Goal: Task Accomplishment & Management: Manage account settings

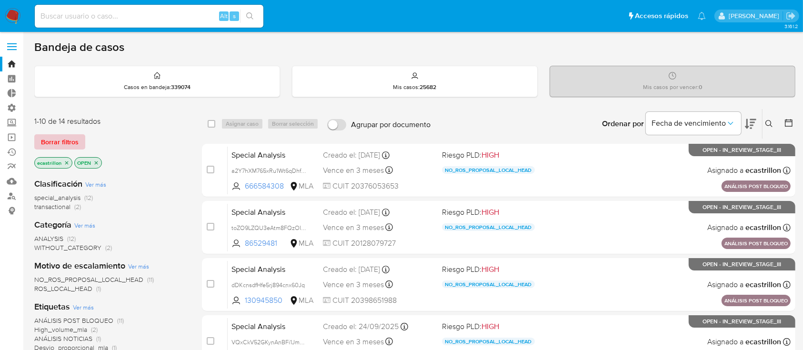
click at [51, 138] on span "Borrar filtros" at bounding box center [60, 141] width 38 height 13
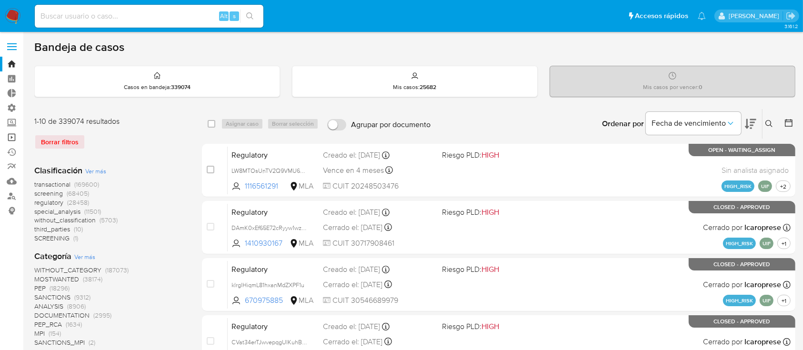
click at [3, 136] on link "Operaciones masivas" at bounding box center [56, 137] width 113 height 15
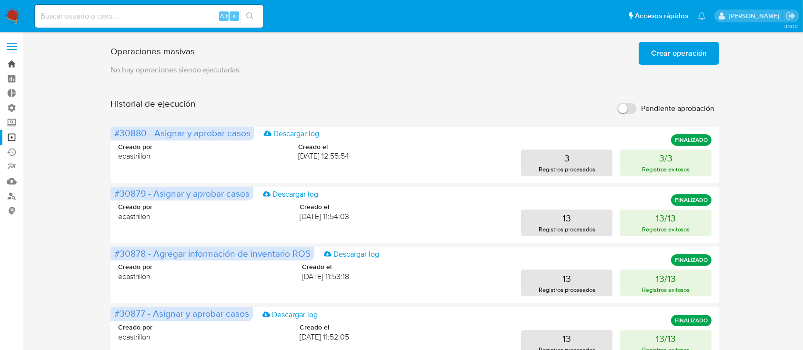
click at [15, 59] on link "Bandeja" at bounding box center [56, 64] width 113 height 15
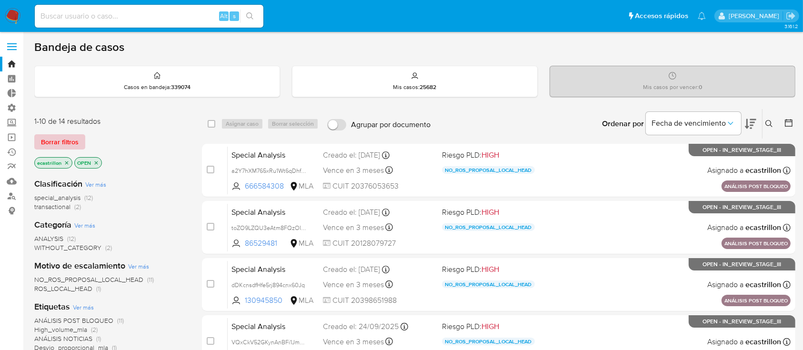
click at [58, 139] on span "Borrar filtros" at bounding box center [60, 141] width 38 height 13
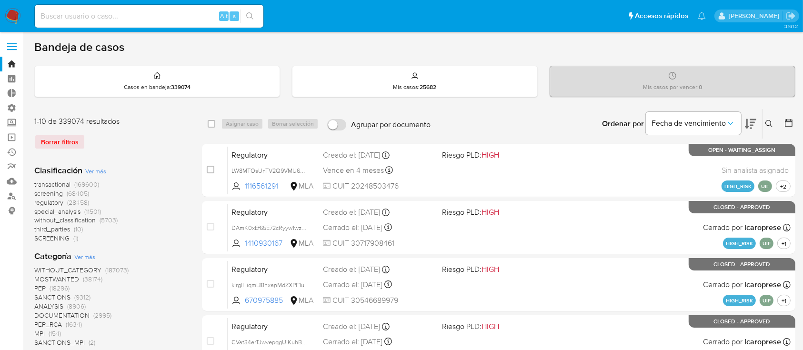
click at [790, 123] on icon at bounding box center [789, 123] width 10 height 10
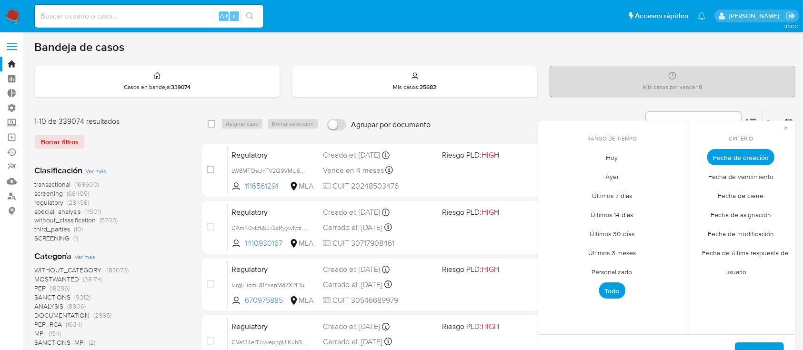
click at [621, 269] on span "Personalizado" at bounding box center [612, 272] width 60 height 20
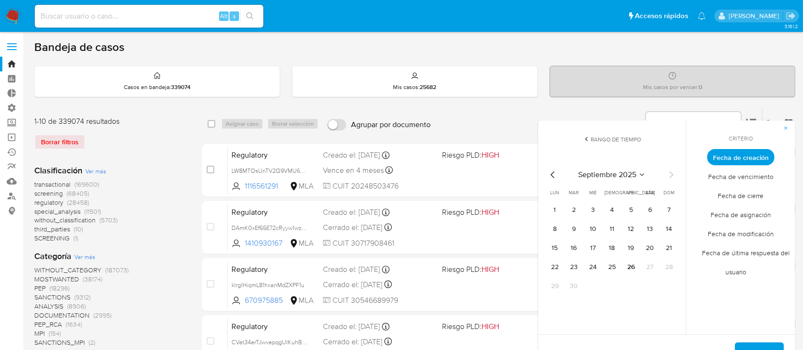
click at [553, 175] on icon "Mes anterior" at bounding box center [552, 174] width 11 height 11
click at [581, 213] on tr "1 2 3 4 5 6" at bounding box center [612, 209] width 130 height 15
click at [579, 211] on button "1" at bounding box center [573, 209] width 15 height 15
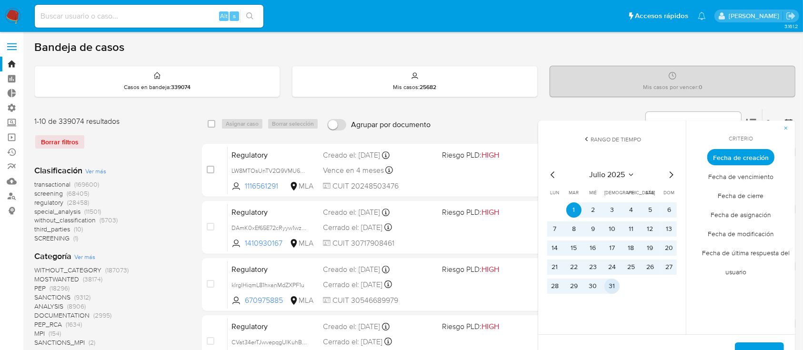
click at [611, 281] on button "31" at bounding box center [611, 286] width 15 height 15
click at [743, 344] on button "Aplicar" at bounding box center [759, 353] width 49 height 23
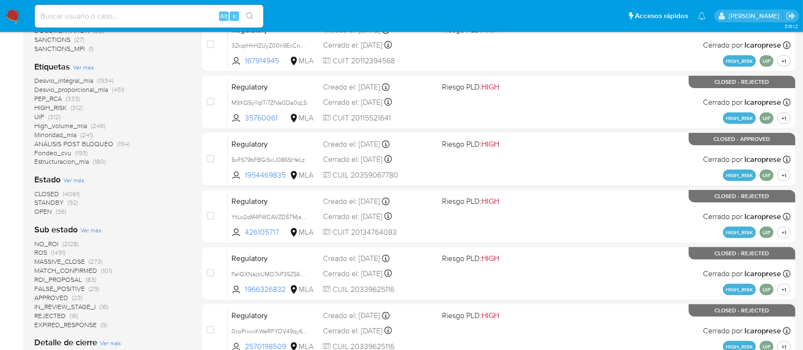
scroll to position [240, 0]
click at [36, 215] on div "Clasificación Ver más transactional (3331) special_analysis (412) regulatory (3…" at bounding box center [110, 250] width 152 height 666
click at [41, 209] on span "OPEN" at bounding box center [43, 211] width 18 height 10
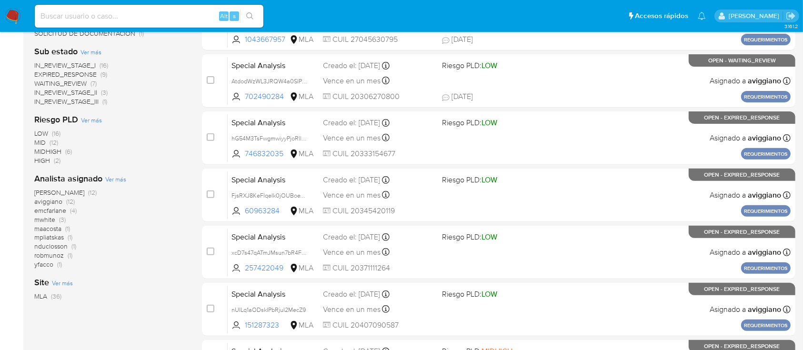
scroll to position [319, 0]
click at [46, 242] on span "nduclosson" at bounding box center [50, 246] width 33 height 10
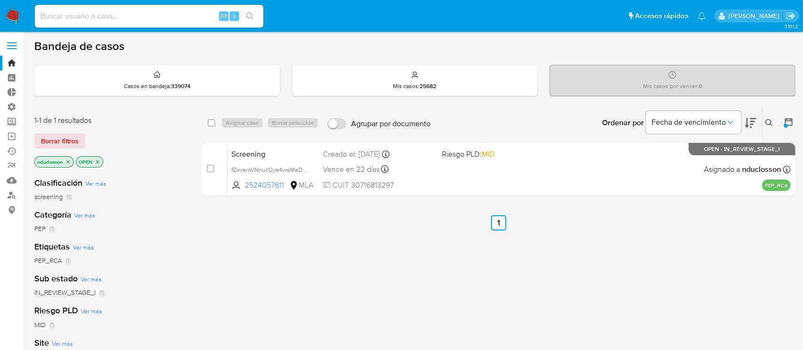
scroll to position [2, 0]
click at [74, 133] on span "Borrar filtros" at bounding box center [60, 139] width 38 height 13
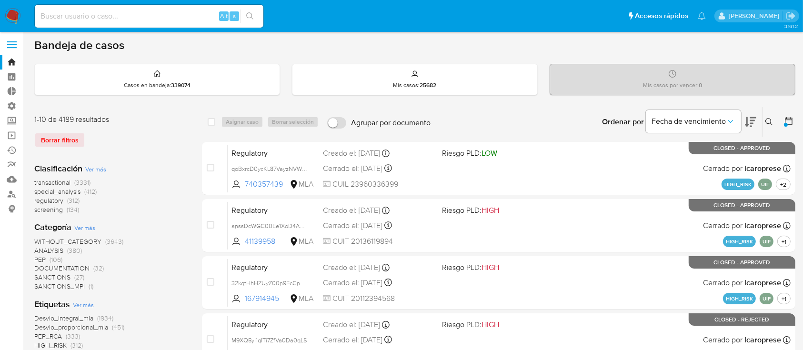
click at [198, 20] on input at bounding box center [149, 16] width 229 height 12
paste input "2045958050"
type input "2045958050"
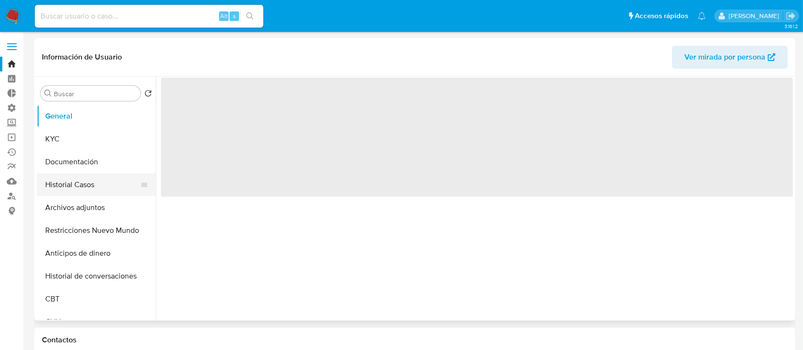
select select "10"
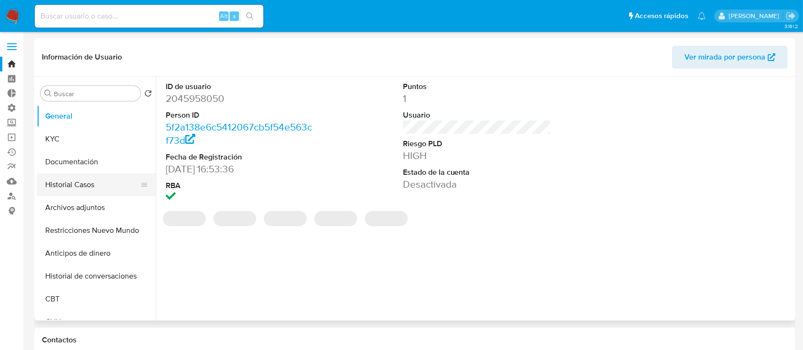
click at [82, 190] on button "Historial Casos" at bounding box center [92, 184] width 111 height 23
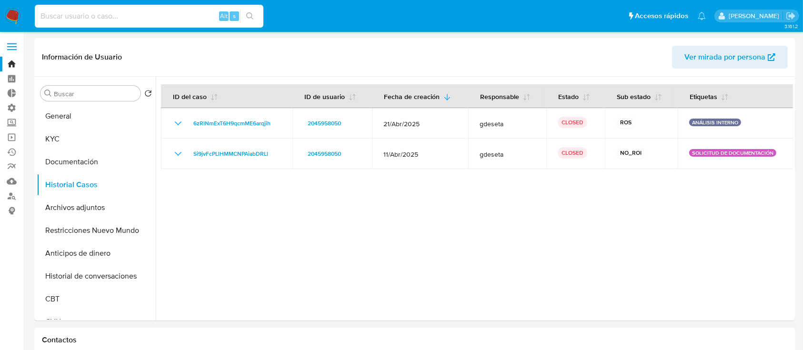
click at [147, 17] on input at bounding box center [149, 16] width 229 height 12
paste input "2505045754"
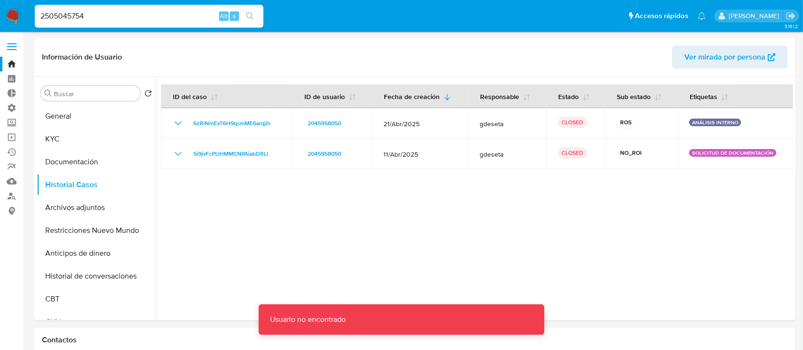
click at [147, 16] on input "2505045754" at bounding box center [149, 16] width 229 height 12
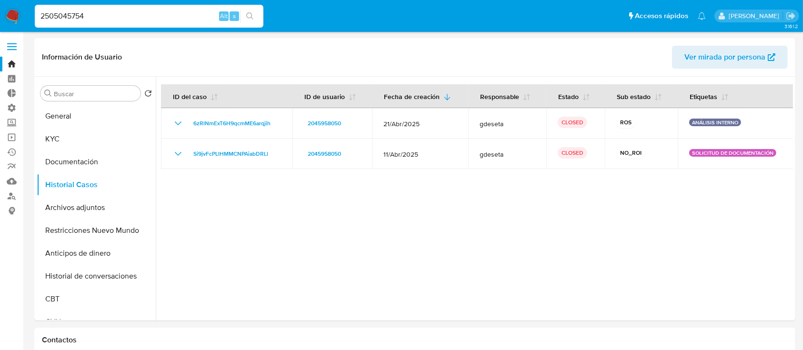
type input "2505045754"
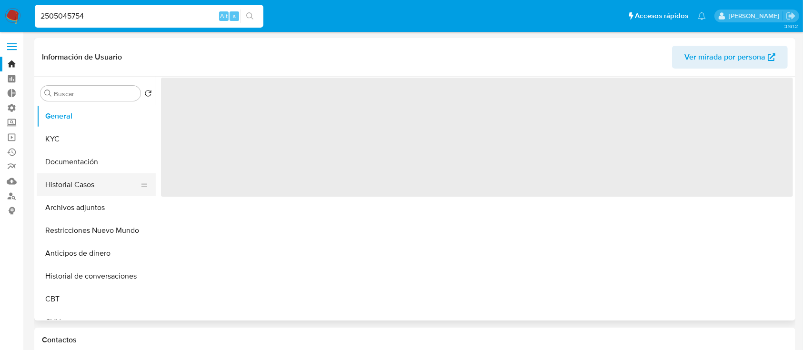
select select "10"
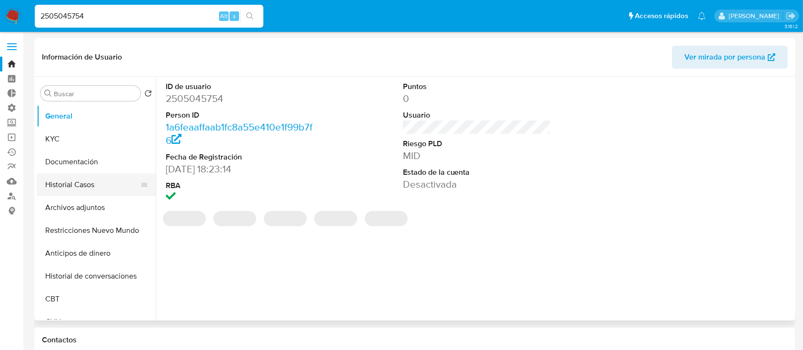
click at [74, 193] on button "Historial Casos" at bounding box center [92, 184] width 111 height 23
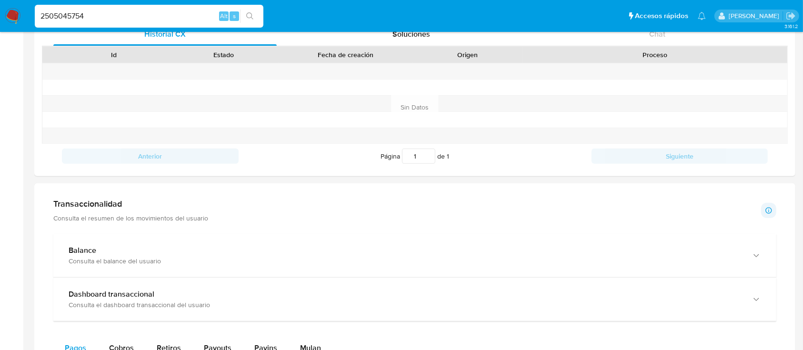
scroll to position [474, 0]
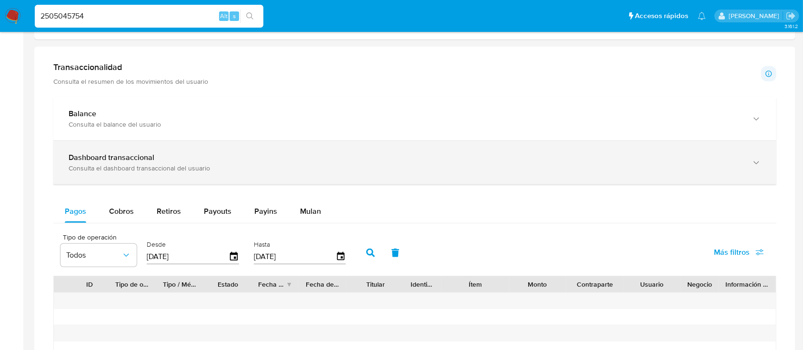
click at [157, 167] on div "Consulta el dashboard transaccional del usuario" at bounding box center [405, 168] width 673 height 9
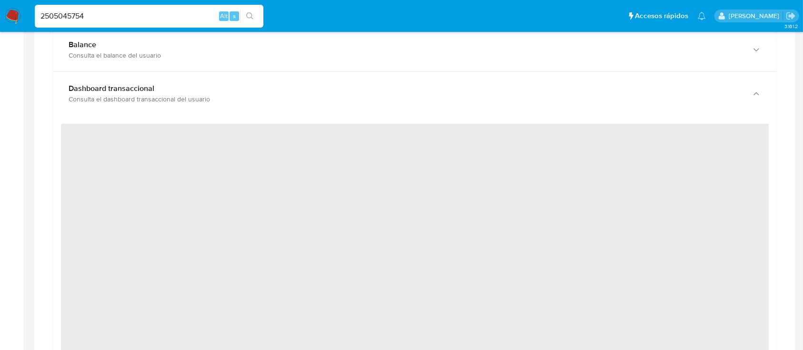
scroll to position [544, 0]
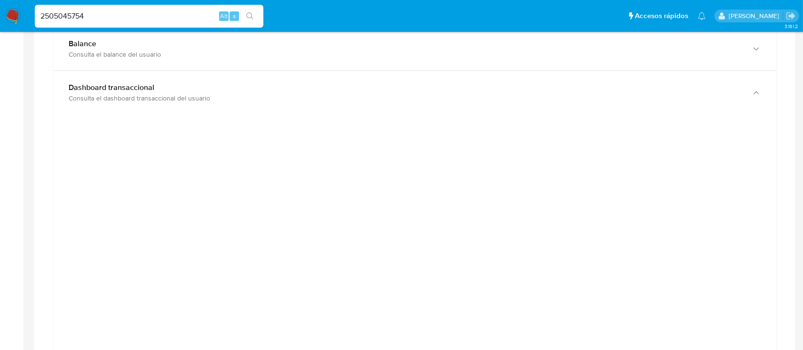
click at [122, 14] on input "2505045754" at bounding box center [149, 16] width 229 height 12
paste input "319936055"
type input "2319936055"
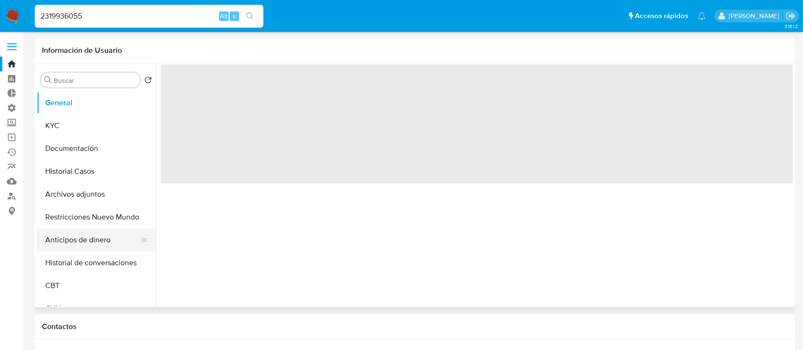
select select "10"
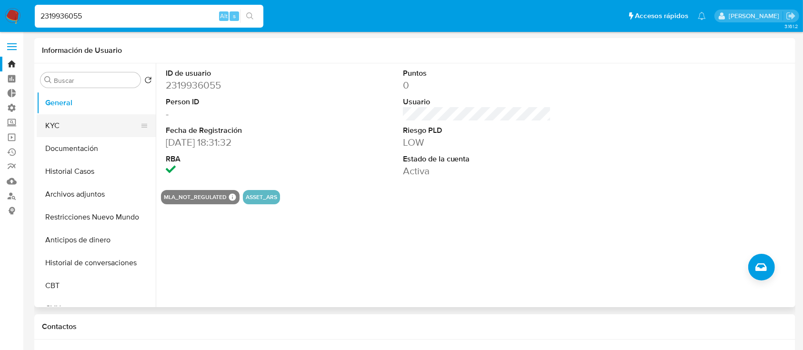
click at [106, 128] on button "KYC" at bounding box center [92, 125] width 111 height 23
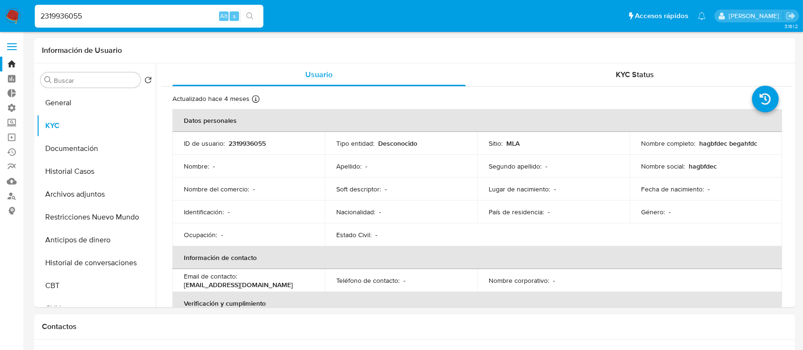
click at [143, 19] on input "2319936055" at bounding box center [149, 16] width 229 height 12
paste input "289328086"
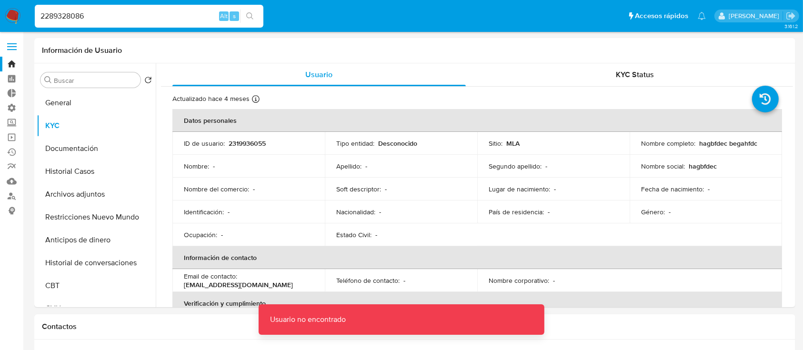
click at [143, 19] on input "2289328086" at bounding box center [149, 16] width 229 height 12
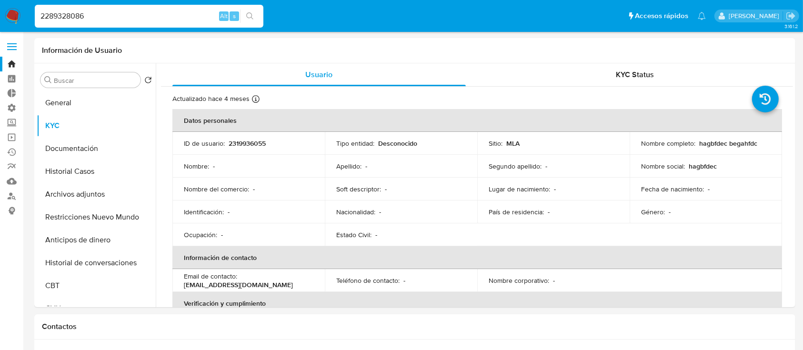
type input "2289328086"
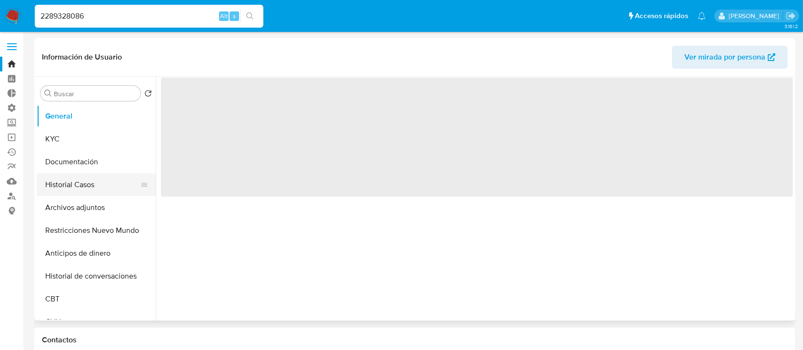
click at [94, 189] on button "Historial Casos" at bounding box center [92, 184] width 111 height 23
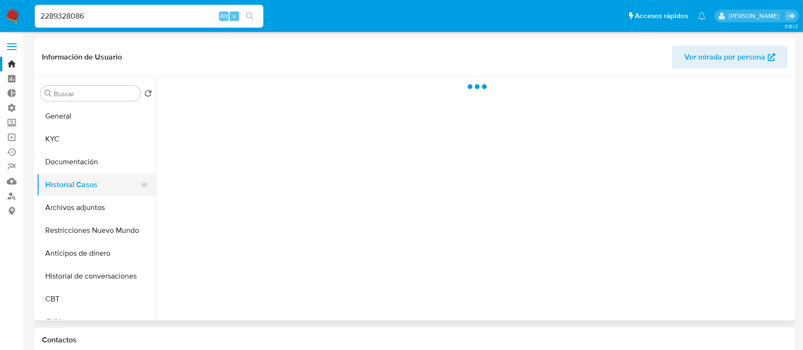
select select "10"
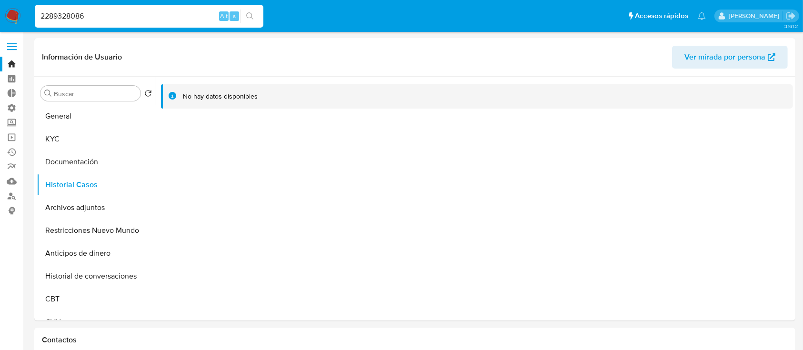
click at [98, 21] on input "2289328086" at bounding box center [149, 16] width 229 height 12
paste input "13419105"
type input "2213419105"
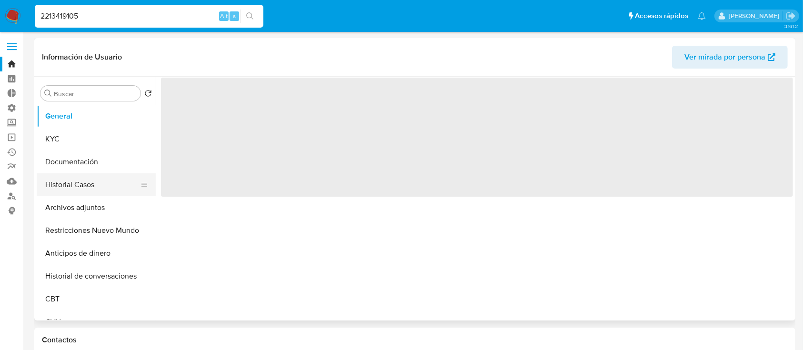
click at [50, 190] on button "Historial Casos" at bounding box center [92, 184] width 111 height 23
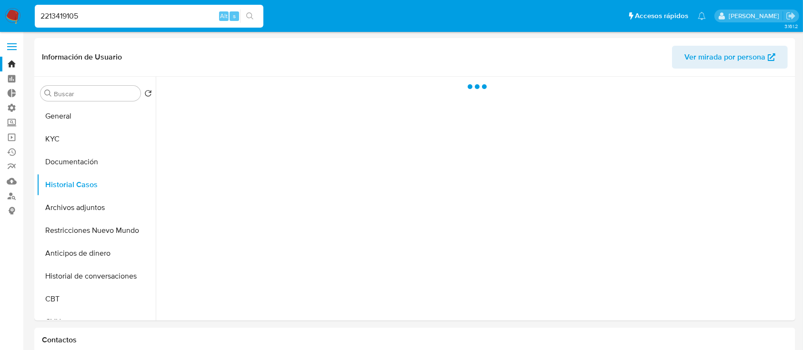
select select "10"
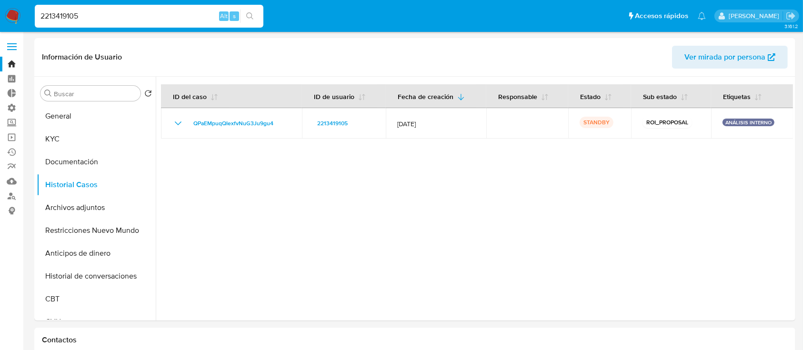
click at [143, 13] on input "2213419105" at bounding box center [149, 16] width 229 height 12
paste input "1561153512"
type input "1561153512"
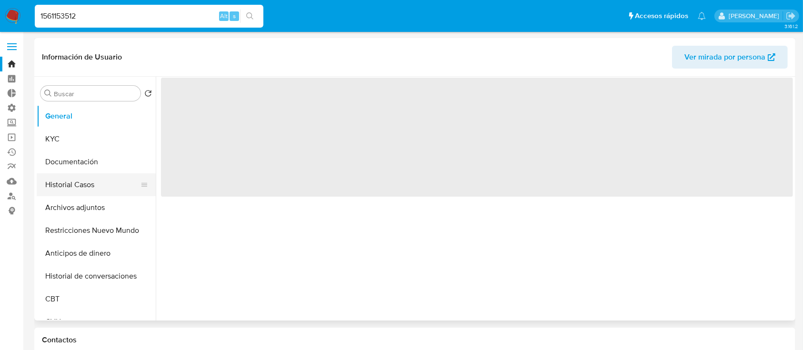
click at [64, 185] on button "Historial Casos" at bounding box center [92, 184] width 111 height 23
select select "10"
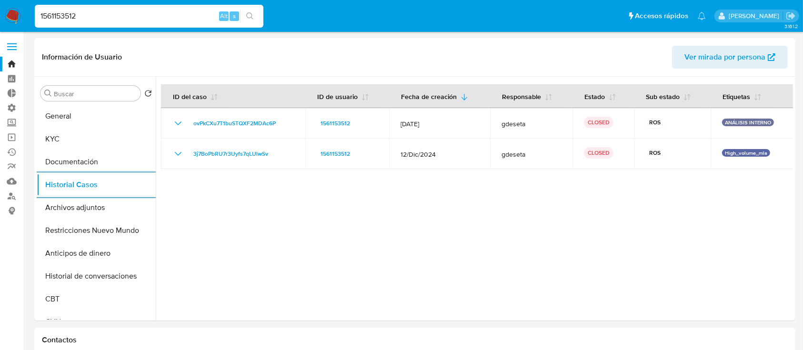
click at [95, 12] on input "1561153512" at bounding box center [149, 16] width 229 height 12
paste input "2296767498"
type input "2296767498"
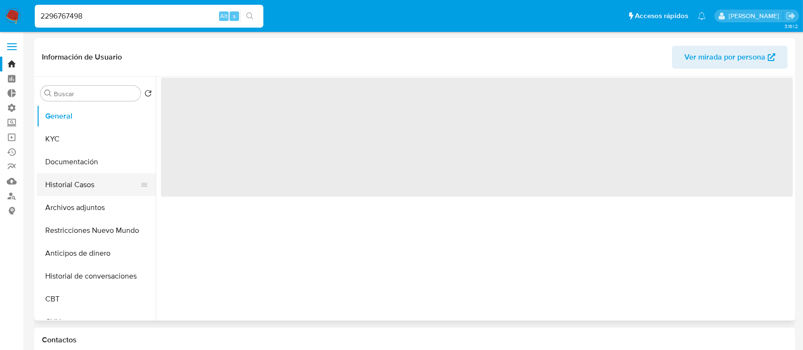
select select "10"
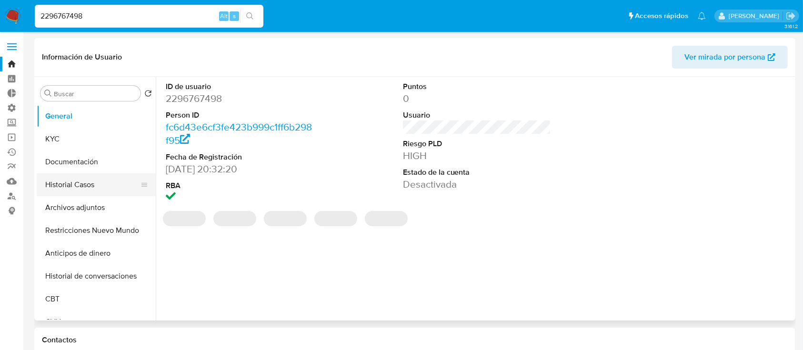
click at [68, 189] on button "Historial Casos" at bounding box center [92, 184] width 111 height 23
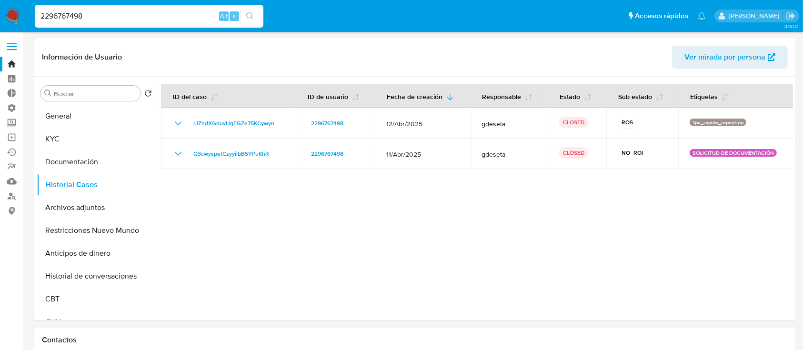
click at [168, 8] on div "2296767498 Alt s" at bounding box center [149, 16] width 229 height 23
click at [165, 18] on input "2296767498" at bounding box center [149, 16] width 229 height 12
paste input "045958050"
type input "2045958050"
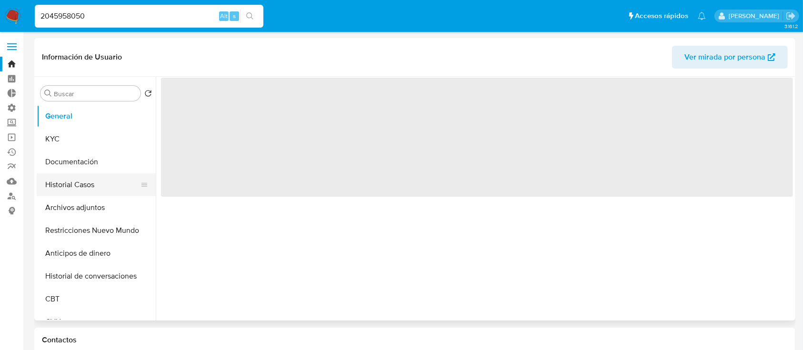
select select "10"
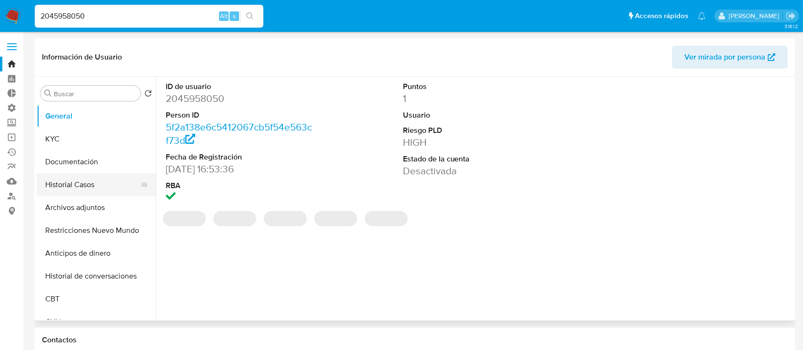
click at [100, 179] on button "Historial Casos" at bounding box center [92, 184] width 111 height 23
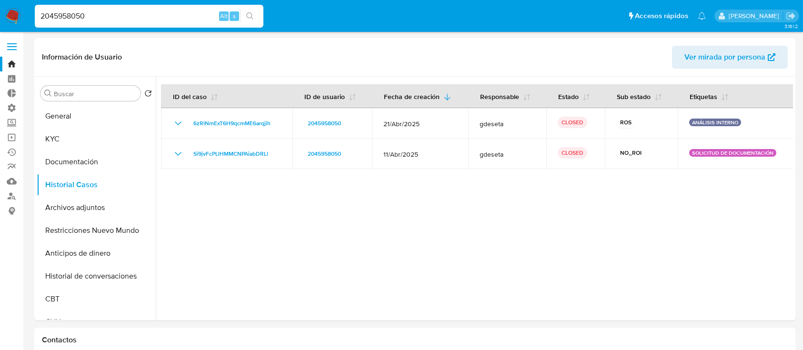
select select "10"
click at [144, 13] on input "2045958050" at bounding box center [149, 16] width 229 height 12
paste input "108221968"
type input "1082219680"
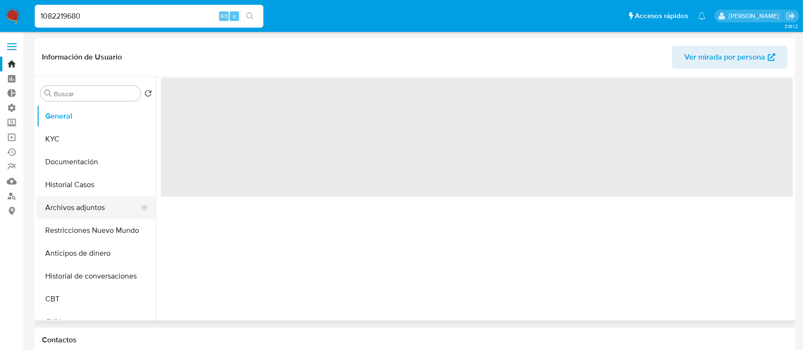
select select "10"
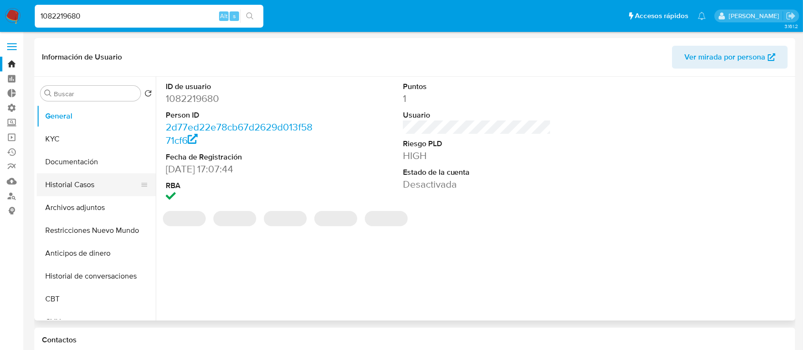
click at [79, 181] on button "Historial Casos" at bounding box center [92, 184] width 111 height 23
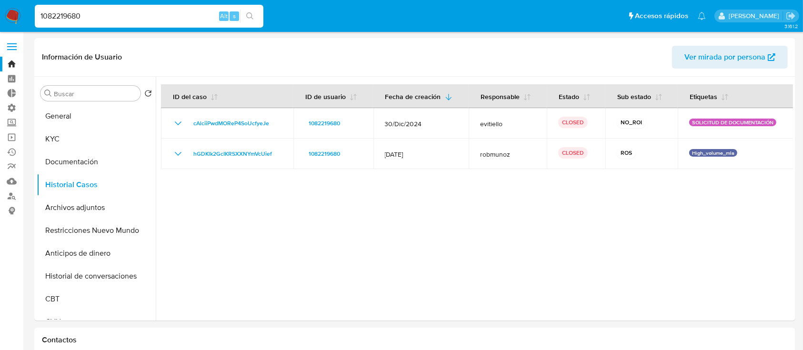
click at [82, 23] on div "1082219680 Alt s" at bounding box center [149, 16] width 229 height 23
drag, startPoint x: 82, startPoint y: 23, endPoint x: 81, endPoint y: 18, distance: 4.8
click at [81, 22] on div "1082219680 Alt s" at bounding box center [149, 16] width 229 height 23
click at [81, 18] on input "1082219680" at bounding box center [149, 16] width 229 height 12
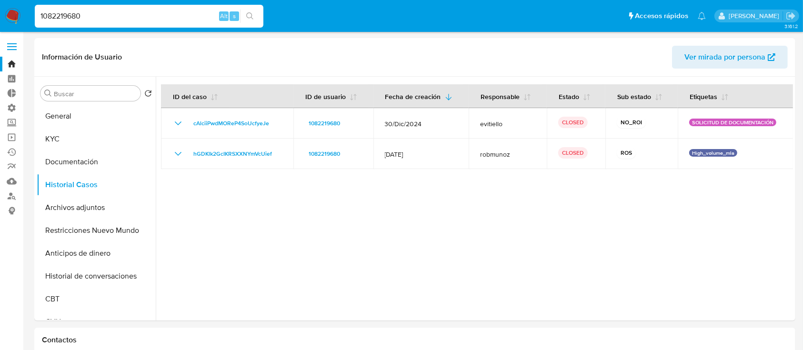
paste input "62125996"
type input "1621259960"
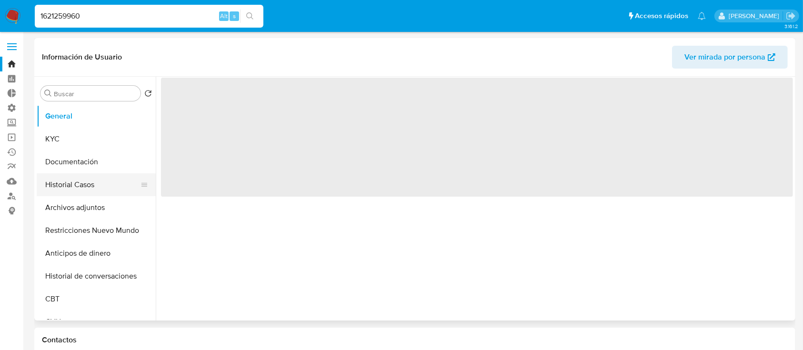
click at [62, 189] on button "Historial Casos" at bounding box center [92, 184] width 111 height 23
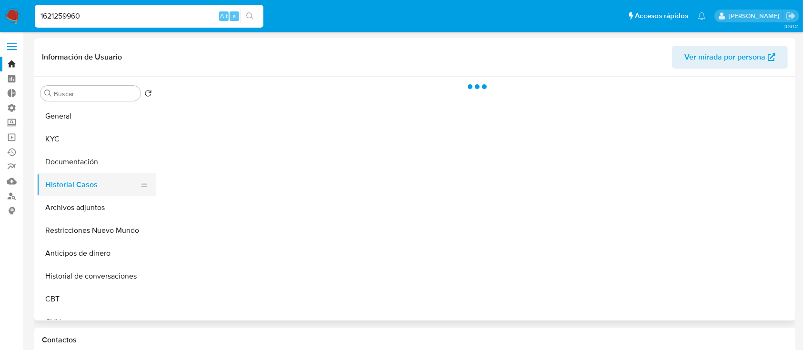
select select "10"
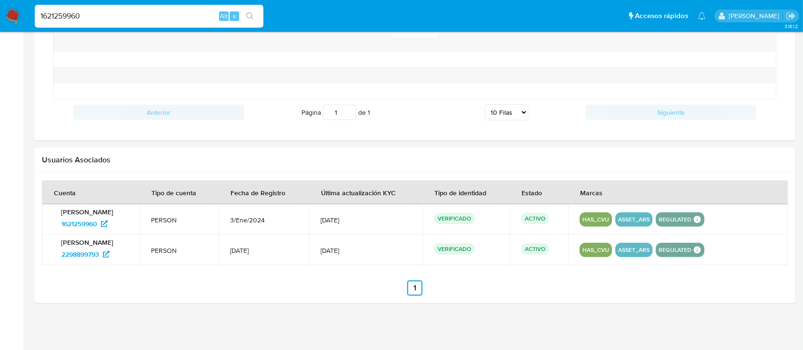
scroll to position [575, 0]
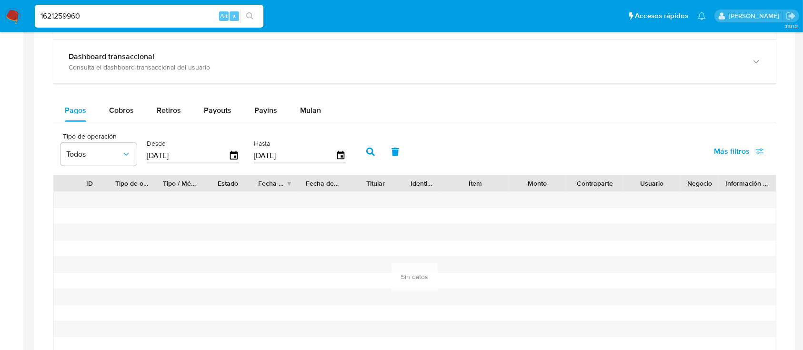
click at [140, 14] on input "1621259960" at bounding box center [149, 16] width 229 height 12
paste input "39214004"
type input "139214004"
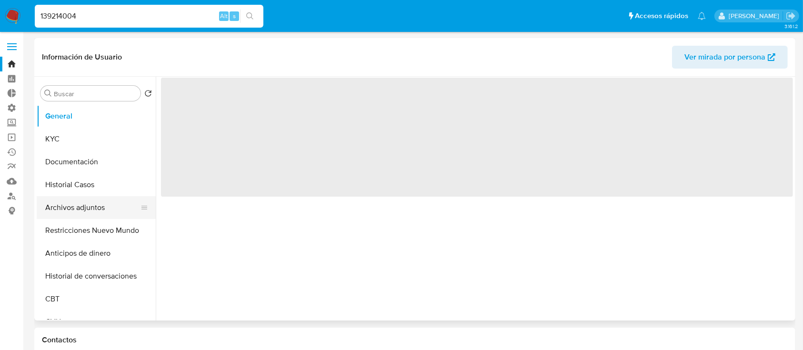
click at [77, 196] on button "Archivos adjuntos" at bounding box center [92, 207] width 111 height 23
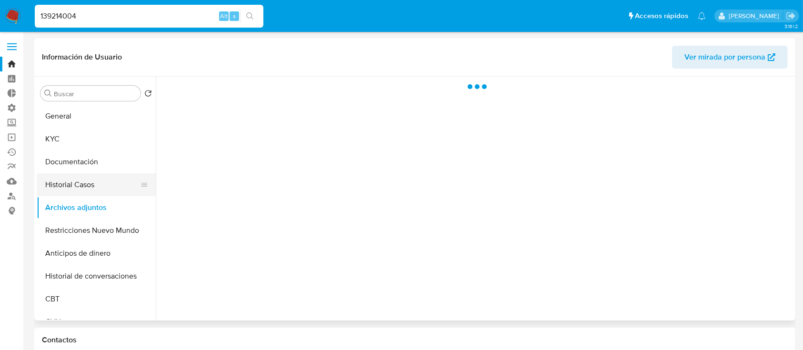
click at [80, 189] on button "Historial Casos" at bounding box center [92, 184] width 111 height 23
select select "10"
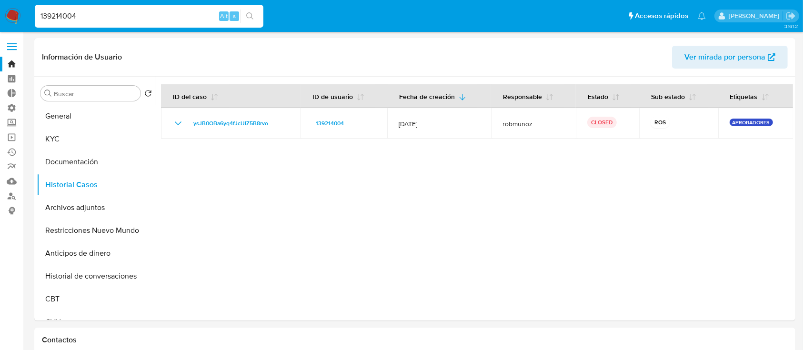
click at [116, 14] on input "139214004" at bounding box center [149, 16] width 229 height 12
paste input "918164079"
type input "1918164079"
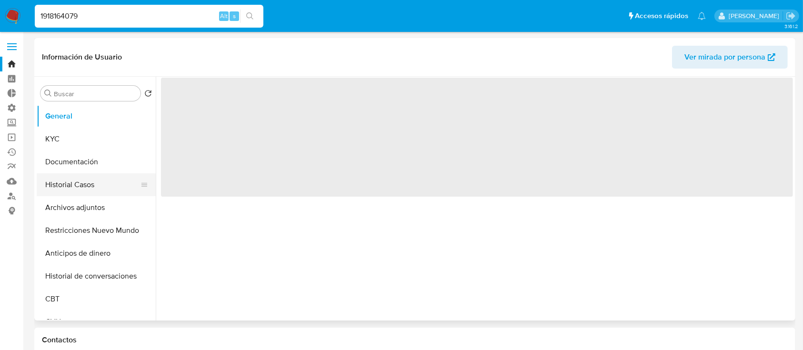
click at [63, 180] on button "Historial Casos" at bounding box center [92, 184] width 111 height 23
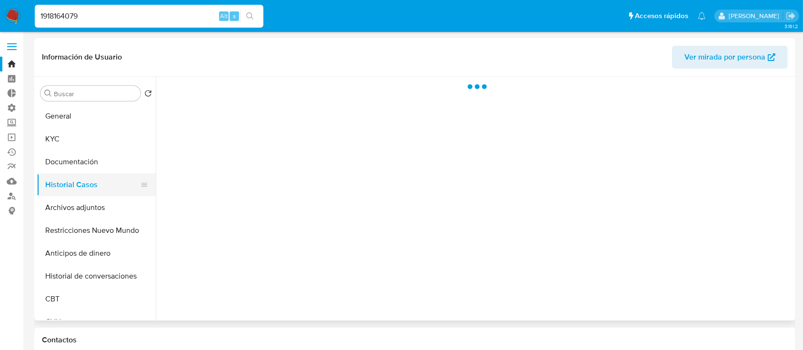
select select "10"
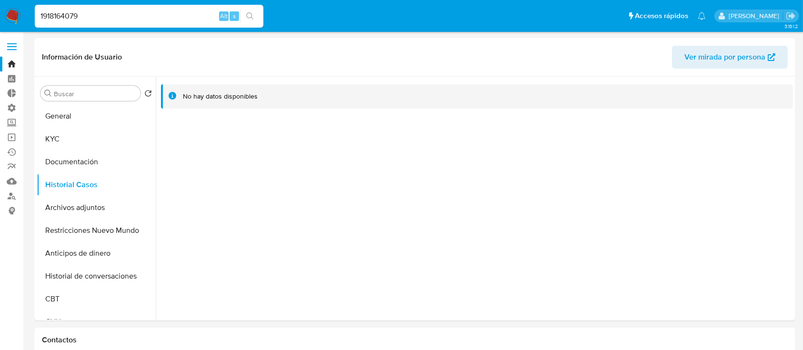
click at [129, 14] on input "1918164079" at bounding box center [149, 16] width 229 height 12
paste input "2218449716"
type input "2218449716"
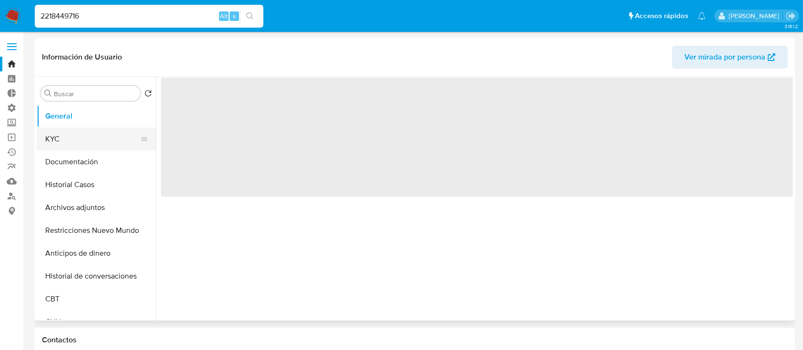
select select "10"
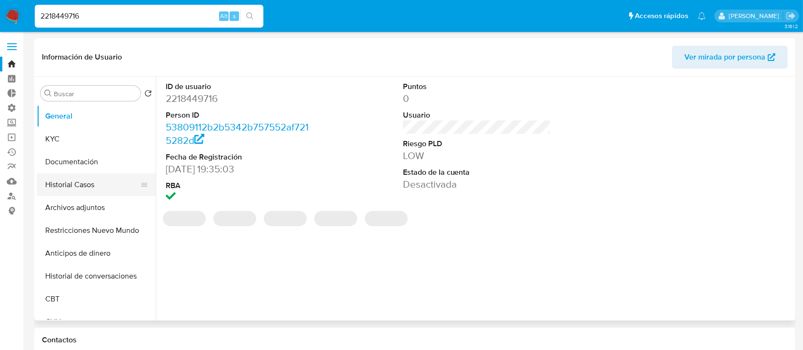
click at [63, 184] on button "Historial Casos" at bounding box center [92, 184] width 111 height 23
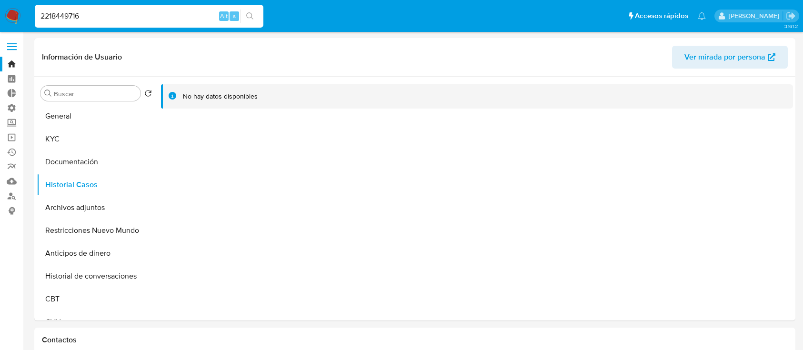
select select "10"
click at [114, 19] on input "2218449716" at bounding box center [149, 16] width 229 height 12
paste input "397030711"
type input "397030711"
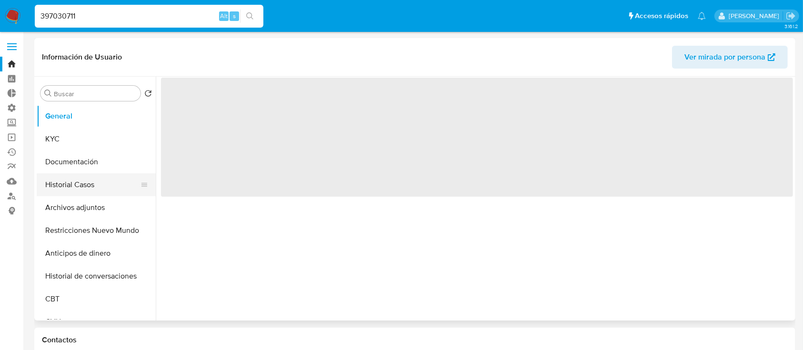
select select "10"
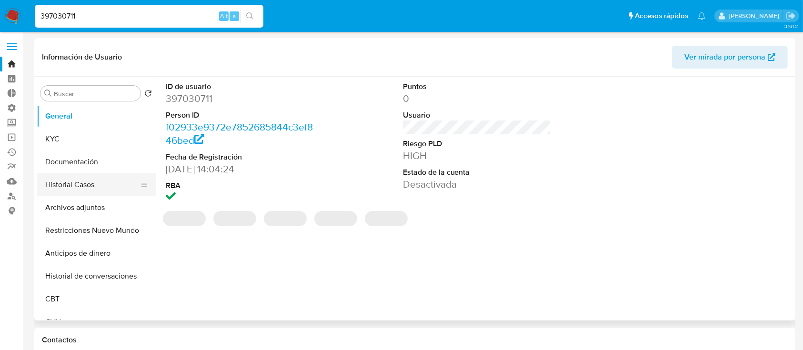
click at [58, 188] on button "Historial Casos" at bounding box center [92, 184] width 111 height 23
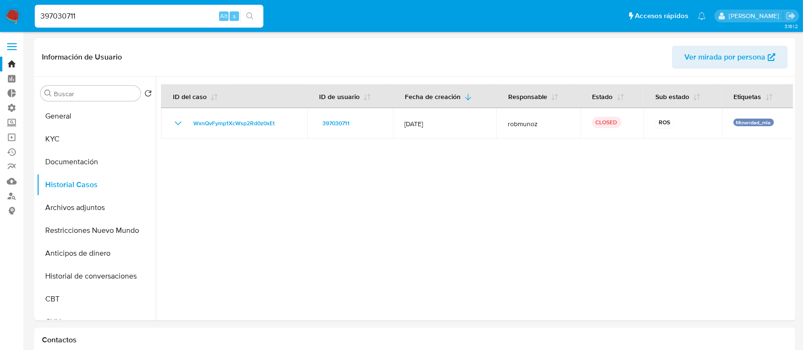
click at [122, 17] on input "397030711" at bounding box center [149, 16] width 229 height 12
paste input "1561153512"
type input "1561153512"
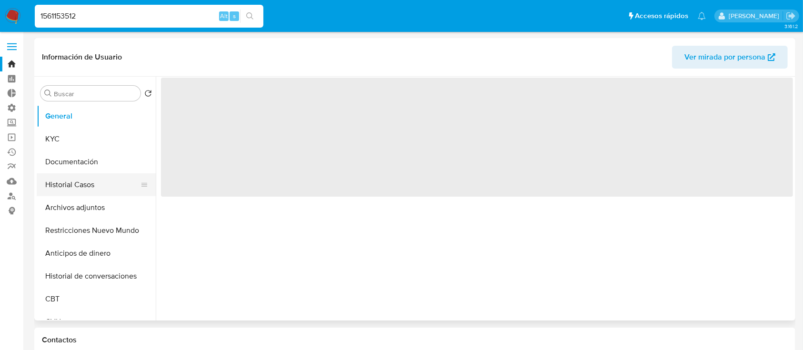
select select "10"
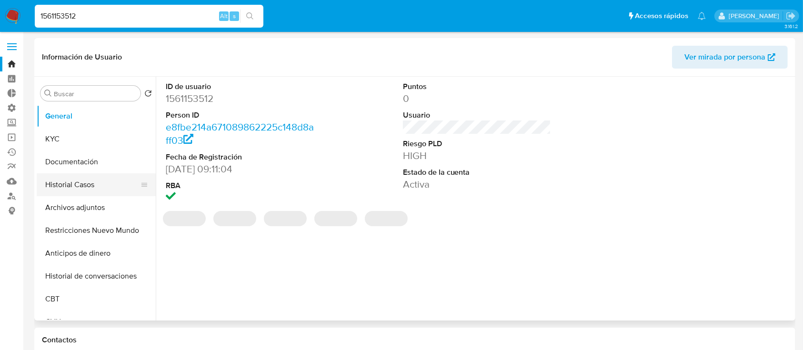
click at [58, 189] on button "Historial Casos" at bounding box center [92, 184] width 111 height 23
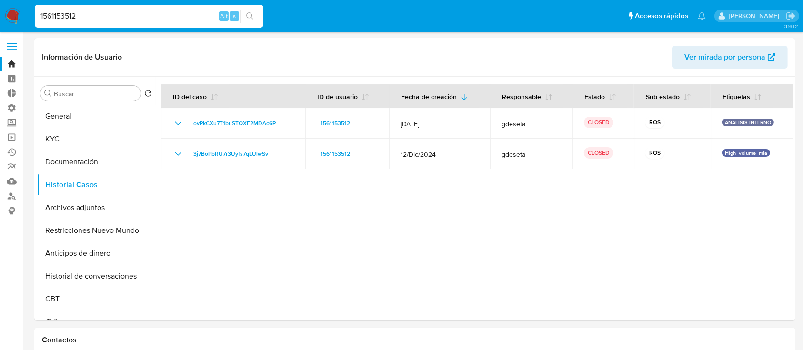
click at [166, 19] on input "1561153512" at bounding box center [149, 16] width 229 height 12
paste input "2296767498"
type input "2296767498"
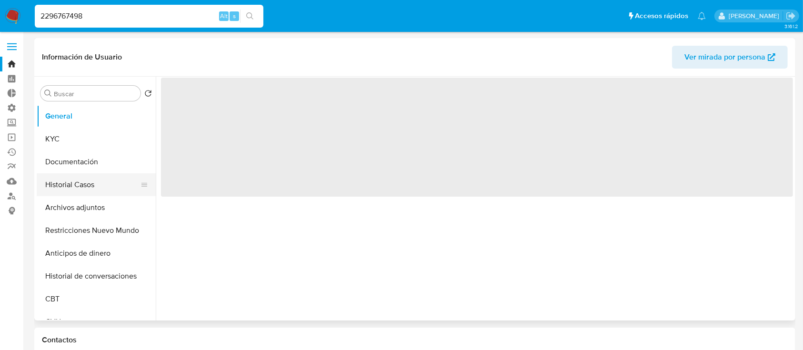
click at [92, 183] on button "Historial Casos" at bounding box center [92, 184] width 111 height 23
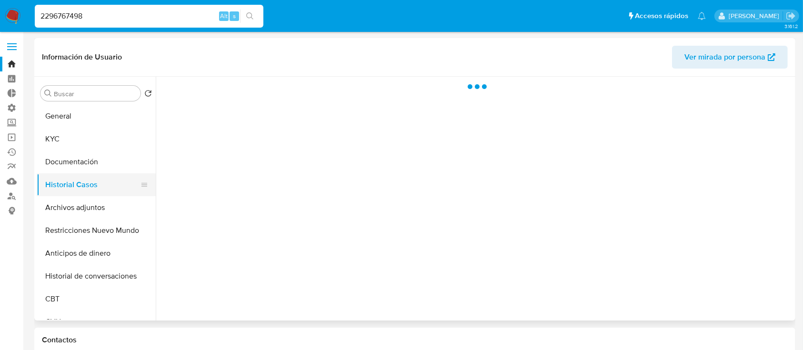
select select "10"
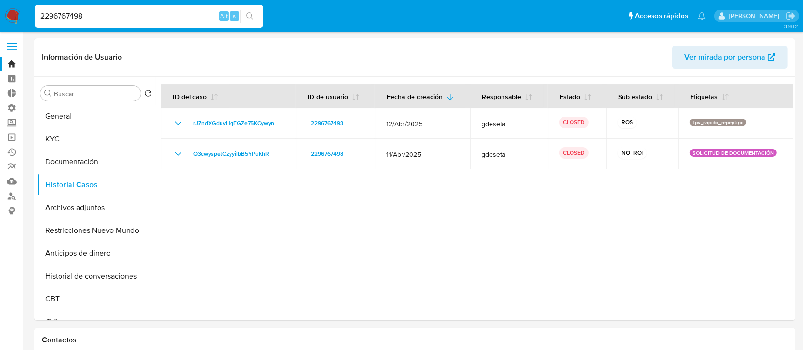
click at [161, 9] on div "2296767498 Alt s" at bounding box center [149, 16] width 229 height 23
click at [155, 20] on input "2296767498" at bounding box center [149, 16] width 229 height 12
drag, startPoint x: 155, startPoint y: 20, endPoint x: 150, endPoint y: 3, distance: 17.8
click at [154, 20] on input "2296767498" at bounding box center [149, 16] width 229 height 12
paste input "045958050"
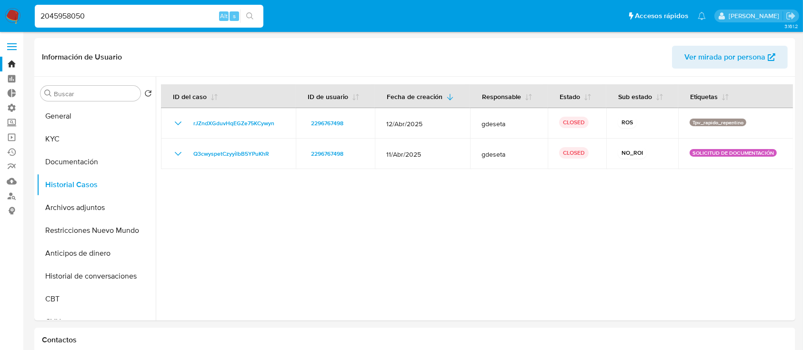
type input "2045958050"
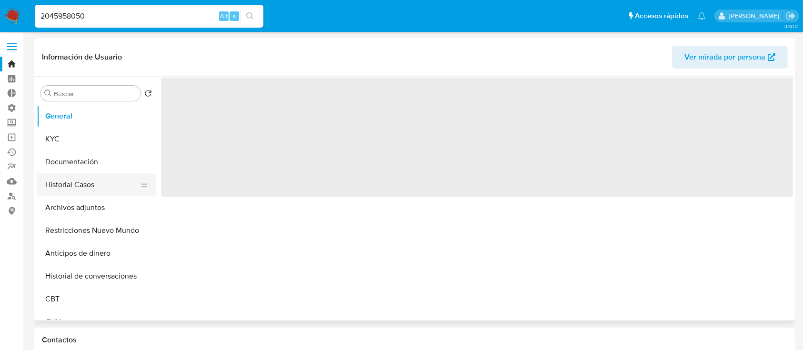
click at [74, 182] on button "Historial Casos" at bounding box center [92, 184] width 111 height 23
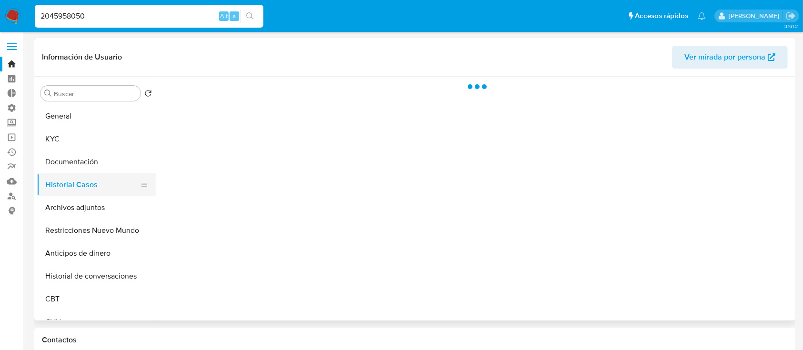
select select "10"
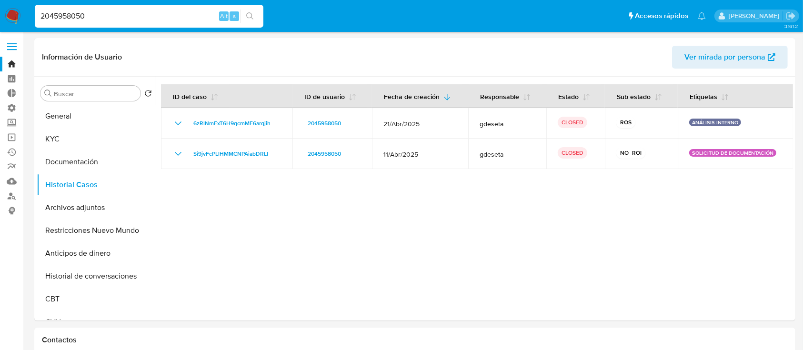
click at [170, 10] on input "2045958050" at bounding box center [149, 16] width 229 height 12
paste input "108221968"
type input "1082219680"
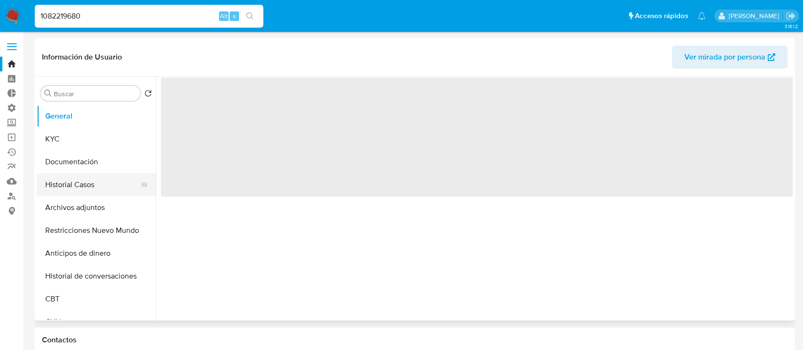
click at [73, 188] on button "Historial Casos" at bounding box center [92, 184] width 111 height 23
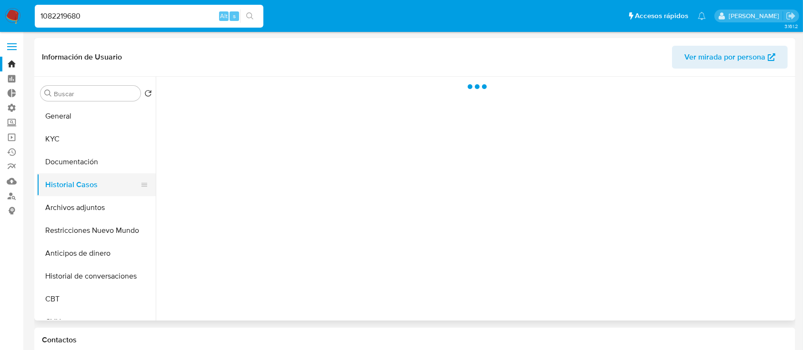
select select "10"
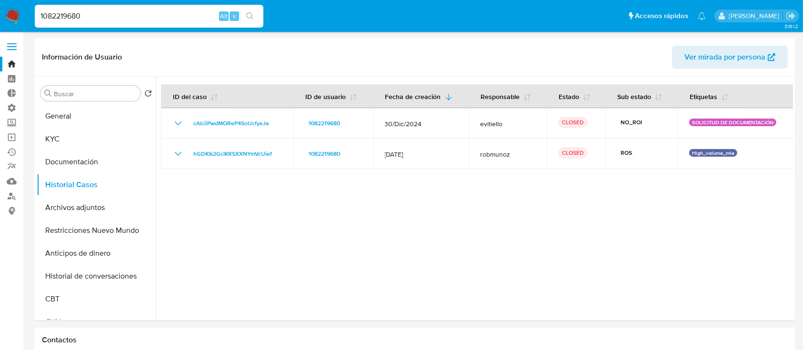
drag, startPoint x: 196, startPoint y: 7, endPoint x: 192, endPoint y: 11, distance: 6.1
click at [195, 6] on div "1082219680 Alt s" at bounding box center [149, 16] width 229 height 23
click at [192, 11] on input "1082219680" at bounding box center [149, 16] width 229 height 12
drag, startPoint x: 192, startPoint y: 11, endPoint x: 191, endPoint y: 3, distance: 8.6
click at [191, 12] on input "1082219680" at bounding box center [149, 16] width 229 height 12
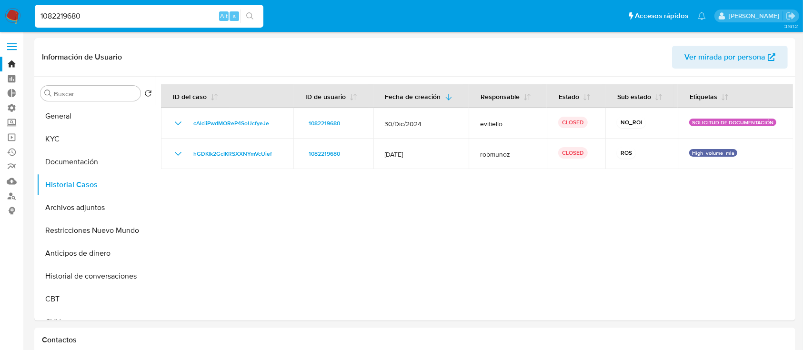
paste input "2213419105"
type input "2213419105"
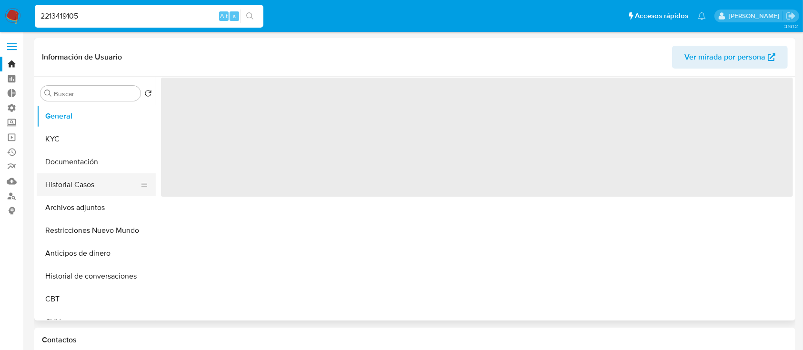
click at [64, 192] on button "Historial Casos" at bounding box center [92, 184] width 111 height 23
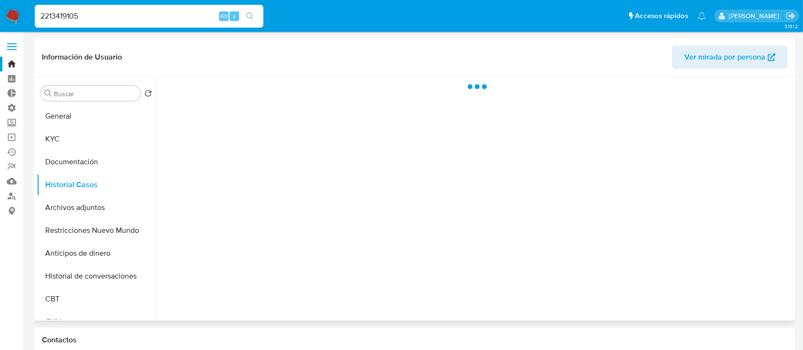
select select "10"
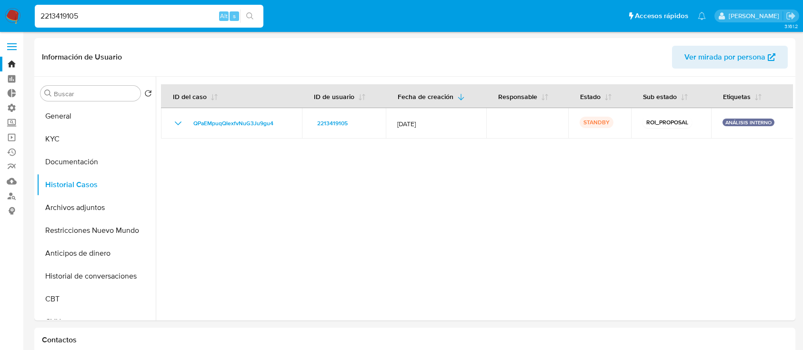
select select "10"
click at [128, 12] on input "2213419105" at bounding box center [149, 16] width 229 height 12
paste input "1561153512"
type input "1561153512"
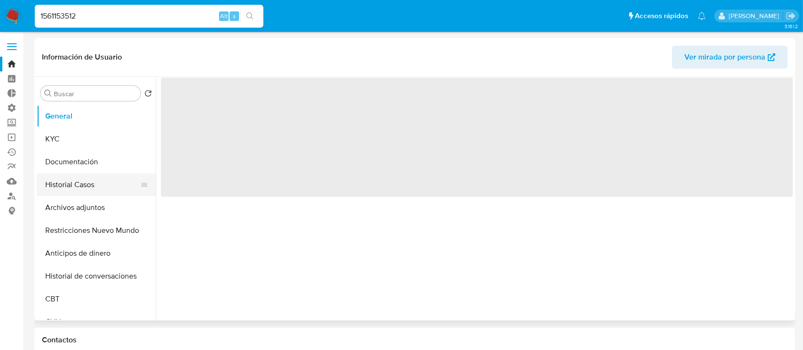
click at [58, 190] on button "Historial Casos" at bounding box center [92, 184] width 111 height 23
select select "10"
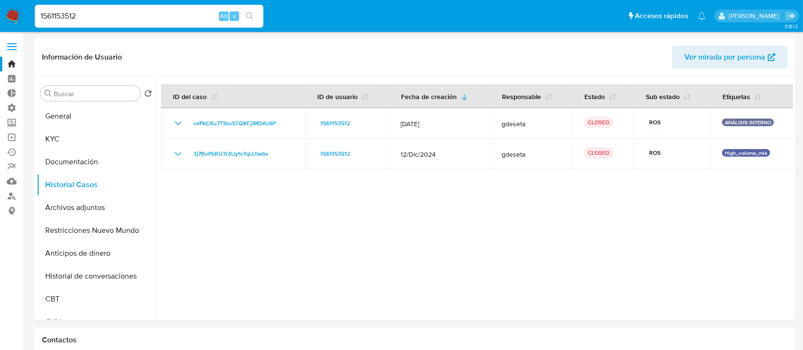
click at [186, 13] on input "1561153512" at bounding box center [149, 16] width 229 height 12
paste input "082219680"
type input "1082219680"
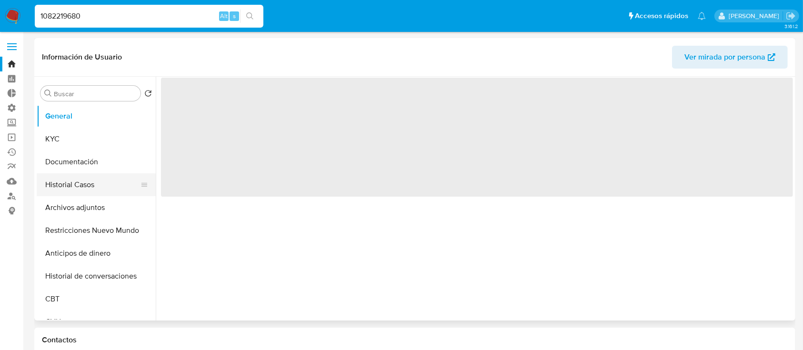
click at [59, 191] on button "Historial Casos" at bounding box center [92, 184] width 111 height 23
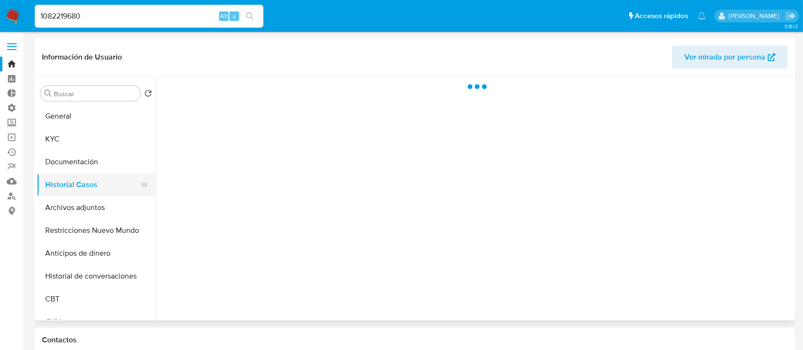
select select "10"
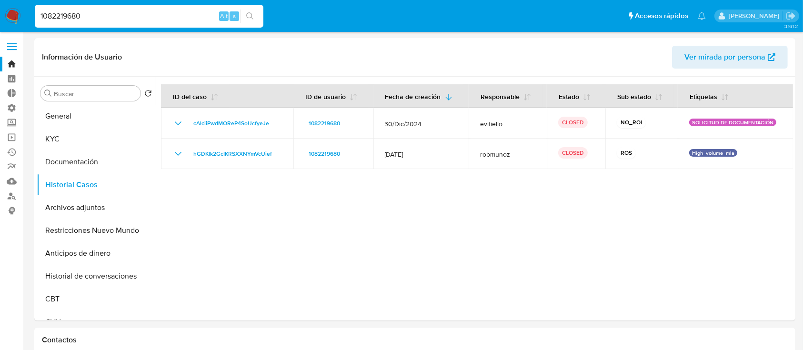
click at [160, 16] on input "1082219680" at bounding box center [149, 16] width 229 height 12
drag, startPoint x: 160, startPoint y: 16, endPoint x: 148, endPoint y: 2, distance: 18.5
click at [160, 17] on input "1082219680" at bounding box center [149, 16] width 229 height 12
paste input "204595805"
type input "2045958050"
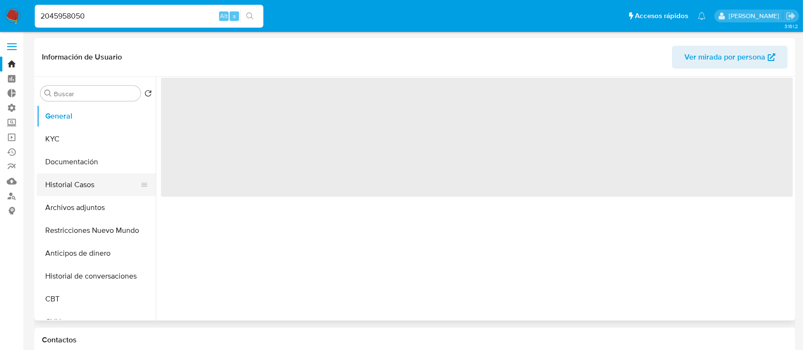
click at [65, 178] on button "Historial Casos" at bounding box center [92, 184] width 111 height 23
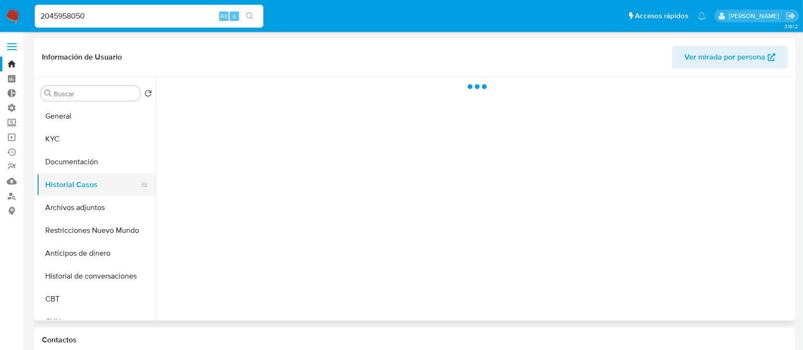
select select "10"
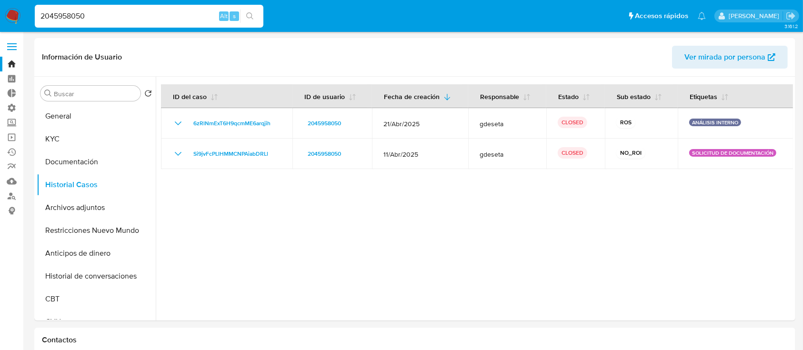
click at [197, 12] on input "2045958050" at bounding box center [149, 16] width 229 height 12
paste input "296767498"
type input "2296767498"
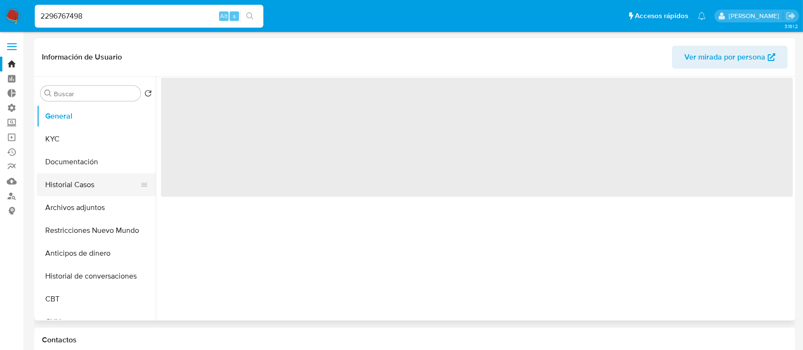
click at [72, 187] on button "Historial Casos" at bounding box center [92, 184] width 111 height 23
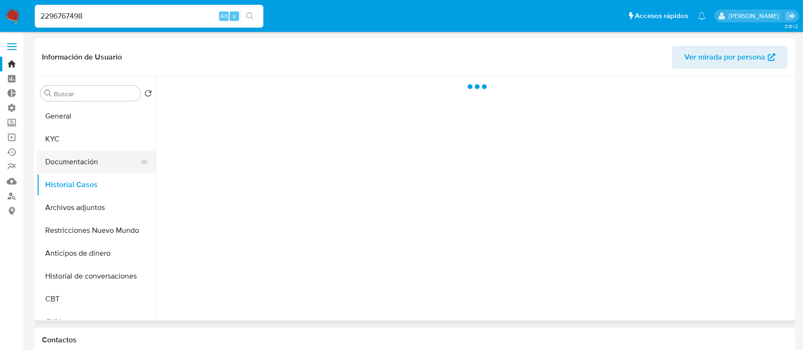
select select "10"
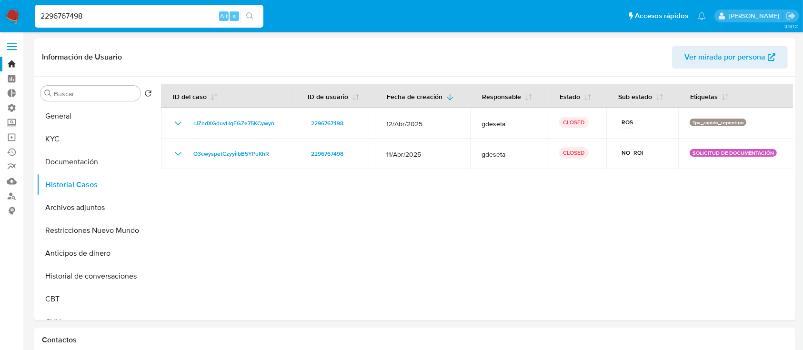
click at [190, 13] on input "2296767498" at bounding box center [149, 16] width 229 height 12
paste input "13419105"
type input "2213419105"
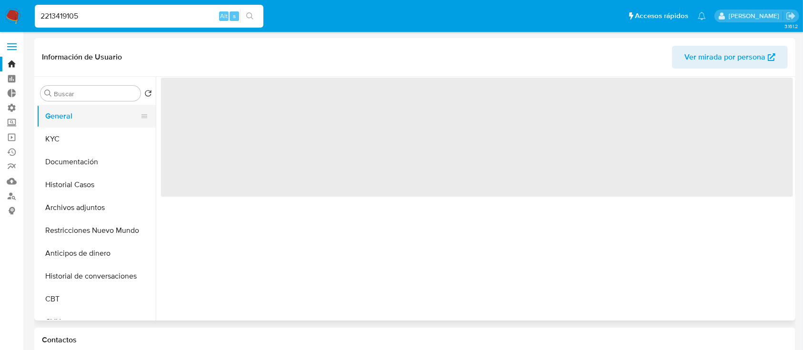
select select "10"
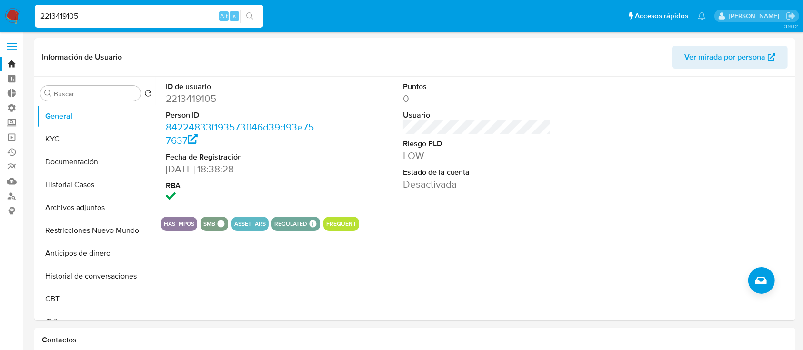
click at [13, 59] on link "Bandeja" at bounding box center [56, 64] width 113 height 15
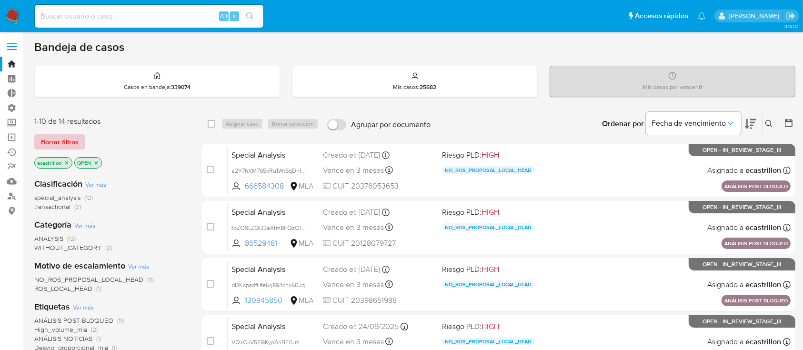
click at [40, 145] on button "Borrar filtros" at bounding box center [59, 141] width 51 height 15
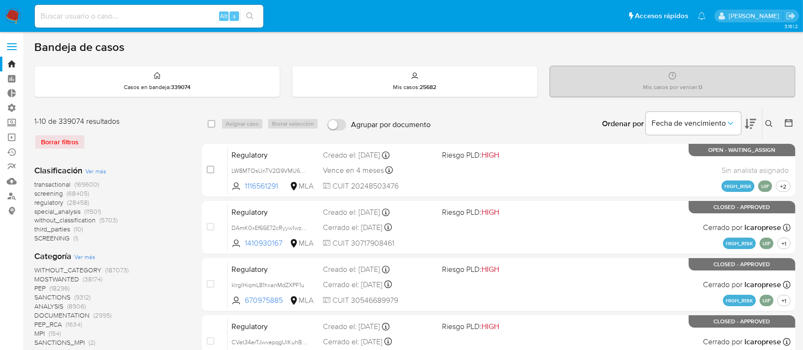
click at [769, 117] on div "Ingrese ID de usuario o caso Buscar Borrar filtros" at bounding box center [770, 124] width 16 height 30
click at [766, 125] on icon at bounding box center [769, 124] width 8 height 8
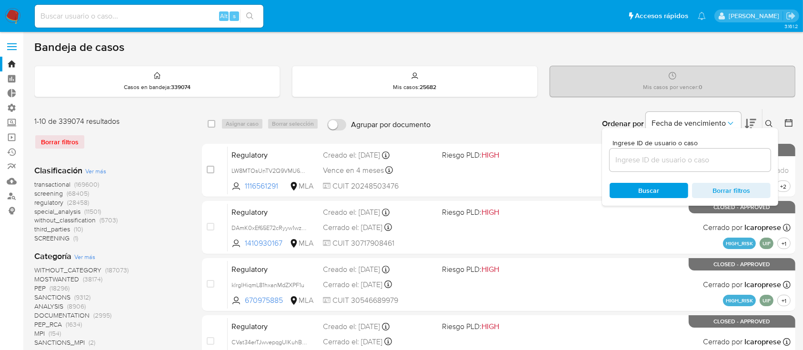
click at [744, 164] on input at bounding box center [690, 160] width 161 height 12
type input "1257262560"
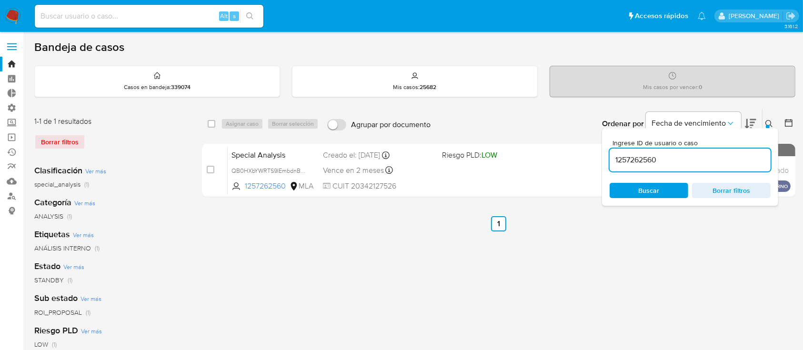
click at [765, 123] on icon at bounding box center [769, 124] width 8 height 8
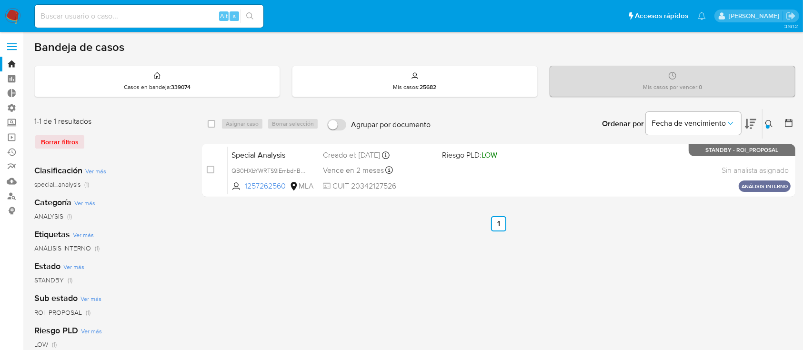
click at [770, 121] on icon at bounding box center [769, 124] width 8 height 8
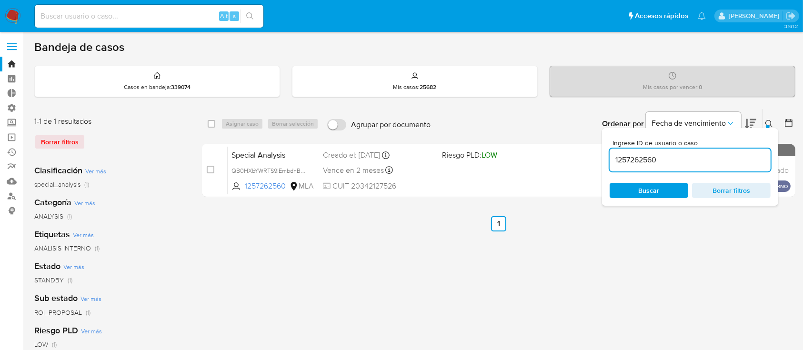
click at [731, 162] on input "1257262560" at bounding box center [690, 160] width 161 height 12
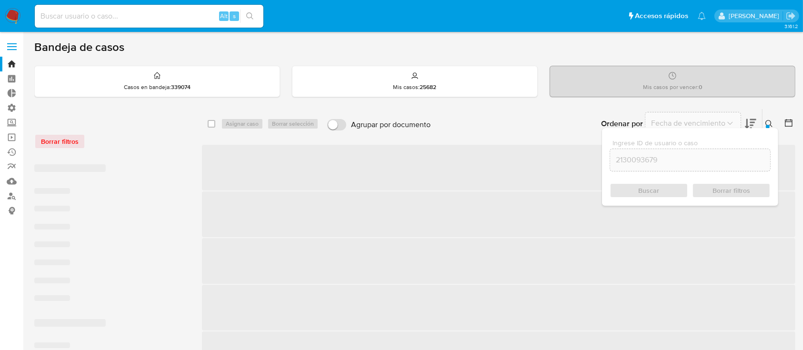
click at [772, 120] on icon at bounding box center [769, 124] width 8 height 8
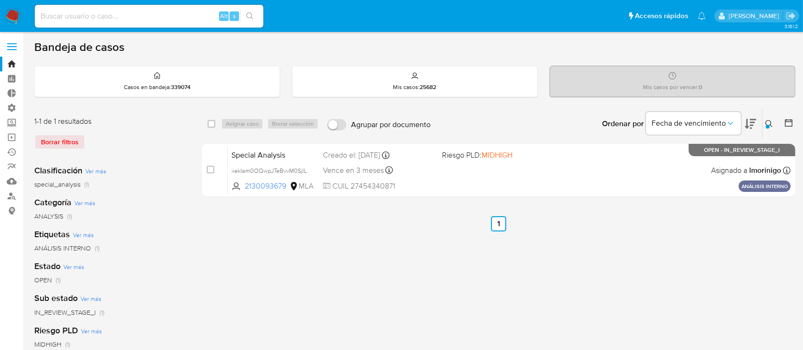
click at [769, 123] on icon at bounding box center [769, 124] width 8 height 8
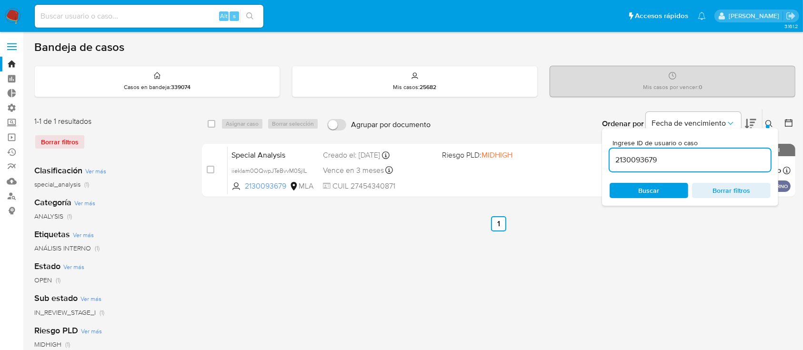
click at [716, 155] on input "2130093679" at bounding box center [690, 160] width 161 height 12
type input "2199370721"
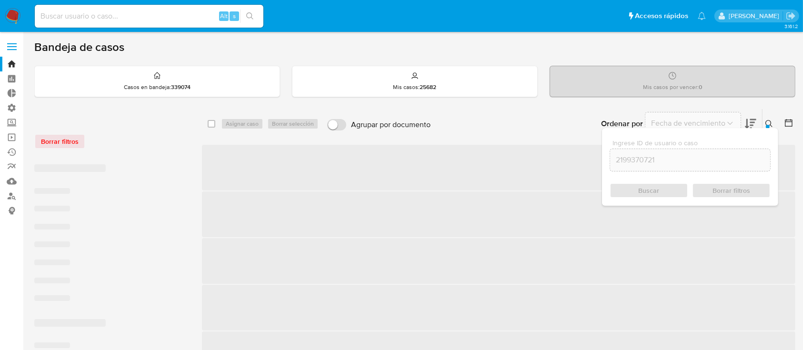
click at [765, 120] on icon at bounding box center [769, 124] width 8 height 8
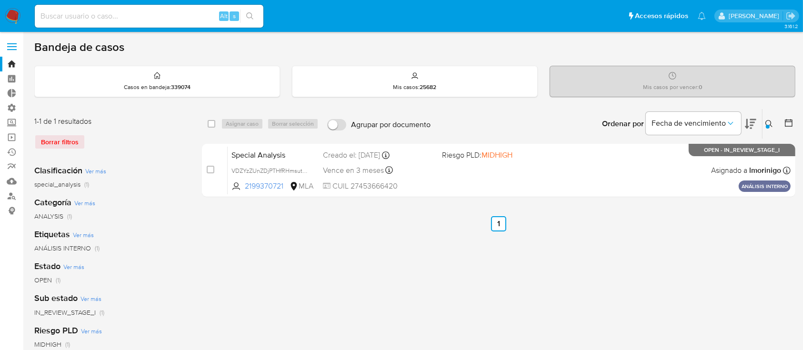
click at [60, 145] on div "Borrar filtros" at bounding box center [110, 141] width 152 height 15
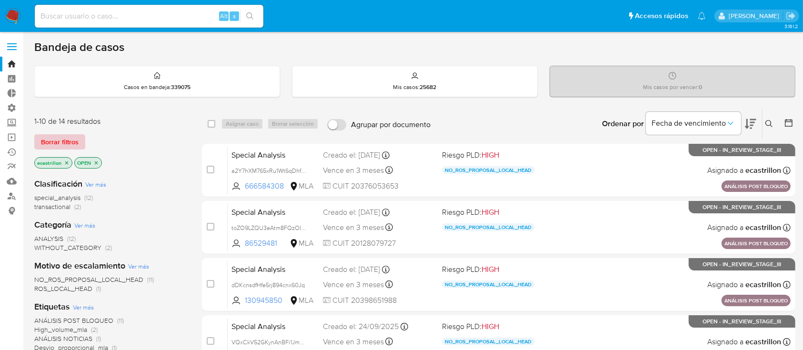
click at [66, 135] on span "Borrar filtros" at bounding box center [60, 141] width 38 height 13
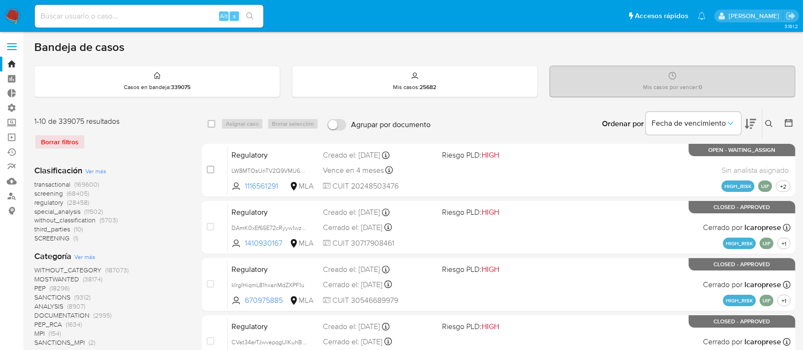
click at [791, 124] on icon at bounding box center [789, 123] width 10 height 10
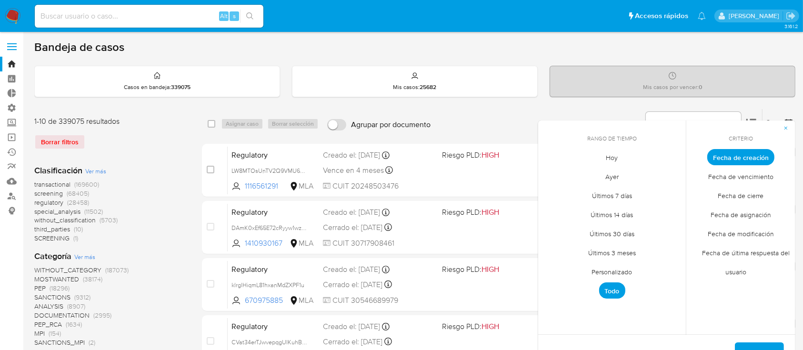
click at [621, 268] on span "Personalizado" at bounding box center [612, 272] width 60 height 20
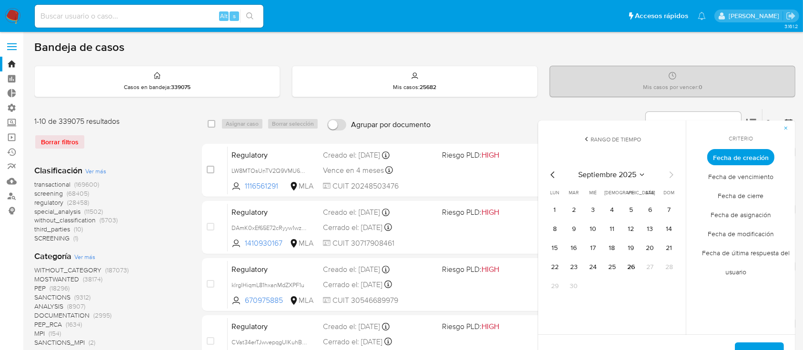
click at [551, 179] on icon "Mes anterior" at bounding box center [552, 174] width 11 height 11
click at [575, 215] on button "1" at bounding box center [573, 209] width 15 height 15
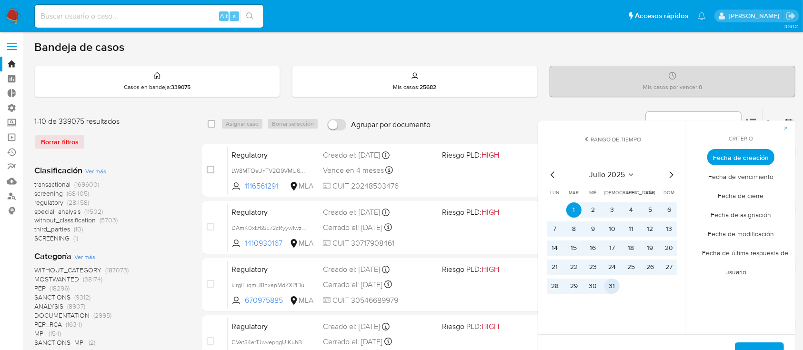
click at [608, 290] on button "31" at bounding box center [611, 286] width 15 height 15
click at [751, 345] on span "Aplicar" at bounding box center [759, 353] width 24 height 21
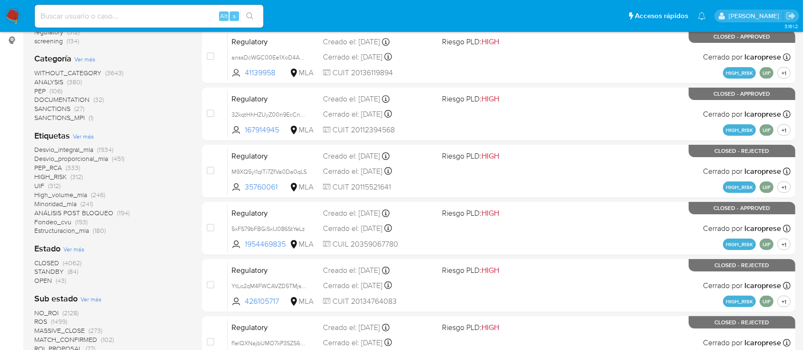
scroll to position [190, 0]
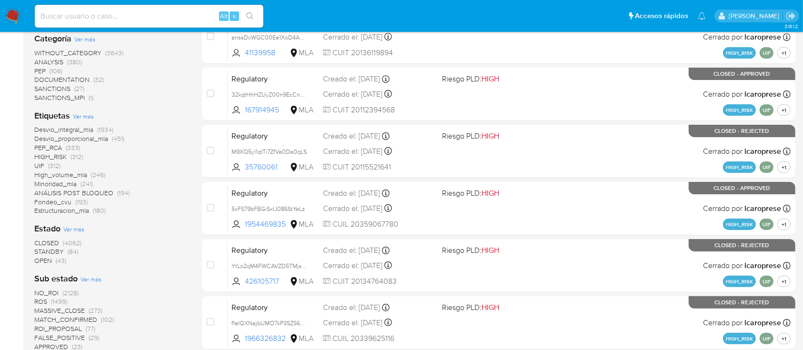
click at [50, 251] on span "STANDBY" at bounding box center [49, 252] width 30 height 10
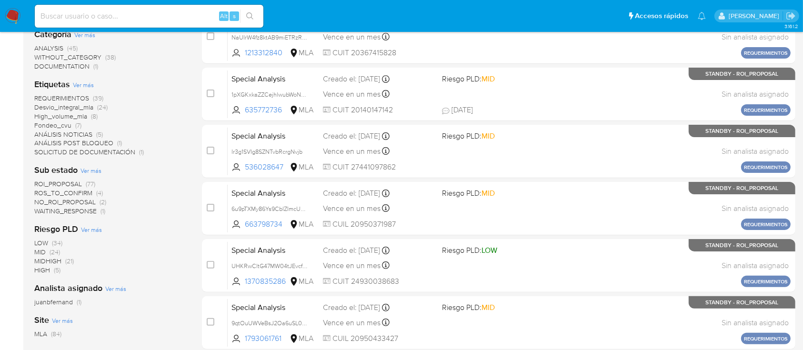
click at [68, 214] on span "WAITING_RESPONSE" at bounding box center [65, 211] width 62 height 10
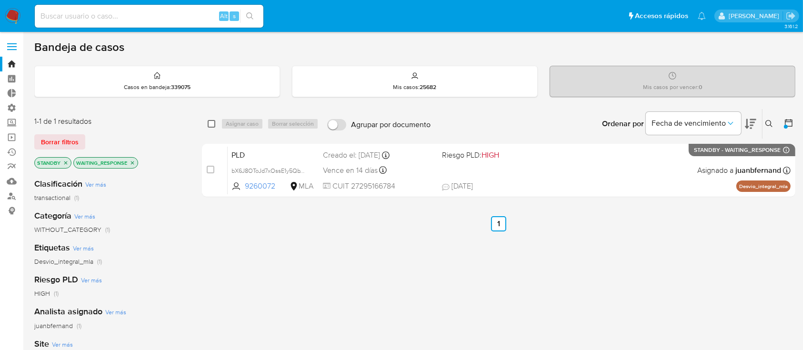
click at [212, 122] on input "checkbox" at bounding box center [212, 124] width 8 height 8
checkbox input "true"
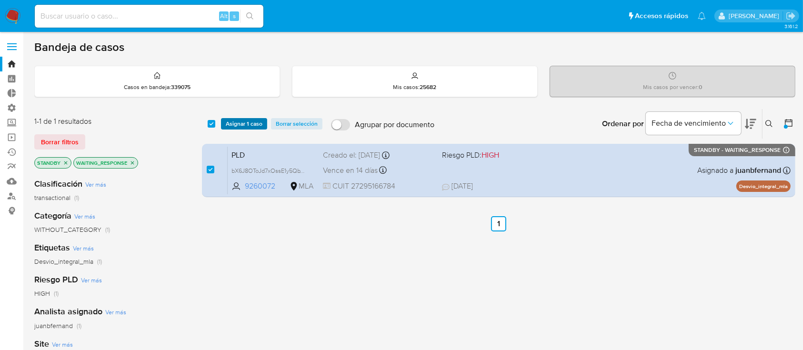
click at [236, 124] on span "Asignar 1 caso" at bounding box center [244, 124] width 37 height 10
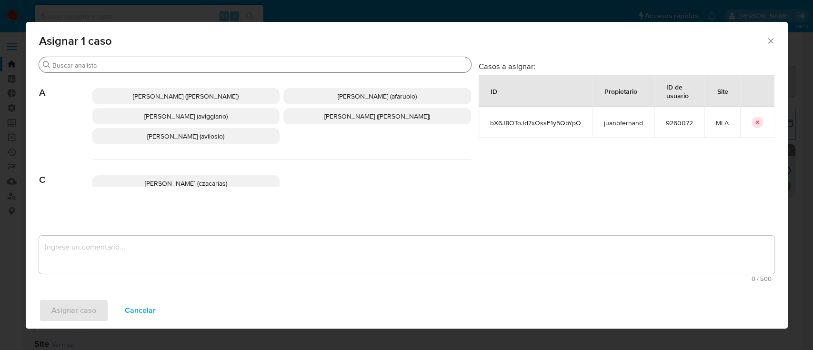
click at [205, 65] on input "Buscar" at bounding box center [259, 65] width 415 height 9
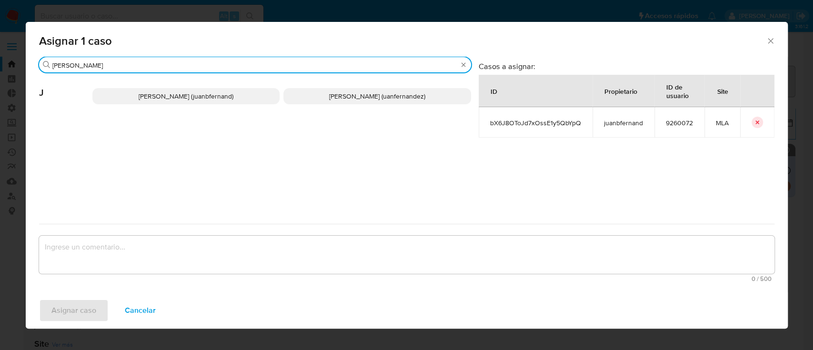
type input "juan"
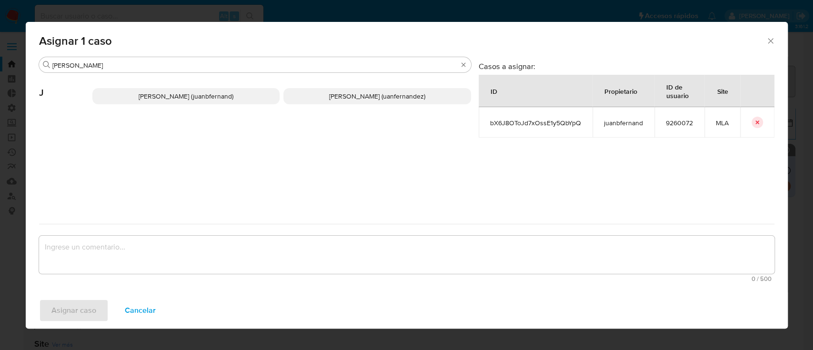
click at [208, 107] on div "Juan Bautista Fernandez (juanbfernand) Juan Pablo Fernandez (uanfernandez)" at bounding box center [281, 96] width 379 height 47
click at [209, 101] on p "Juan Bautista Fernandez (juanbfernand)" at bounding box center [186, 96] width 188 height 16
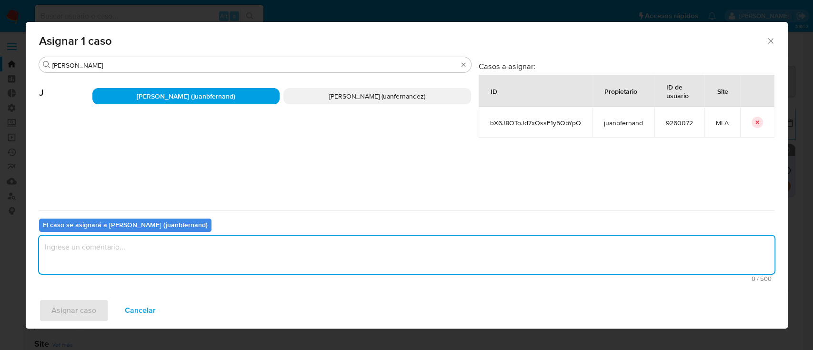
click at [164, 260] on textarea "assign-modal" at bounding box center [406, 255] width 735 height 38
type textarea "."
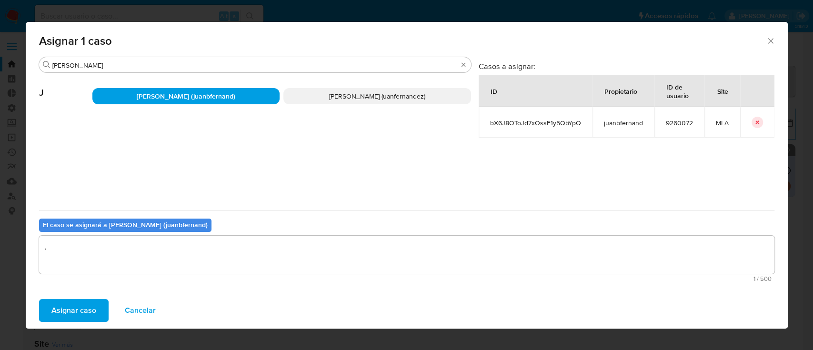
click at [68, 314] on span "Asignar caso" at bounding box center [73, 310] width 45 height 21
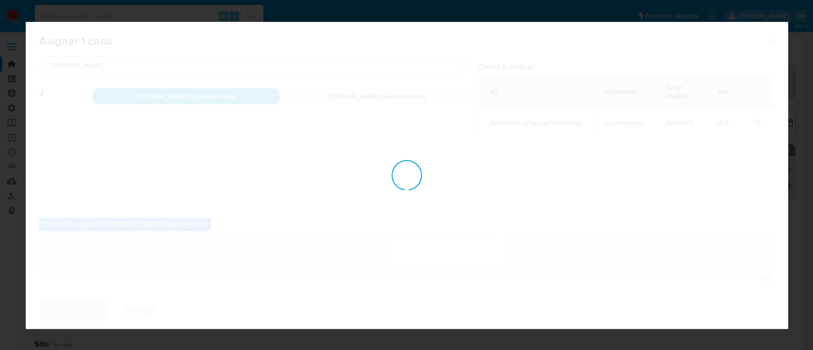
checkbox input "false"
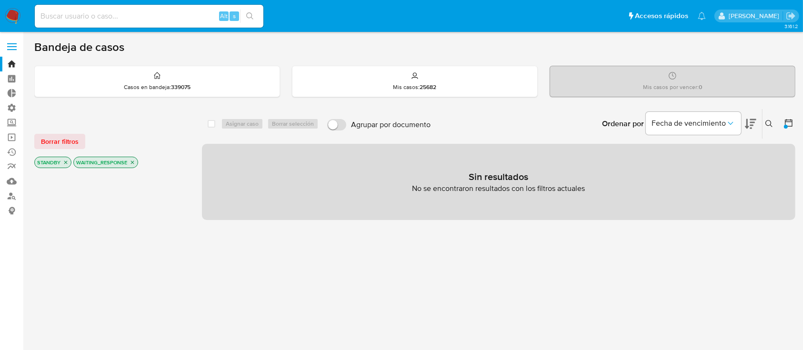
click at [64, 160] on icon "close-filter" at bounding box center [66, 163] width 6 height 6
click at [91, 162] on icon "close-filter" at bounding box center [93, 163] width 6 height 6
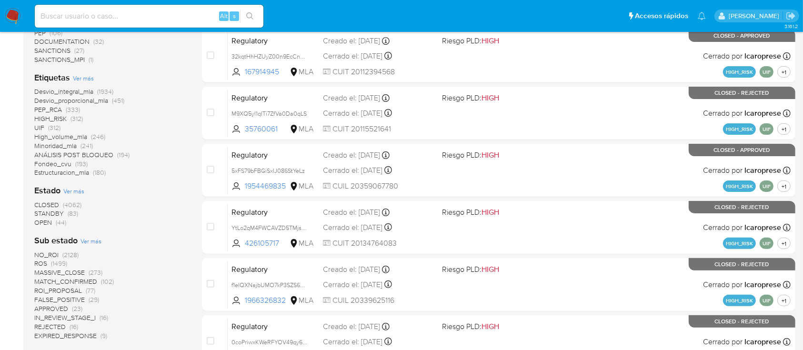
scroll to position [229, 0]
click at [51, 221] on span "OPEN" at bounding box center [43, 222] width 18 height 10
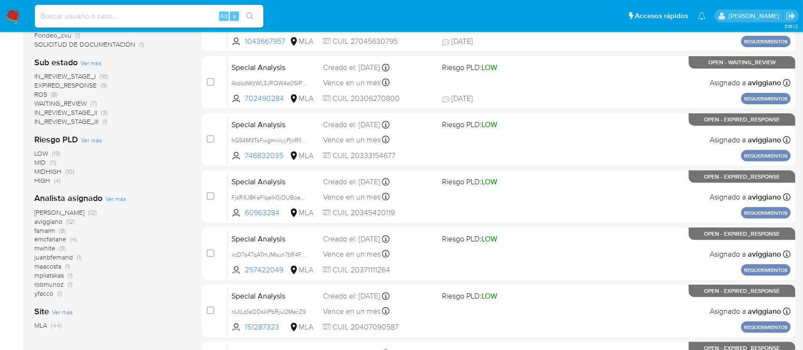
scroll to position [317, 0]
click at [49, 255] on span "juanbfernand" at bounding box center [53, 257] width 39 height 10
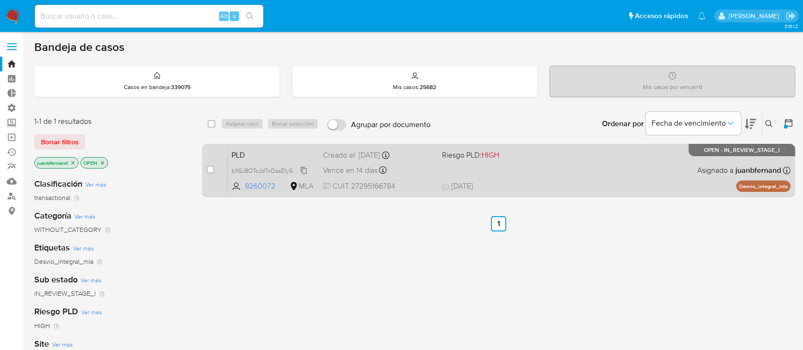
click at [304, 169] on span "bX6J8OToJd7xOssE1y5QbYpQ" at bounding box center [271, 170] width 80 height 10
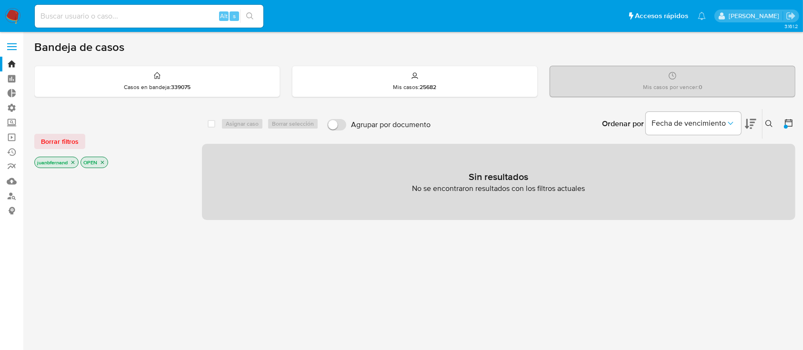
click at [78, 145] on button "Borrar filtros" at bounding box center [59, 141] width 51 height 15
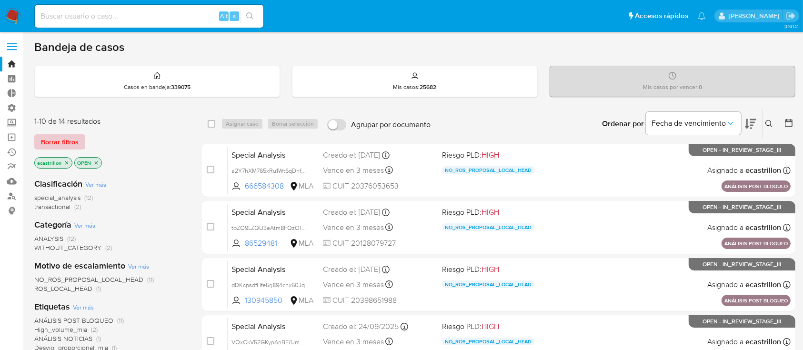
click at [50, 140] on span "Borrar filtros" at bounding box center [60, 141] width 38 height 13
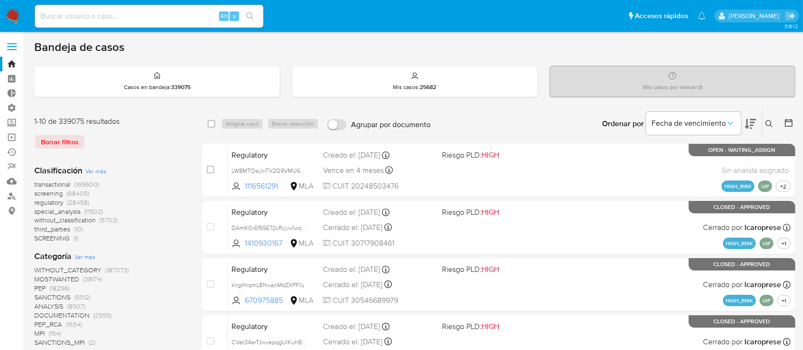
click at [768, 120] on icon at bounding box center [768, 123] width 7 height 7
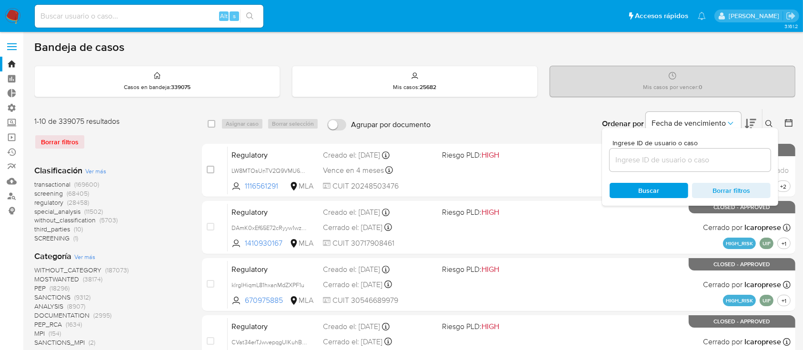
click at [729, 152] on div at bounding box center [690, 160] width 161 height 23
click at [725, 156] on input at bounding box center [690, 160] width 161 height 12
paste input "bX6J8OToJd7xOssE1y5QbYpQ"
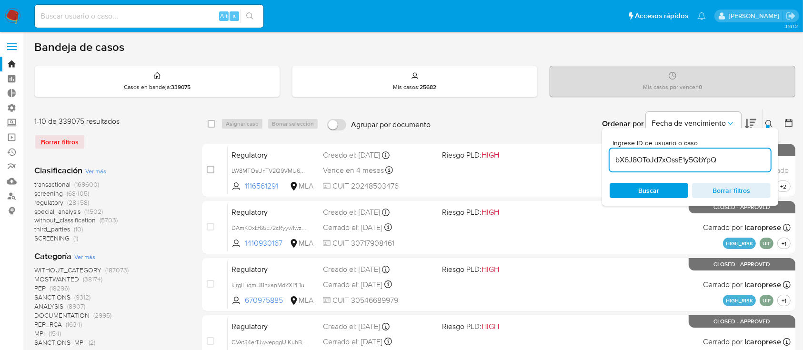
type input "bX6J8OToJd7xOssE1y5QbYpQ"
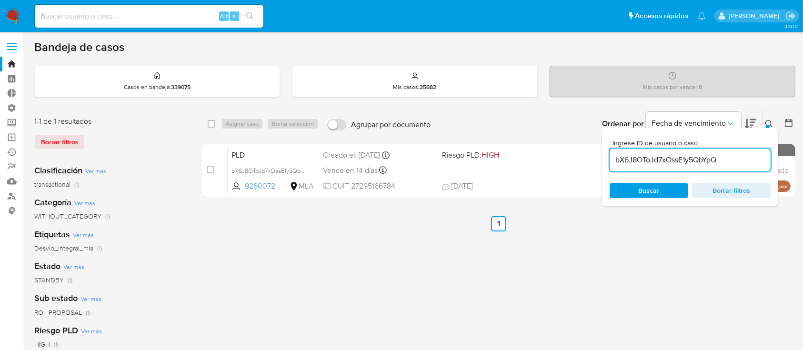
click at [770, 120] on icon at bounding box center [769, 124] width 8 height 8
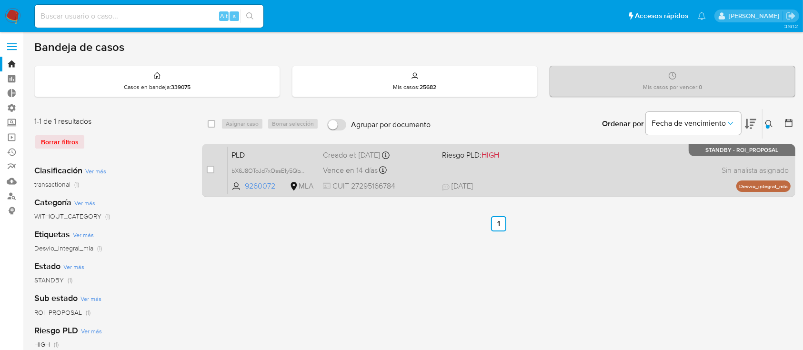
click at [599, 166] on div "PLD bX6J8OToJd7xOssE1y5QbYpQ 9260072 MLA Riesgo PLD: HIGH Creado el: 12/07/2025…" at bounding box center [509, 170] width 563 height 48
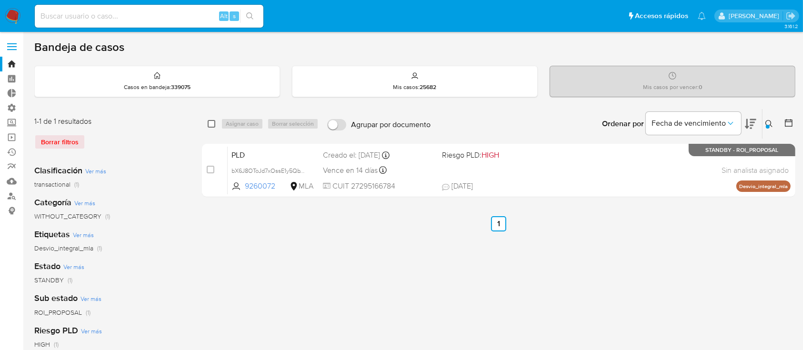
click at [213, 122] on input "checkbox" at bounding box center [212, 124] width 8 height 8
checkbox input "true"
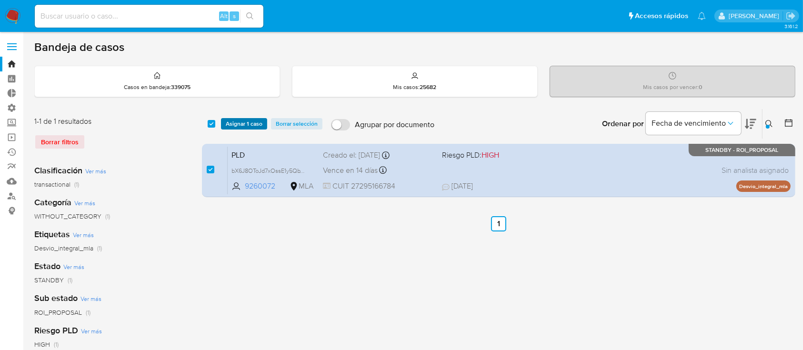
click at [245, 121] on span "Asignar 1 caso" at bounding box center [244, 124] width 37 height 10
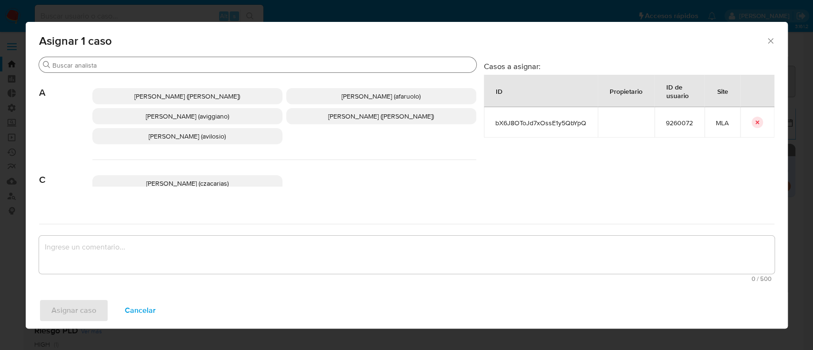
click at [235, 63] on input "Buscar" at bounding box center [262, 65] width 420 height 9
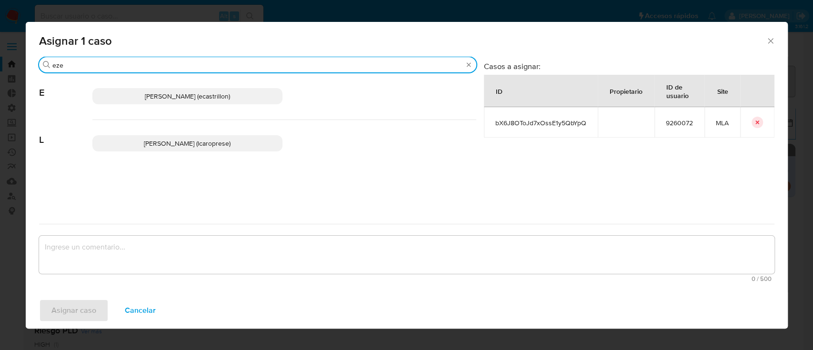
type input "eze"
click at [228, 103] on p "Ezequiel Gonzalo Castrillon (ecastrillon)" at bounding box center [187, 96] width 190 height 16
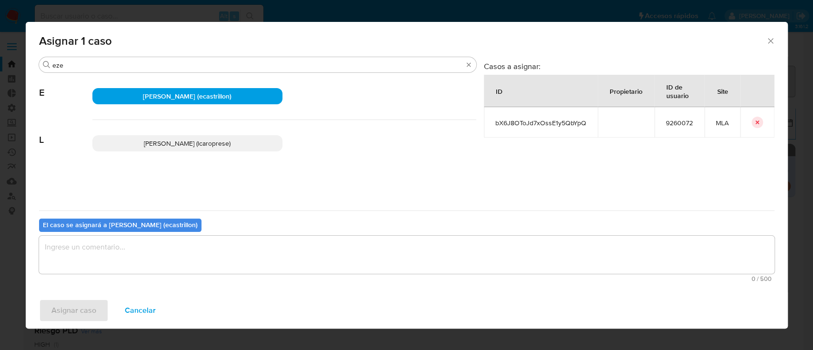
click at [135, 271] on textarea "assign-modal" at bounding box center [406, 255] width 735 height 38
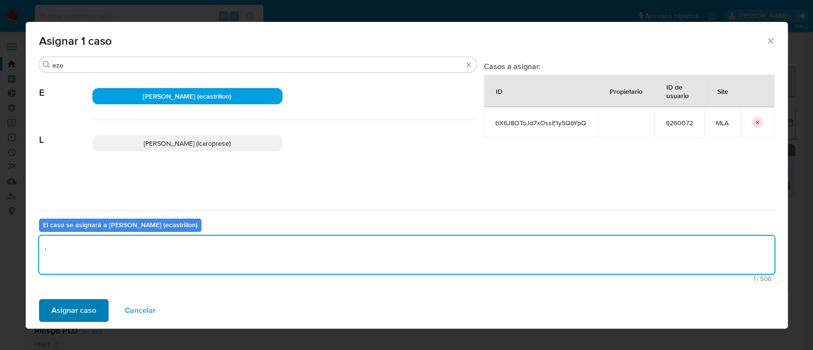
type textarea "."
click at [78, 317] on span "Asignar caso" at bounding box center [73, 310] width 45 height 21
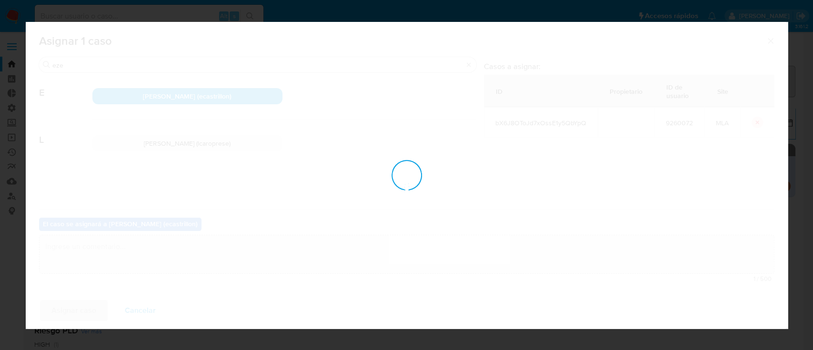
checkbox input "false"
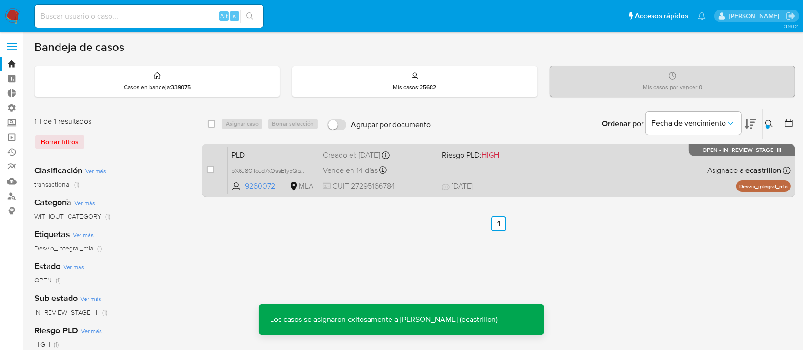
click at [620, 178] on div "PLD bX6J8OToJd7xOssE1y5QbYpQ 9260072 MLA Riesgo PLD: HIGH Creado el: 12/07/2025…" at bounding box center [509, 170] width 563 height 48
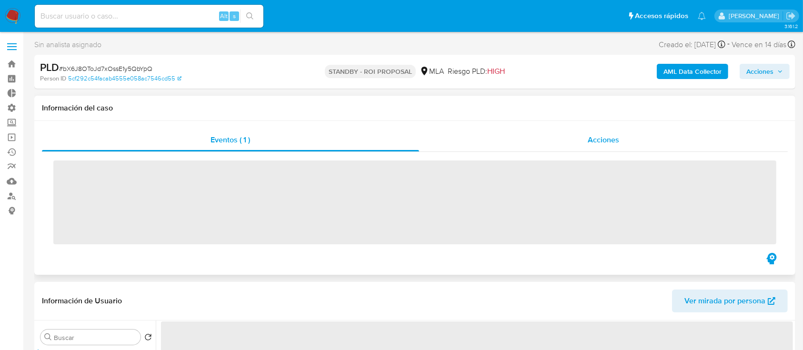
click at [593, 146] on div "Acciones" at bounding box center [603, 140] width 369 height 23
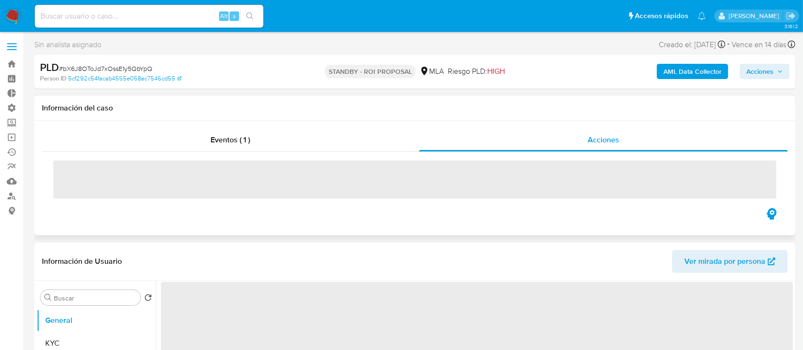
select select "10"
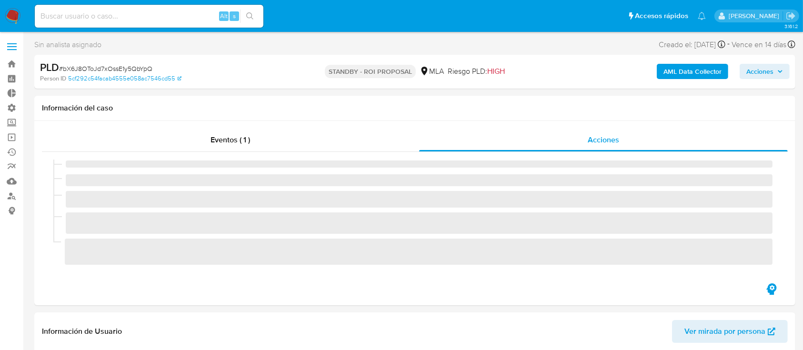
scroll to position [127, 0]
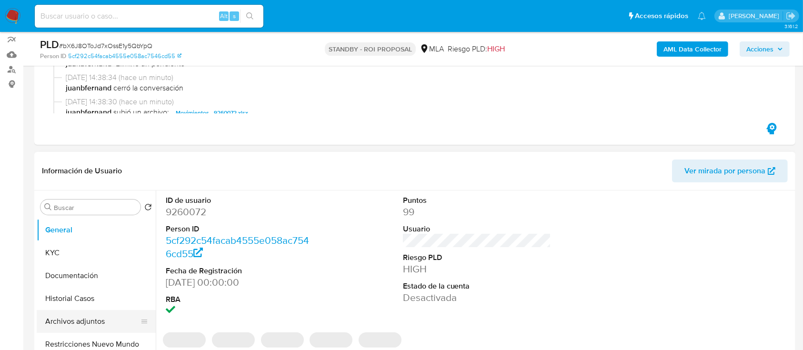
click at [73, 329] on button "Archivos adjuntos" at bounding box center [92, 321] width 111 height 23
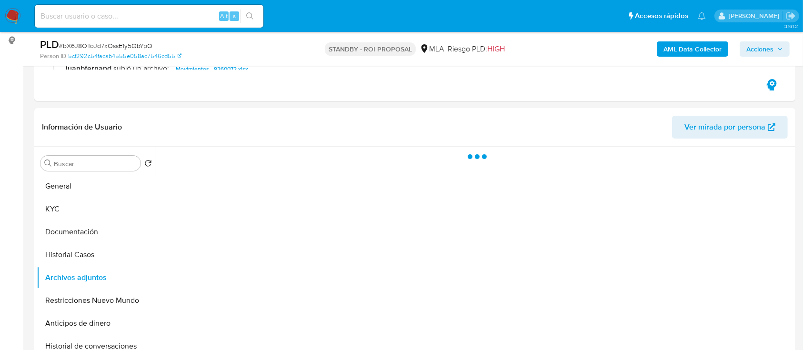
scroll to position [190, 0]
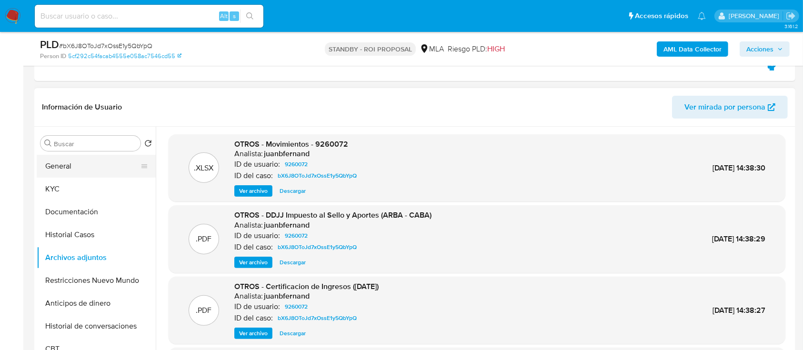
click at [91, 165] on button "General" at bounding box center [92, 166] width 111 height 23
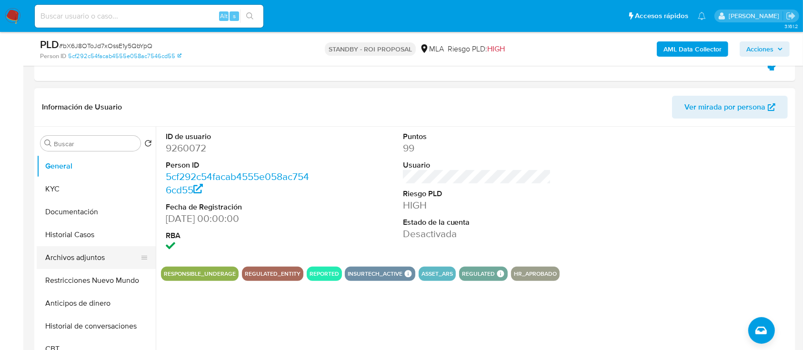
click at [81, 260] on button "Archivos adjuntos" at bounding box center [92, 257] width 111 height 23
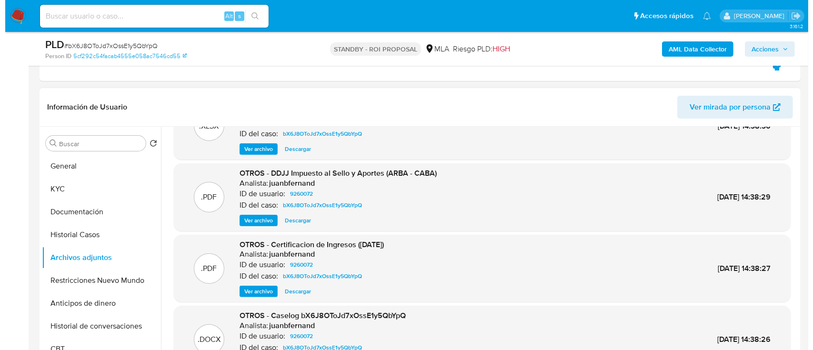
scroll to position [80, 0]
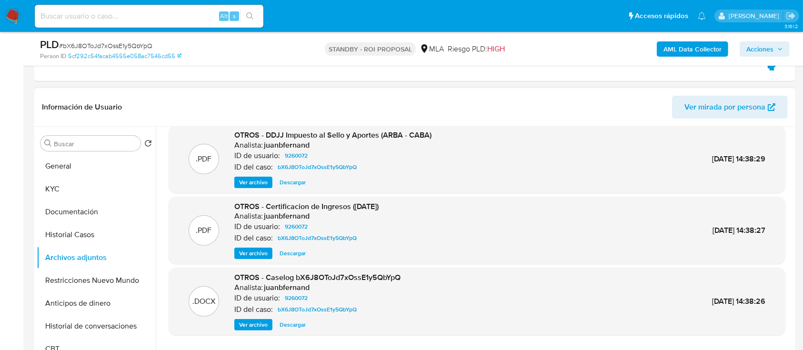
click at [249, 324] on span "Ver archivo" at bounding box center [253, 325] width 29 height 10
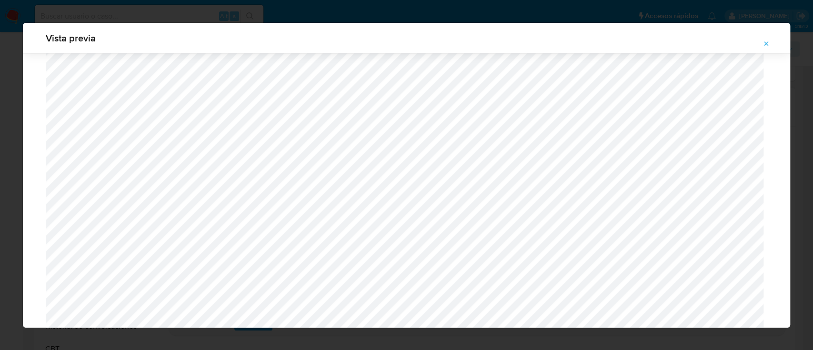
scroll to position [480, 0]
click at [767, 40] on icon "Attachment preview" at bounding box center [766, 44] width 8 height 8
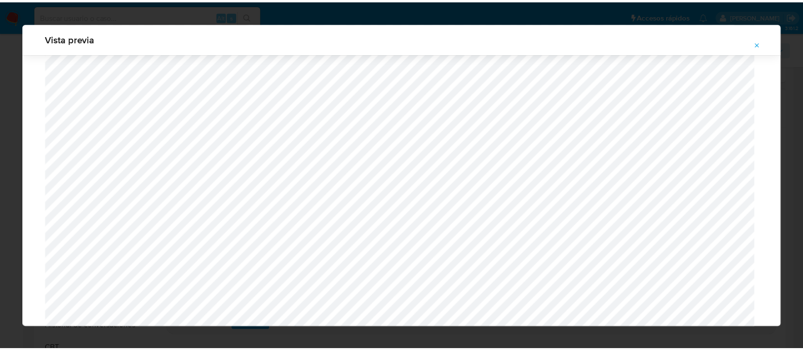
scroll to position [30, 0]
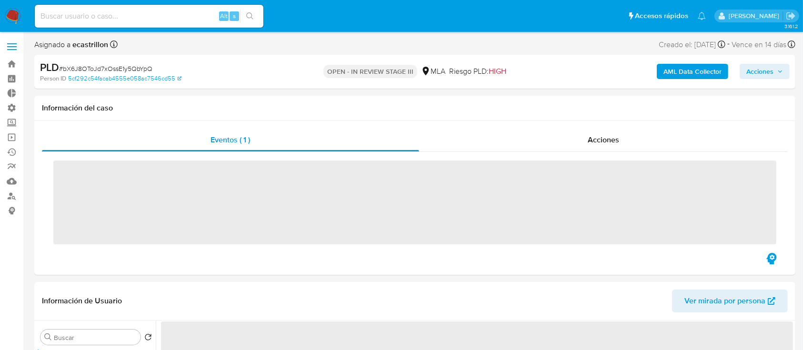
click at [760, 67] on span "Acciones" at bounding box center [759, 71] width 27 height 15
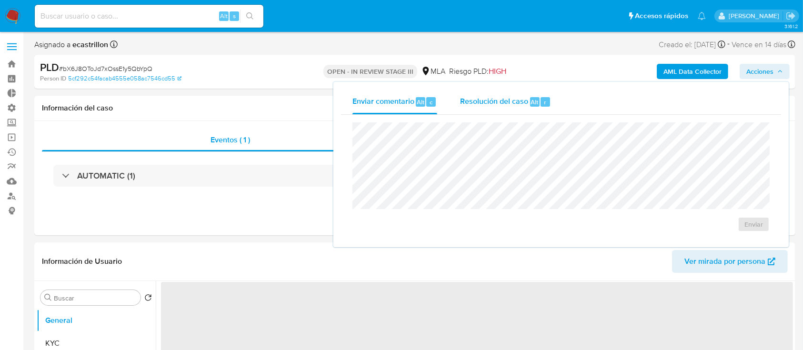
click at [518, 99] on span "Resolución del caso" at bounding box center [494, 101] width 68 height 11
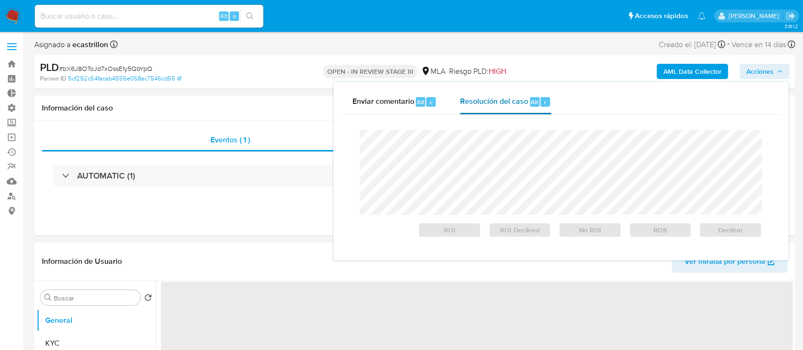
select select "10"
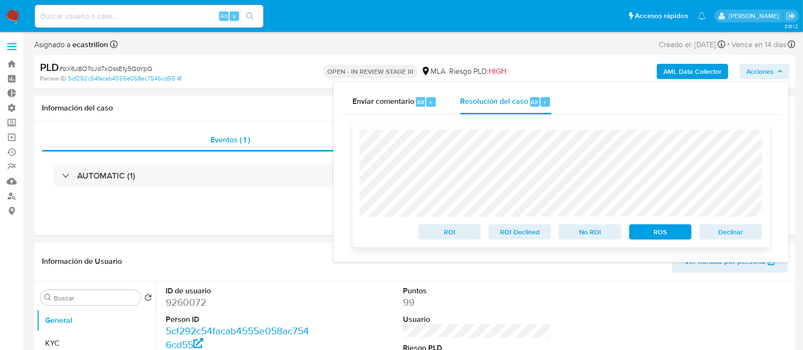
click at [741, 230] on span "Declinar" at bounding box center [731, 231] width 50 height 13
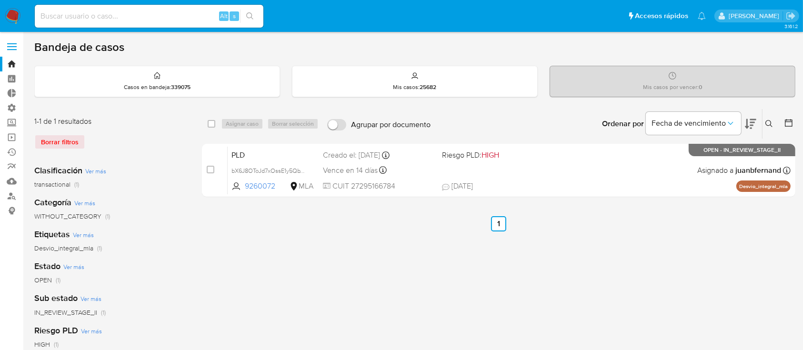
drag, startPoint x: 209, startPoint y: 125, endPoint x: 221, endPoint y: 125, distance: 11.9
click at [209, 125] on input "checkbox" at bounding box center [212, 124] width 8 height 8
checkbox input "true"
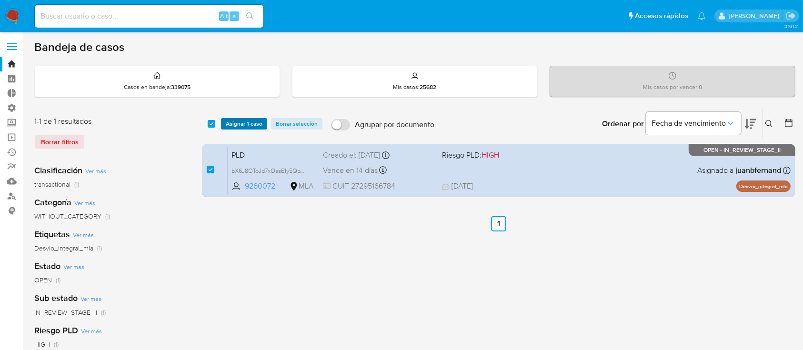
click at [225, 124] on button "Asignar 1 caso" at bounding box center [244, 123] width 46 height 11
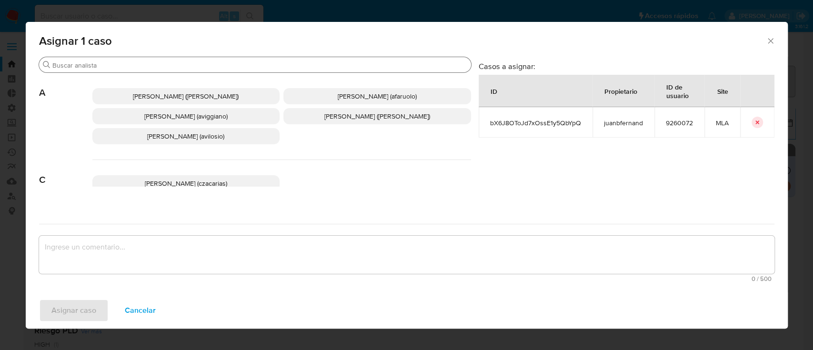
click at [223, 69] on input "Buscar" at bounding box center [259, 65] width 415 height 9
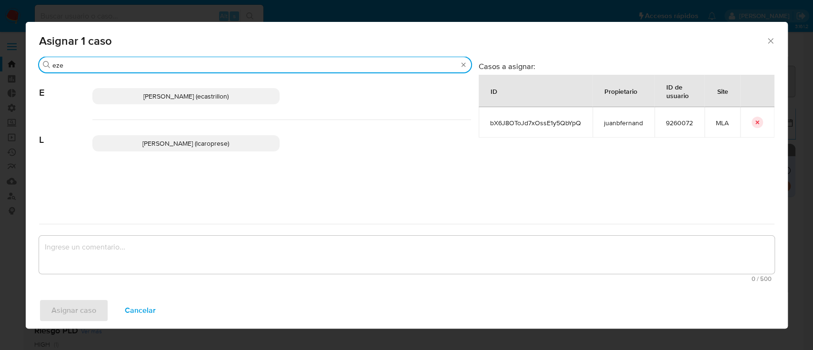
type input "eze"
click at [213, 90] on p "[PERSON_NAME] (ecastrillon)" at bounding box center [186, 96] width 188 height 16
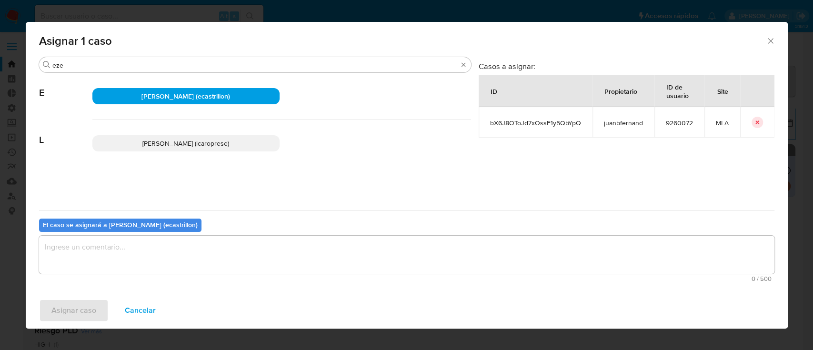
click at [187, 255] on textarea "assign-modal" at bounding box center [406, 255] width 735 height 38
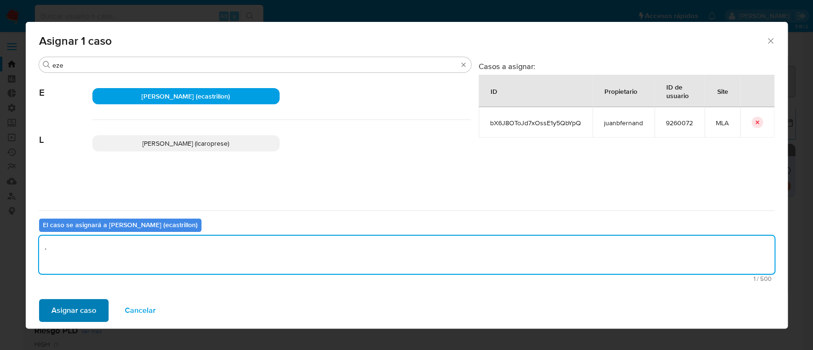
type textarea "."
click at [47, 302] on button "Asignar caso" at bounding box center [74, 310] width 70 height 23
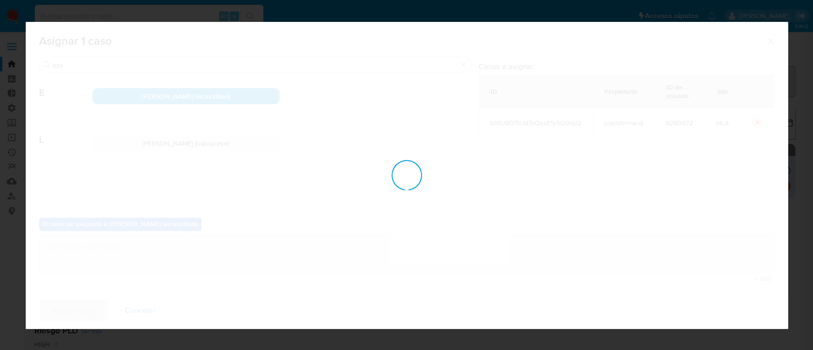
checkbox input "false"
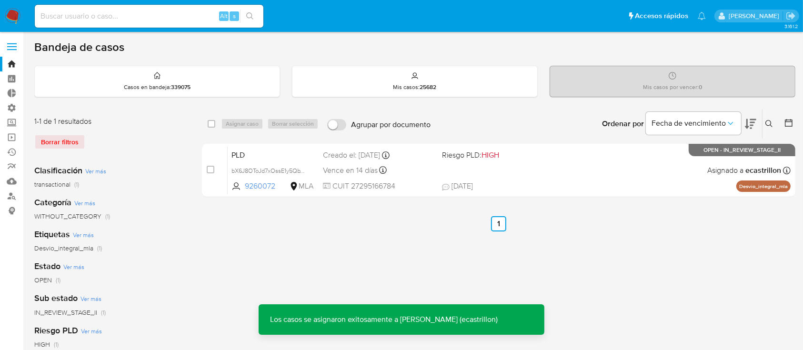
click at [651, 162] on div "PLD bX6J8OToJd7xOssE1y5QbYpQ 9260072 MLA Riesgo PLD: HIGH Creado el: [DATE] Cre…" at bounding box center [509, 170] width 563 height 48
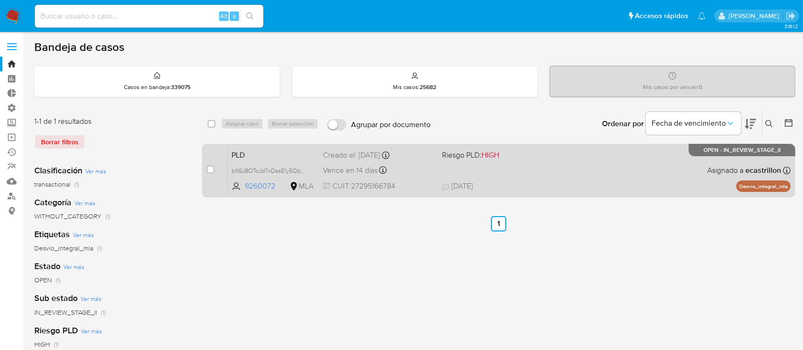
click at [511, 186] on span "[DATE] [DATE] 13:16" at bounding box center [557, 186] width 230 height 10
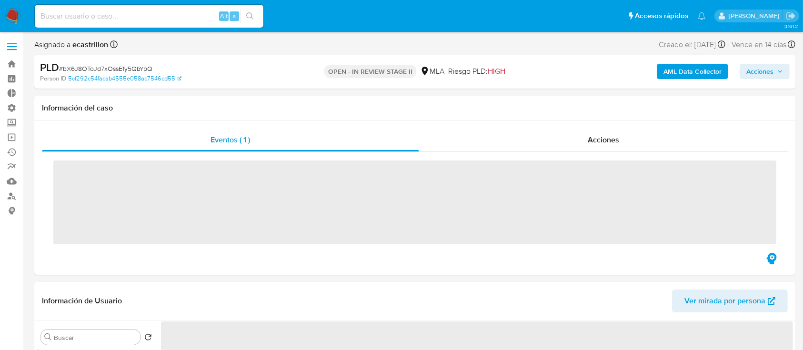
click at [757, 69] on span "Acciones" at bounding box center [759, 71] width 27 height 15
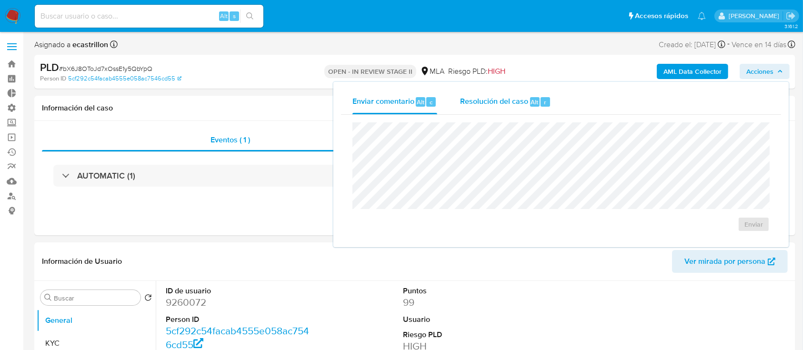
click at [512, 112] on div "Resolución del caso Alt r" at bounding box center [505, 102] width 91 height 25
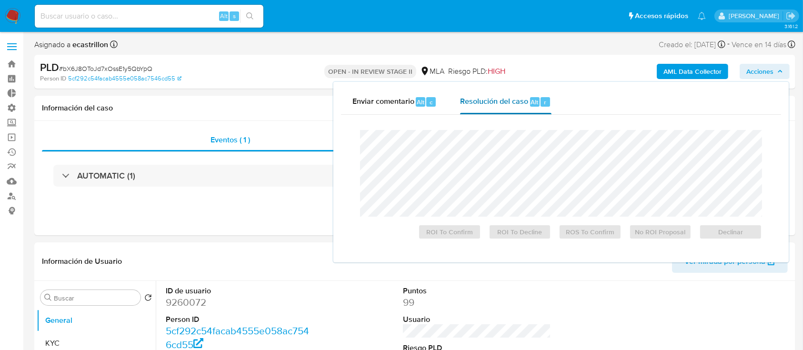
select select "10"
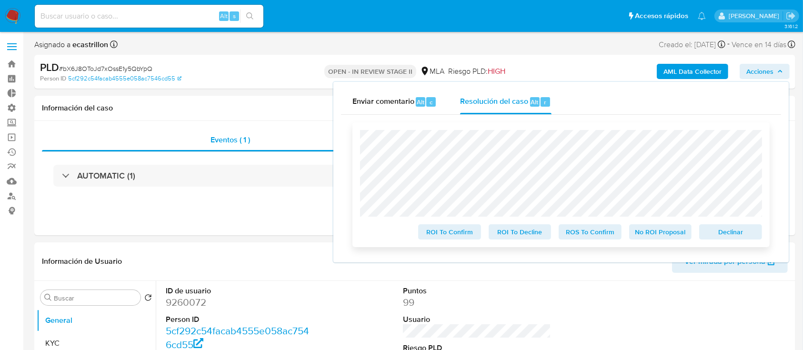
click at [747, 229] on span "Declinar" at bounding box center [731, 231] width 50 height 13
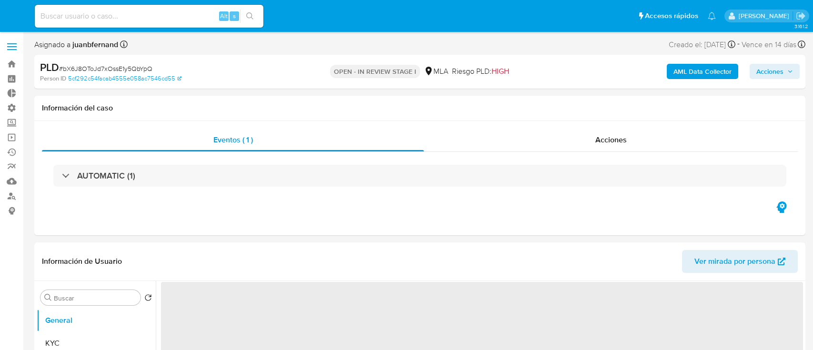
select select "10"
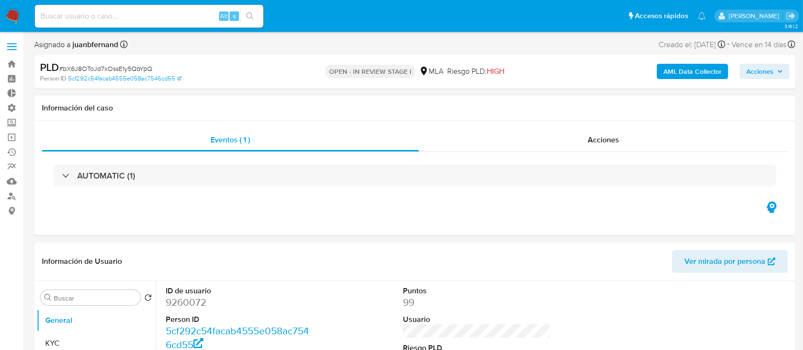
click at [99, 20] on input at bounding box center [149, 16] width 229 height 12
paste input "Nqv9DscDKUbtZbRWZLgx1vom"
type input "Nqv9DscDKUbtZbRWZLgx1vom"
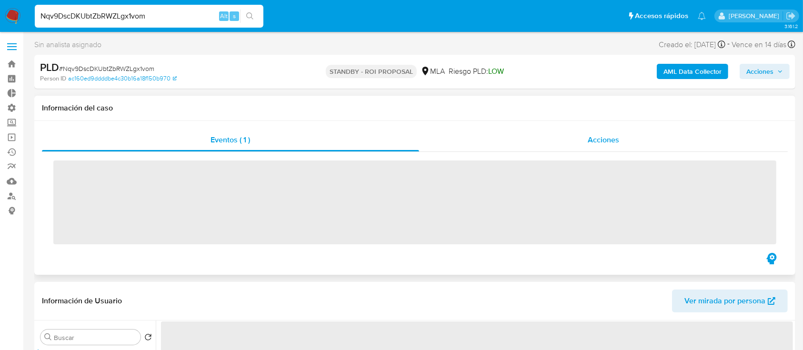
click at [469, 137] on div "Acciones" at bounding box center [603, 140] width 369 height 23
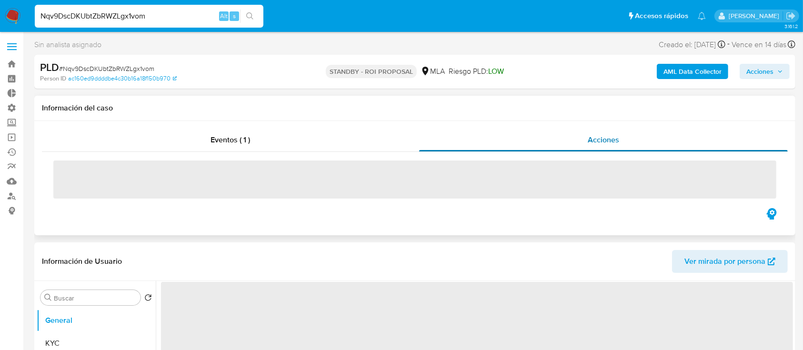
select select "10"
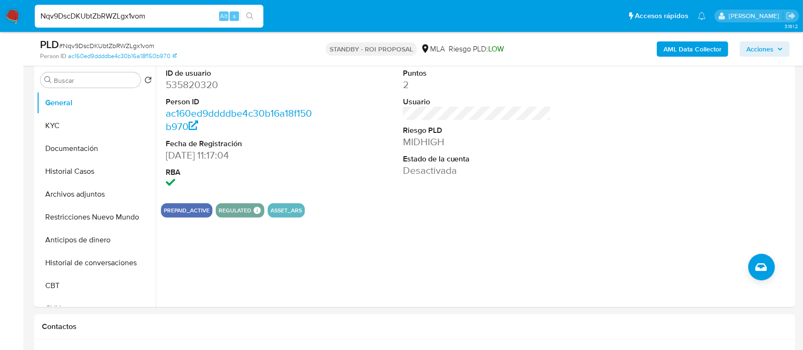
scroll to position [127, 0]
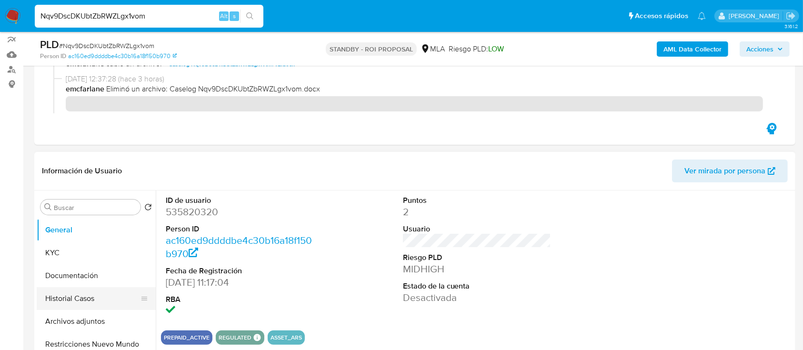
click at [88, 298] on button "Historial Casos" at bounding box center [92, 298] width 111 height 23
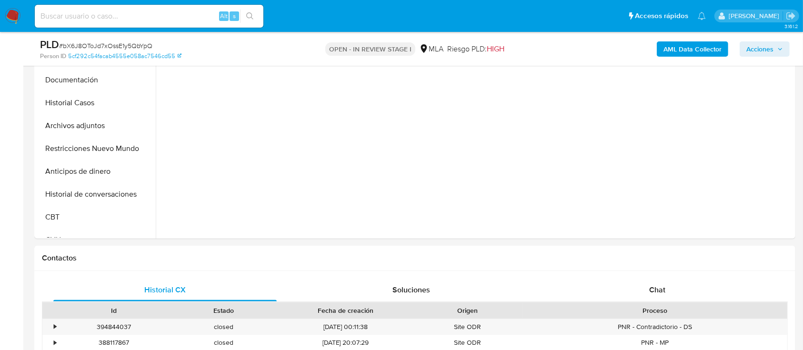
select select "10"
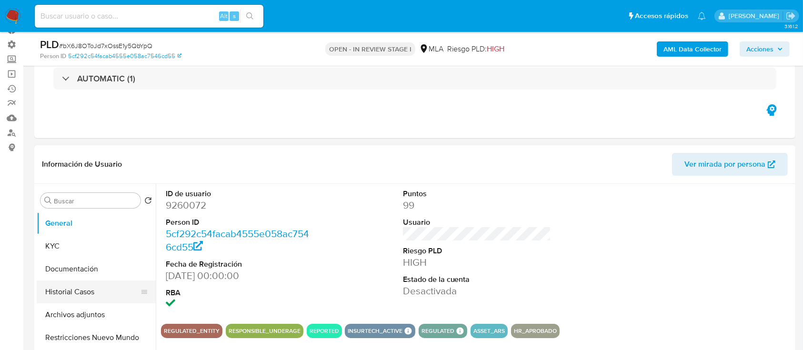
click at [70, 281] on button "Historial Casos" at bounding box center [92, 292] width 111 height 23
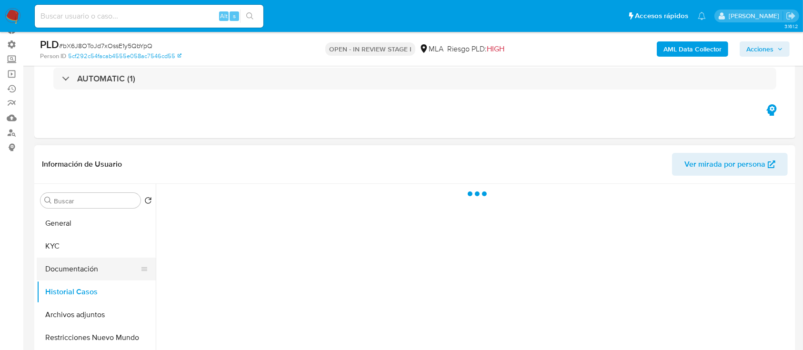
click at [73, 272] on button "Documentación" at bounding box center [92, 269] width 111 height 23
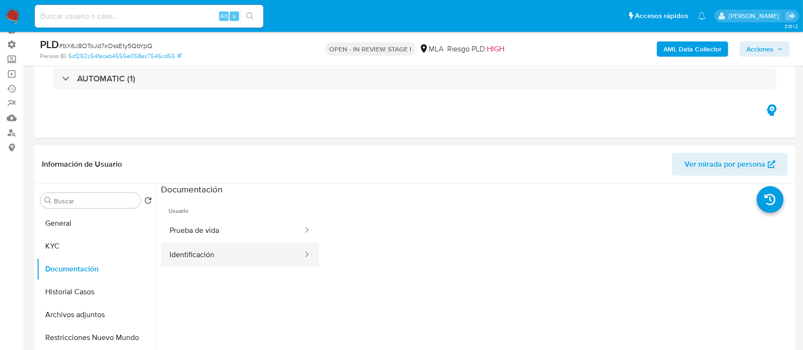
click at [225, 260] on button "Identificación" at bounding box center [232, 255] width 143 height 24
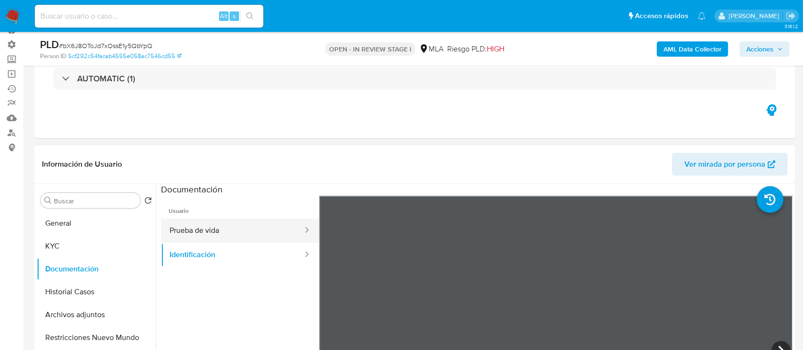
click at [220, 220] on button "Prueba de vida" at bounding box center [232, 231] width 143 height 24
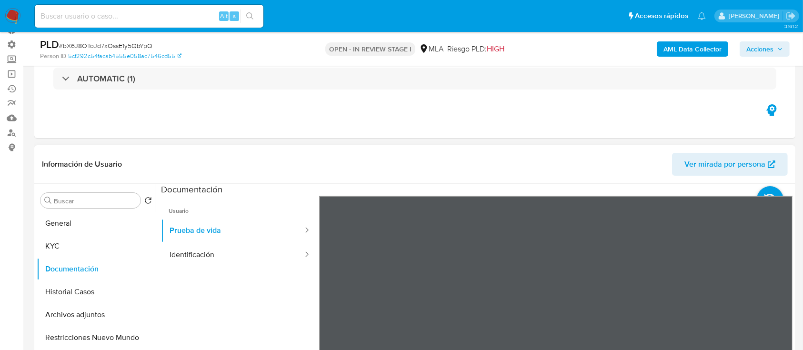
scroll to position [30, 0]
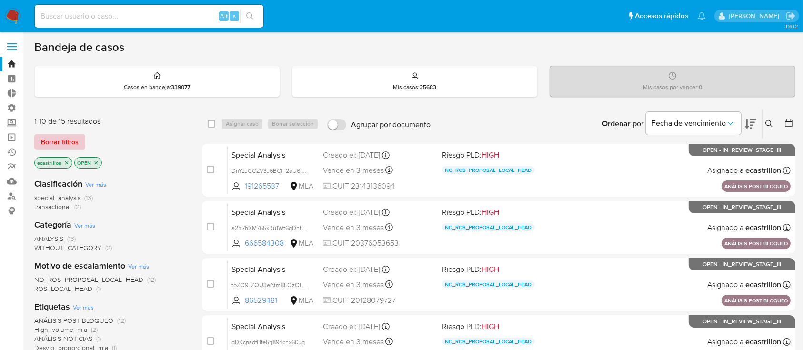
click at [50, 135] on span "Borrar filtros" at bounding box center [60, 141] width 38 height 13
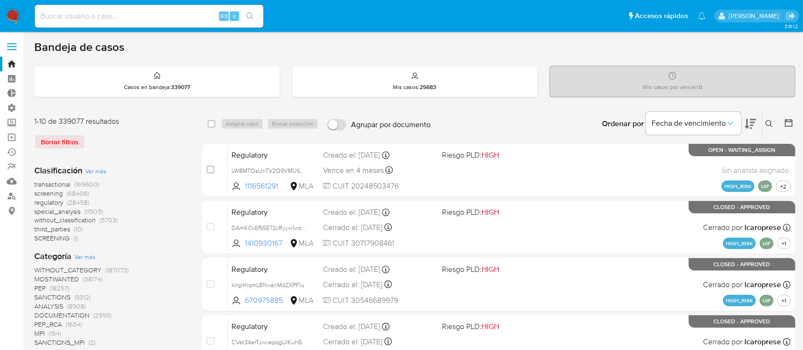
click at [766, 123] on icon at bounding box center [769, 124] width 8 height 8
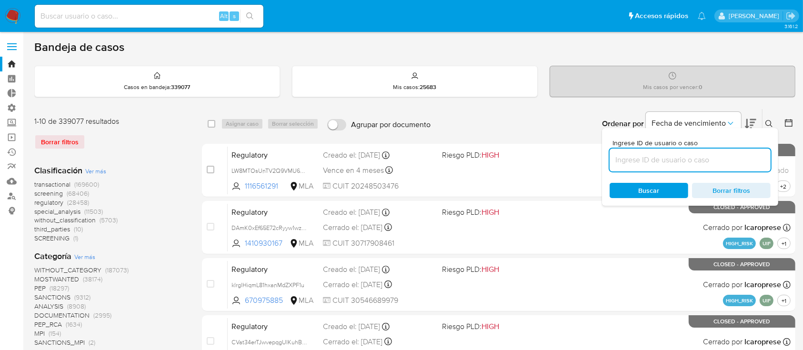
click at [723, 157] on input at bounding box center [690, 160] width 161 height 12
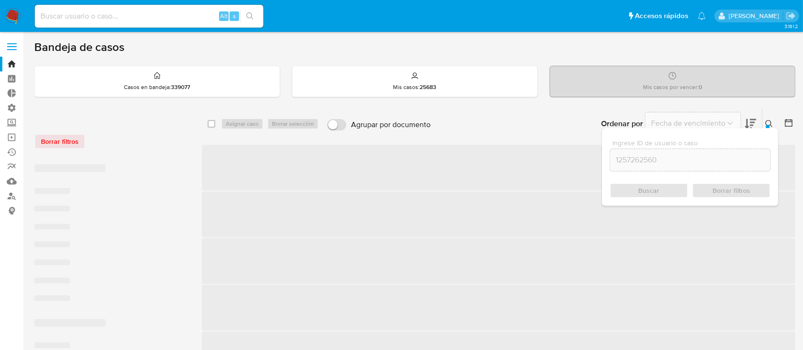
click at [768, 125] on div at bounding box center [768, 127] width 4 height 4
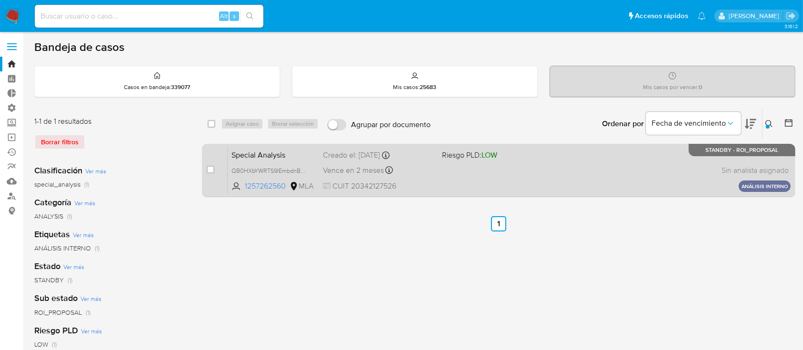
click at [517, 170] on span at bounding box center [497, 170] width 111 height 2
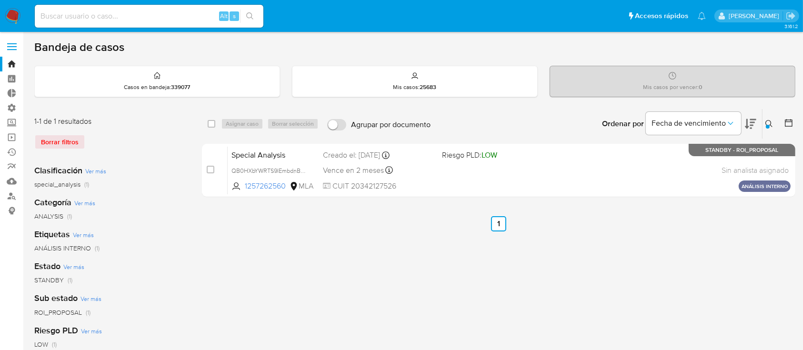
click at [768, 126] on div at bounding box center [768, 127] width 4 height 4
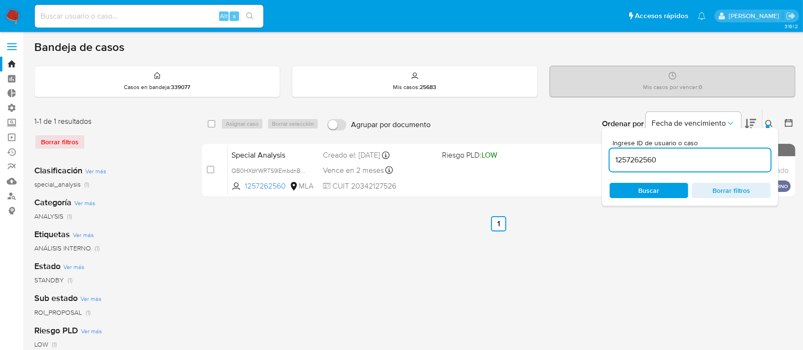
click at [697, 166] on div "1257262560" at bounding box center [690, 160] width 161 height 23
click at [694, 159] on input "1257262560" at bounding box center [690, 160] width 161 height 12
paste input "2213419105"
type input "2213419105"
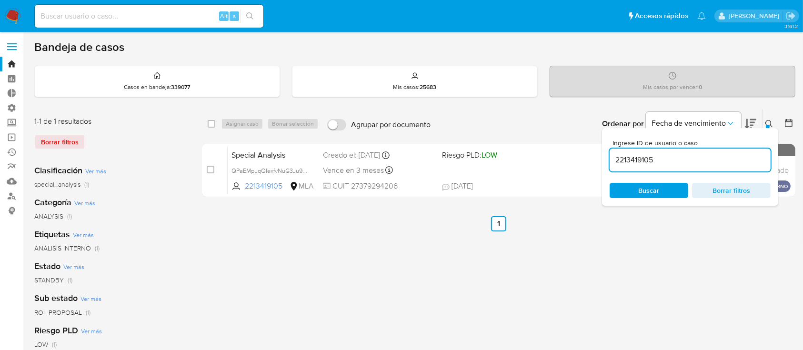
click at [768, 126] on div at bounding box center [768, 127] width 4 height 4
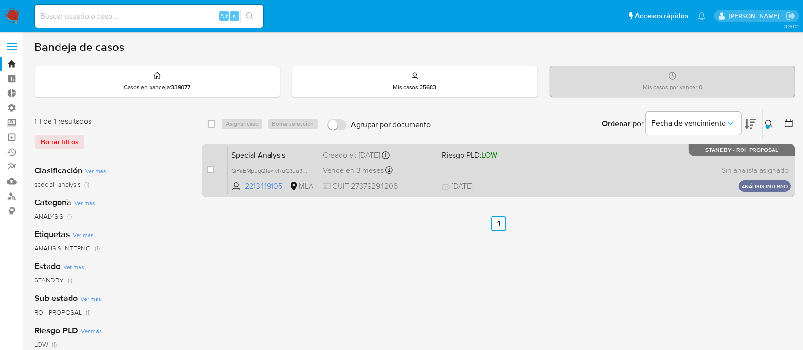
click at [598, 158] on div "Special Analysis QPaEMpuqQIexfvNuG3Ju9gu4 2213419105 MLA Riesgo PLD: LOW Creado…" at bounding box center [509, 170] width 563 height 48
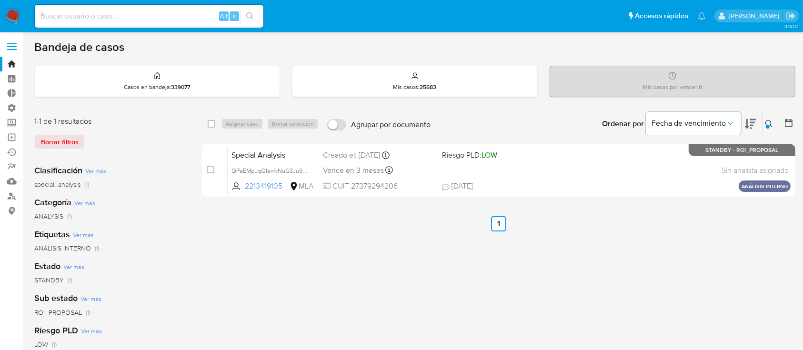
click at [197, 16] on input at bounding box center [149, 16] width 229 height 12
paste input "QB0HXbYWRTS9IEmbdnBBmWOH"
type input "QB0HXbYWRTS9IEmbdnBBmWOH"
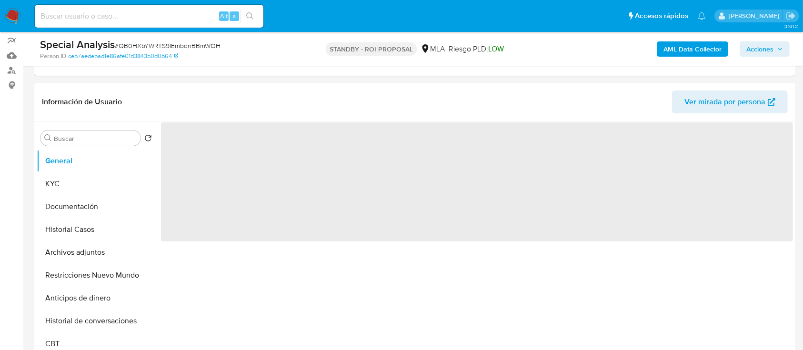
scroll to position [127, 0]
click at [67, 256] on button "Archivos adjuntos" at bounding box center [92, 251] width 111 height 23
select select "10"
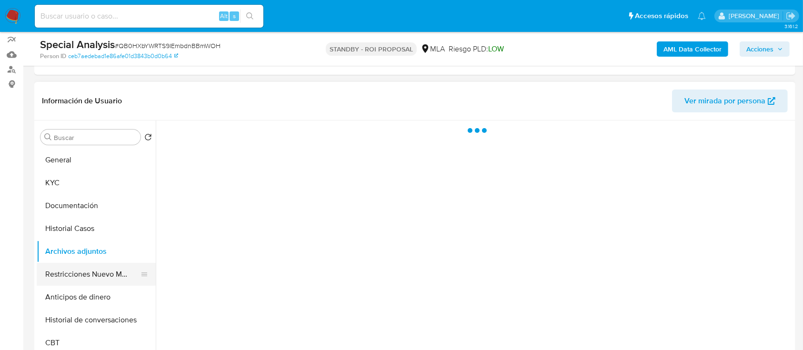
click at [85, 275] on button "Restricciones Nuevo Mundo" at bounding box center [92, 274] width 111 height 23
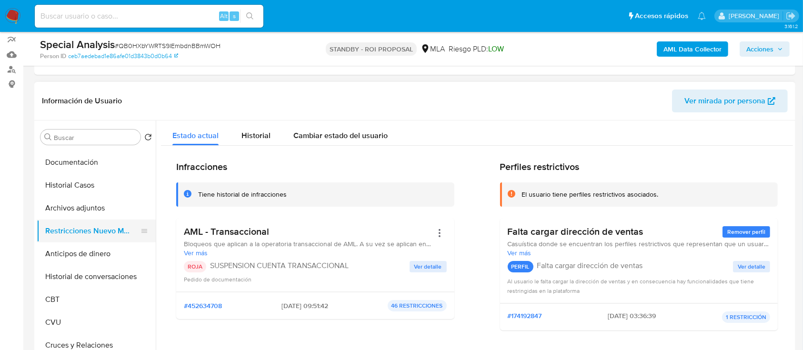
scroll to position [63, 0]
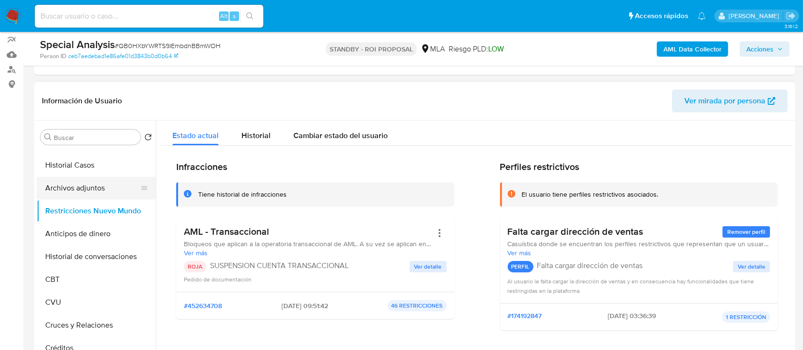
click at [95, 189] on button "Archivos adjuntos" at bounding box center [92, 188] width 111 height 23
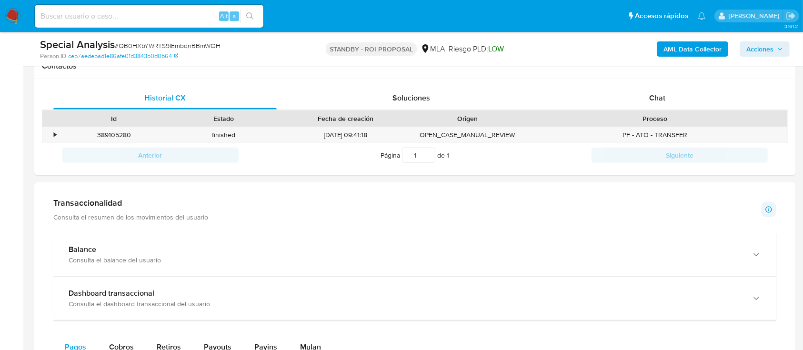
scroll to position [635, 0]
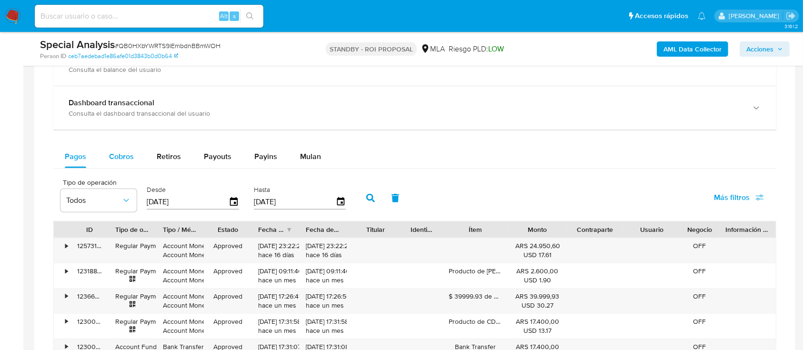
click at [120, 165] on div "Cobros" at bounding box center [121, 156] width 25 height 23
select select "10"
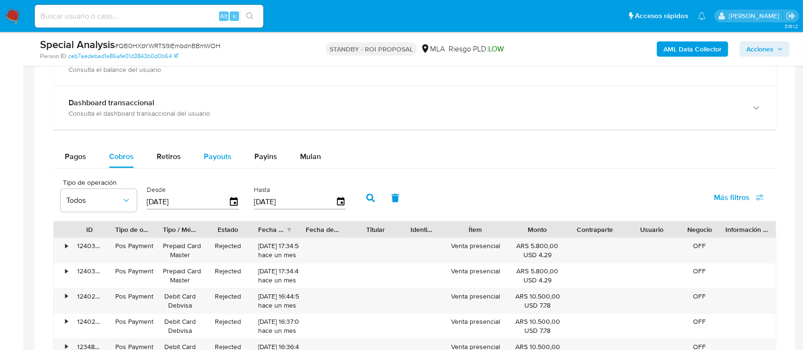
click at [219, 153] on span "Payouts" at bounding box center [218, 156] width 28 height 11
select select "10"
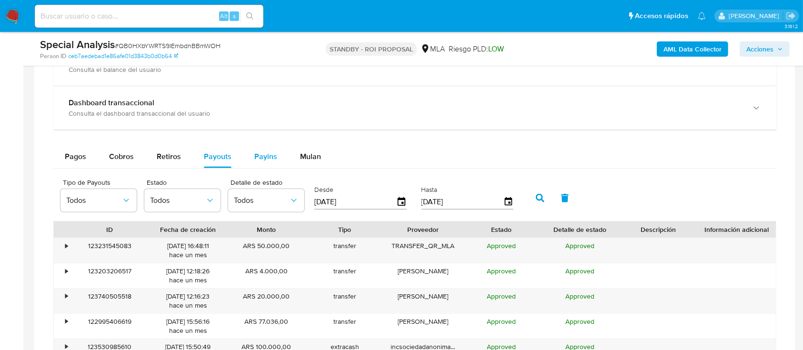
click at [261, 148] on div "Payins" at bounding box center [265, 156] width 23 height 23
select select "10"
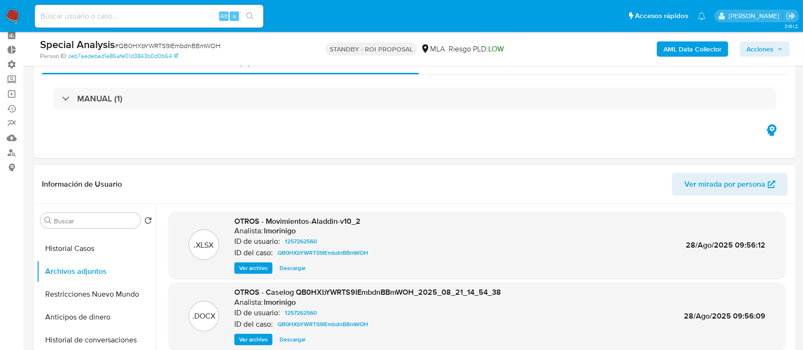
scroll to position [63, 0]
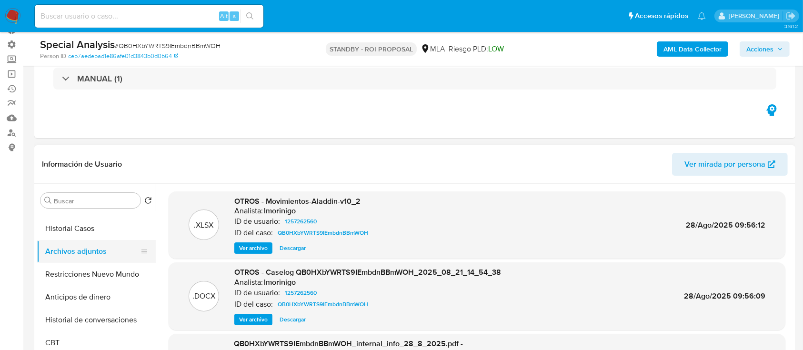
click at [71, 258] on button "Archivos adjuntos" at bounding box center [92, 251] width 111 height 23
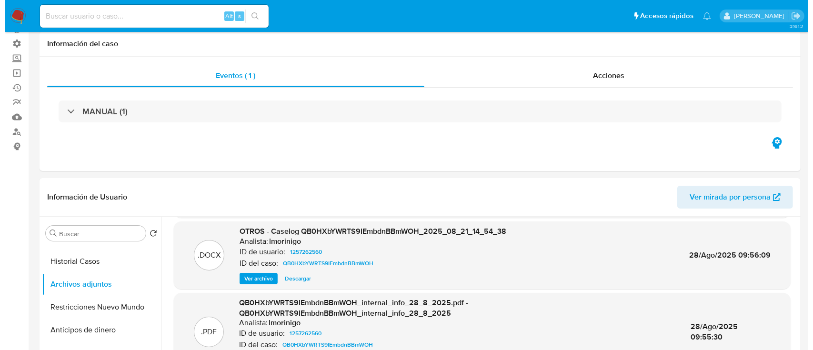
scroll to position [127, 0]
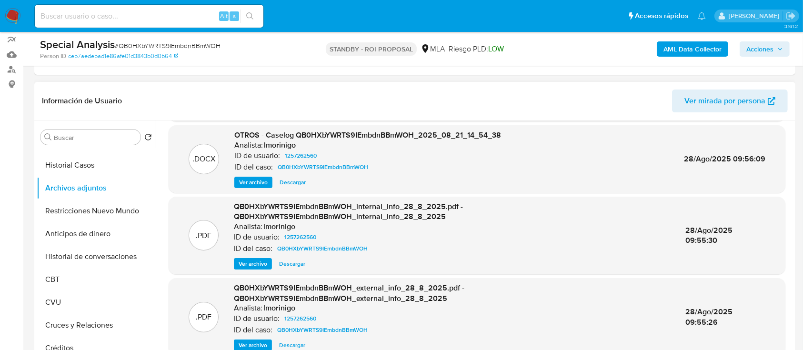
click at [267, 178] on span "Ver archivo" at bounding box center [253, 183] width 29 height 10
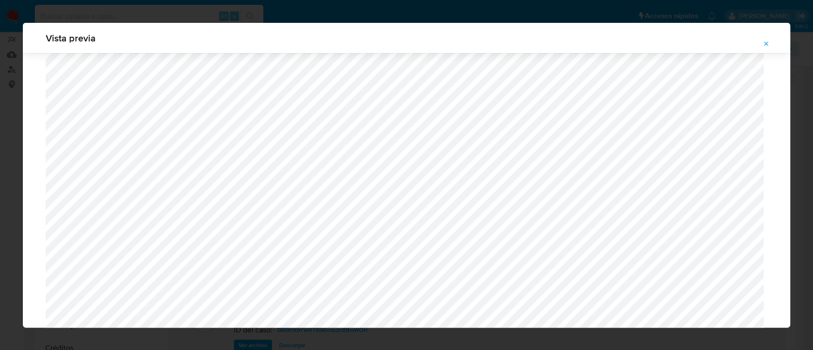
scroll to position [1187, 0]
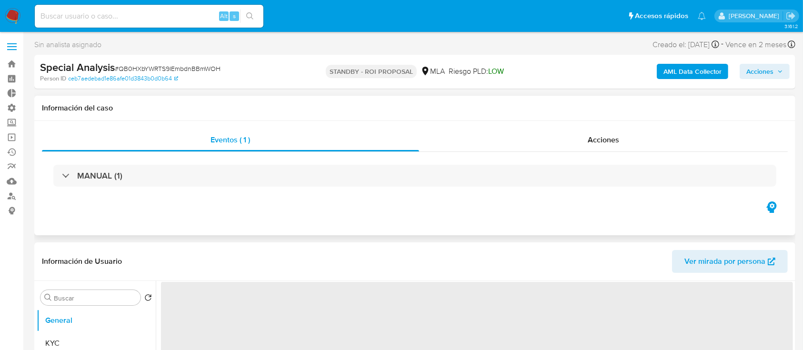
click at [547, 124] on div "Eventos ( 1 ) Acciones MANUAL (1)" at bounding box center [414, 178] width 761 height 114
click at [538, 134] on div "Acciones" at bounding box center [603, 140] width 369 height 23
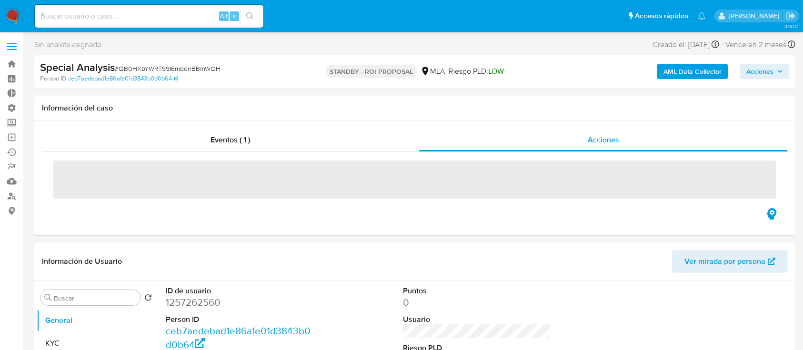
select select "10"
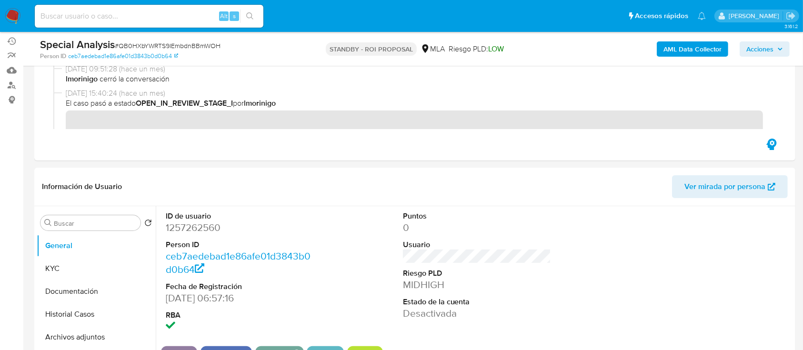
scroll to position [254, 0]
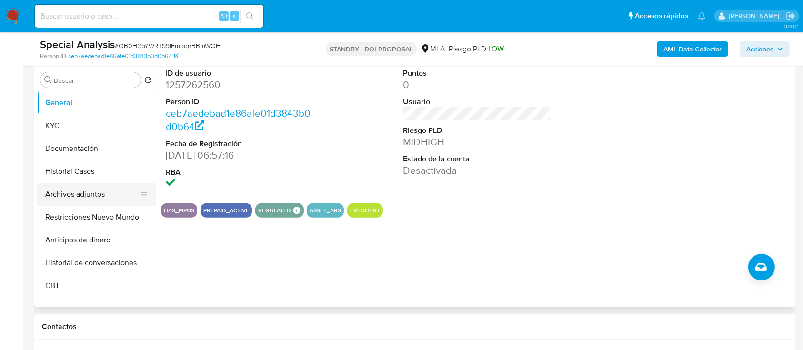
click at [74, 200] on button "Archivos adjuntos" at bounding box center [92, 194] width 111 height 23
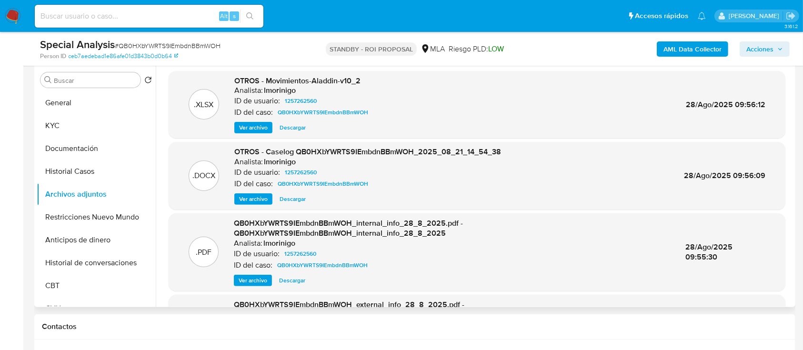
click at [248, 198] on span "Ver archivo" at bounding box center [253, 199] width 29 height 10
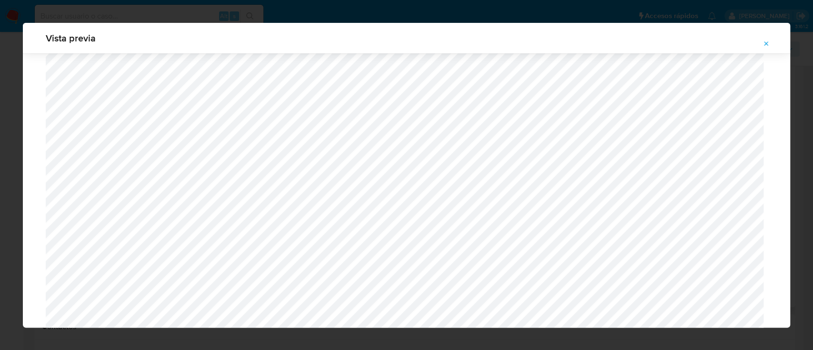
scroll to position [489, 0]
click at [765, 48] on span "Attachment preview" at bounding box center [766, 43] width 8 height 13
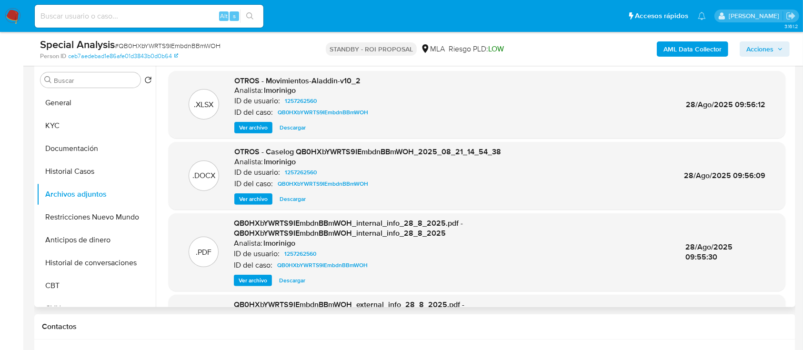
click at [259, 199] on span "Ver archivo" at bounding box center [253, 199] width 29 height 10
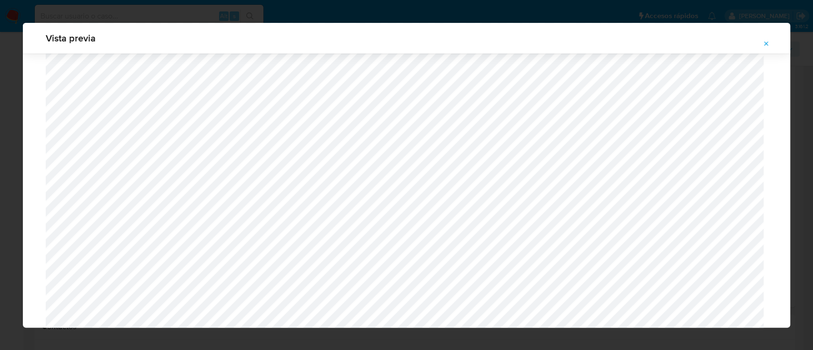
scroll to position [1187, 0]
click at [764, 44] on icon "Attachment preview" at bounding box center [766, 44] width 8 height 8
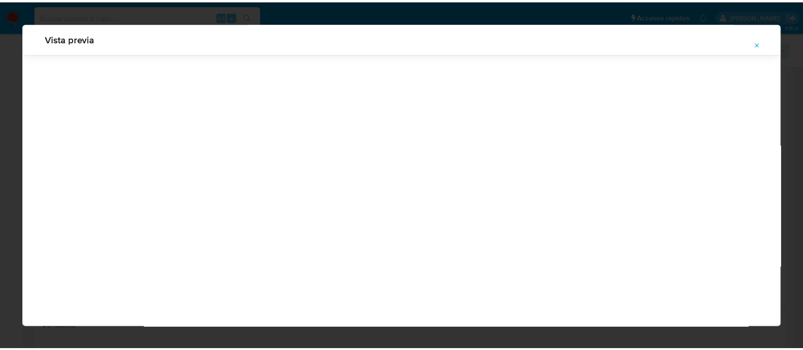
scroll to position [30, 0]
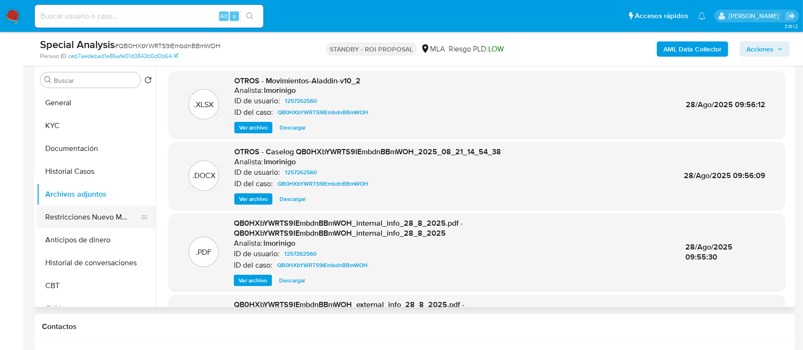
click at [103, 213] on button "Restricciones Nuevo Mundo" at bounding box center [92, 217] width 111 height 23
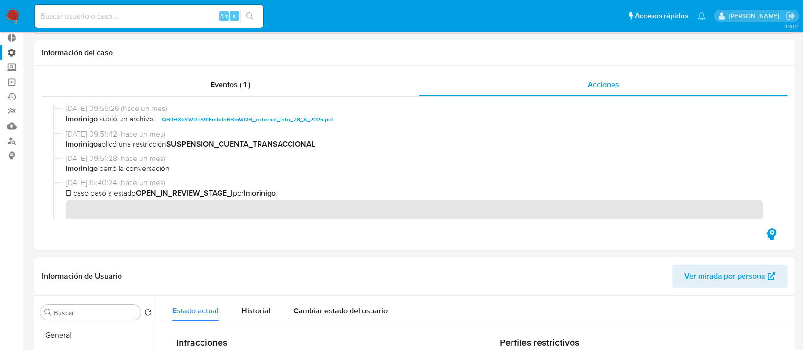
scroll to position [0, 0]
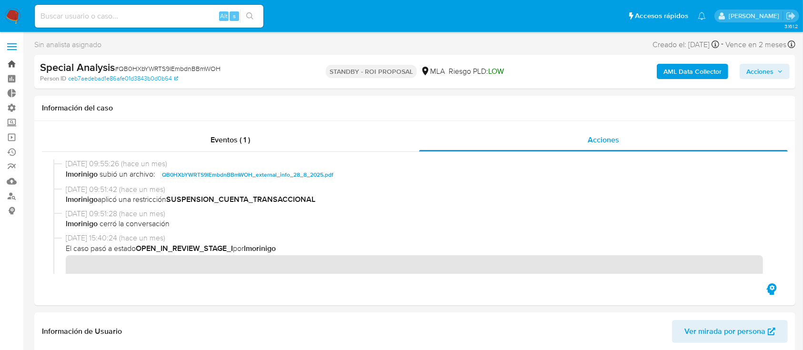
click at [15, 62] on link "Bandeja" at bounding box center [56, 64] width 113 height 15
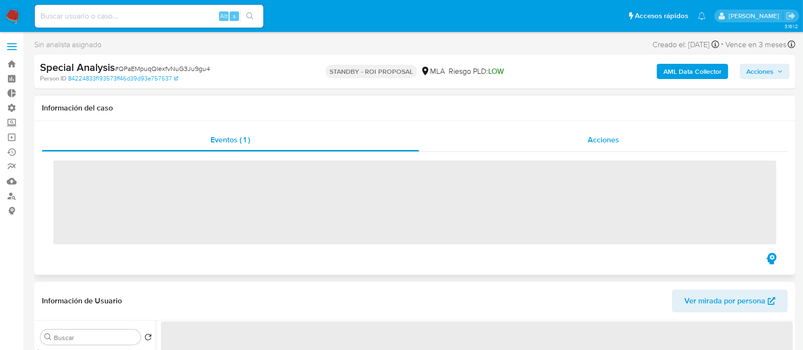
click at [566, 135] on div "Acciones" at bounding box center [603, 140] width 369 height 23
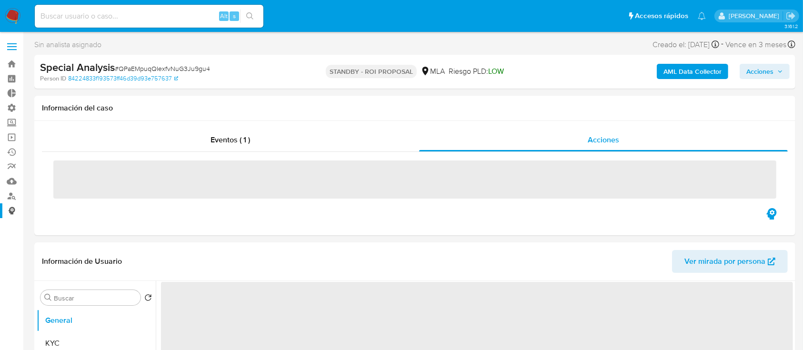
select select "10"
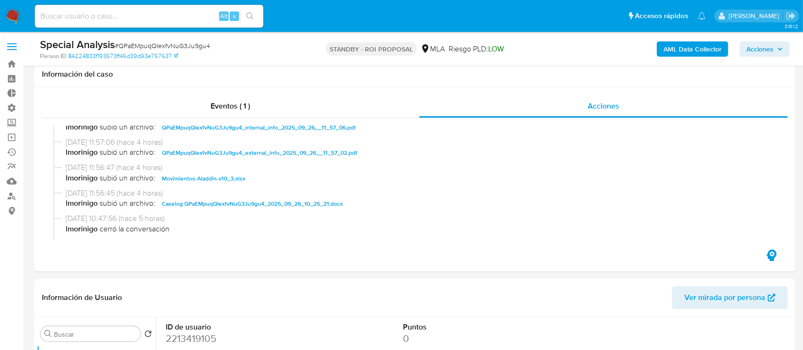
scroll to position [127, 0]
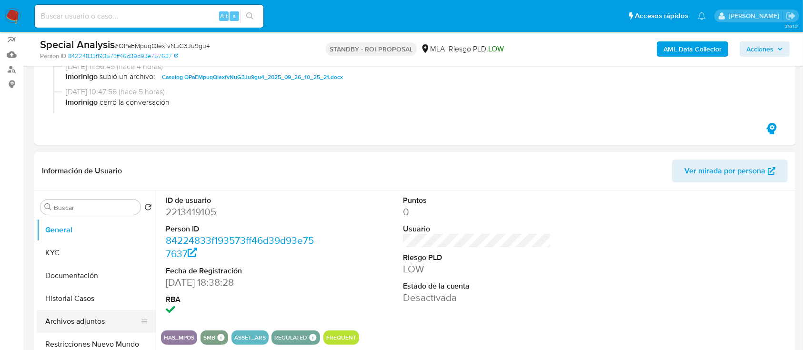
click at [56, 323] on button "Archivos adjuntos" at bounding box center [92, 321] width 111 height 23
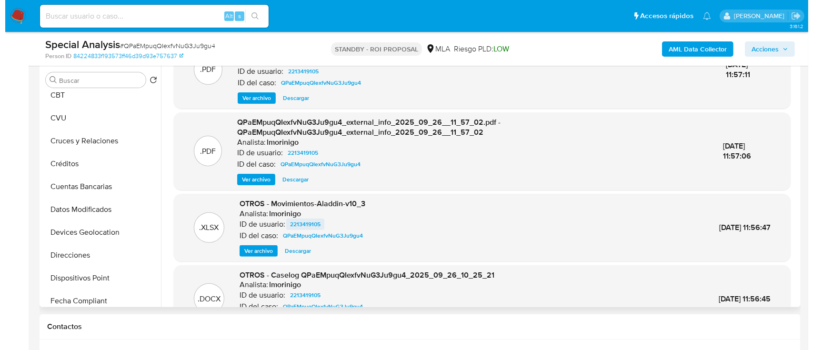
scroll to position [74, 0]
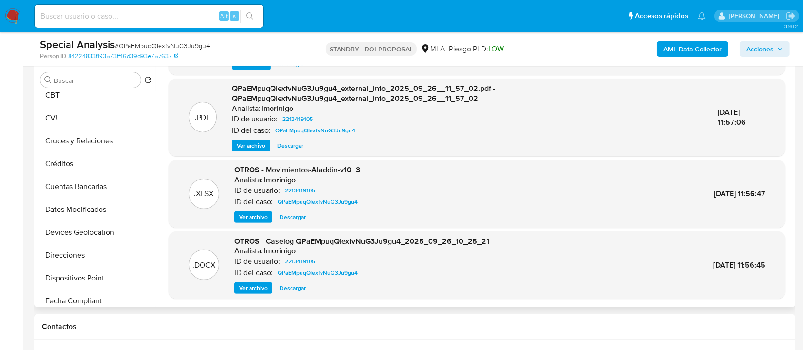
click at [262, 289] on span "Ver archivo" at bounding box center [253, 288] width 29 height 10
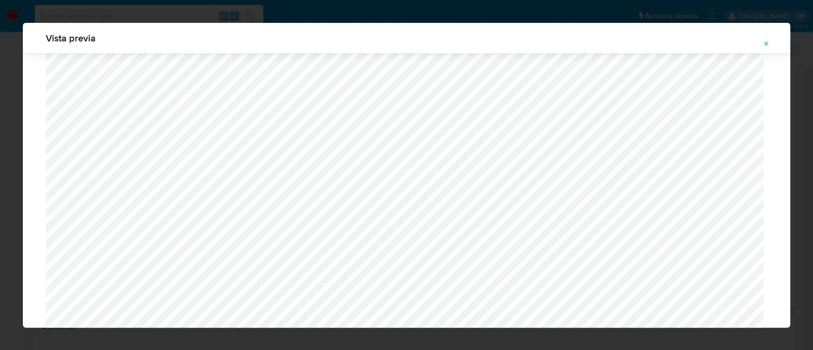
scroll to position [489, 0]
click at [765, 42] on icon "Attachment preview" at bounding box center [766, 43] width 4 height 4
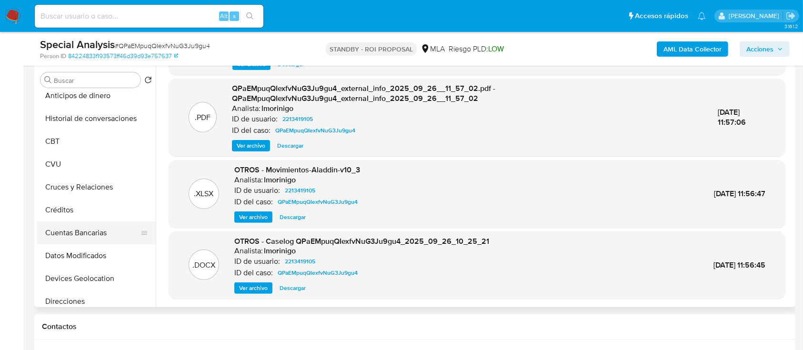
scroll to position [63, 0]
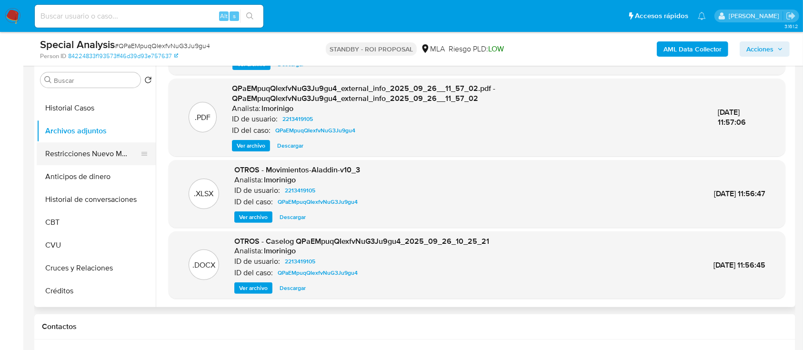
click at [76, 151] on button "Restricciones Nuevo Mundo" at bounding box center [92, 153] width 111 height 23
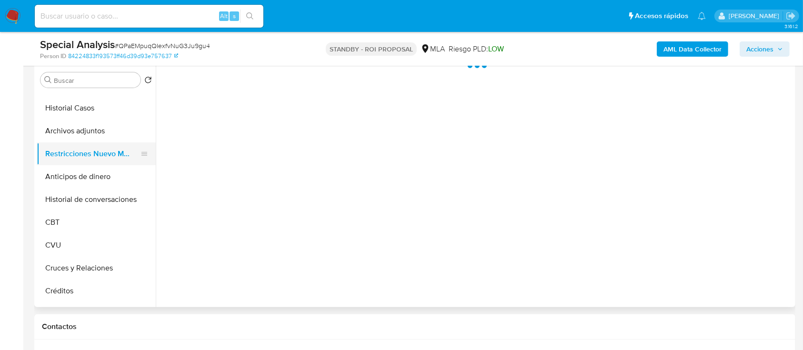
scroll to position [0, 0]
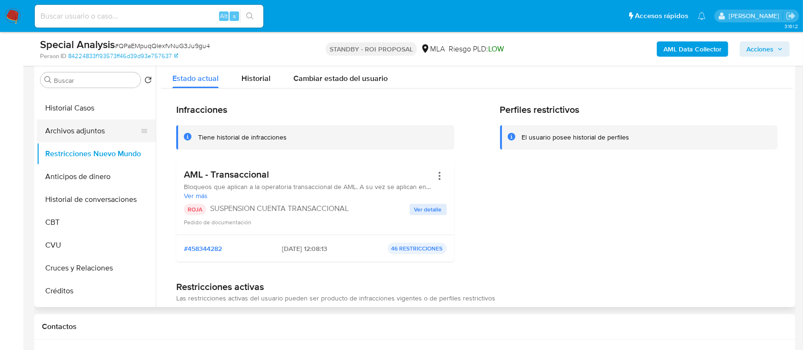
click at [85, 126] on button "Archivos adjuntos" at bounding box center [92, 131] width 111 height 23
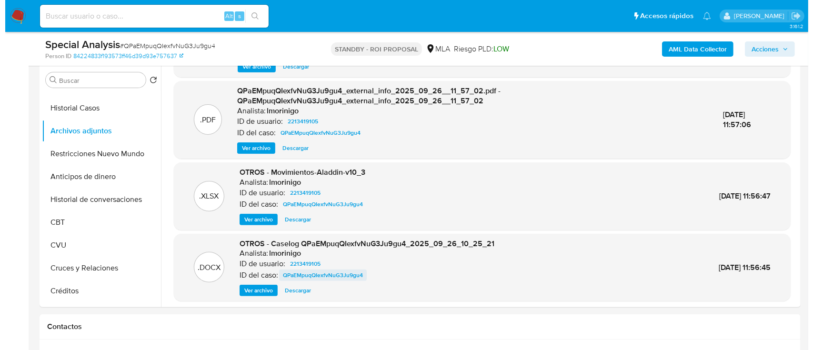
scroll to position [74, 0]
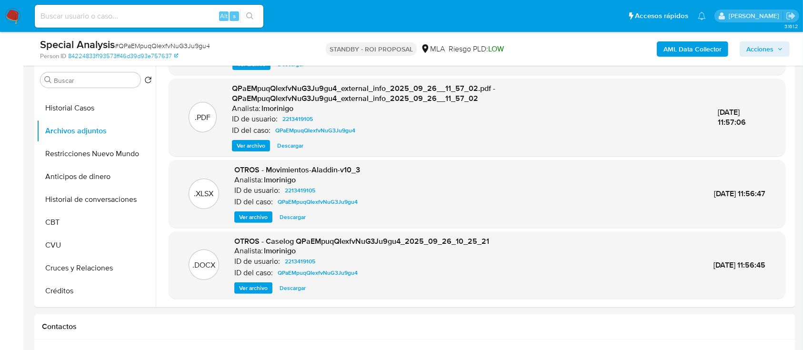
click at [261, 292] on span "Ver archivo" at bounding box center [253, 288] width 29 height 10
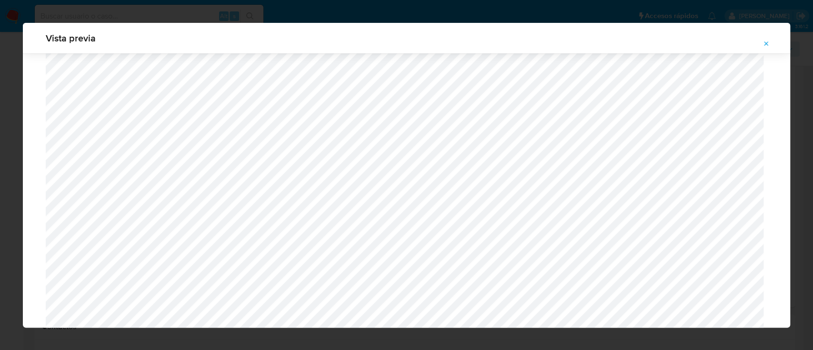
scroll to position [552, 0]
click at [770, 43] on icon "Attachment preview" at bounding box center [766, 44] width 8 height 8
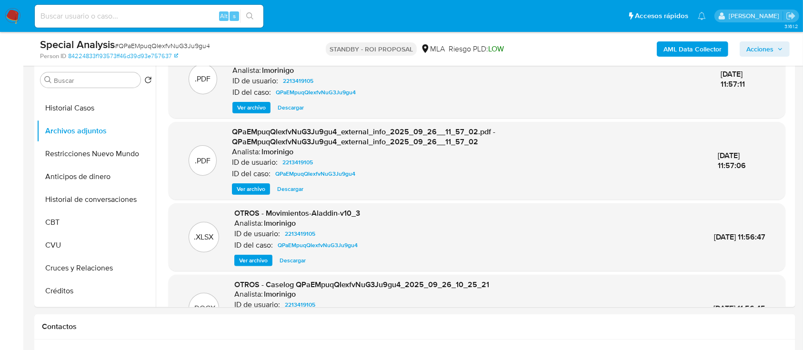
scroll to position [10, 0]
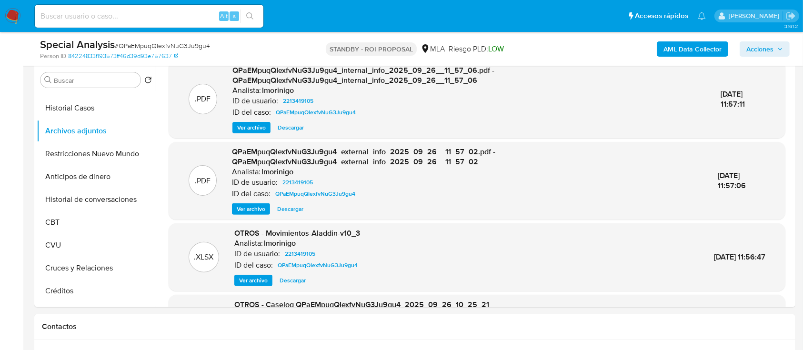
click at [286, 282] on span "Descargar" at bounding box center [293, 281] width 26 height 10
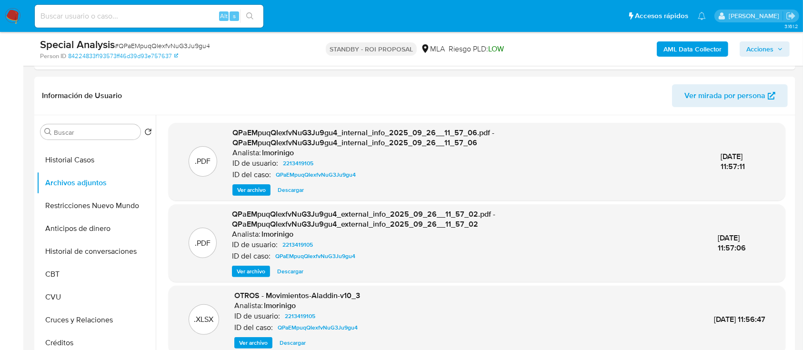
scroll to position [190, 0]
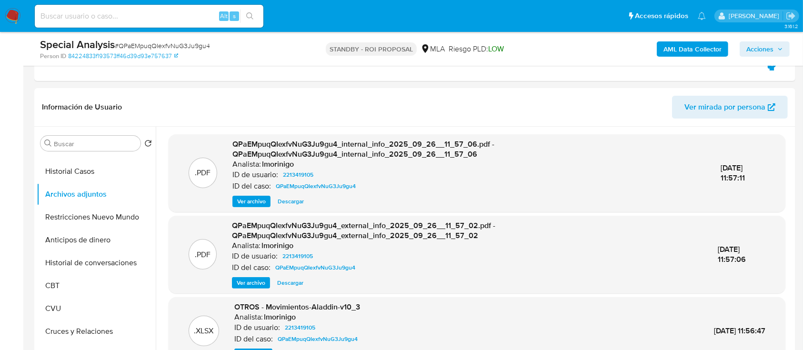
click at [419, 97] on header "Información de Usuario Ver mirada por persona" at bounding box center [415, 107] width 746 height 23
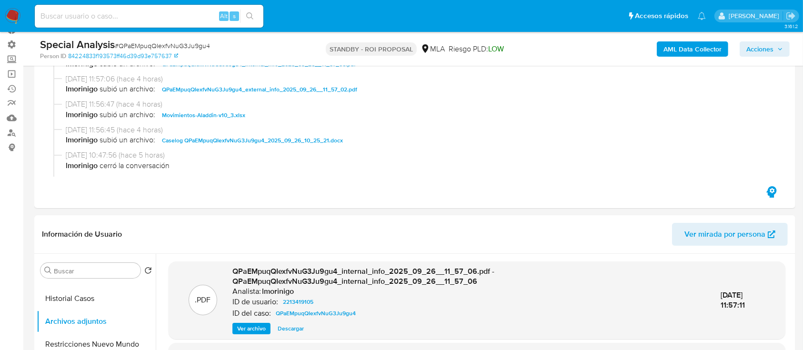
scroll to position [0, 0]
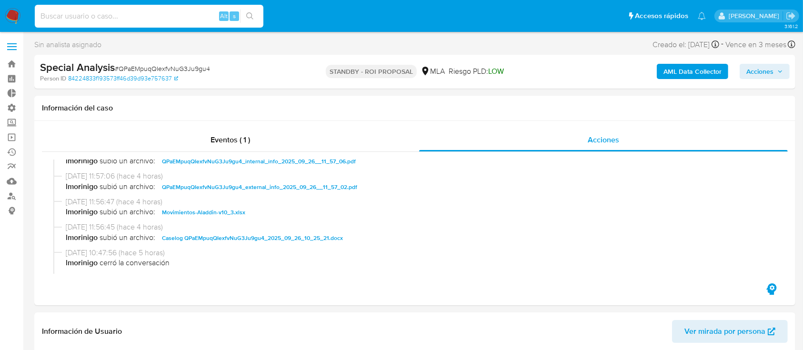
click at [180, 13] on input at bounding box center [149, 16] width 229 height 12
paste input "QPaEMpuqQIexfvNuG3Ju9gu4"
type input "QPaEMpuqQIexfvNuG3Ju9gu4"
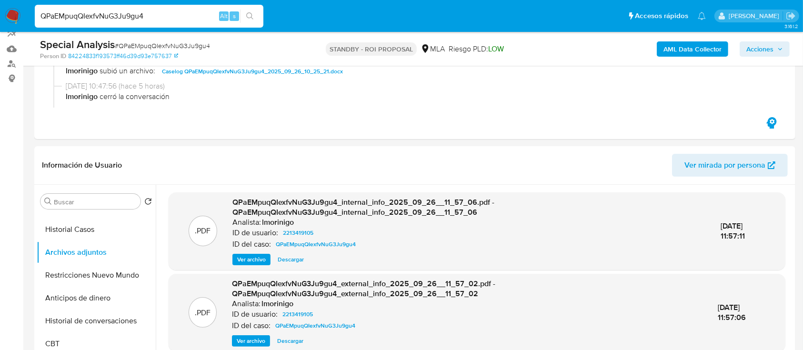
scroll to position [190, 0]
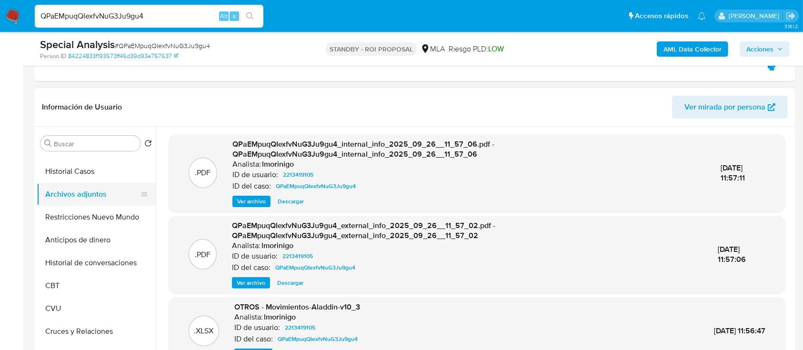
click at [89, 186] on button "Archivos adjuntos" at bounding box center [92, 194] width 111 height 23
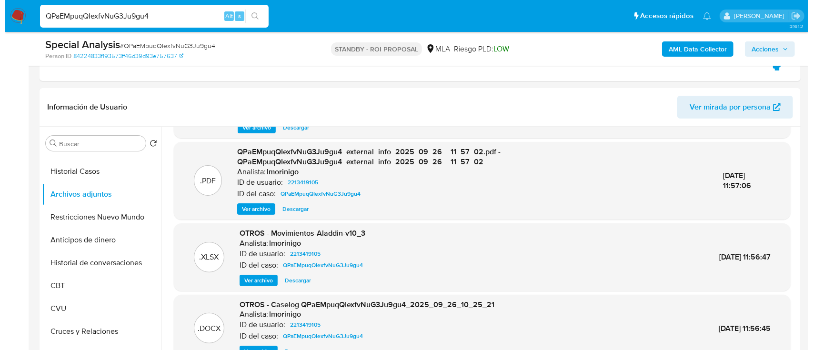
scroll to position [254, 0]
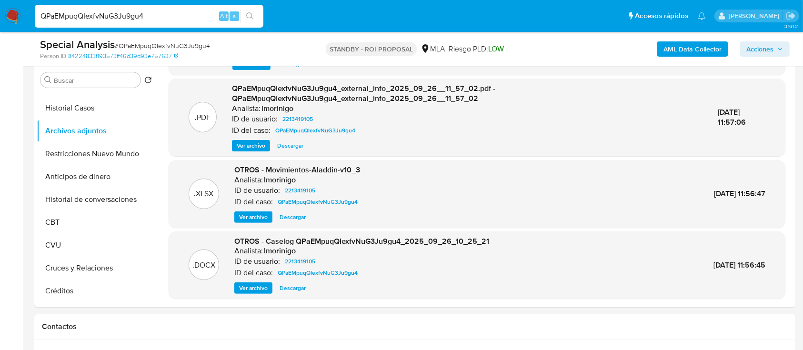
click at [257, 290] on span "Ver archivo" at bounding box center [253, 288] width 29 height 10
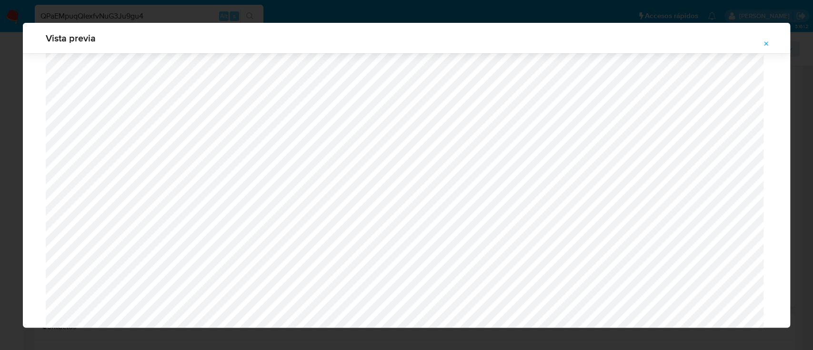
scroll to position [108, 0]
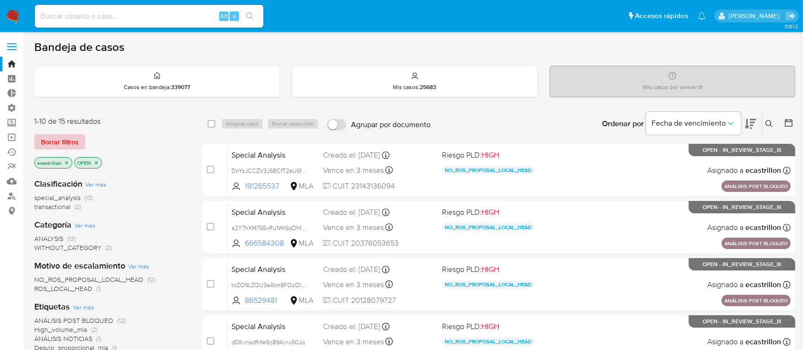
click at [67, 144] on span "Borrar filtros" at bounding box center [60, 141] width 38 height 13
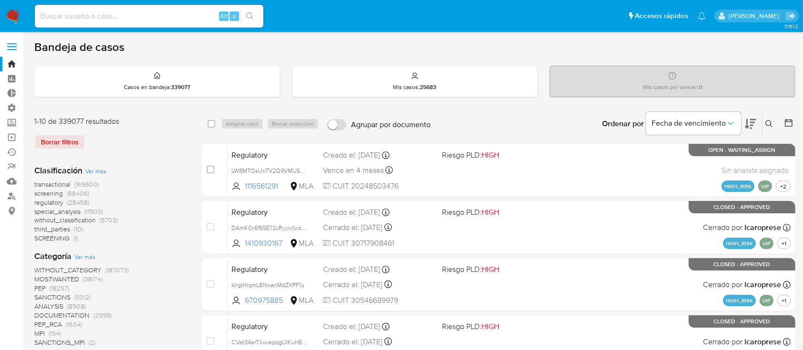
click at [771, 122] on icon at bounding box center [769, 124] width 8 height 8
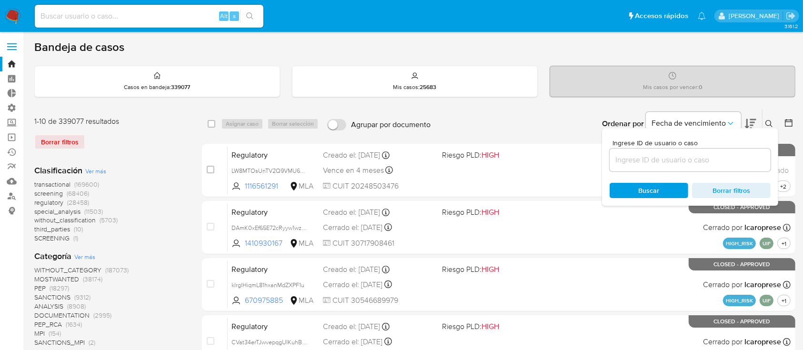
click at [721, 155] on input at bounding box center [690, 160] width 161 height 12
type input "1257262560"
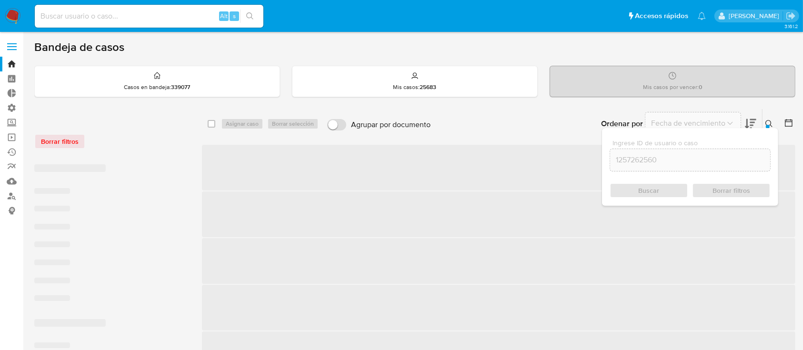
click at [768, 128] on div "Ingrese ID de usuario o caso 1257262560 Buscar Borrar filtros" at bounding box center [690, 167] width 176 height 78
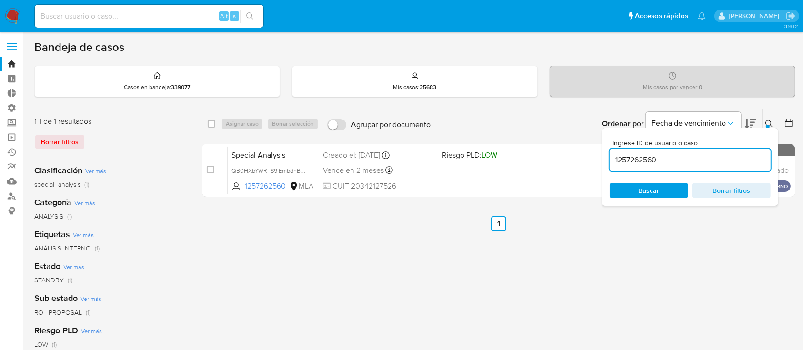
click at [768, 125] on div at bounding box center [768, 127] width 4 height 4
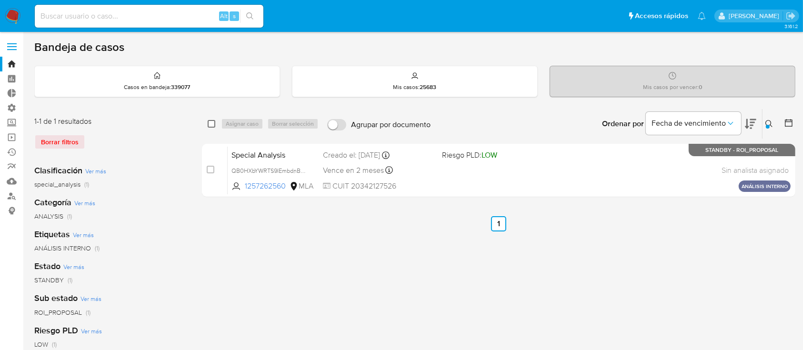
drag, startPoint x: 208, startPoint y: 124, endPoint x: 218, endPoint y: 125, distance: 9.6
click at [209, 124] on input "checkbox" at bounding box center [212, 124] width 8 height 8
checkbox input "true"
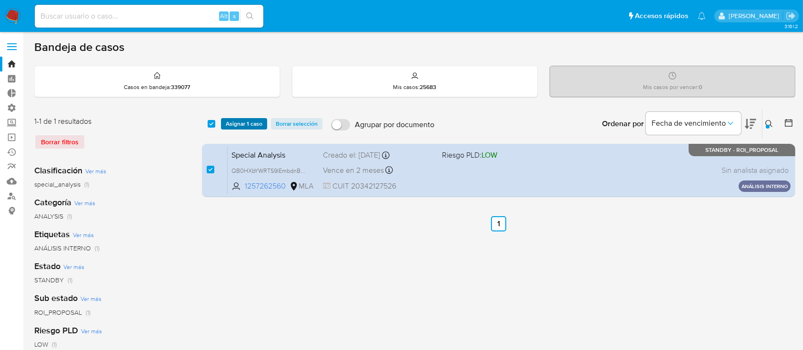
click at [233, 126] on span "Asignar 1 caso" at bounding box center [244, 124] width 37 height 10
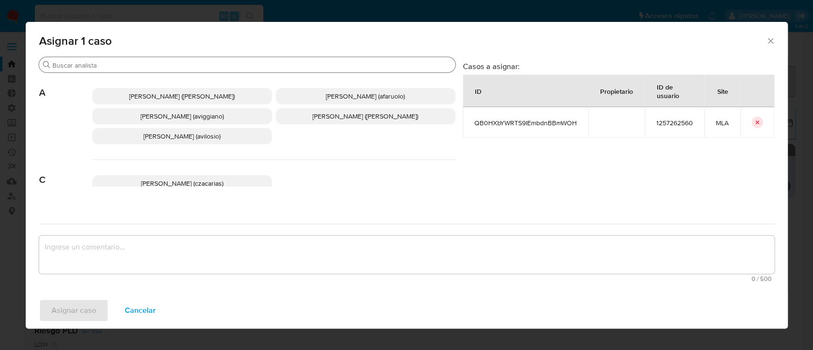
click at [250, 61] on input "Buscar" at bounding box center [251, 65] width 399 height 9
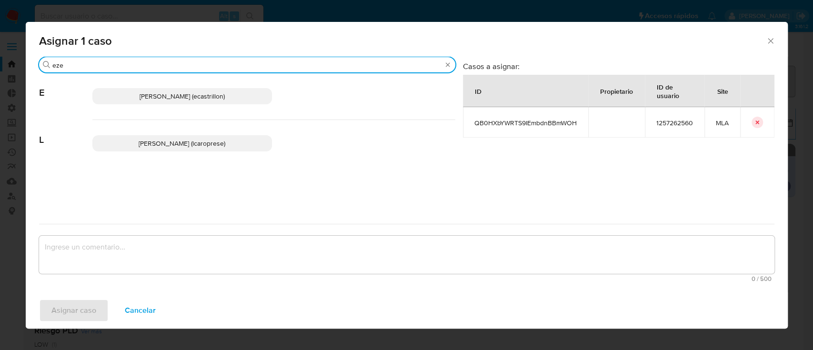
type input "eze"
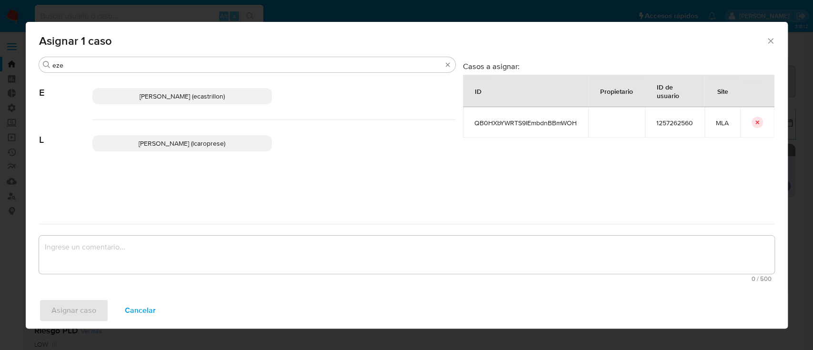
click at [240, 90] on p "[PERSON_NAME] (ecastrillon)" at bounding box center [182, 96] width 180 height 16
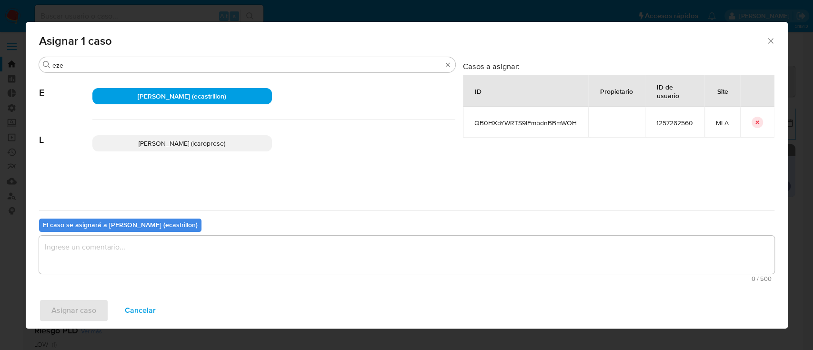
click at [219, 248] on textarea "assign-modal" at bounding box center [406, 255] width 735 height 38
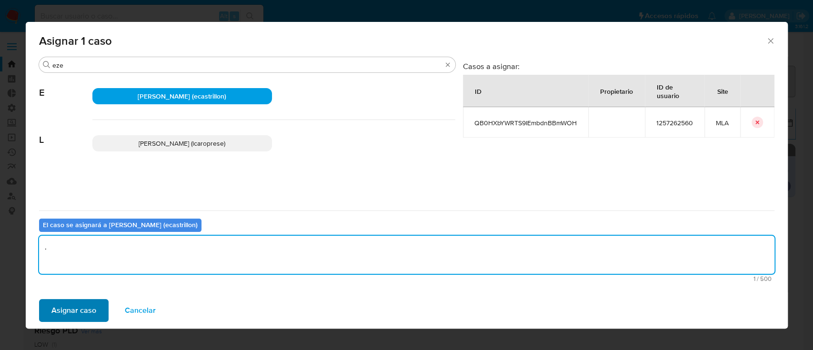
type textarea "."
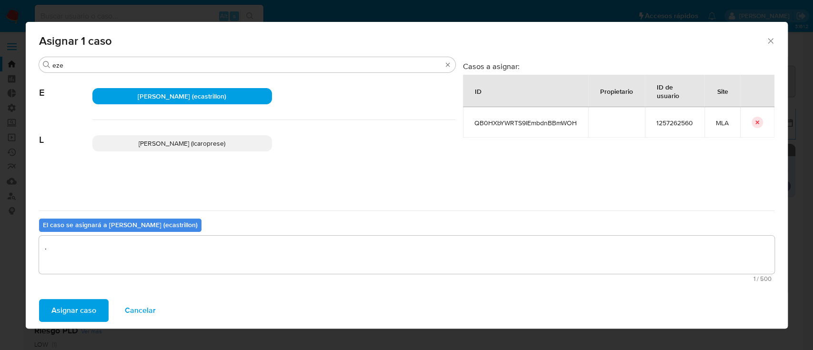
click at [80, 311] on span "Asignar caso" at bounding box center [73, 310] width 45 height 21
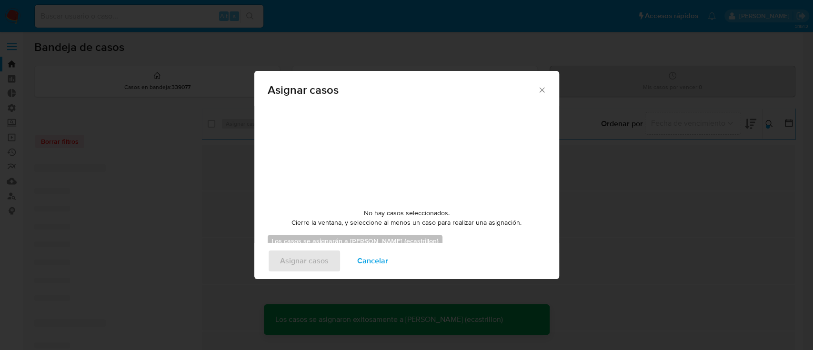
checkbox input "false"
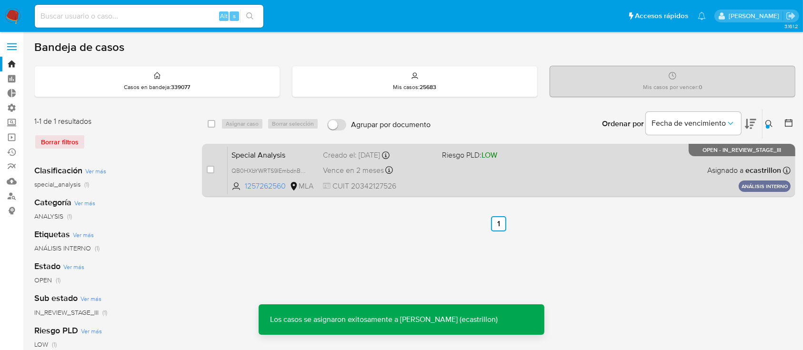
click at [624, 177] on div "Special Analysis QB0HXbYWRTS9IEmbdnBBmWOH 1257262560 MLA Riesgo PLD: LOW Creado…" at bounding box center [509, 170] width 563 height 48
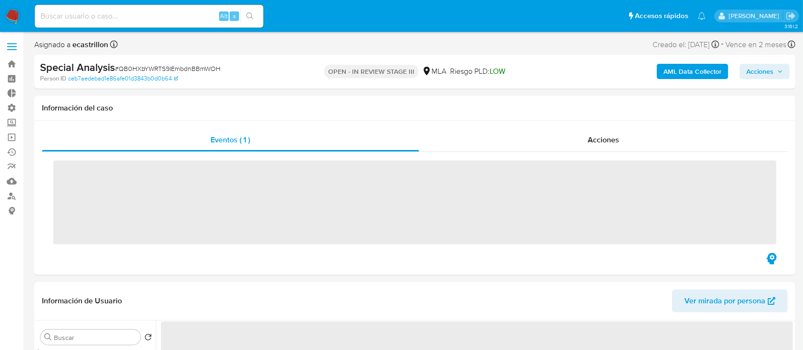
click at [759, 75] on span "Acciones" at bounding box center [759, 71] width 27 height 15
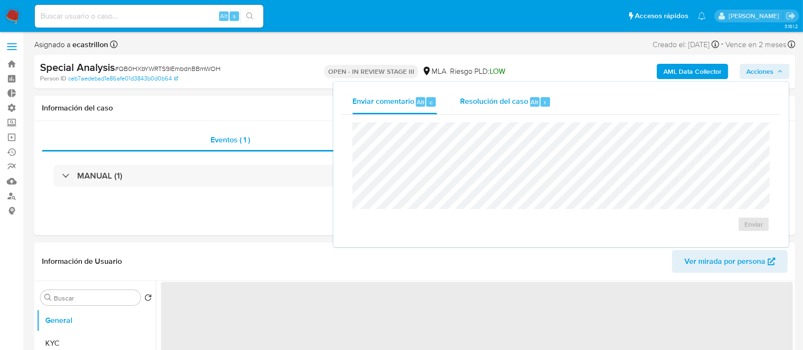
click at [536, 100] on span "Alt" at bounding box center [535, 102] width 8 height 9
select select "10"
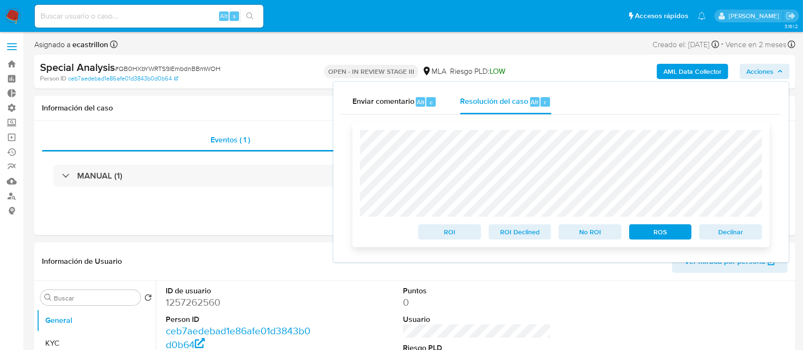
click at [737, 230] on span "Declinar" at bounding box center [731, 231] width 50 height 13
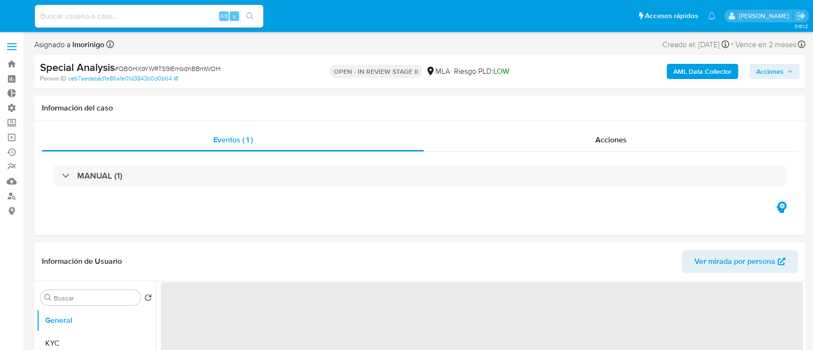
select select "10"
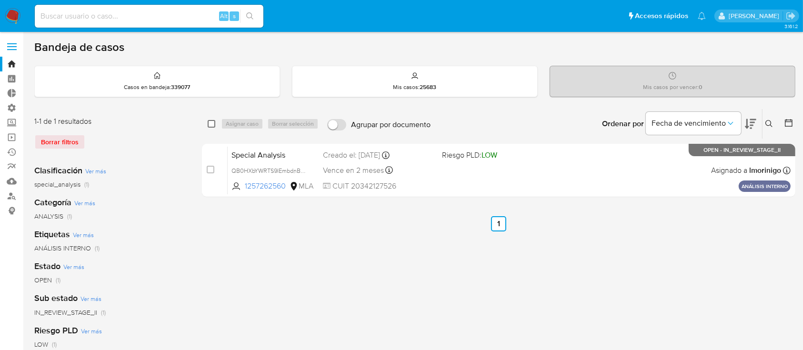
click at [212, 125] on input "checkbox" at bounding box center [212, 124] width 8 height 8
checkbox input "true"
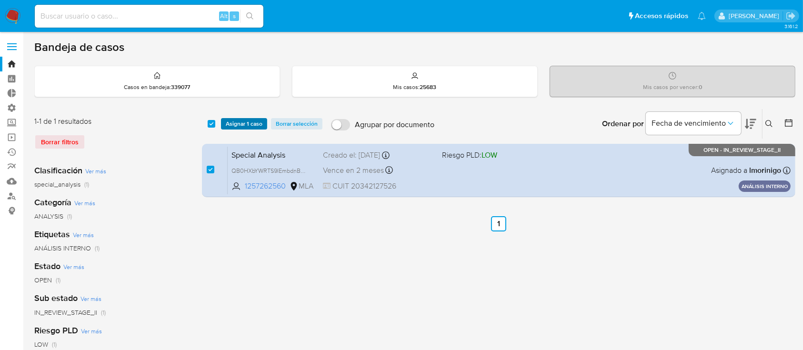
click at [250, 123] on span "Asignar 1 caso" at bounding box center [244, 124] width 37 height 10
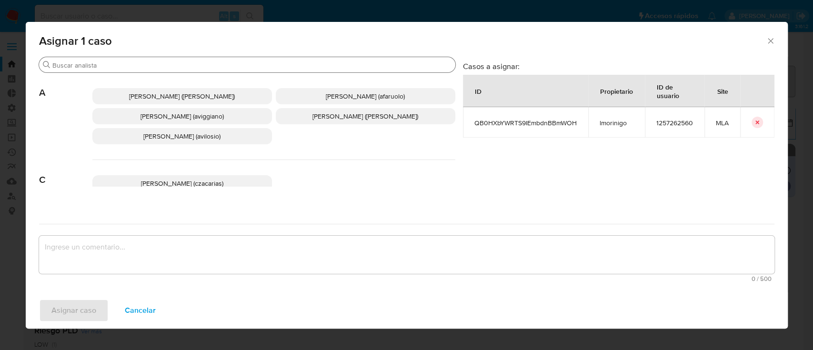
click at [249, 58] on div "Buscar" at bounding box center [247, 64] width 416 height 15
click at [244, 67] on input "Buscar" at bounding box center [251, 65] width 399 height 9
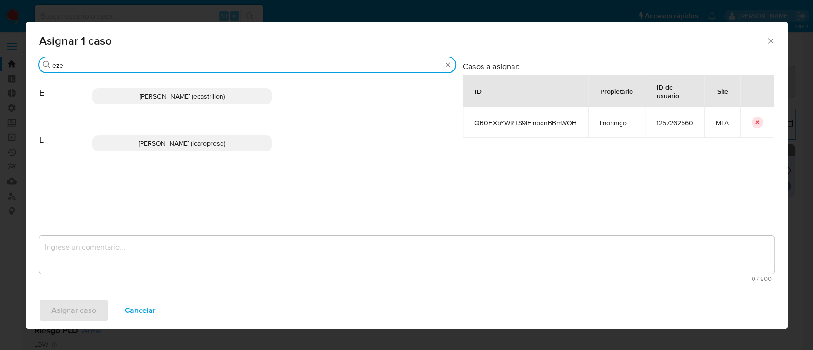
type input "eze"
click at [225, 96] on span "Ezequiel Gonzalo Castrillon (ecastrillon)" at bounding box center [182, 96] width 85 height 10
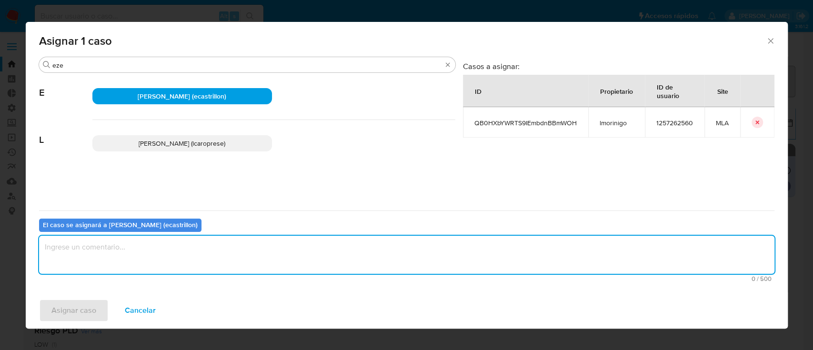
click at [201, 258] on textarea "assign-modal" at bounding box center [406, 255] width 735 height 38
type textarea "."
click at [70, 306] on span "Asignar caso" at bounding box center [73, 310] width 45 height 21
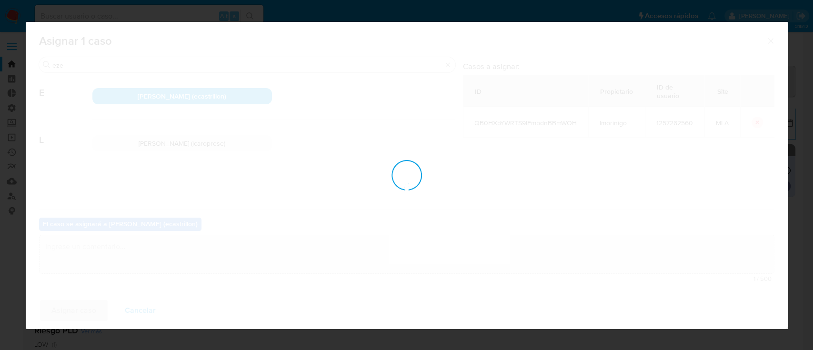
checkbox input "false"
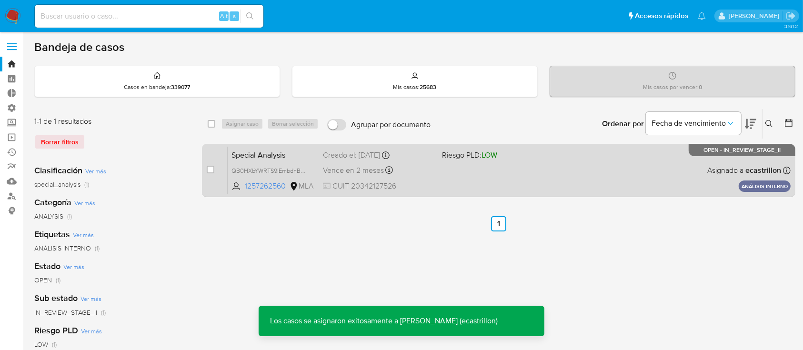
click at [443, 180] on div "Special Analysis QB0HXbYWRTS9IEmbdnBBmWOH 1257262560 MLA Riesgo PLD: LOW Creado…" at bounding box center [509, 170] width 563 height 48
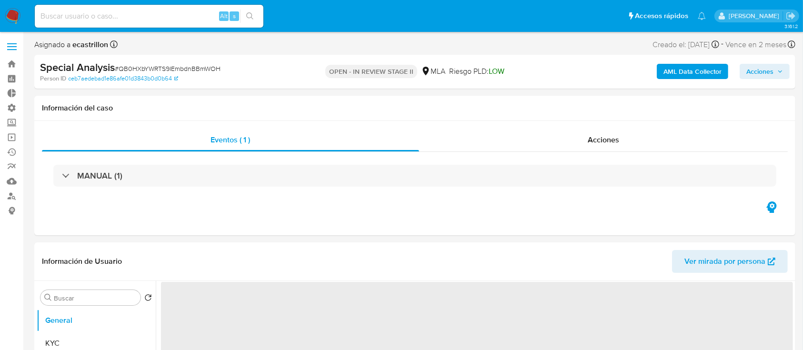
click at [753, 70] on span "Acciones" at bounding box center [759, 71] width 27 height 15
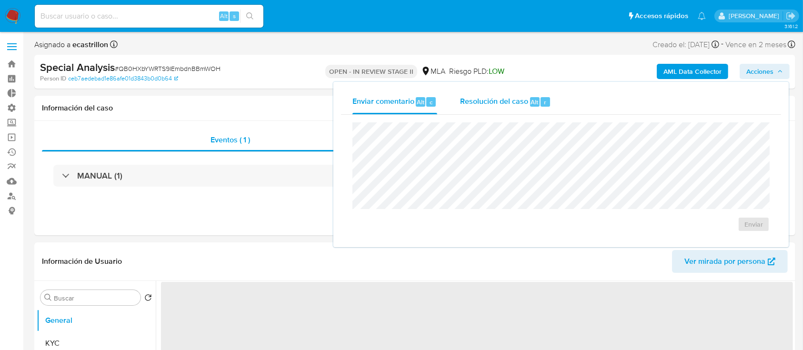
click at [507, 104] on span "Resolución del caso" at bounding box center [494, 101] width 68 height 11
select select "10"
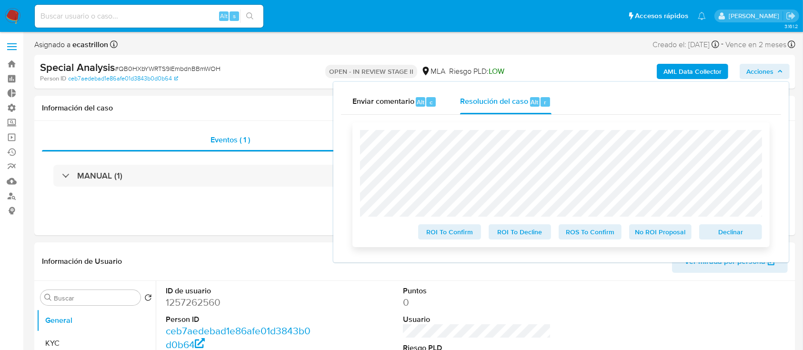
click at [725, 229] on span "Declinar" at bounding box center [731, 231] width 50 height 13
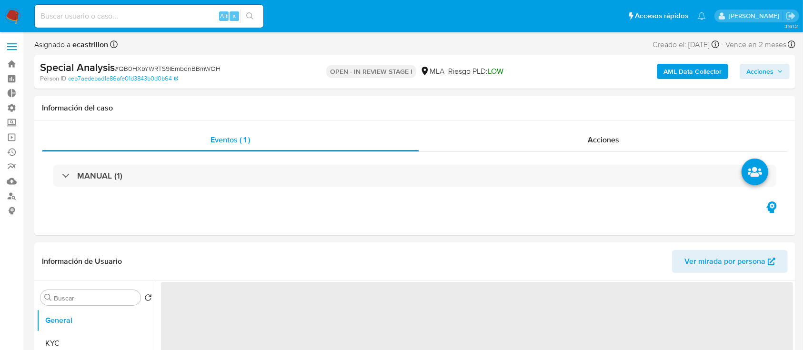
select select "10"
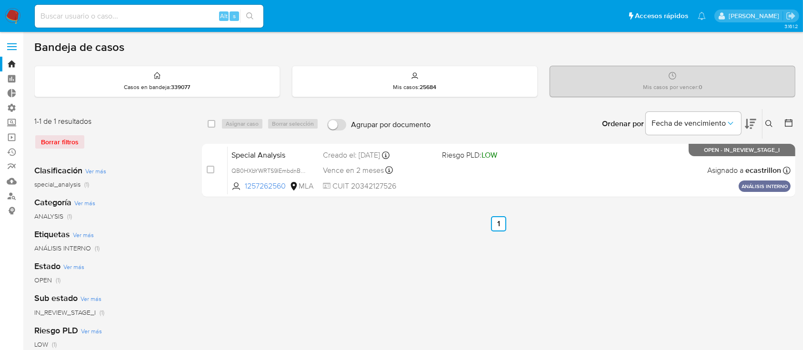
click at [772, 116] on div "Ingrese ID de usuario o caso Buscar Borrar filtros" at bounding box center [770, 124] width 16 height 30
click at [212, 126] on input "checkbox" at bounding box center [212, 124] width 8 height 8
checkbox input "true"
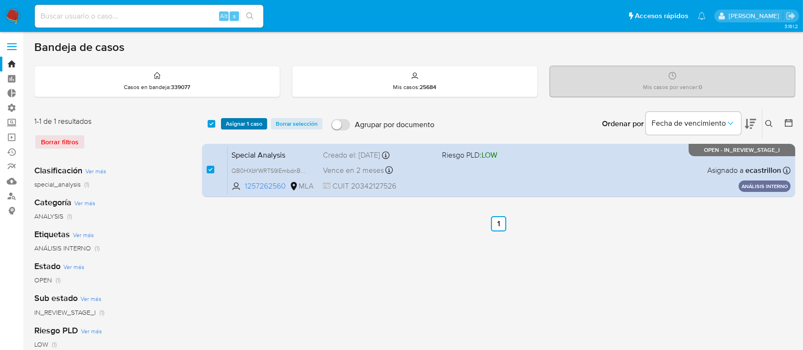
click at [237, 123] on span "Asignar 1 caso" at bounding box center [244, 124] width 37 height 10
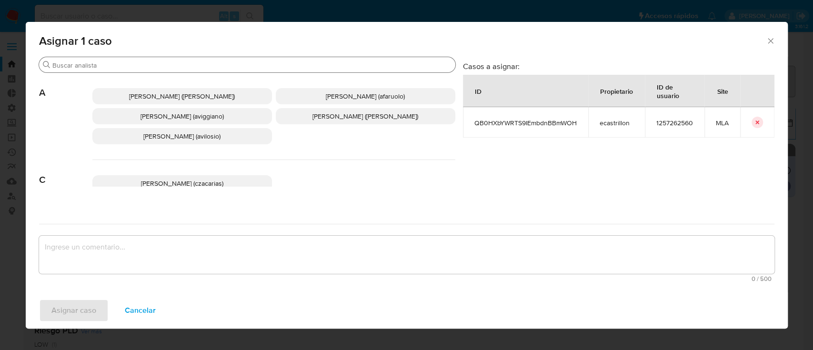
click at [227, 58] on div "Buscar" at bounding box center [247, 64] width 416 height 15
click at [225, 63] on input "Buscar" at bounding box center [251, 65] width 399 height 9
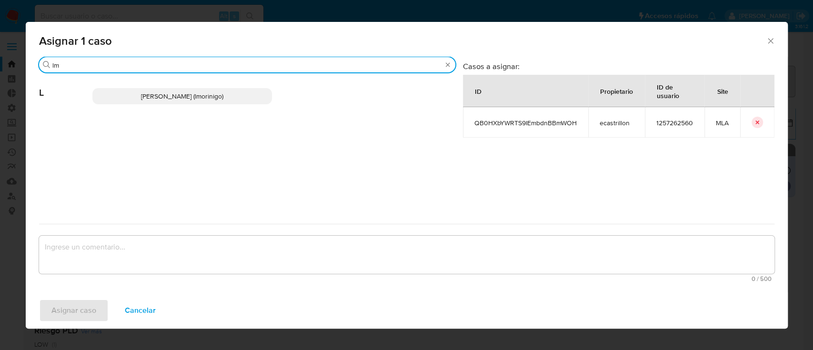
type input "lm"
click at [193, 93] on span "Lourdes Magali Morinigo (lmorinigo)" at bounding box center [182, 96] width 82 height 10
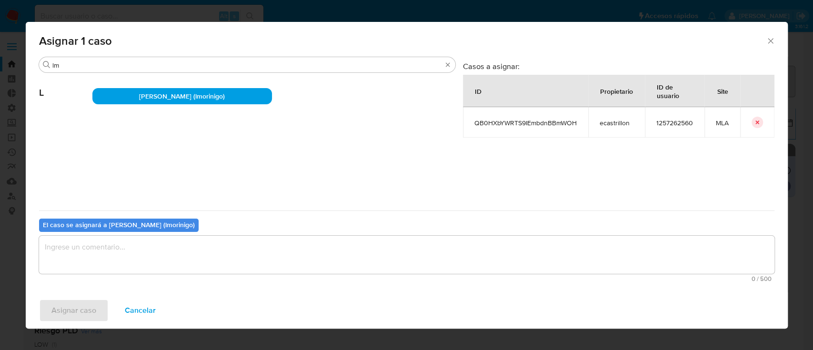
click at [133, 250] on textarea "assign-modal" at bounding box center [406, 255] width 735 height 38
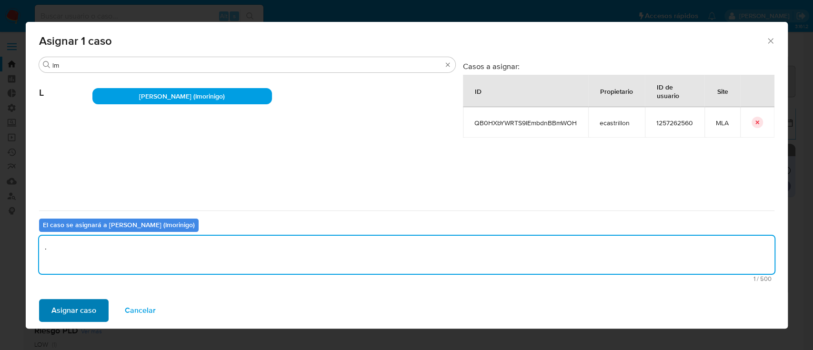
type textarea "."
click at [63, 303] on span "Asignar caso" at bounding box center [73, 310] width 45 height 21
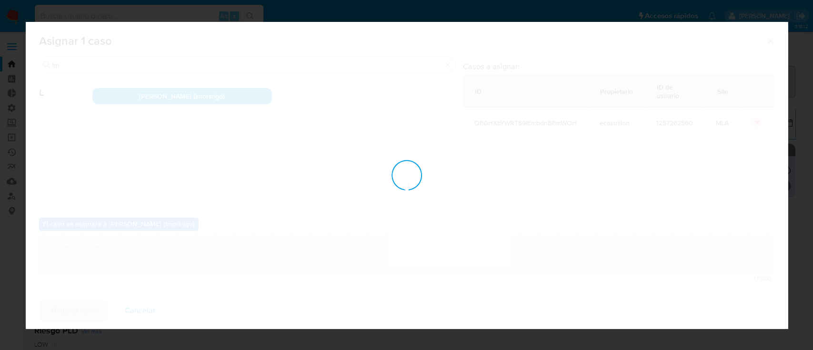
checkbox input "false"
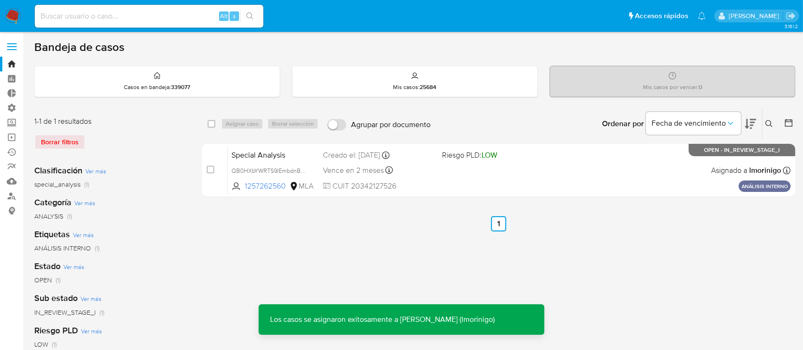
click at [770, 120] on icon at bounding box center [768, 123] width 7 height 7
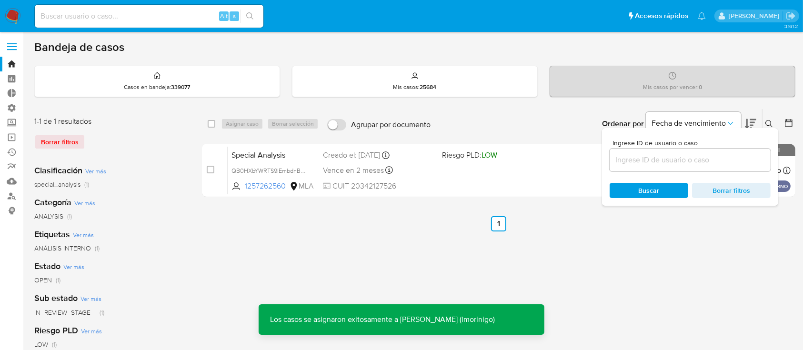
click at [709, 166] on div at bounding box center [690, 160] width 161 height 23
click at [707, 154] on input at bounding box center [690, 160] width 161 height 12
paste input "QPaEMpuqQIexfvNuG3Ju9gu4"
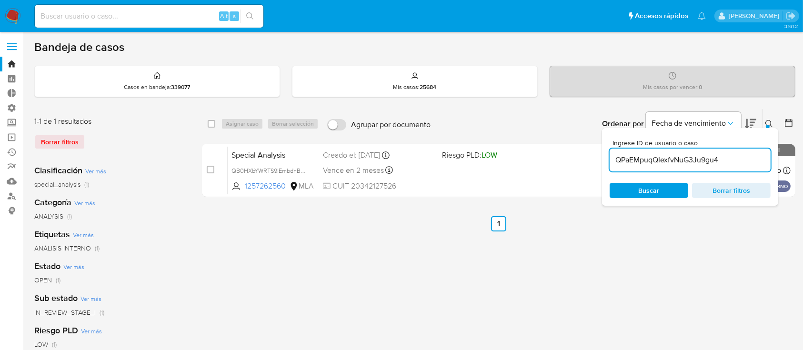
type input "QPaEMpuqQIexfvNuG3Ju9gu4"
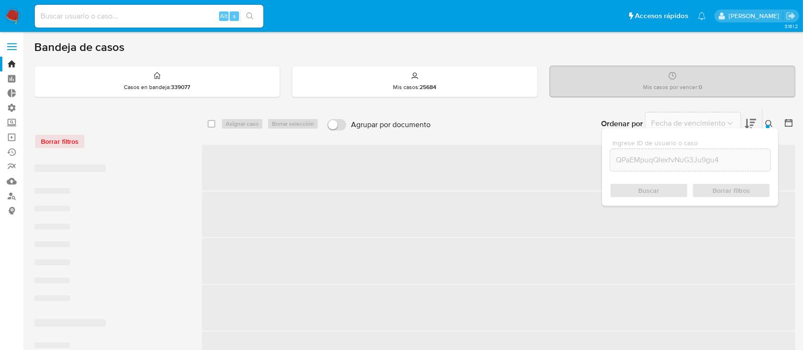
click at [765, 131] on div "Ingrese ID de usuario o caso QPaEMpuqQIexfvNuG3Ju9gu4 Buscar Borrar filtros" at bounding box center [690, 167] width 176 height 78
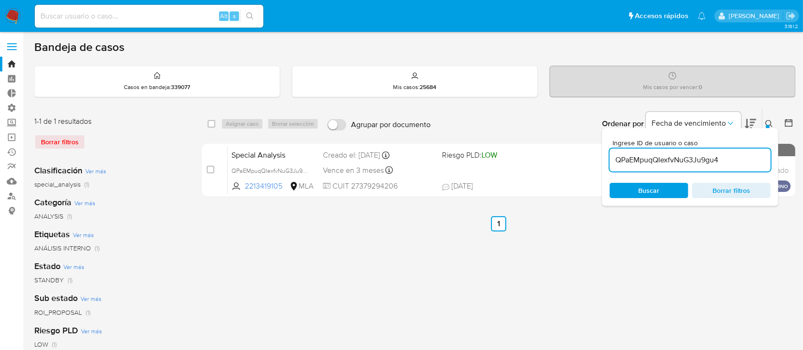
click at [768, 126] on div at bounding box center [768, 127] width 4 height 4
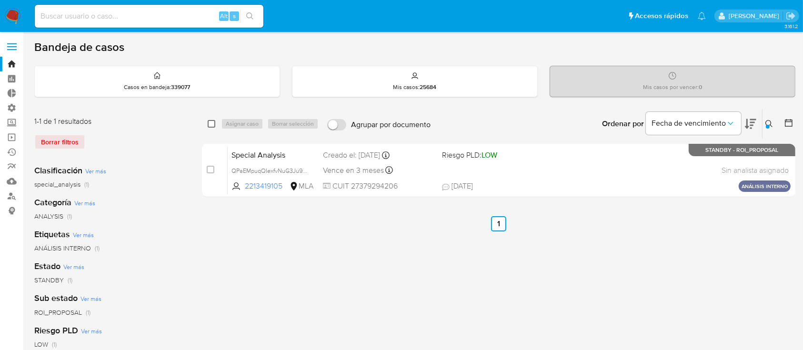
click at [214, 123] on input "checkbox" at bounding box center [212, 124] width 8 height 8
checkbox input "true"
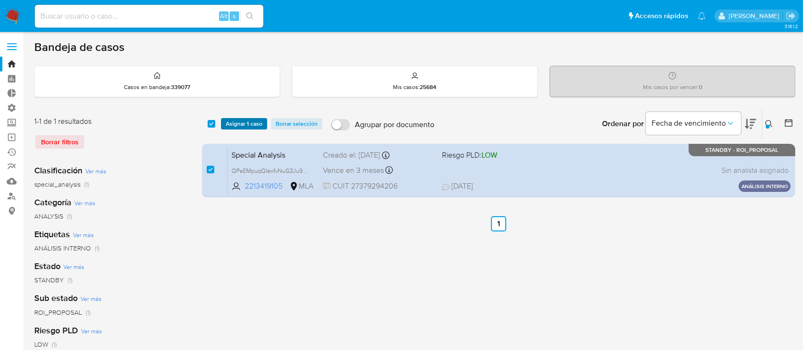
click at [243, 122] on span "Asignar 1 caso" at bounding box center [244, 124] width 37 height 10
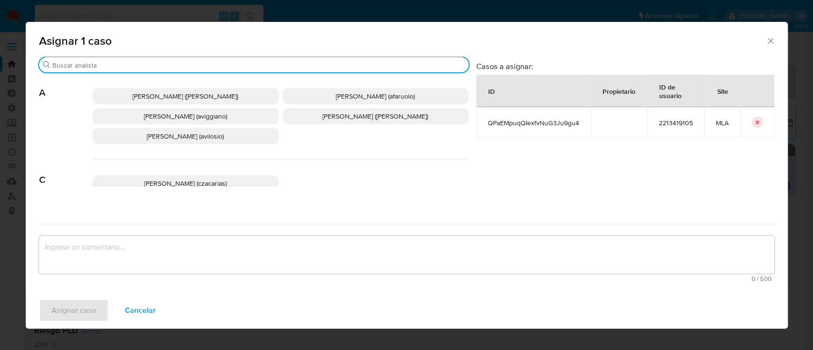
click at [222, 69] on input "Buscar" at bounding box center [258, 65] width 412 height 9
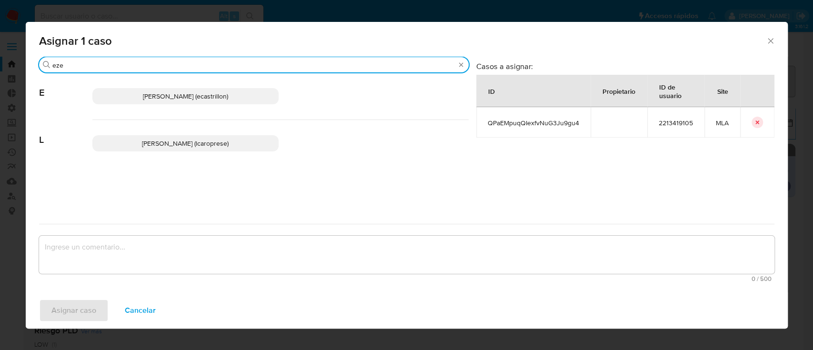
type input "eze"
click at [206, 96] on span "Ezequiel Gonzalo Castrillon (ecastrillon)" at bounding box center [185, 96] width 85 height 10
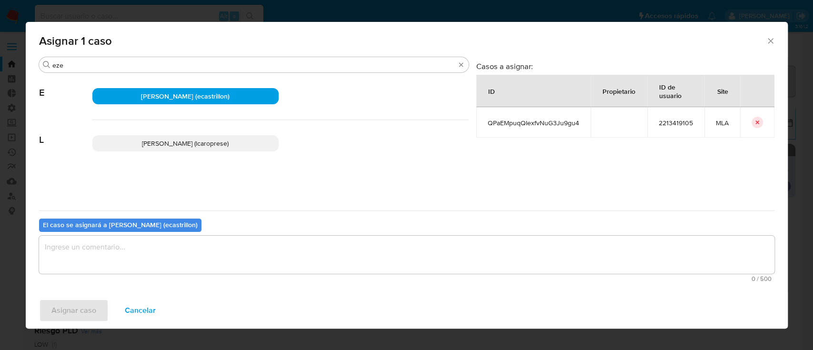
click at [193, 246] on textarea "assign-modal" at bounding box center [406, 255] width 735 height 38
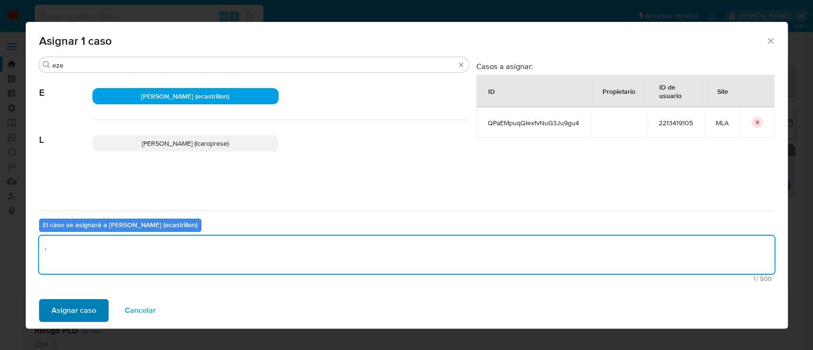
type textarea "."
click at [88, 314] on span "Asignar caso" at bounding box center [73, 310] width 45 height 21
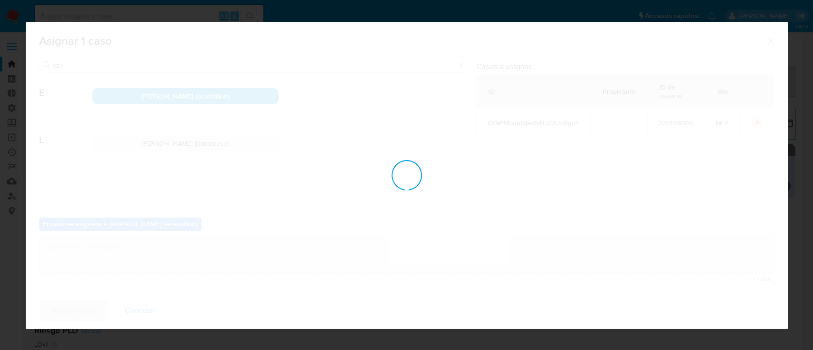
checkbox input "false"
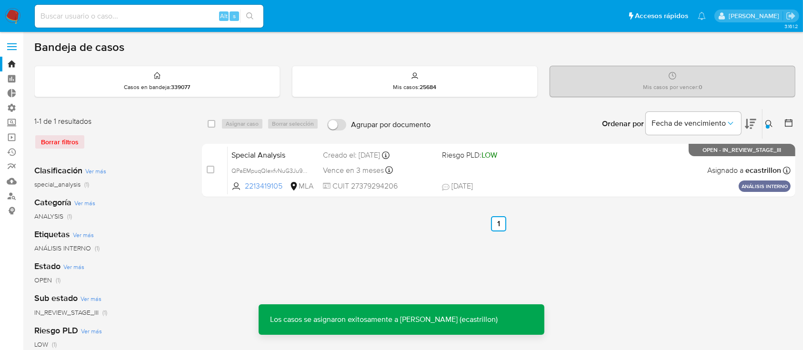
click at [614, 171] on div "Special Analysis QPaEMpuqQIexfvNuG3Ju9gu4 2213419105 MLA Riesgo PLD: LOW Creado…" at bounding box center [509, 170] width 563 height 48
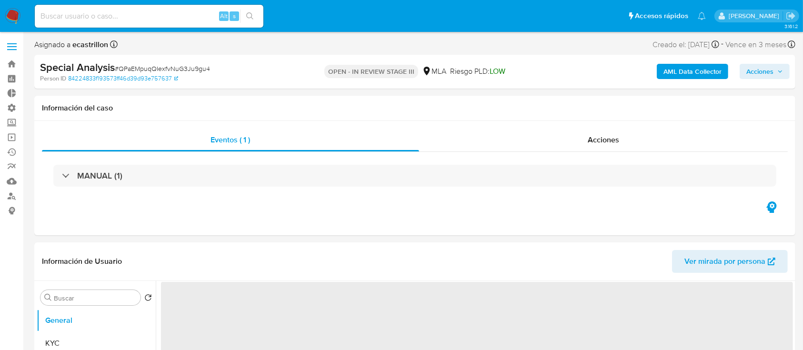
click at [760, 67] on span "Acciones" at bounding box center [759, 71] width 27 height 15
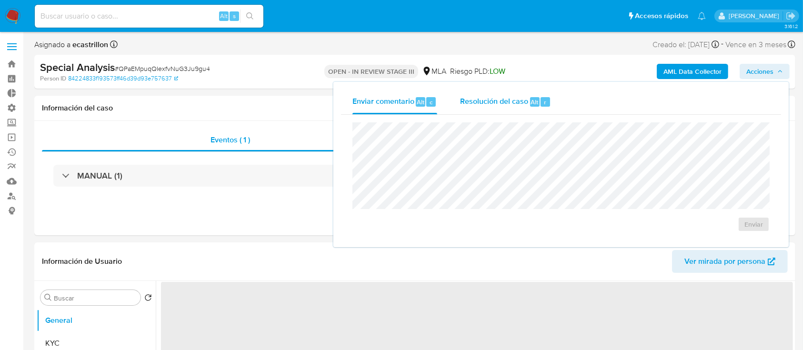
select select "10"
click at [511, 101] on span "Resolución del caso" at bounding box center [494, 101] width 68 height 11
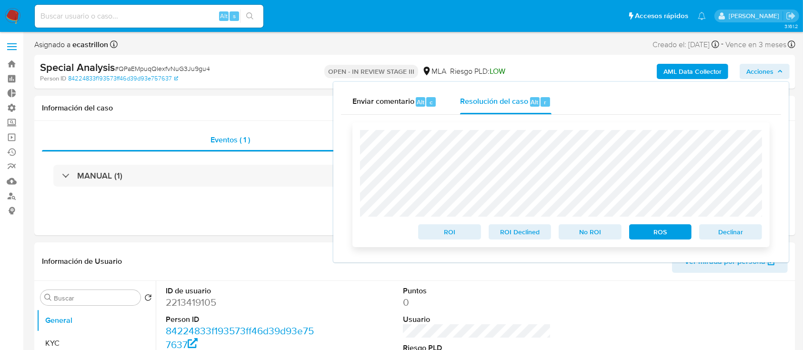
click at [719, 236] on span "Declinar" at bounding box center [731, 231] width 50 height 13
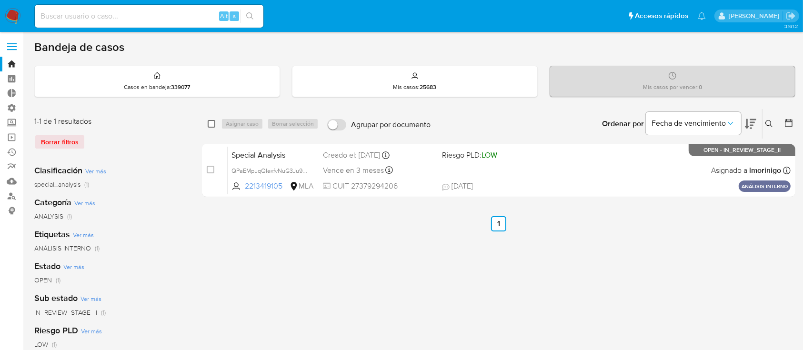
click at [210, 127] on input "checkbox" at bounding box center [212, 124] width 8 height 8
checkbox input "true"
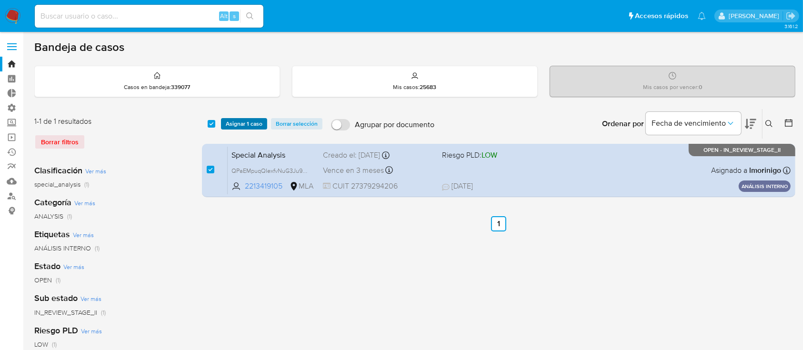
click at [242, 122] on span "Asignar 1 caso" at bounding box center [244, 124] width 37 height 10
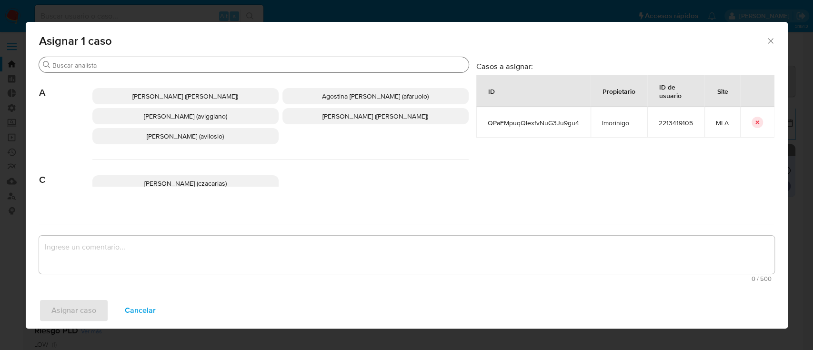
click at [252, 66] on input "Buscar" at bounding box center [258, 65] width 412 height 9
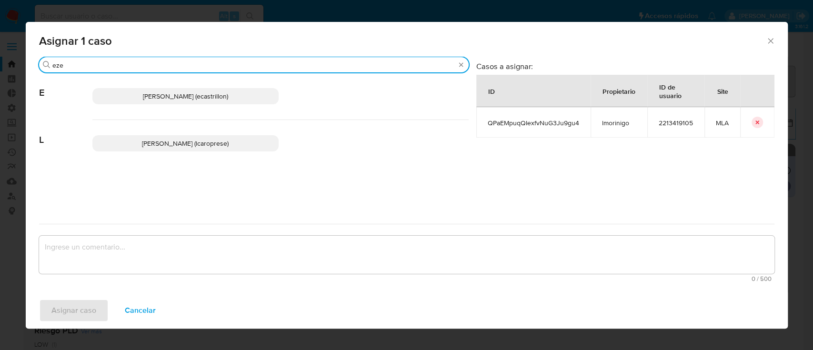
type input "eze"
click at [228, 97] on span "[PERSON_NAME] (ecastrillon)" at bounding box center [185, 96] width 85 height 10
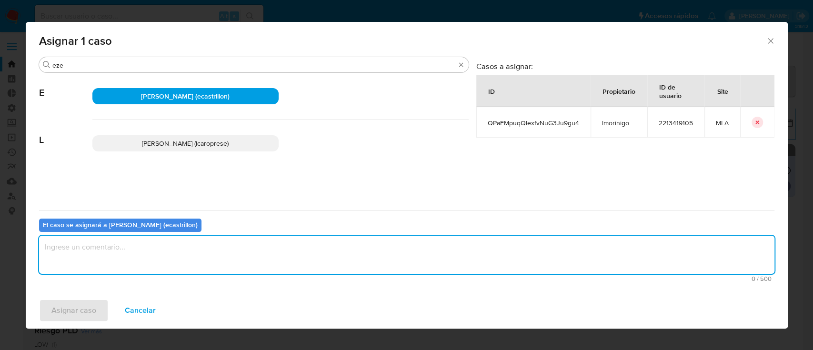
click at [222, 253] on textarea "assign-modal" at bounding box center [406, 255] width 735 height 38
type textarea "."
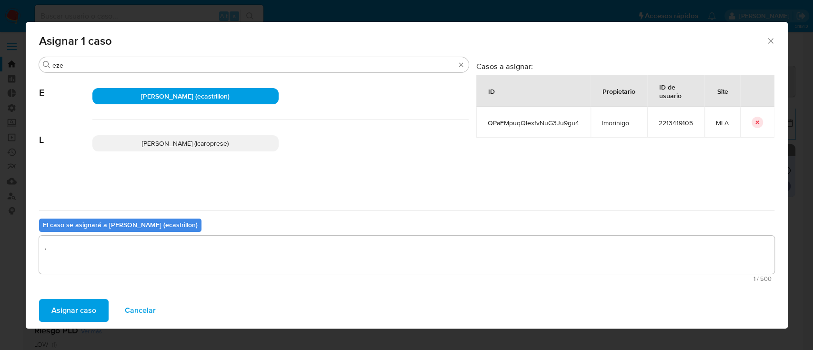
click at [80, 313] on span "Asignar caso" at bounding box center [73, 310] width 45 height 21
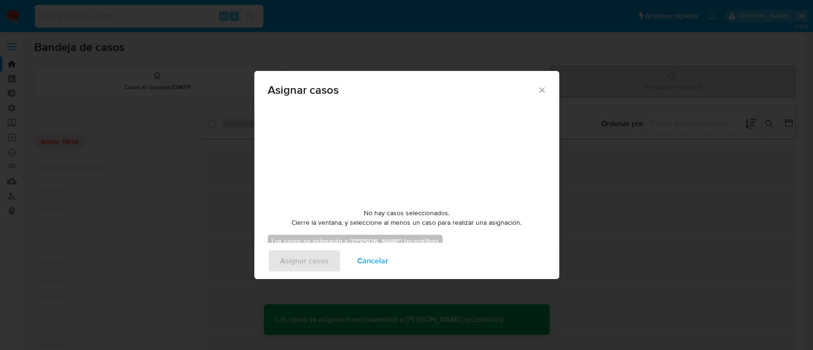
checkbox input "false"
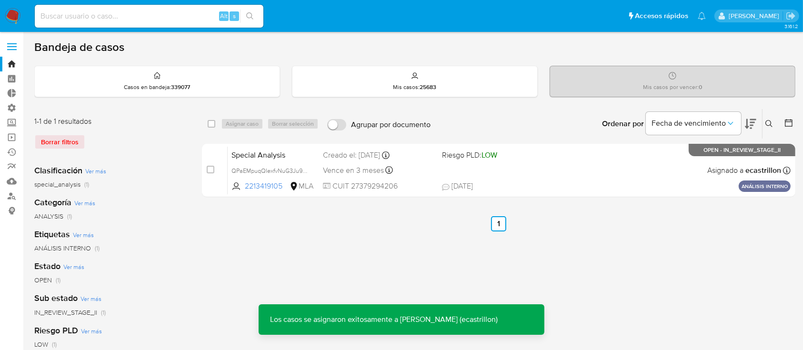
click at [725, 170] on span "Asignado a ecastrillon" at bounding box center [744, 170] width 74 height 10
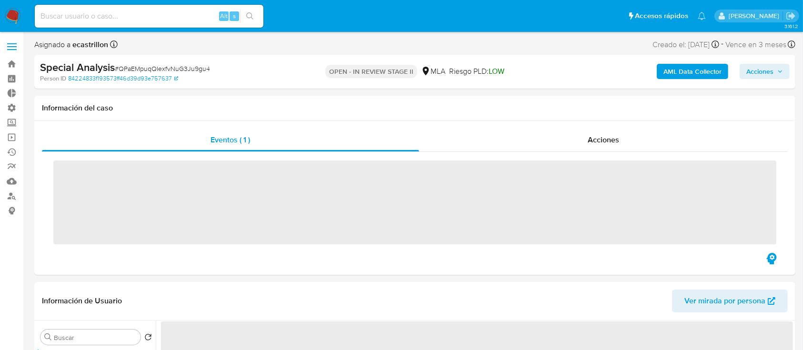
click at [766, 78] on span "Acciones" at bounding box center [759, 71] width 27 height 15
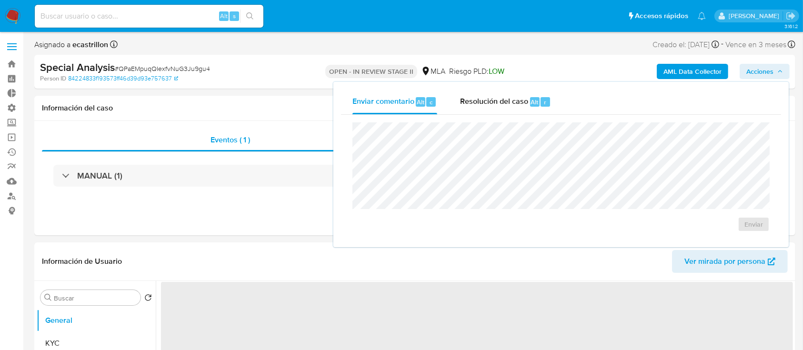
click at [438, 89] on div "Enviar comentario Alt c Resolución del caso Alt r Enviar" at bounding box center [560, 164] width 455 height 165
click at [512, 106] on span "Resolución del caso" at bounding box center [494, 101] width 68 height 11
select select "10"
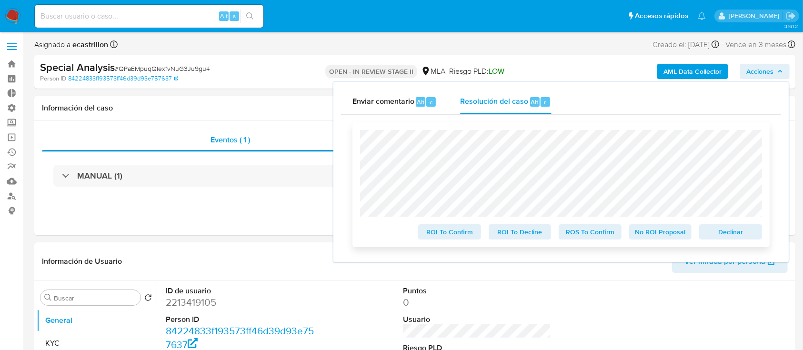
click at [747, 235] on span "Declinar" at bounding box center [731, 231] width 50 height 13
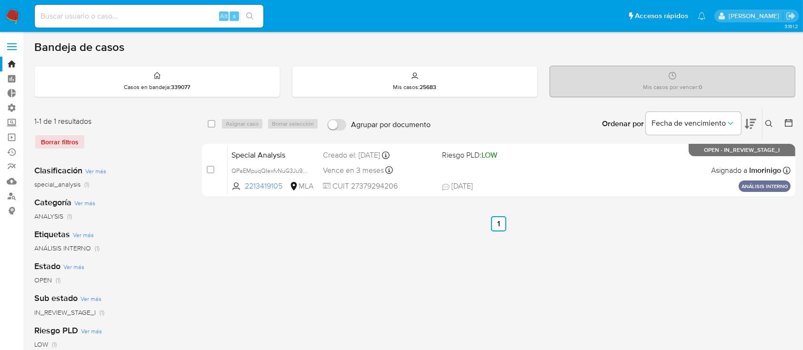
click at [210, 127] on div "select-all-cases-checkbox" at bounding box center [212, 124] width 8 height 10
click at [166, 178] on div "Clasificación Ver más special_analysis (1)" at bounding box center [110, 177] width 152 height 24
click at [769, 120] on icon at bounding box center [769, 124] width 8 height 8
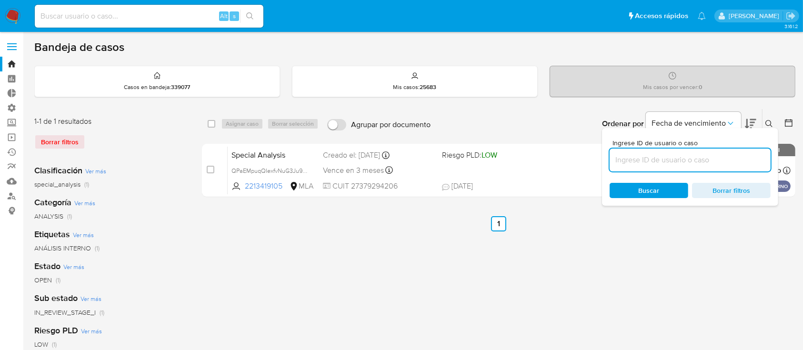
click at [730, 160] on input at bounding box center [690, 160] width 161 height 12
type input "20836778"
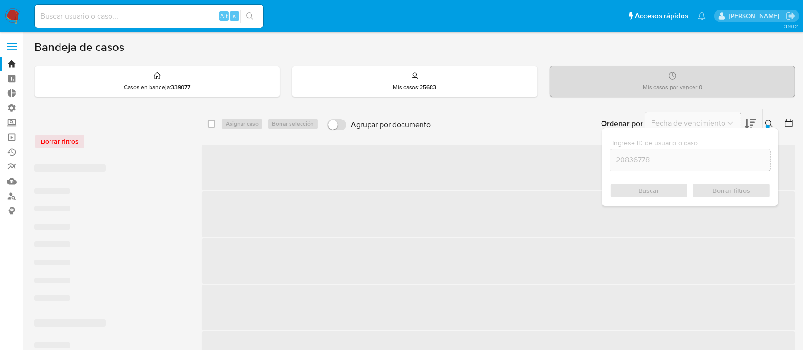
click at [766, 125] on div at bounding box center [768, 127] width 4 height 4
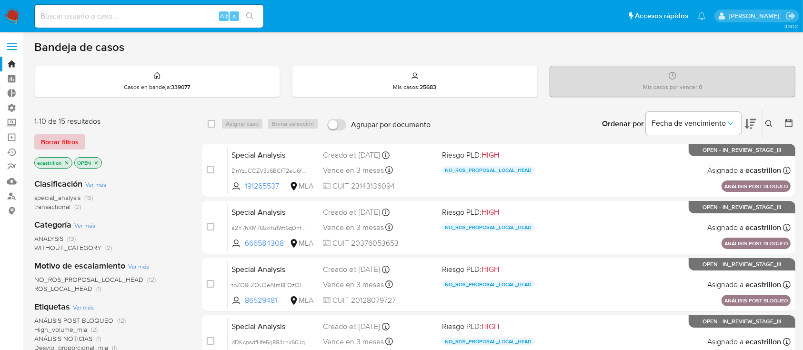
click at [63, 135] on span "Borrar filtros" at bounding box center [60, 141] width 38 height 13
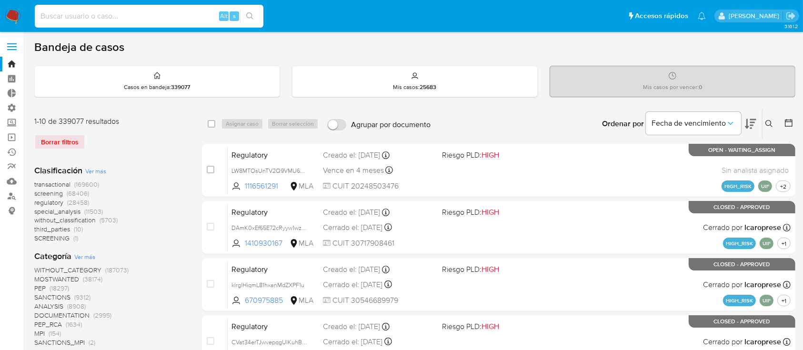
click at [107, 16] on input at bounding box center [149, 16] width 229 height 12
paste input "bX6J8OToJd7xOssE1y5QbYpQ"
type input "bX6J8OToJd7xOssE1y5QbYpQ"
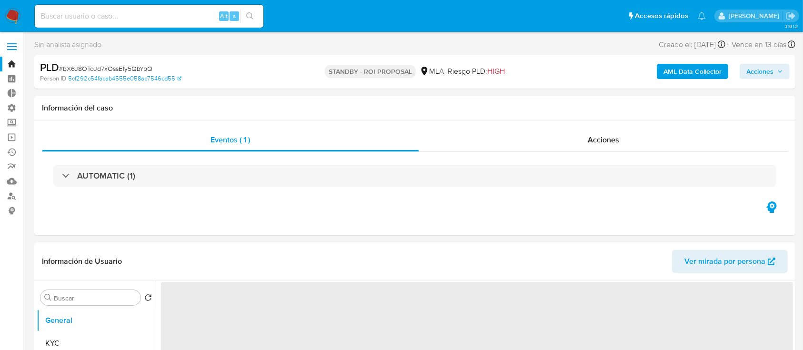
select select "10"
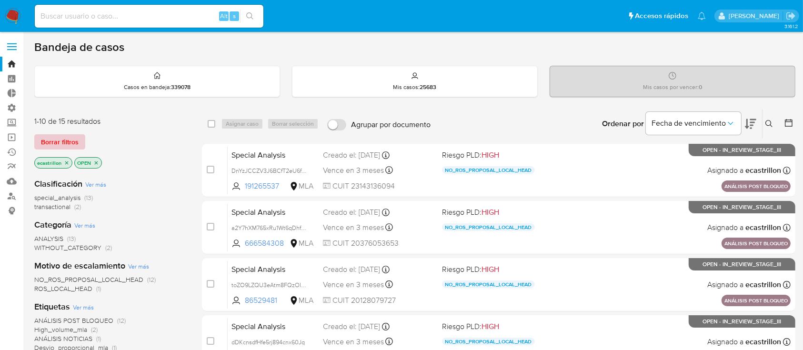
click at [45, 142] on span "Borrar filtros" at bounding box center [60, 141] width 38 height 13
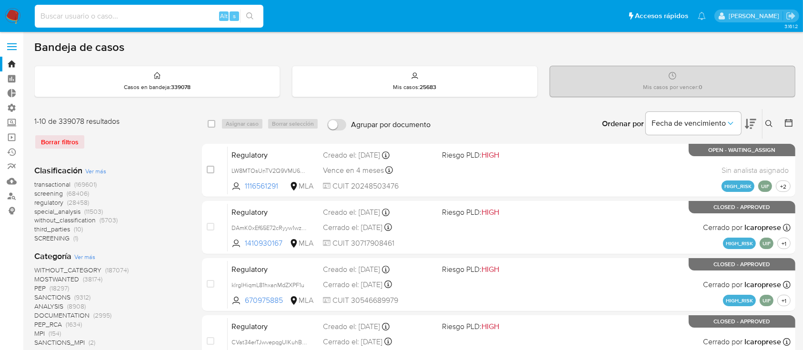
click at [79, 12] on input at bounding box center [149, 16] width 229 height 12
paste input "bX6J8OToJd7xOssE1y5QbYpQ"
type input "bX6J8OToJd7xOssE1y5QbYpQ"
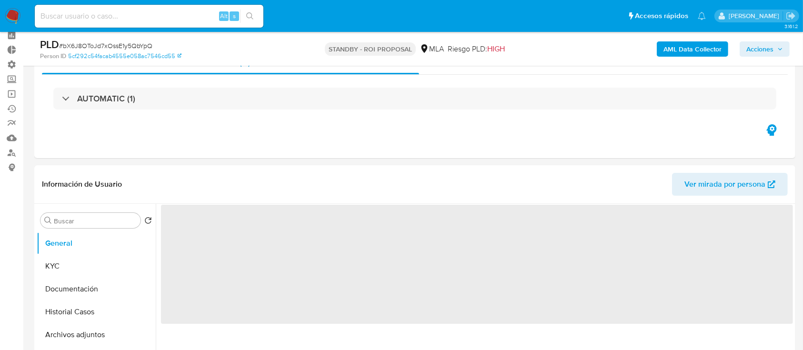
scroll to position [63, 0]
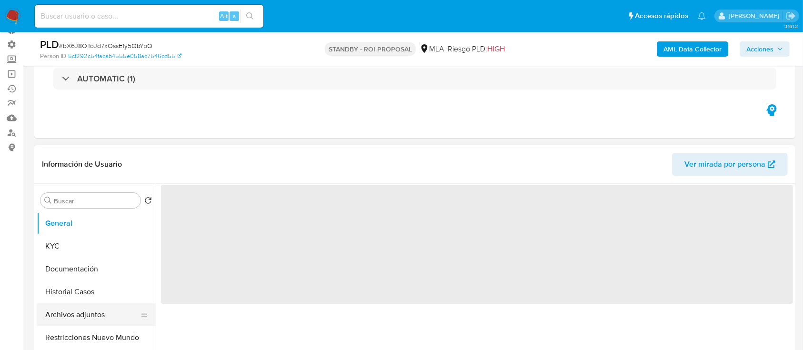
select select "10"
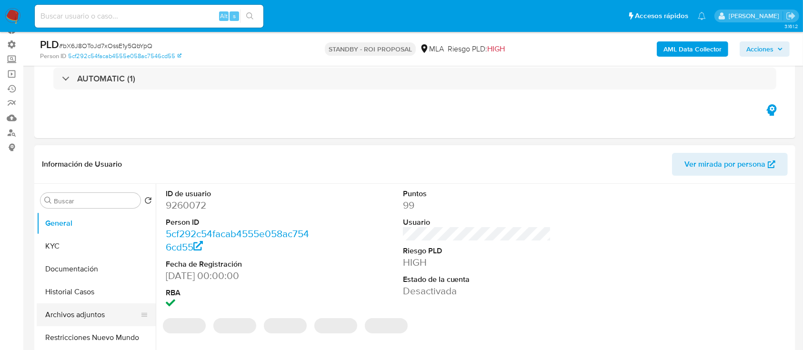
click at [72, 310] on button "Archivos adjuntos" at bounding box center [92, 314] width 111 height 23
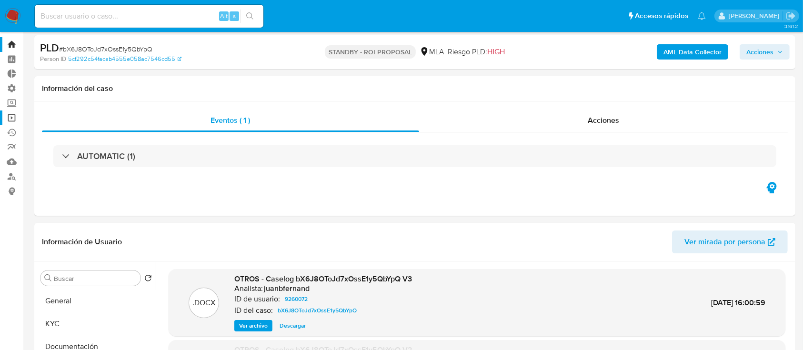
scroll to position [0, 0]
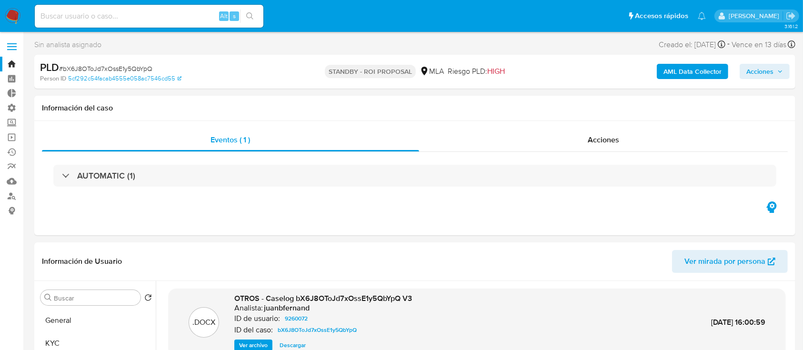
click at [1, 58] on link "Bandeja" at bounding box center [56, 64] width 113 height 15
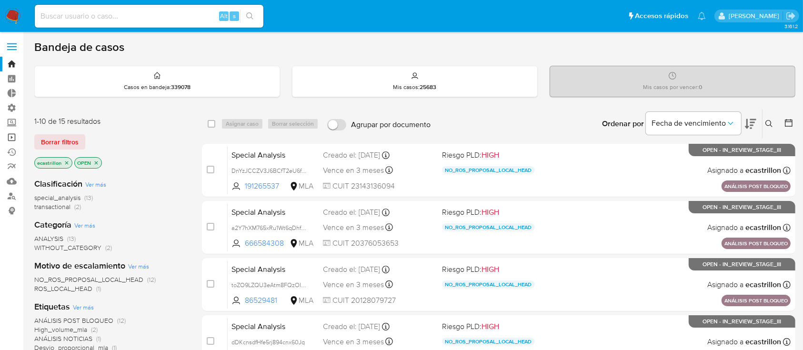
click at [12, 141] on link "Operaciones masivas" at bounding box center [56, 137] width 113 height 15
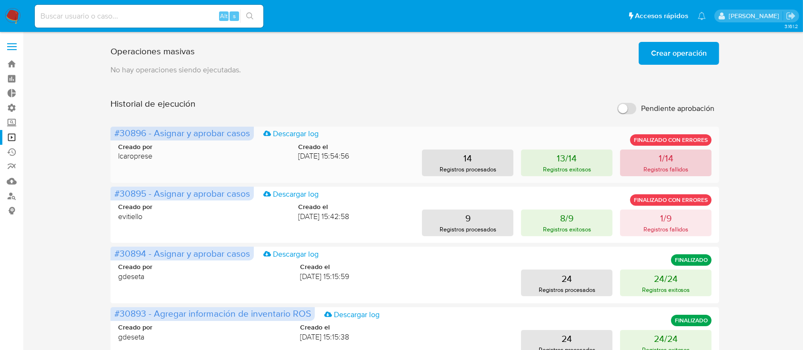
click at [633, 165] on button "1/14 Registros fallidos" at bounding box center [665, 163] width 91 height 27
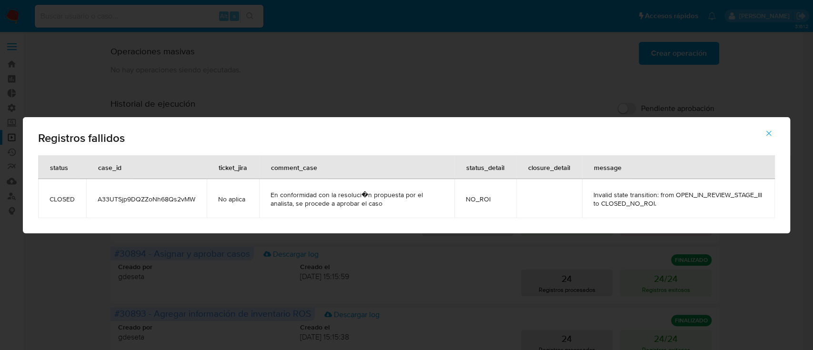
click at [771, 140] on span "button" at bounding box center [768, 133] width 9 height 21
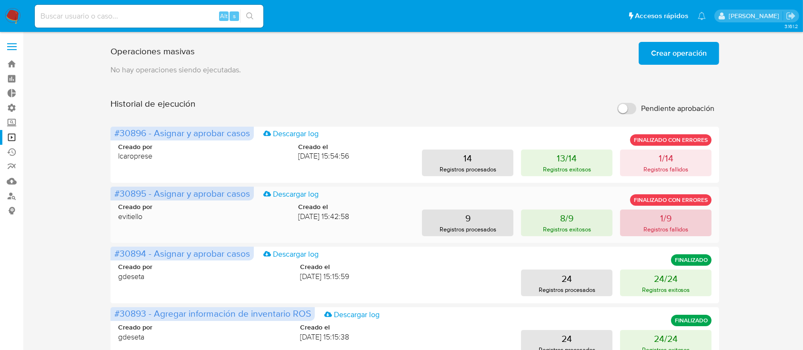
click at [671, 233] on p "Registros fallidos" at bounding box center [665, 229] width 45 height 9
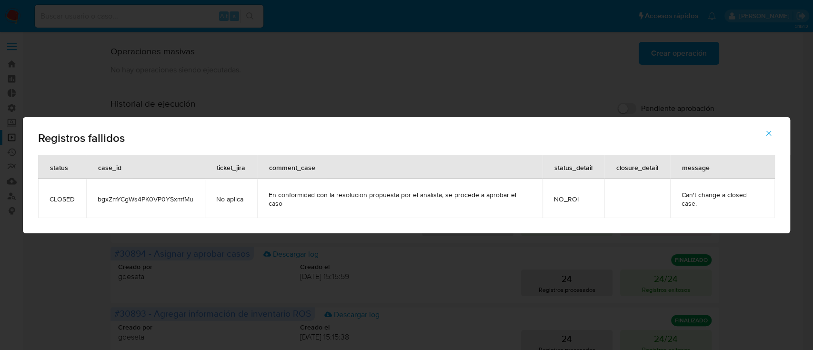
drag, startPoint x: 771, startPoint y: 130, endPoint x: 714, endPoint y: 156, distance: 62.0
click at [770, 130] on span "button" at bounding box center [768, 133] width 9 height 21
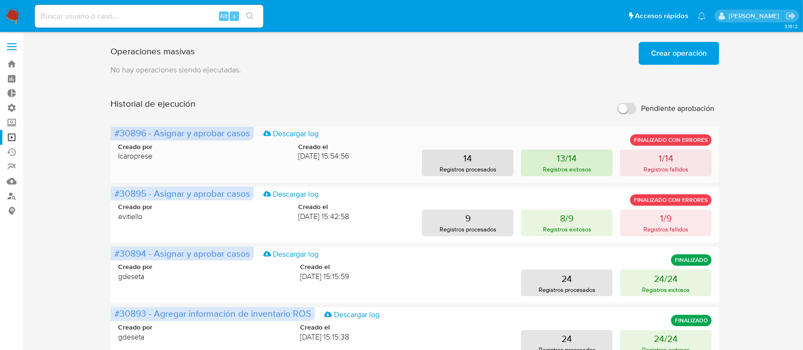
click at [554, 155] on button "13/14 Registros exitosos" at bounding box center [566, 163] width 91 height 27
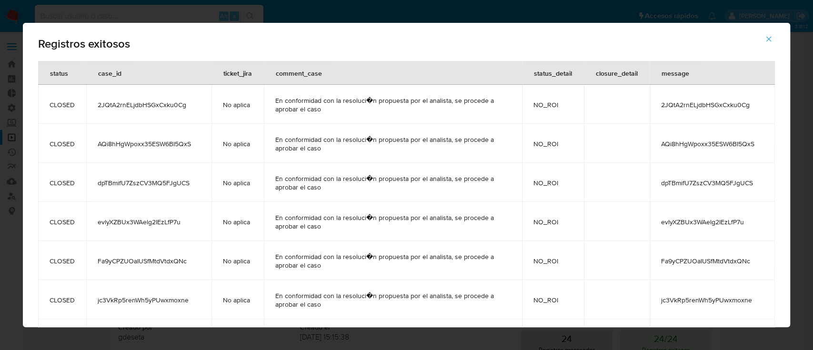
click at [119, 140] on span "AQi8hHgWpoxx35ESW6BI5QxS" at bounding box center [149, 144] width 102 height 9
click at [768, 34] on span "button" at bounding box center [768, 39] width 9 height 21
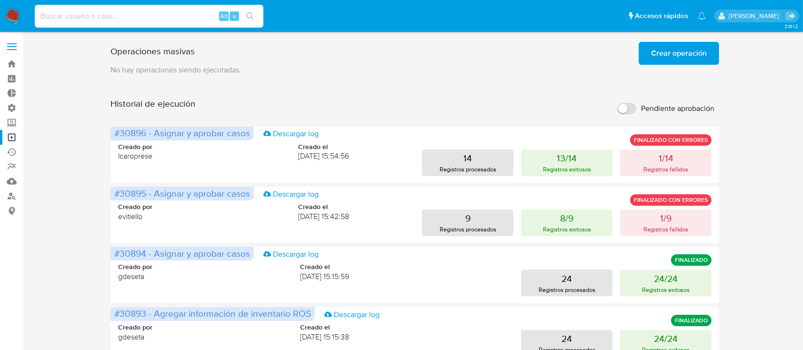
click at [141, 21] on input at bounding box center [149, 16] width 229 height 12
paste input "AQi8hHgWpoxx35ESW6BI5QxS"
type input "AQi8hHgWpoxx35ESW6BI5QxS"
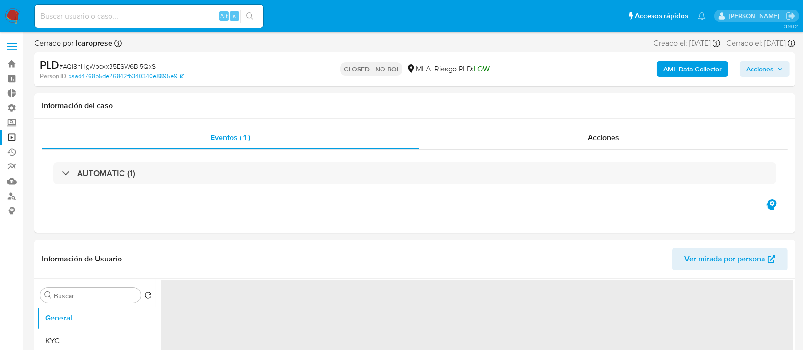
select select "10"
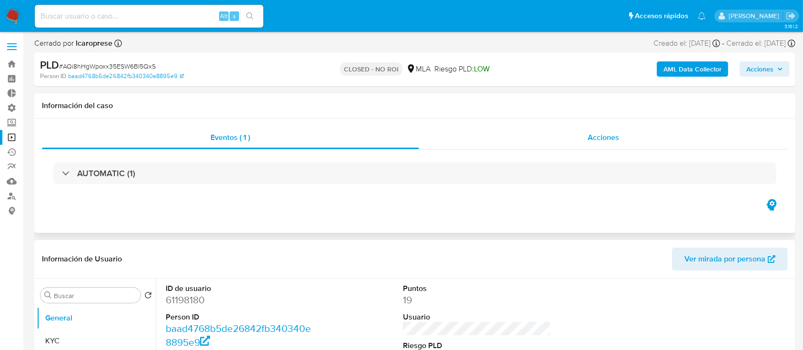
drag, startPoint x: 489, startPoint y: 154, endPoint x: 488, endPoint y: 148, distance: 6.2
click at [488, 154] on div "AUTOMATIC (1)" at bounding box center [415, 174] width 746 height 48
click at [488, 145] on div "Acciones" at bounding box center [603, 137] width 369 height 23
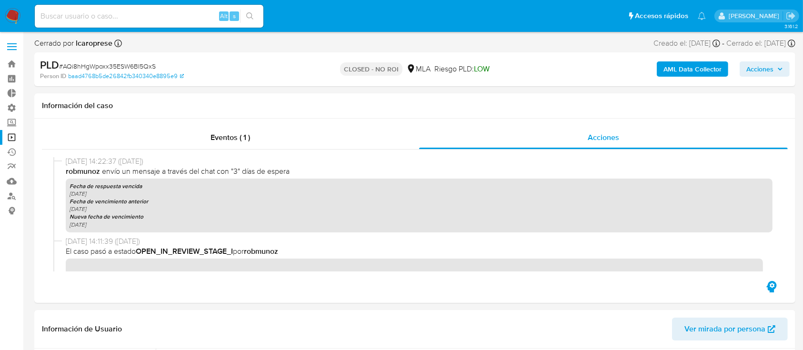
scroll to position [1883, 0]
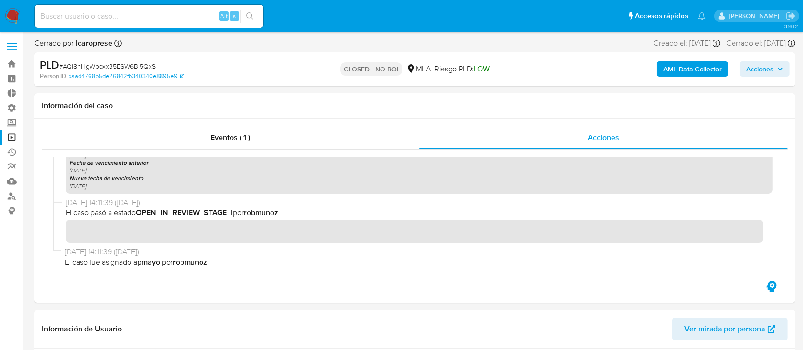
click at [8, 141] on link "Operaciones masivas" at bounding box center [56, 137] width 113 height 15
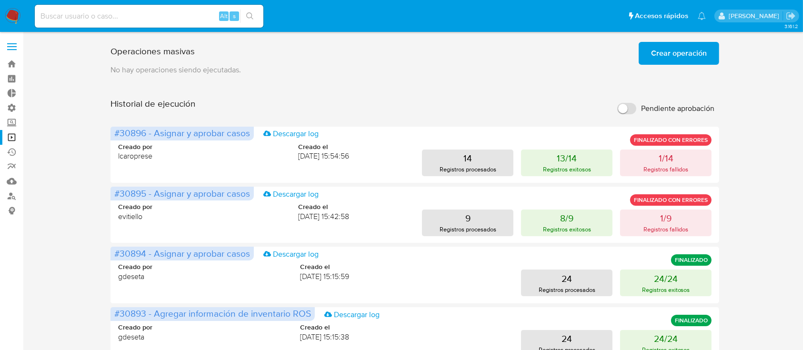
click at [677, 50] on span "Crear operación" at bounding box center [679, 53] width 56 height 21
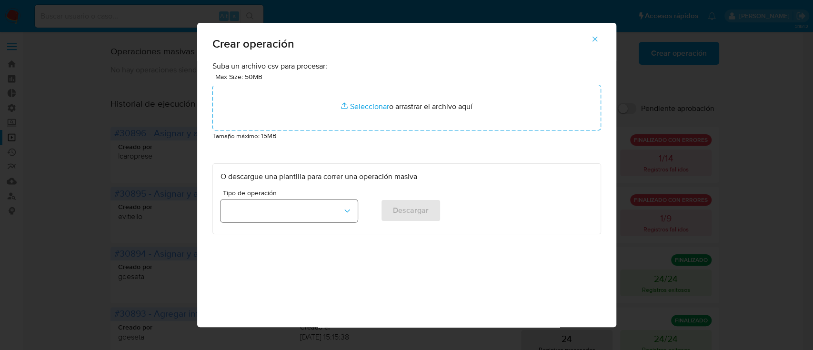
click at [299, 211] on button "button" at bounding box center [288, 211] width 137 height 23
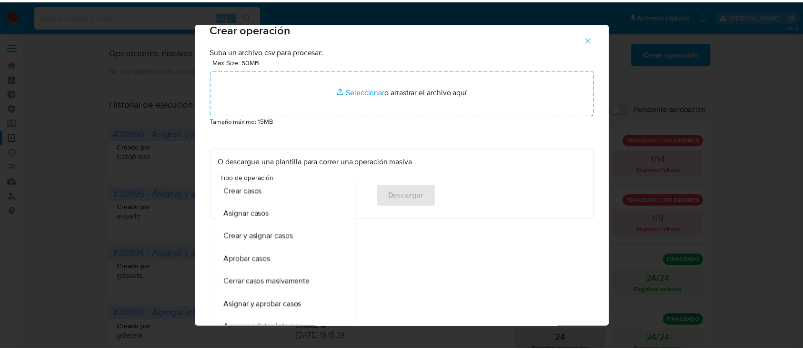
scroll to position [4, 0]
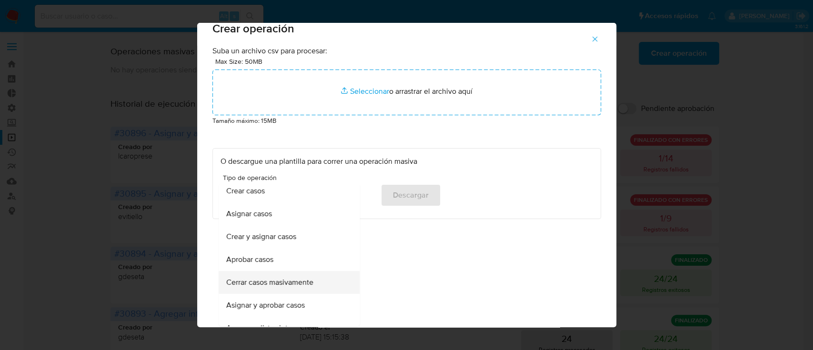
click at [248, 278] on span "Cerrar casos masivamente" at bounding box center [269, 283] width 87 height 10
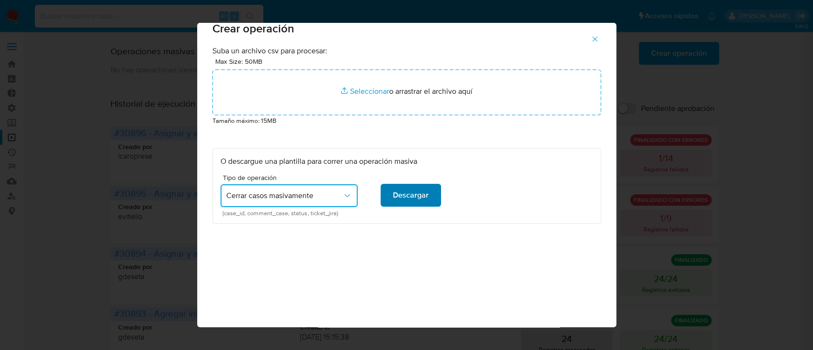
click at [393, 191] on span "Descargar" at bounding box center [411, 195] width 36 height 21
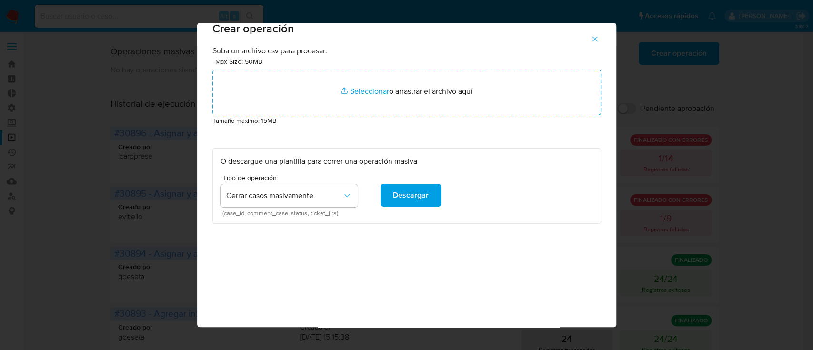
click at [599, 36] on icon "button" at bounding box center [595, 39] width 9 height 9
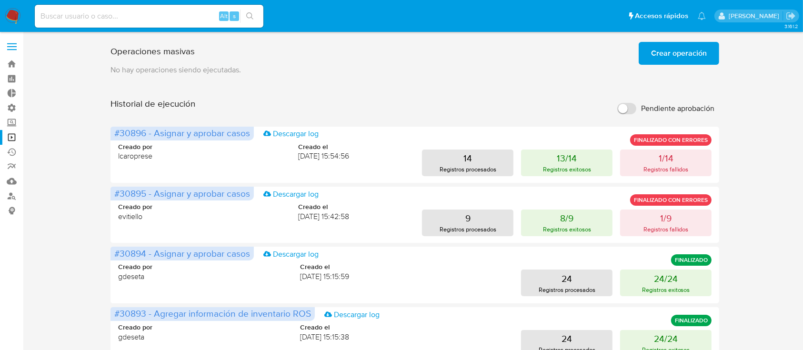
click at [186, 20] on input at bounding box center [149, 16] width 229 height 12
paste input "E2xtGeeuYQsUwt5dGgbO2ZLW"
type input "E2xtGeeuYQsUwt5dGgbO2ZLW"
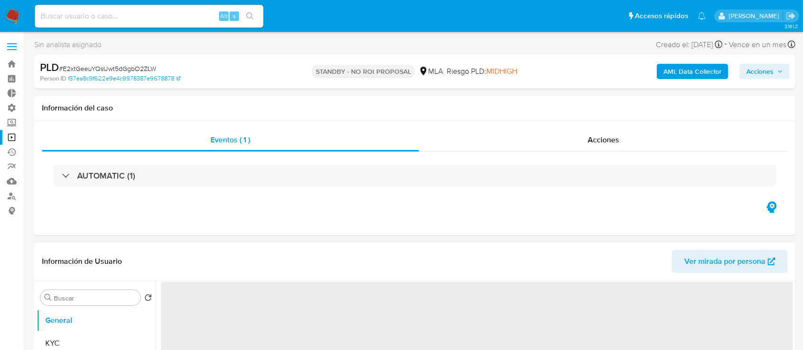
select select "10"
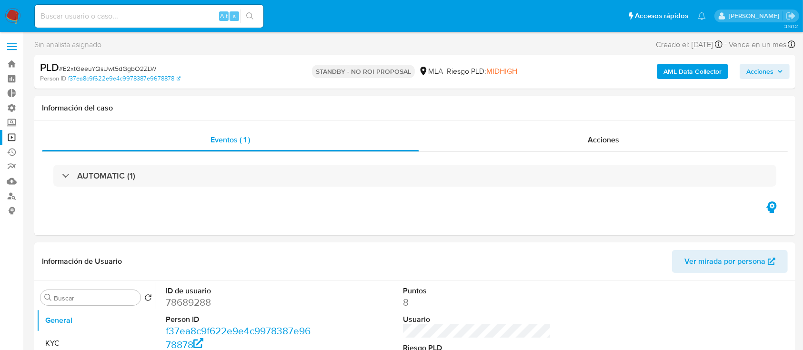
click at [207, 13] on input at bounding box center [149, 16] width 229 height 12
paste input "I5mFJ5oUh6TjLpIcXdwq3E32"
type input "I5mFJ5oUh6TjLpIcXdwq3E32"
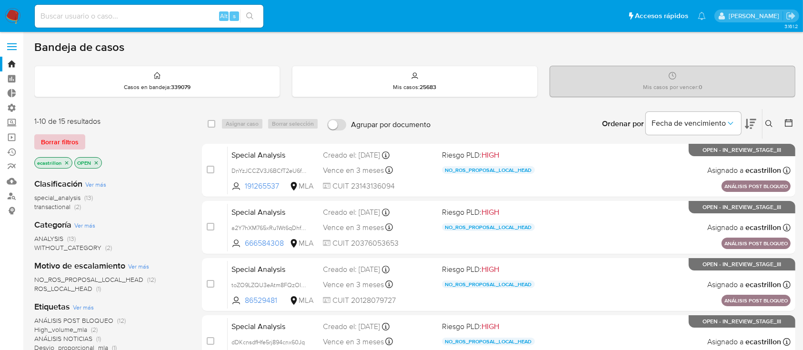
click at [72, 141] on span "Borrar filtros" at bounding box center [60, 141] width 38 height 13
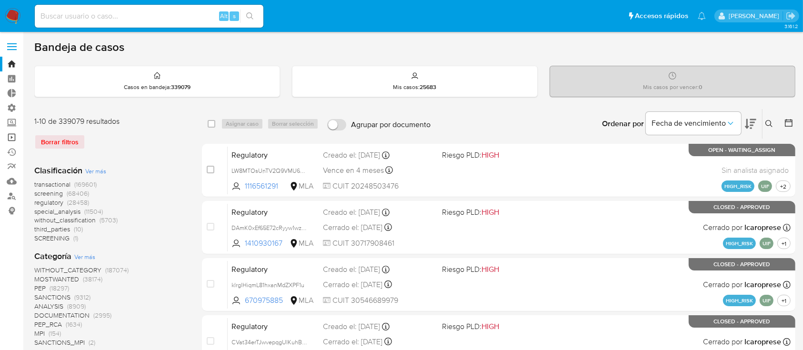
click at [12, 133] on link "Operaciones masivas" at bounding box center [56, 137] width 113 height 15
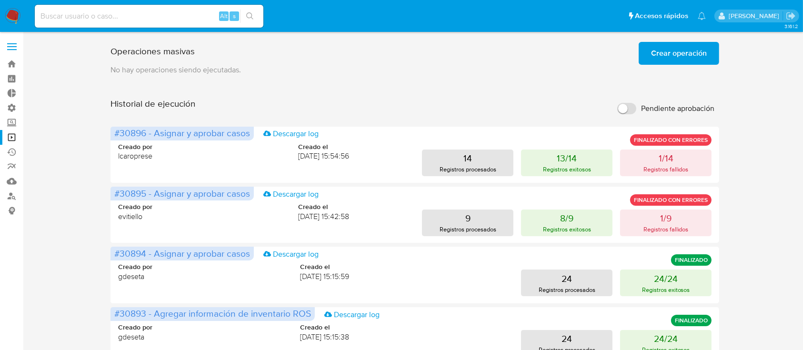
click at [676, 60] on span "Crear operación" at bounding box center [679, 53] width 56 height 21
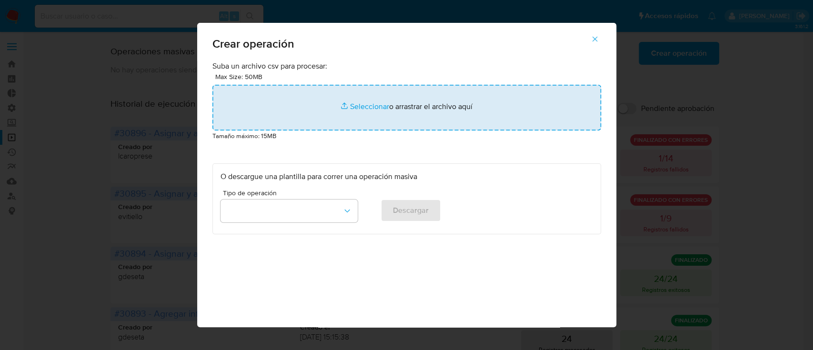
click at [496, 97] on input "file" at bounding box center [406, 108] width 389 height 46
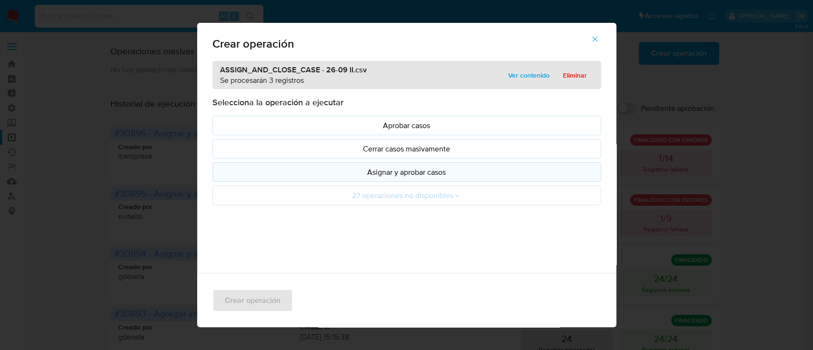
click at [398, 164] on button "Asignar y aprobar casos" at bounding box center [406, 172] width 389 height 20
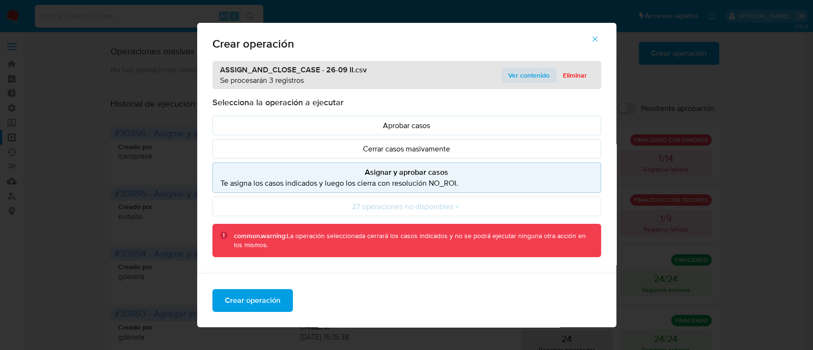
click at [525, 73] on span "Ver contenido" at bounding box center [528, 75] width 41 height 13
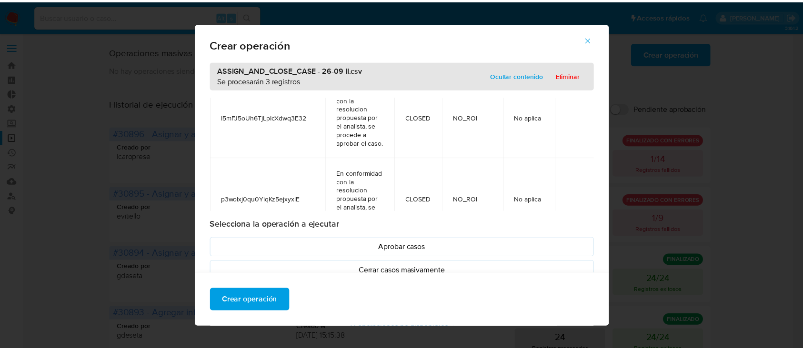
scroll to position [190, 0]
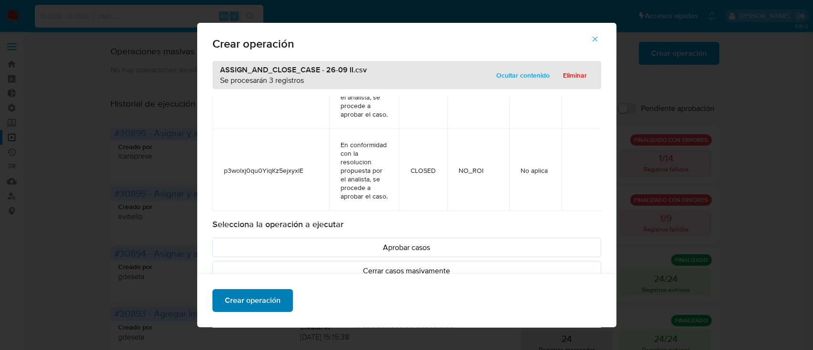
click at [238, 299] on span "Crear operación" at bounding box center [253, 300] width 56 height 21
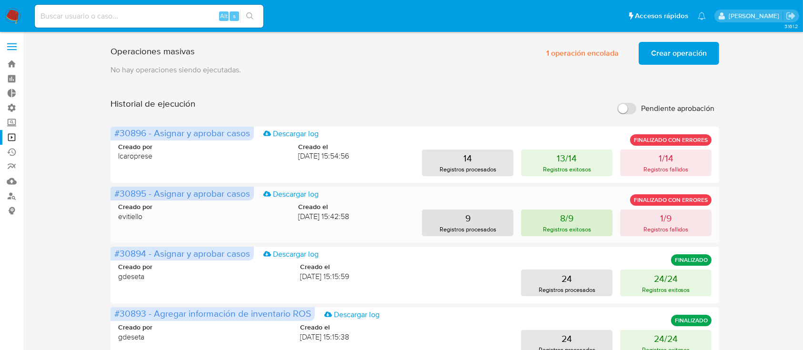
scroll to position [63, 0]
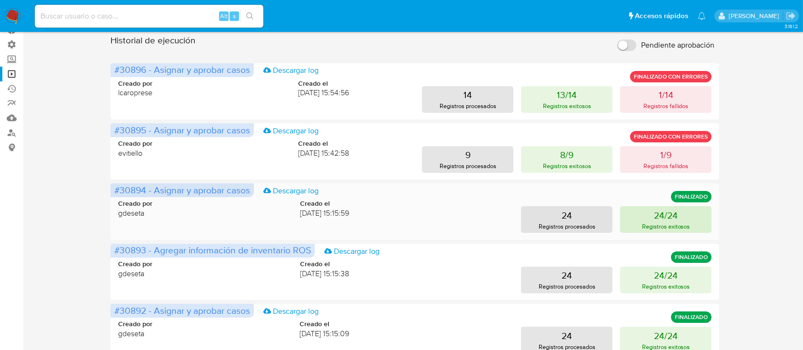
click at [655, 225] on p "Registros exitosos" at bounding box center [666, 226] width 48 height 9
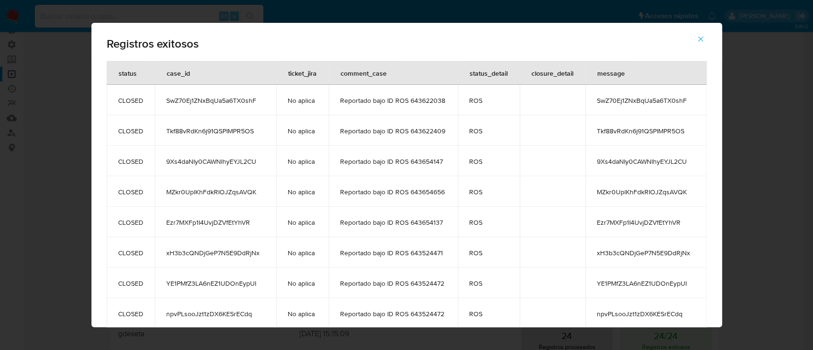
click at [703, 40] on icon "button" at bounding box center [700, 39] width 5 height 5
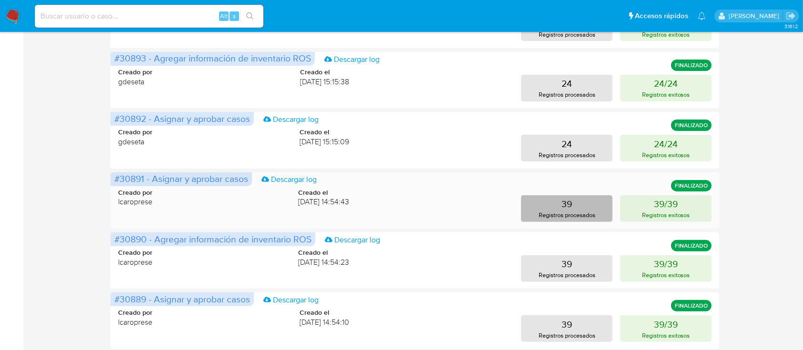
scroll to position [317, 0]
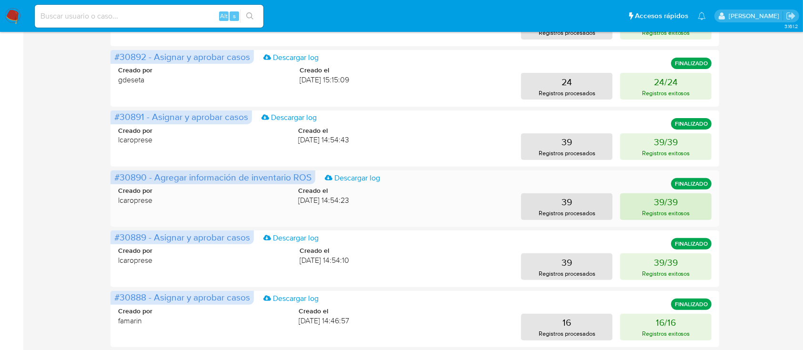
click at [634, 200] on button "39/39 Registros exitosos" at bounding box center [665, 206] width 91 height 27
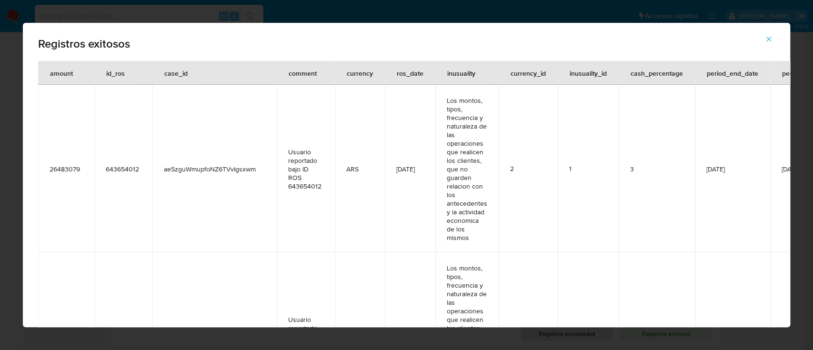
click at [770, 38] on icon "button" at bounding box center [768, 39] width 5 height 5
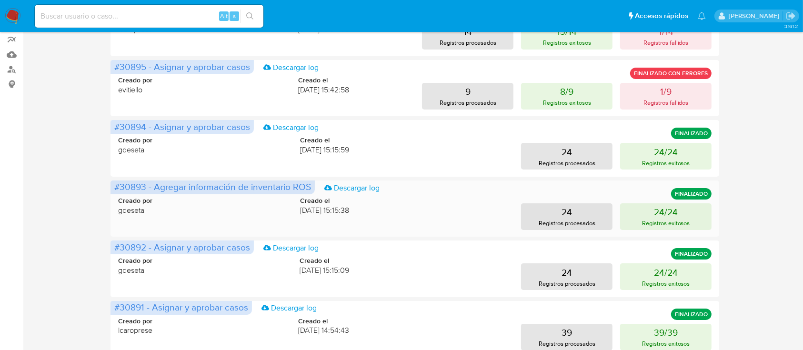
scroll to position [0, 0]
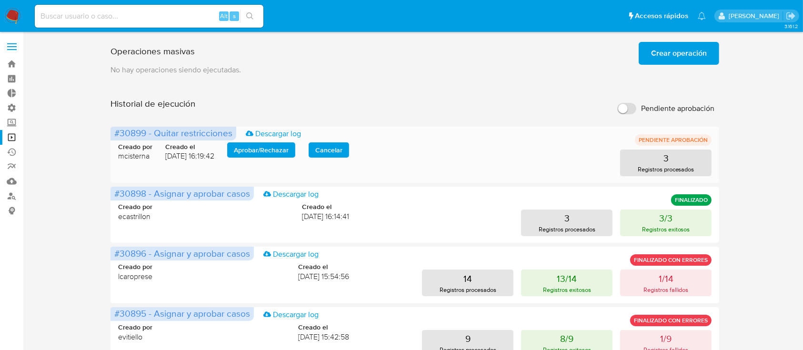
click at [244, 145] on span "Aprobar / Rechazar" at bounding box center [261, 149] width 55 height 13
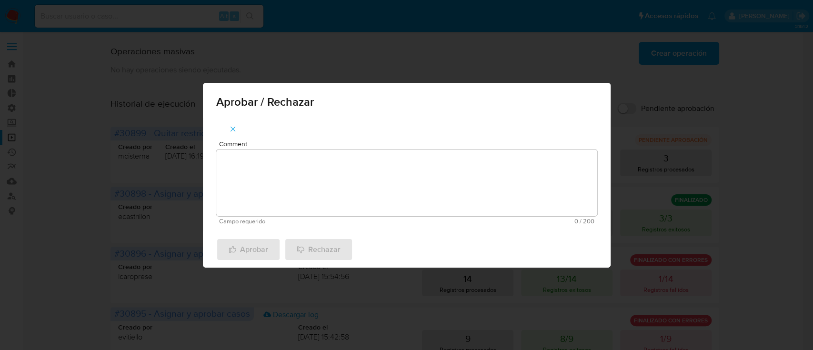
click at [249, 180] on textarea "Comment" at bounding box center [406, 183] width 381 height 67
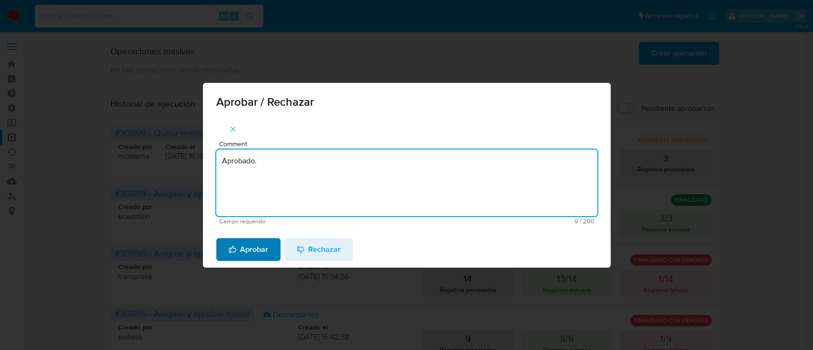
type textarea "Aprobado."
click at [255, 259] on span "Aprobar" at bounding box center [249, 249] width 40 height 21
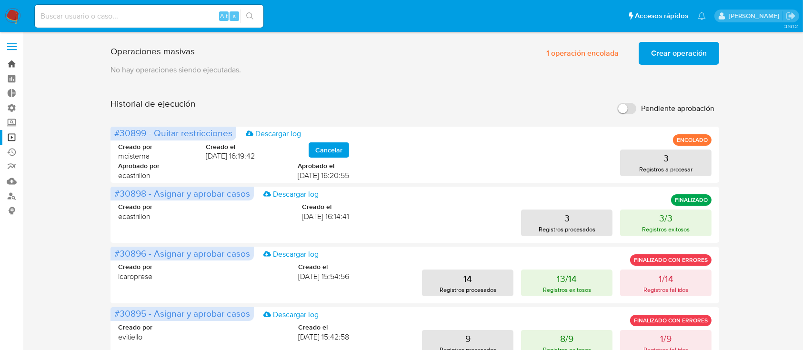
click at [16, 63] on link "Bandeja" at bounding box center [56, 64] width 113 height 15
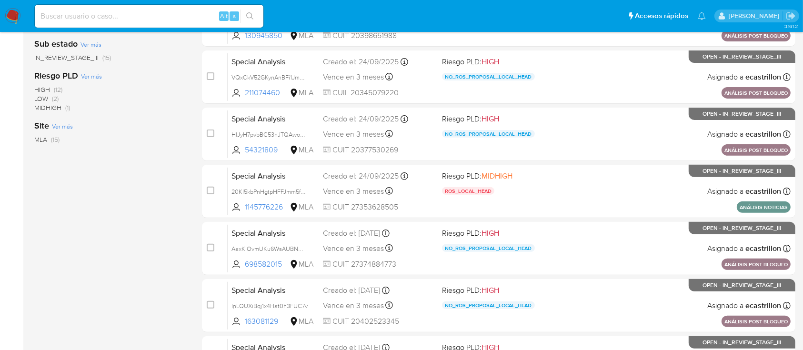
scroll to position [435, 0]
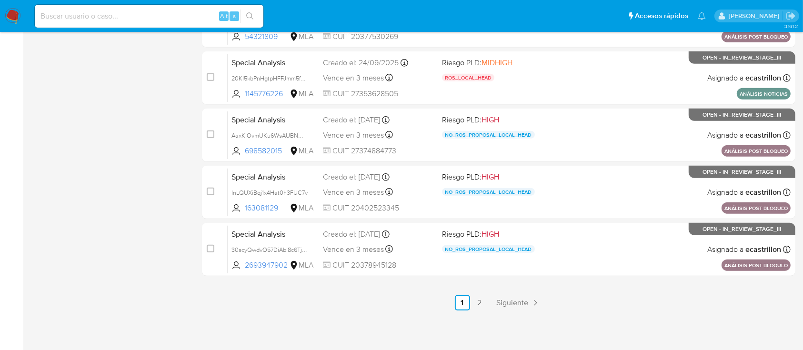
click at [481, 297] on link "2" at bounding box center [479, 302] width 15 height 15
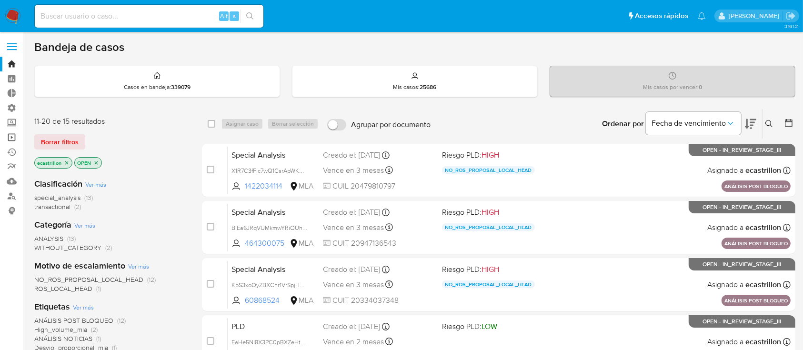
click at [13, 139] on link "Operaciones masivas" at bounding box center [56, 137] width 113 height 15
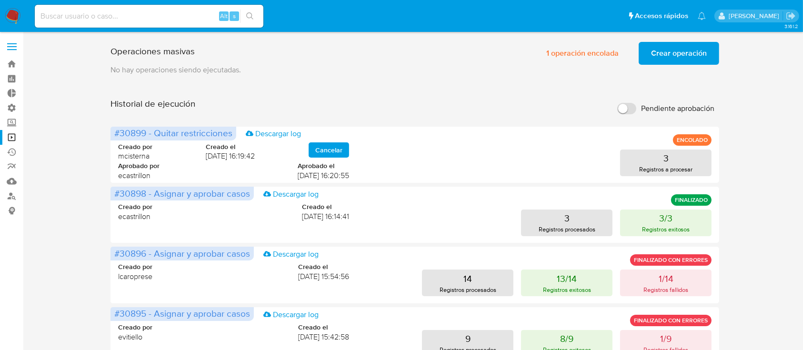
click at [672, 47] on span "Crear operación" at bounding box center [679, 53] width 56 height 21
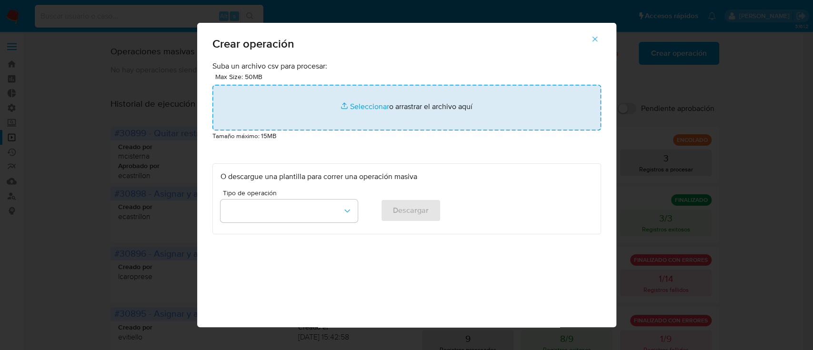
click at [431, 102] on input "file" at bounding box center [406, 108] width 389 height 46
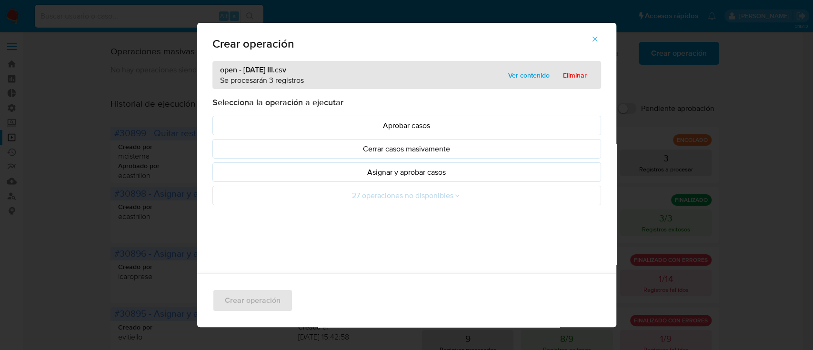
click at [284, 167] on p "Asignar y aprobar casos" at bounding box center [406, 172] width 372 height 11
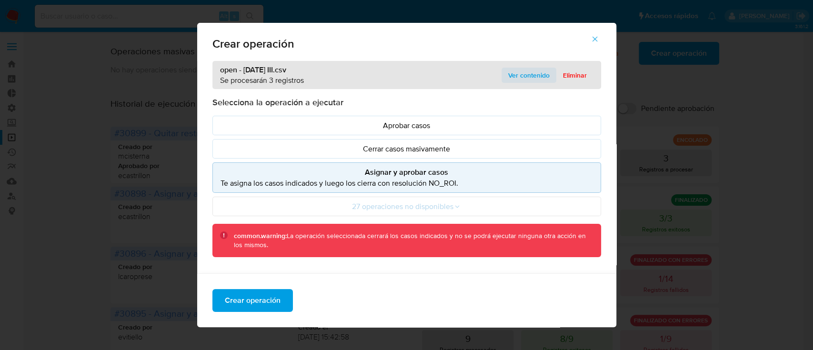
click at [508, 75] on span "Ver contenido" at bounding box center [528, 75] width 41 height 13
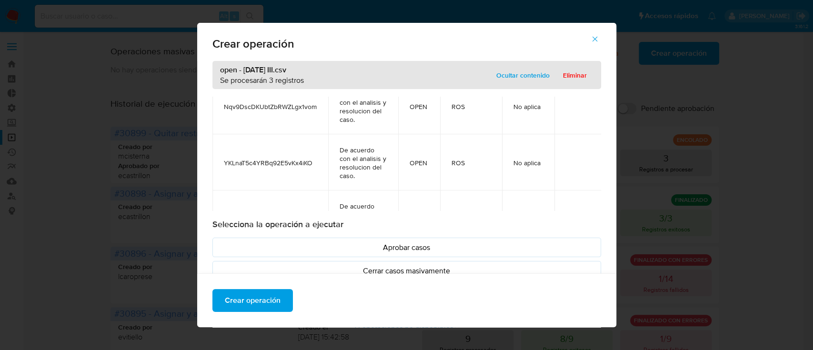
scroll to position [88, 0]
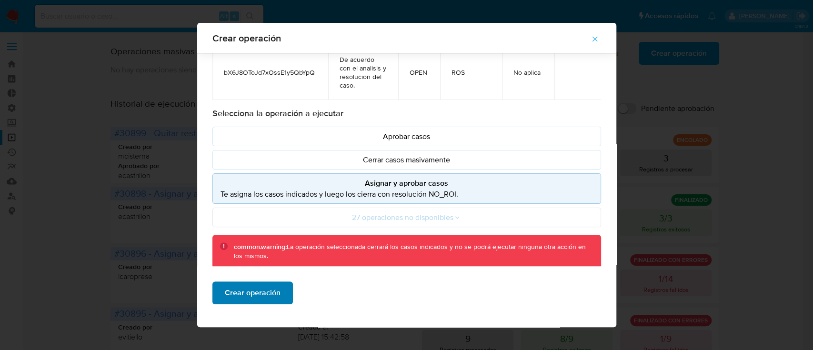
click at [257, 288] on span "Crear operación" at bounding box center [253, 292] width 56 height 21
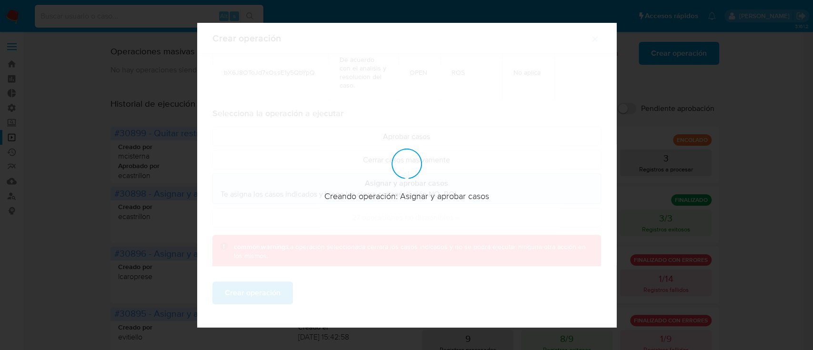
scroll to position [8, 0]
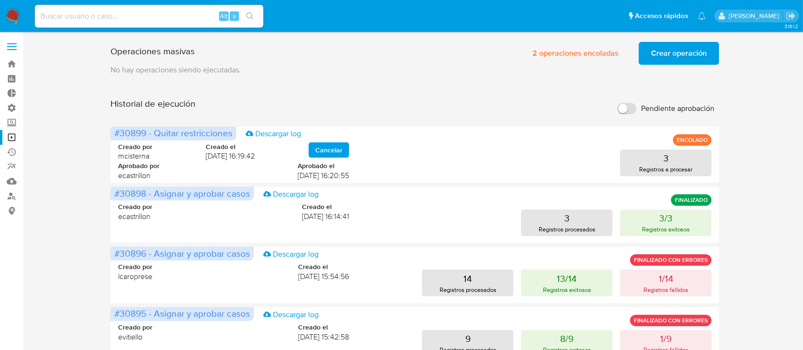
click at [671, 55] on span "Crear operación" at bounding box center [679, 53] width 56 height 21
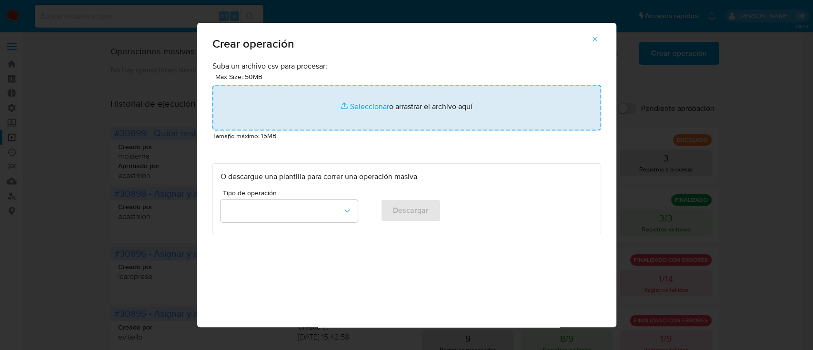
click at [503, 108] on input "file" at bounding box center [406, 108] width 389 height 46
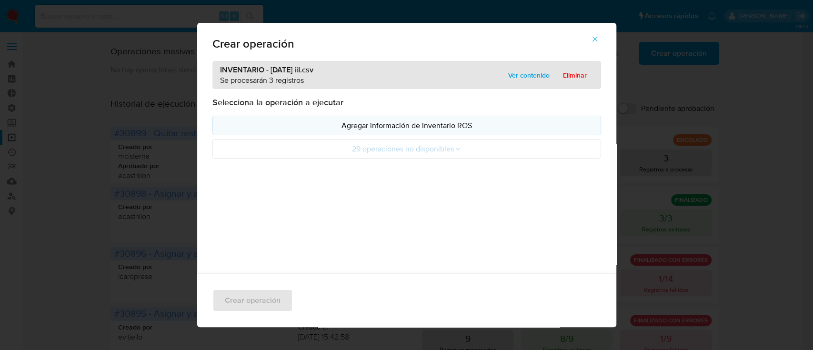
click at [418, 117] on button "Agregar información de inventario ROS" at bounding box center [406, 126] width 389 height 20
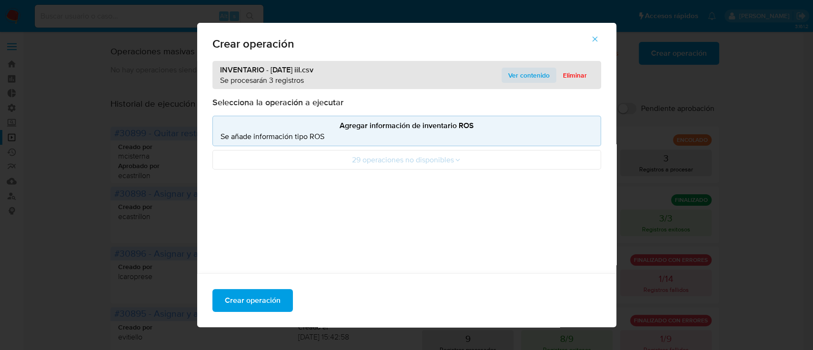
click at [537, 69] on span "Ver contenido" at bounding box center [528, 75] width 41 height 13
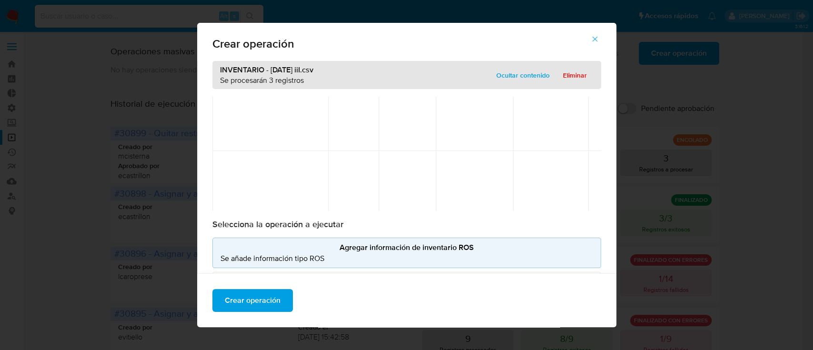
scroll to position [422, 0]
click at [241, 285] on div "Crear operación" at bounding box center [406, 300] width 419 height 54
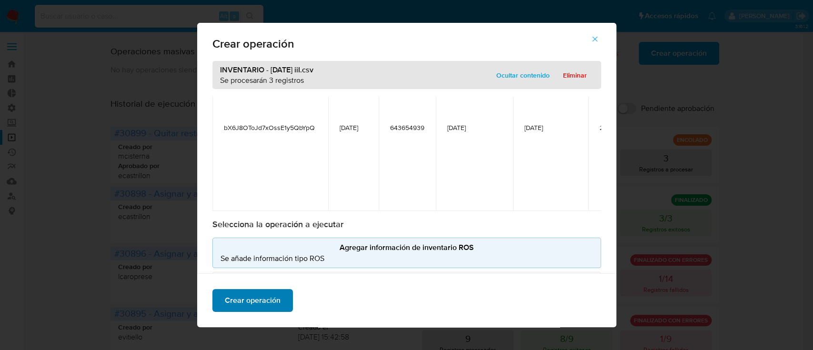
click at [242, 298] on span "Crear operación" at bounding box center [253, 300] width 56 height 21
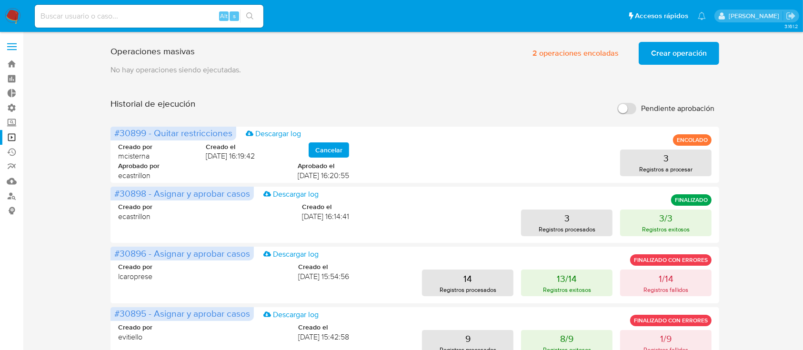
click at [669, 51] on span "Crear operación" at bounding box center [679, 53] width 56 height 21
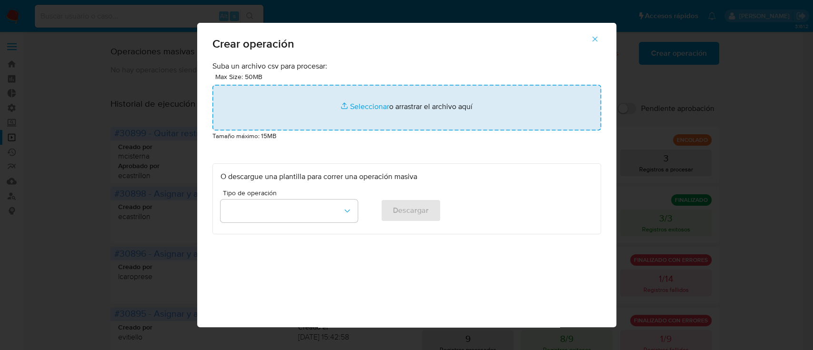
click at [335, 101] on input "file" at bounding box center [406, 108] width 389 height 46
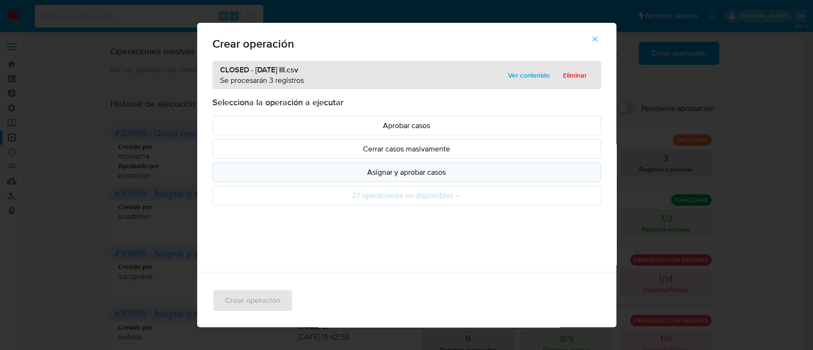
click at [255, 170] on p "Asignar y aprobar casos" at bounding box center [406, 172] width 372 height 11
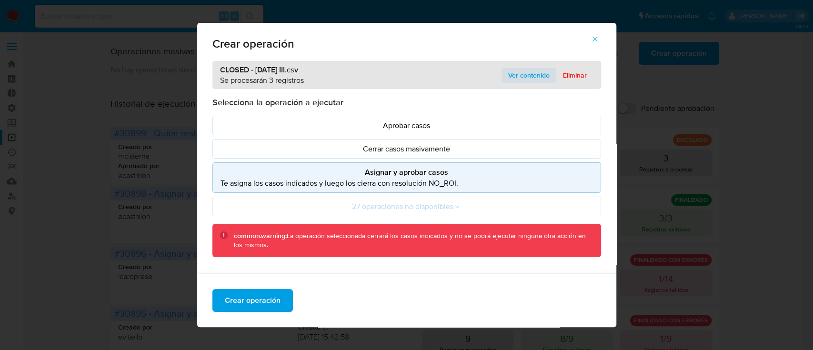
click at [526, 78] on span "Ver contenido" at bounding box center [528, 75] width 41 height 13
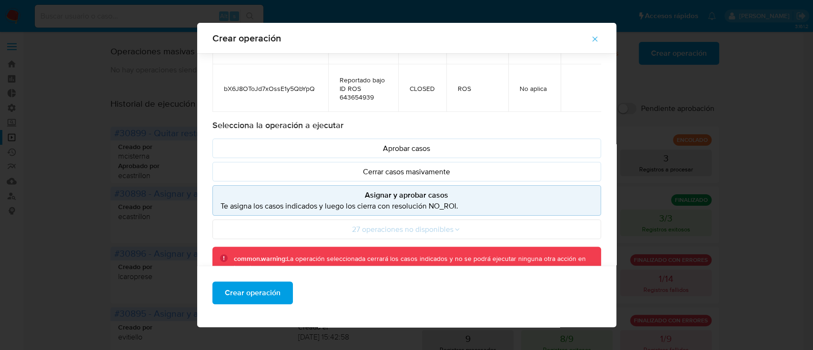
scroll to position [103, 0]
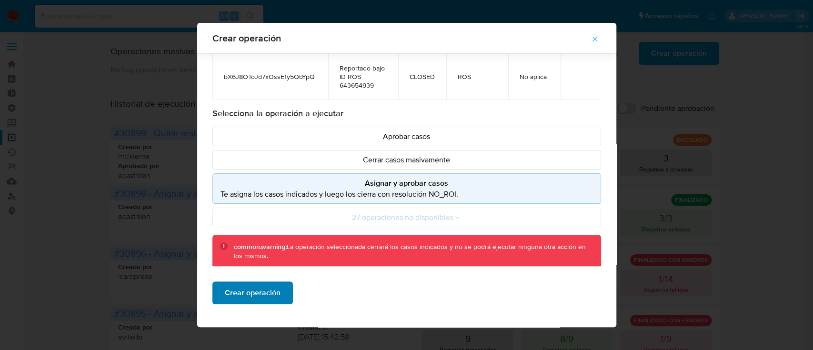
click at [259, 290] on span "Crear operación" at bounding box center [253, 292] width 56 height 21
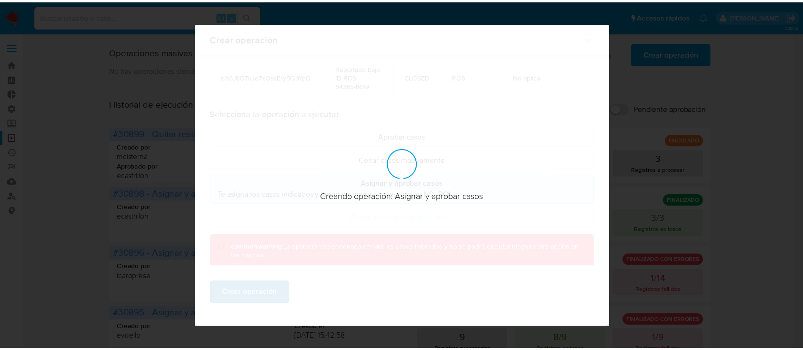
scroll to position [8, 0]
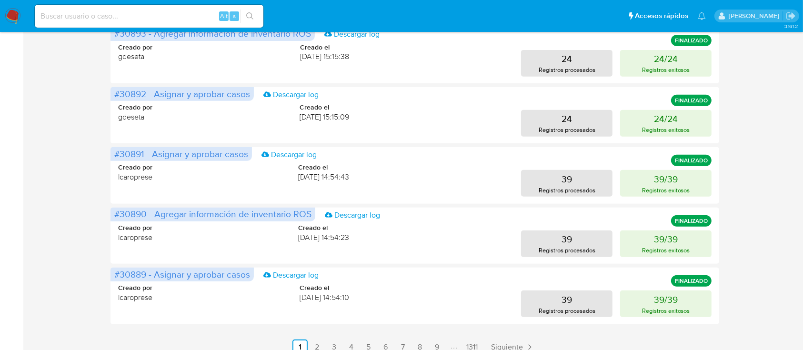
scroll to position [445, 0]
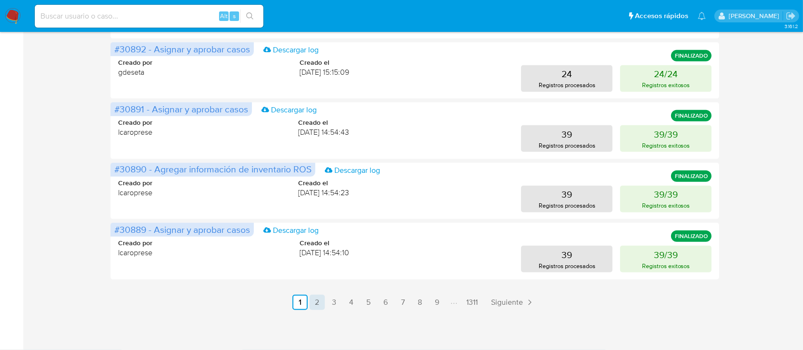
click at [317, 309] on link "2" at bounding box center [317, 302] width 15 height 15
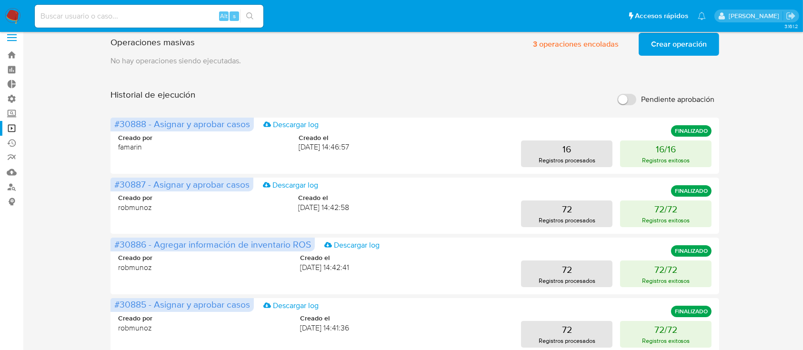
scroll to position [0, 0]
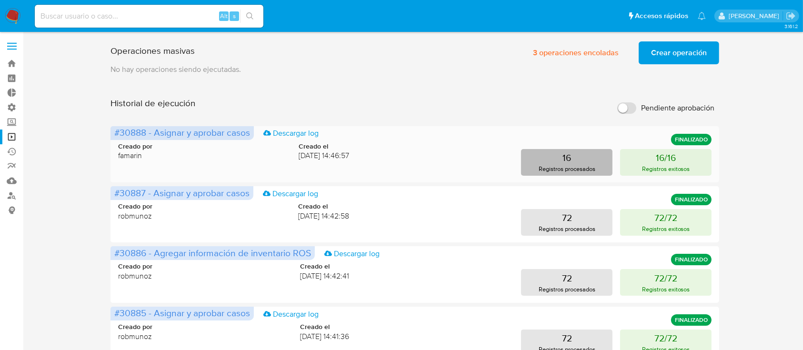
click at [561, 168] on p "Registros procesados" at bounding box center [567, 168] width 57 height 9
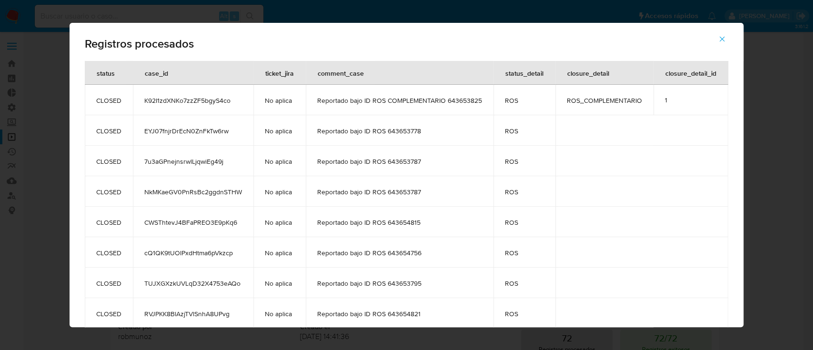
click at [726, 44] on span "button" at bounding box center [722, 39] width 9 height 21
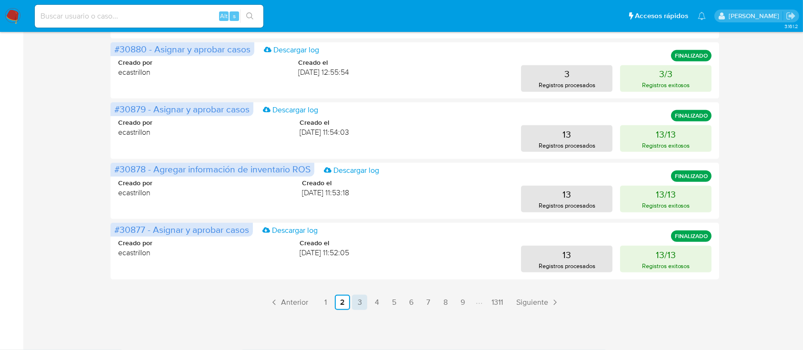
click at [358, 303] on link "3" at bounding box center [359, 302] width 15 height 15
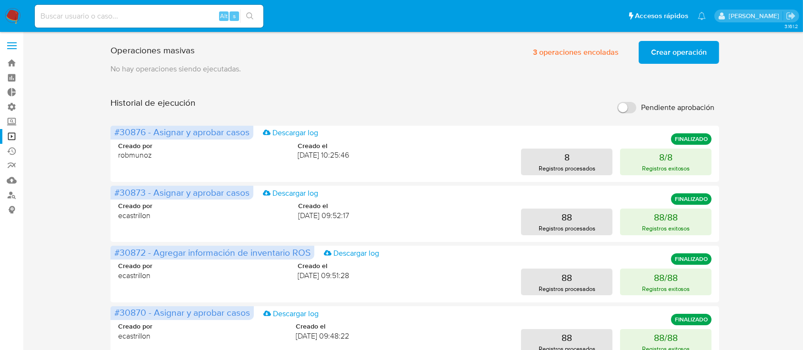
scroll to position [0, 0]
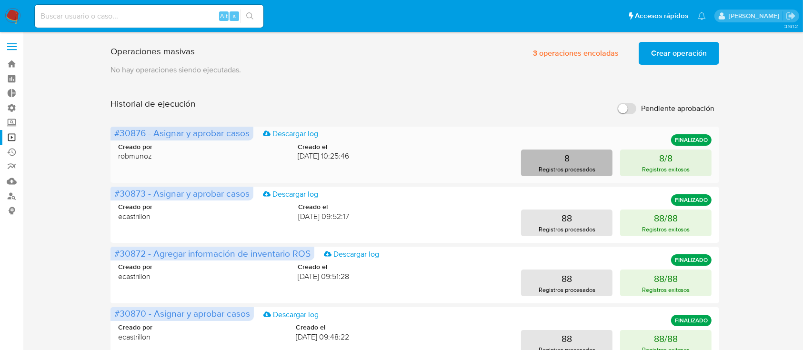
click at [544, 151] on button "8 Registros procesados" at bounding box center [566, 163] width 91 height 27
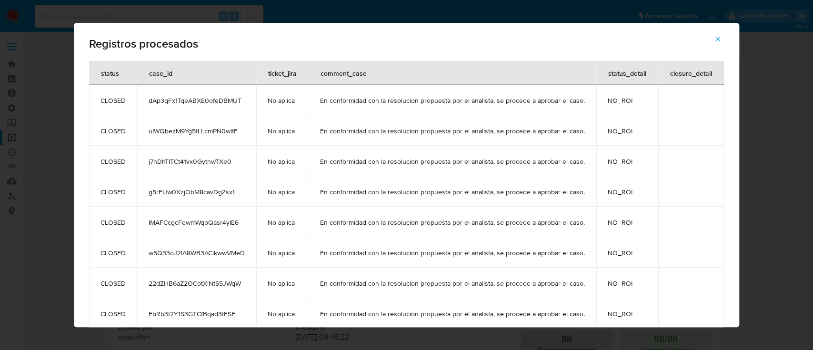
click at [717, 37] on icon "button" at bounding box center [717, 39] width 9 height 9
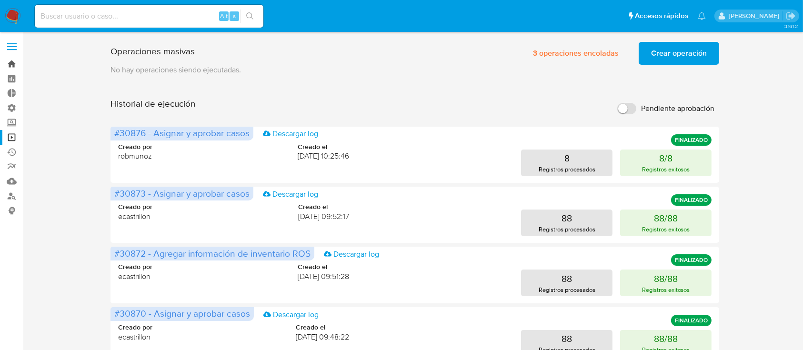
click at [0, 63] on link "Bandeja" at bounding box center [56, 64] width 113 height 15
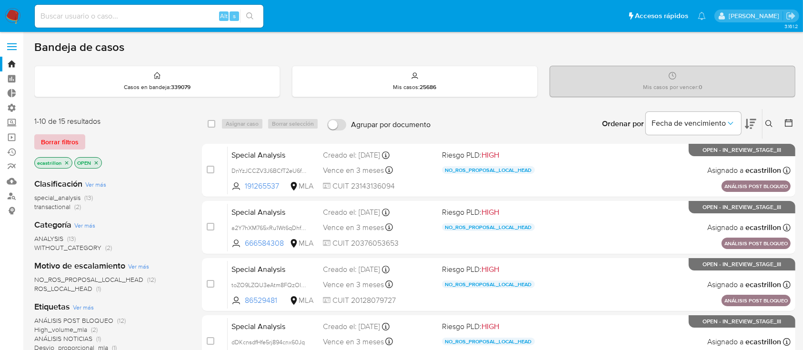
click at [64, 139] on span "Borrar filtros" at bounding box center [60, 141] width 38 height 13
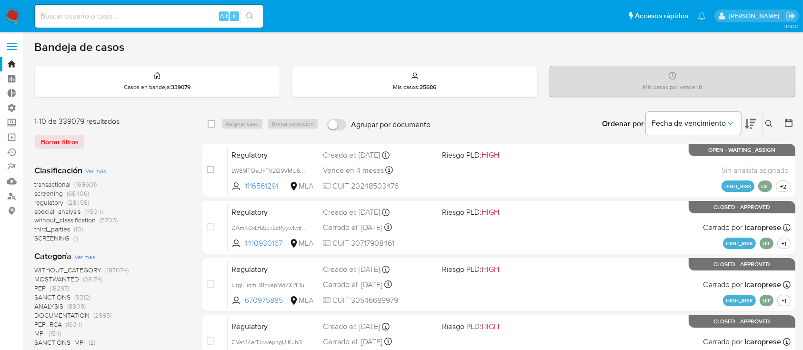
click at [179, 12] on input at bounding box center [149, 16] width 229 height 12
paste input "Z6fSX1yua3OSHiEqLLs3mRfc"
type input "Z6fSX1yua3OSHiEqLLs3mRfc"
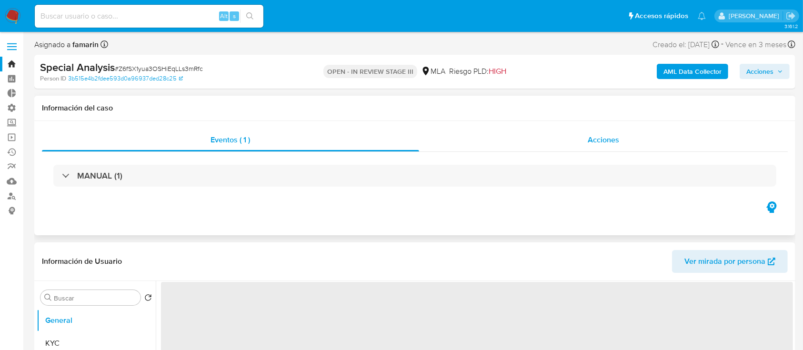
click at [497, 139] on div "Acciones" at bounding box center [603, 140] width 369 height 23
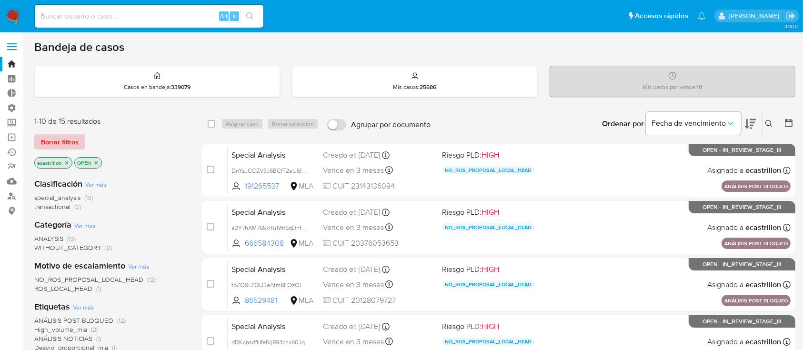
click at [80, 139] on button "Borrar filtros" at bounding box center [59, 141] width 51 height 15
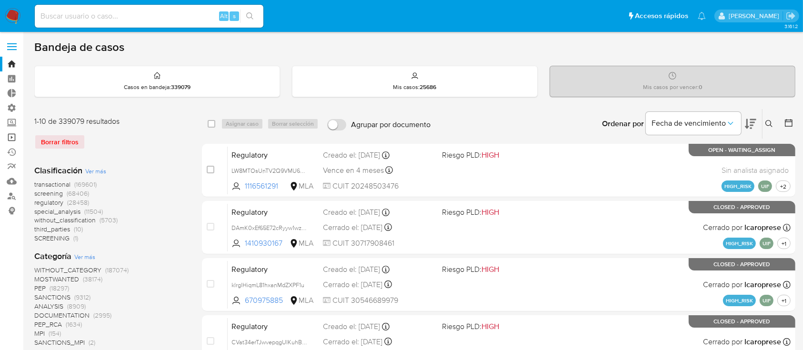
click at [19, 134] on link "Operaciones masivas" at bounding box center [56, 137] width 113 height 15
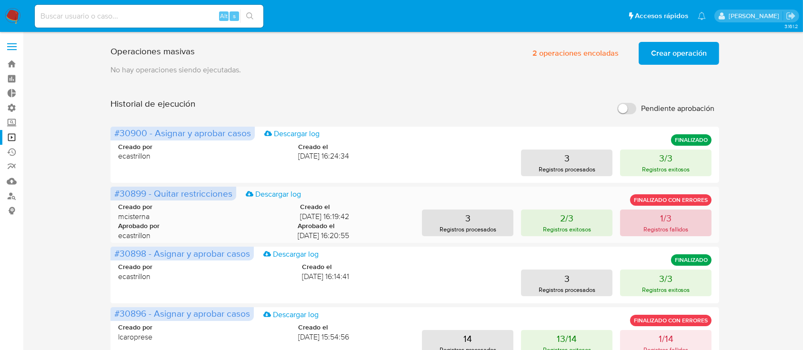
click at [660, 219] on p "1/3" at bounding box center [665, 217] width 11 height 13
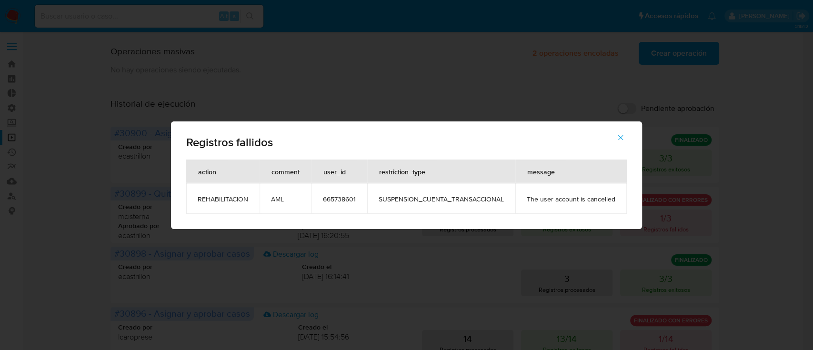
click at [619, 141] on icon "button" at bounding box center [620, 137] width 9 height 9
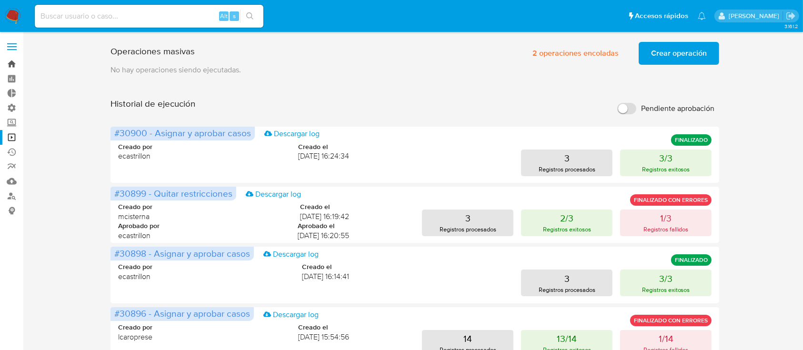
click at [18, 59] on link "Bandeja" at bounding box center [56, 64] width 113 height 15
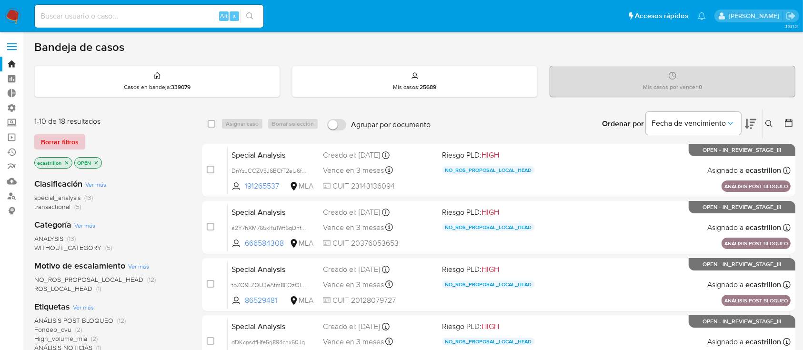
click at [66, 147] on span "Borrar filtros" at bounding box center [60, 141] width 38 height 13
click at [191, 19] on input at bounding box center [149, 16] width 229 height 12
paste input "I5mFJ5oUh6TjLpIcXdwq3E32"
type input "I5mFJ5oUh6TjLpIcXdwq3E32"
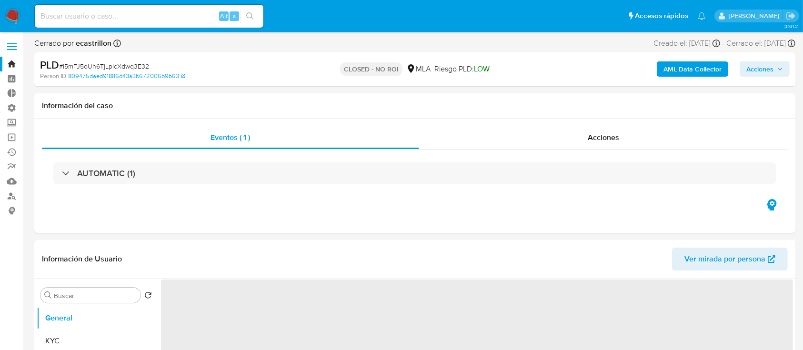
click at [748, 69] on span "Acciones" at bounding box center [759, 68] width 27 height 15
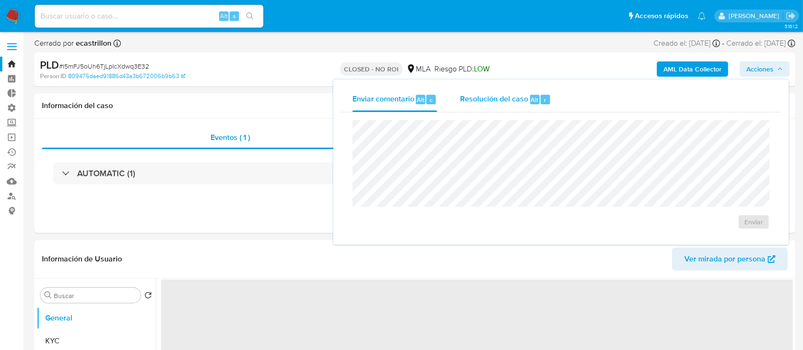
click at [524, 99] on span "Resolución del caso" at bounding box center [494, 99] width 68 height 11
select select "10"
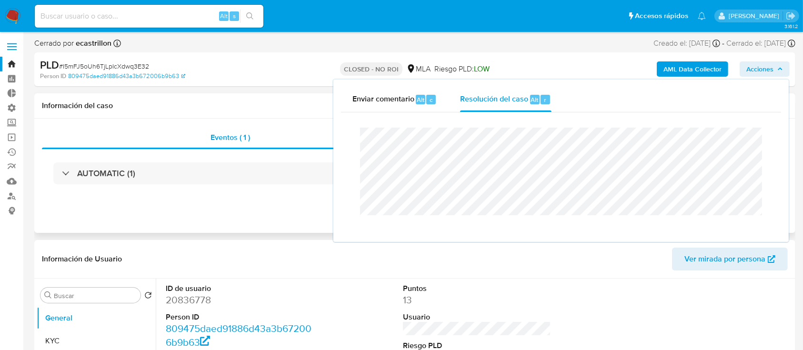
click at [210, 99] on div "Información del caso" at bounding box center [414, 105] width 761 height 25
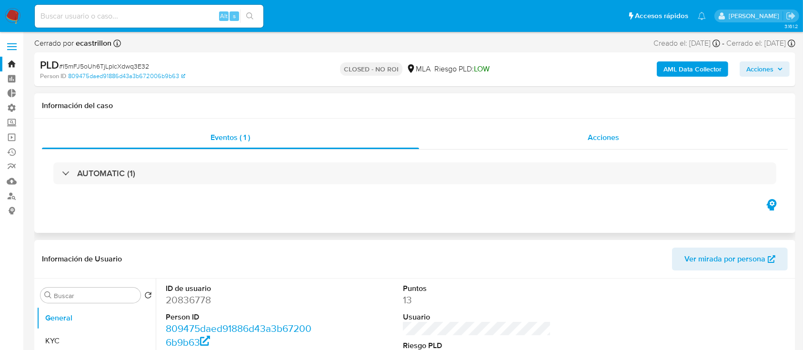
click at [508, 132] on div "Acciones" at bounding box center [603, 137] width 369 height 23
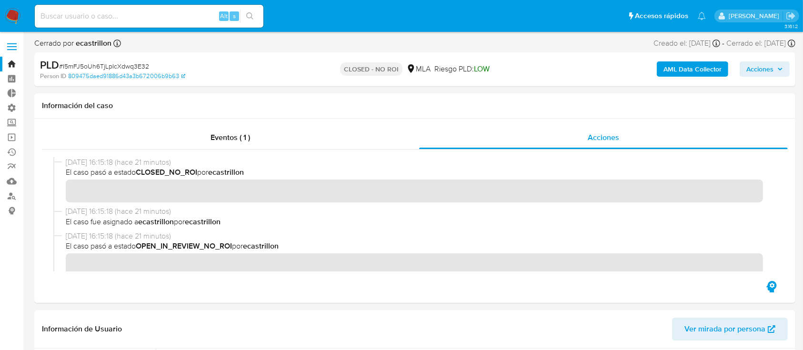
click at [137, 20] on input at bounding box center [149, 16] width 229 height 12
paste input "DnYzJCCZV3J6BCfT2eU6fBFd"
type input "DnYzJCCZV3J6BCfT2eU6fBFd"
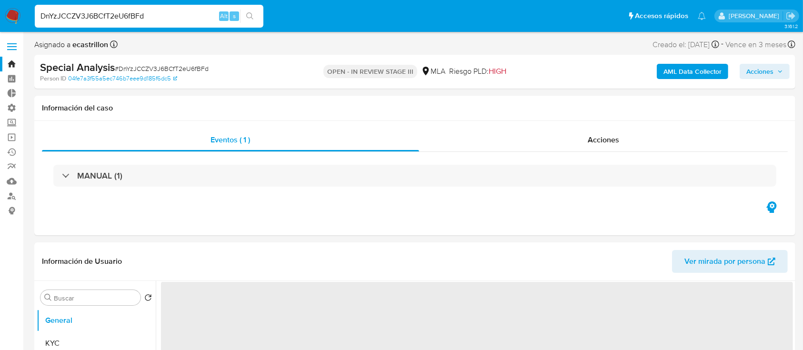
drag, startPoint x: 763, startPoint y: 74, endPoint x: 747, endPoint y: 75, distance: 16.2
click at [763, 74] on span "Acciones" at bounding box center [759, 71] width 27 height 15
select select "10"
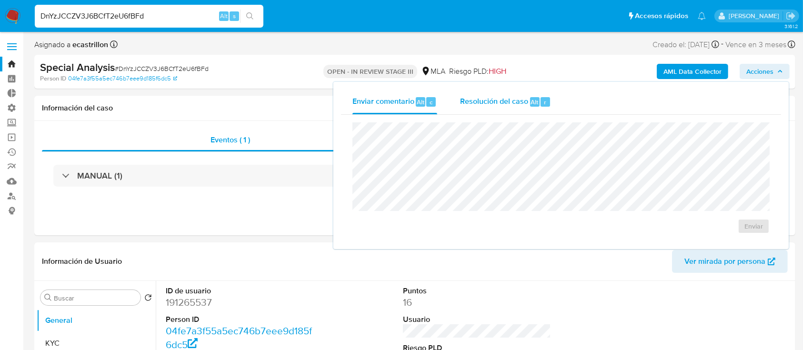
click at [541, 97] on div "r" at bounding box center [546, 102] width 10 height 10
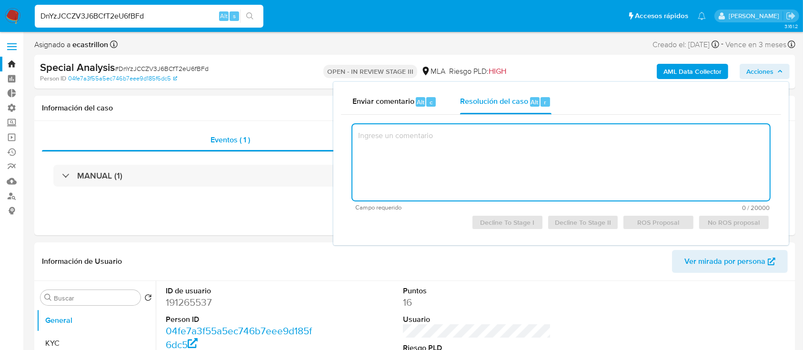
click at [478, 175] on textarea at bounding box center [560, 162] width 417 height 76
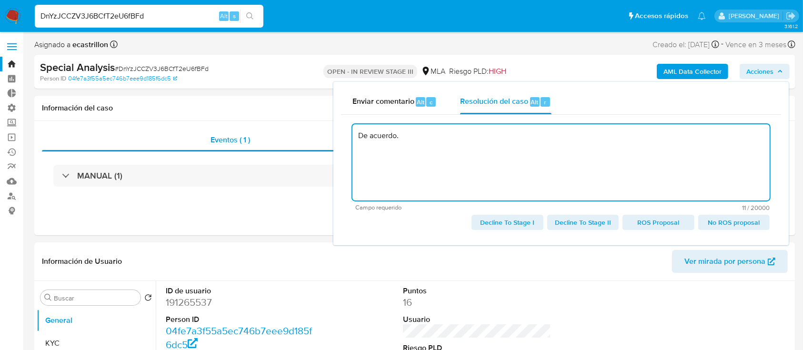
click at [751, 222] on span "No ROS proposal" at bounding box center [734, 222] width 58 height 13
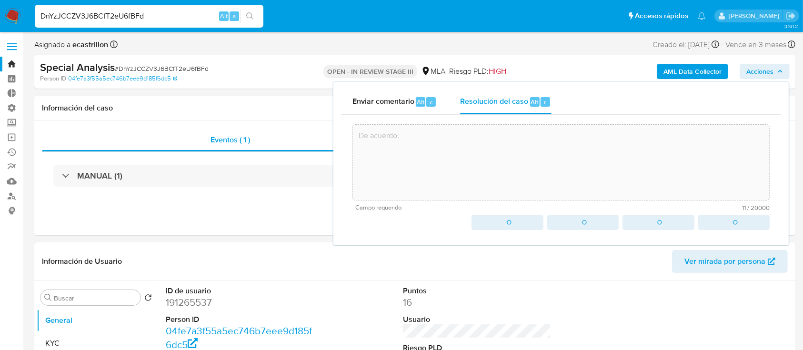
type textarea "De acuerdo."
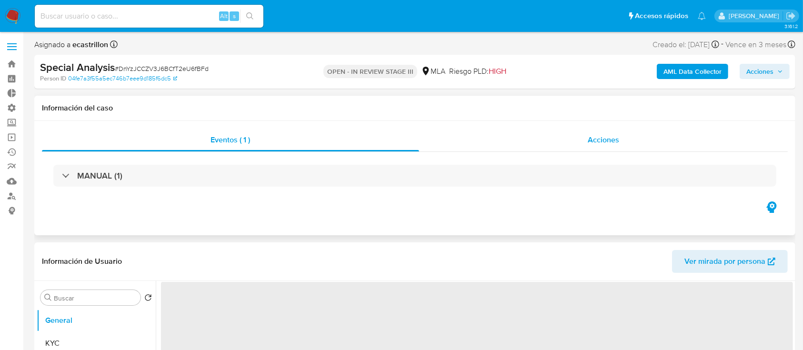
click at [550, 136] on div "Acciones" at bounding box center [603, 140] width 369 height 23
select select "10"
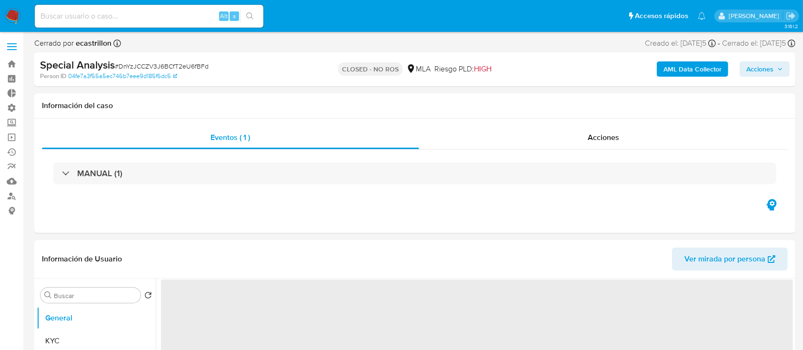
select select "10"
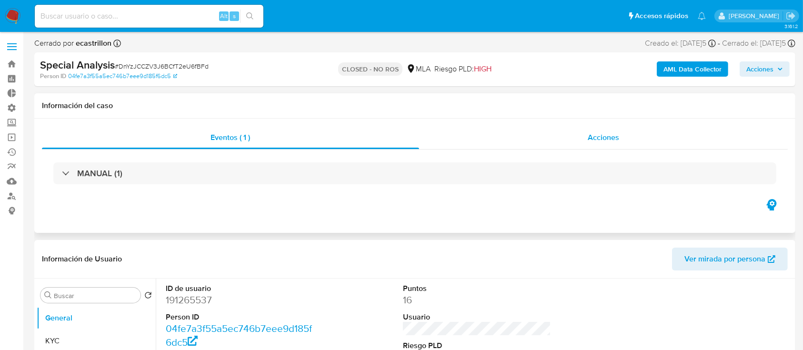
click at [521, 139] on div "Acciones" at bounding box center [603, 137] width 369 height 23
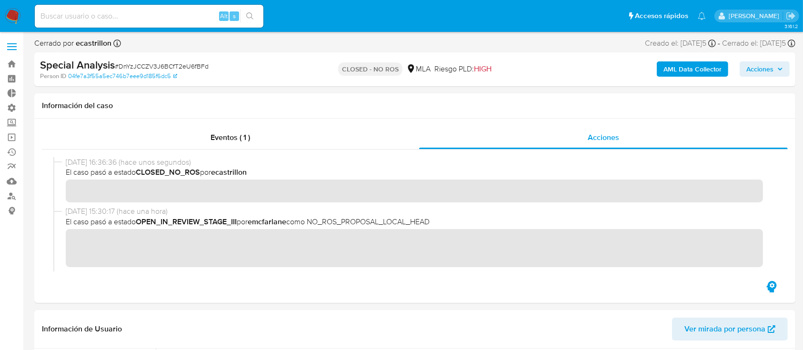
scroll to position [25, 0]
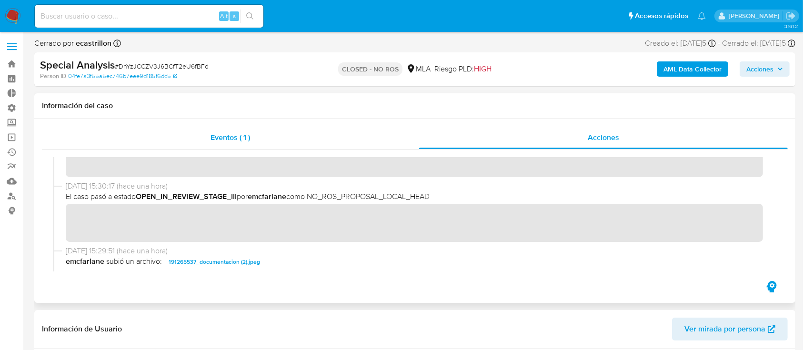
click at [343, 133] on div "Eventos ( 1 )" at bounding box center [230, 137] width 377 height 23
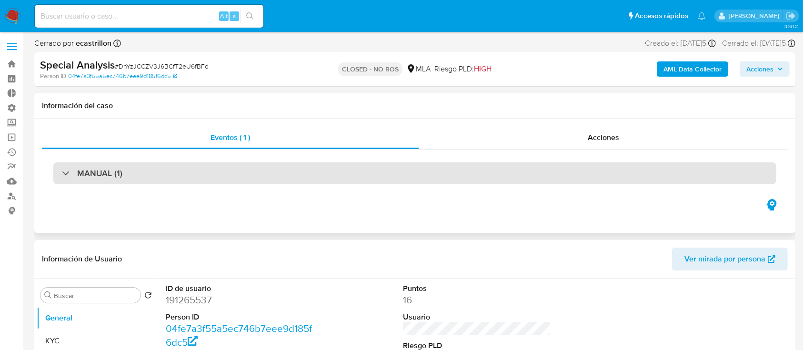
click at [221, 174] on div "MANUAL (1)" at bounding box center [414, 173] width 723 height 22
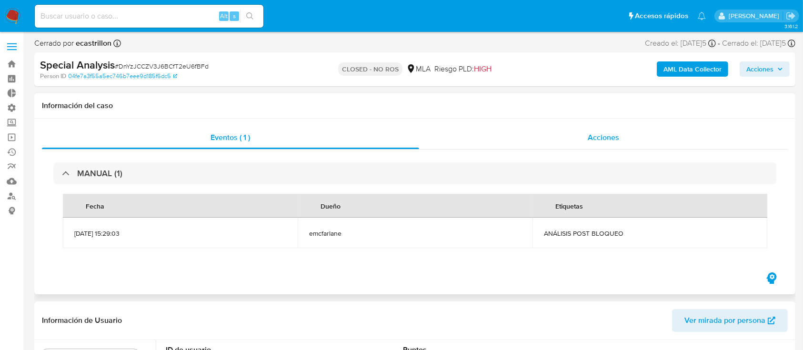
click at [602, 137] on span "Acciones" at bounding box center [603, 137] width 31 height 11
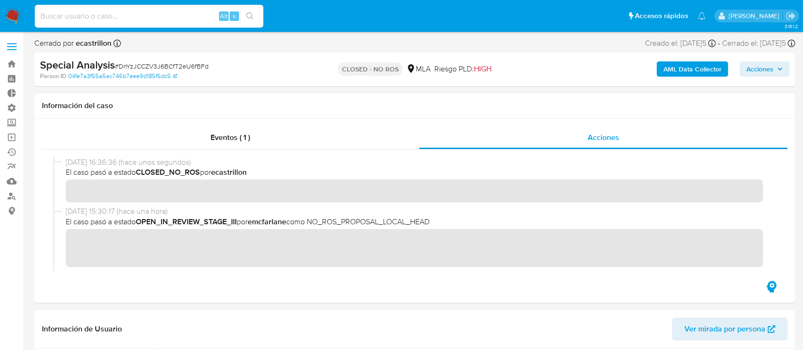
click at [67, 21] on input at bounding box center [149, 16] width 229 height 12
paste input "VQxCkV52GKynAnBFi1JmS9zc"
type input "VQxCkV52GKynAnBFi1JmS9zc"
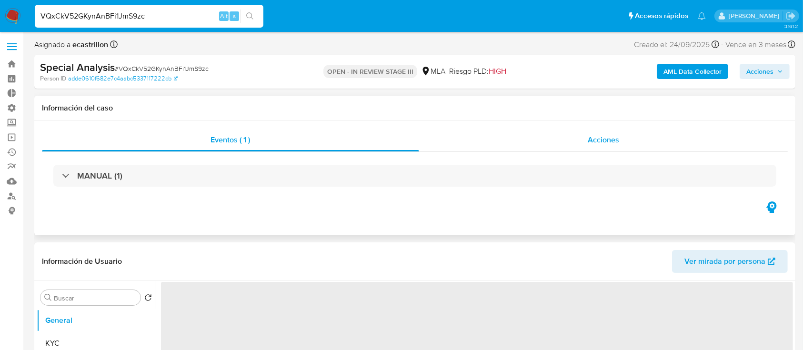
click at [563, 130] on div "Acciones" at bounding box center [603, 140] width 369 height 23
select select "10"
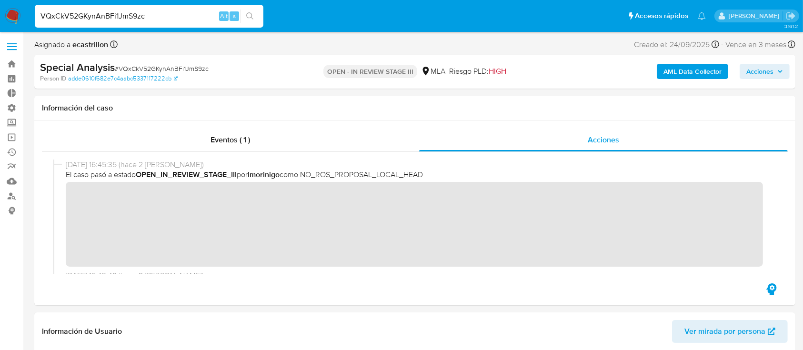
click at [758, 76] on span "Acciones" at bounding box center [759, 71] width 27 height 15
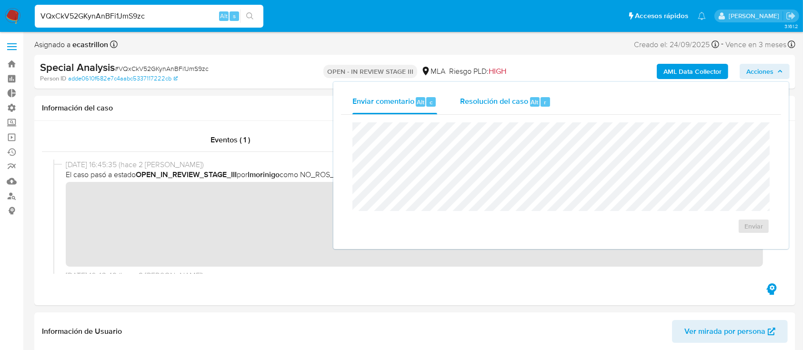
click at [541, 103] on div "r" at bounding box center [546, 102] width 10 height 10
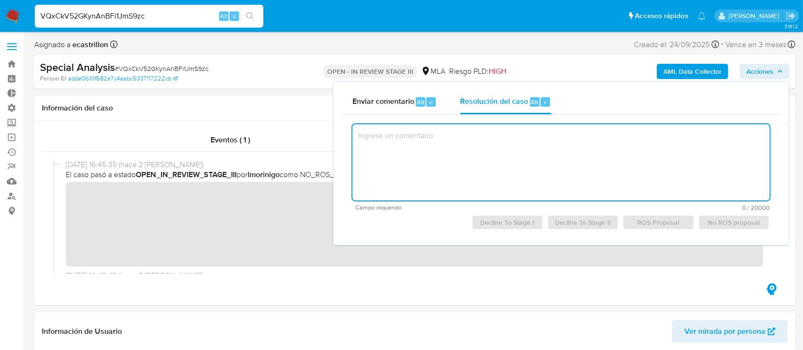
click at [512, 161] on textarea at bounding box center [560, 162] width 417 height 76
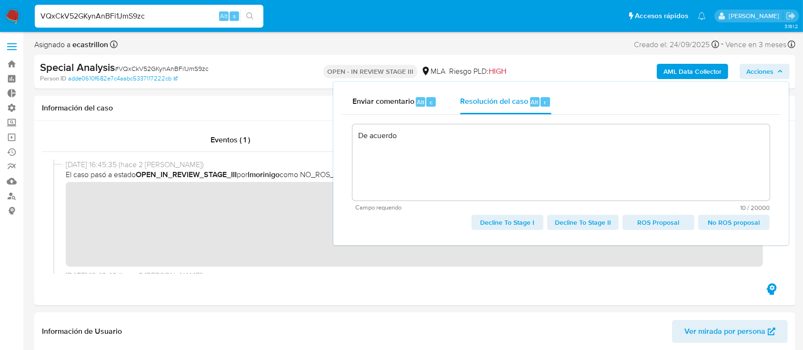
click at [703, 221] on button "No ROS proposal" at bounding box center [733, 222] width 71 height 15
type textarea "De acuerdo"
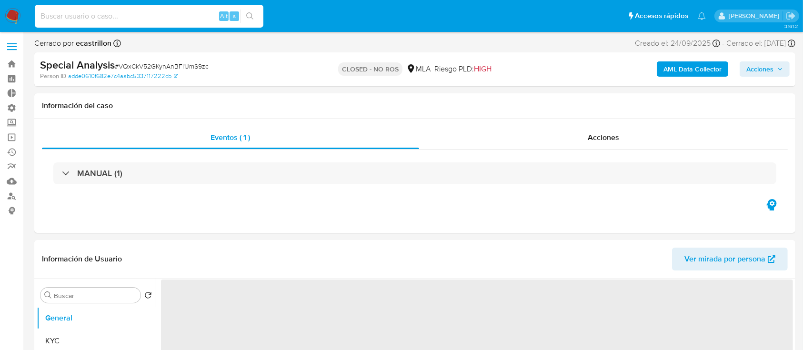
click at [170, 21] on input at bounding box center [149, 16] width 229 height 12
paste input "HlJyH7pvbBC53nJTQAwo2Ezc"
type input "HlJyH7pvbBC53nJTQAwo2Ezc"
select select "10"
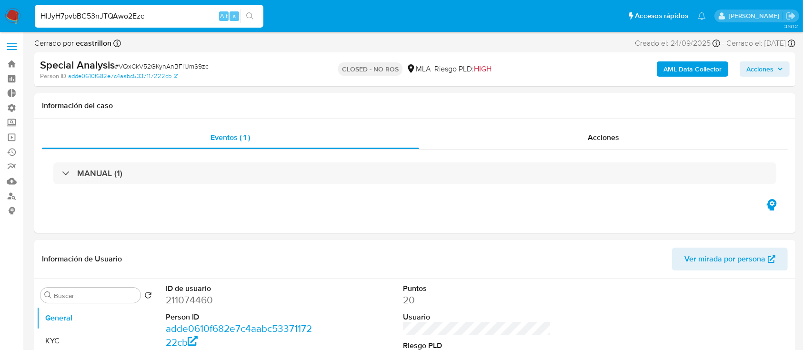
type input "HlJyH7pvbBC53nJTQAwo2Ezc"
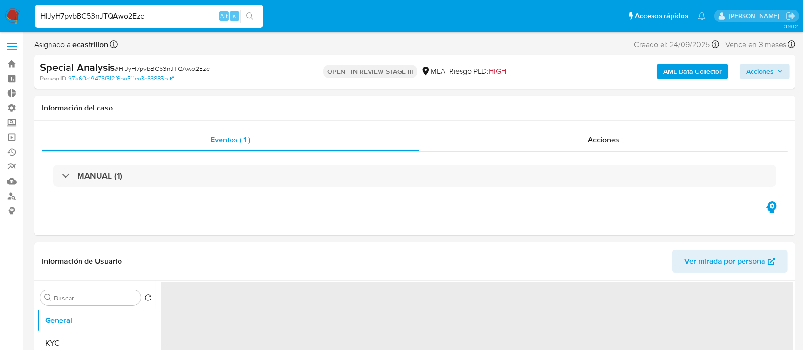
select select "10"
click at [765, 75] on span "Acciones" at bounding box center [759, 71] width 27 height 15
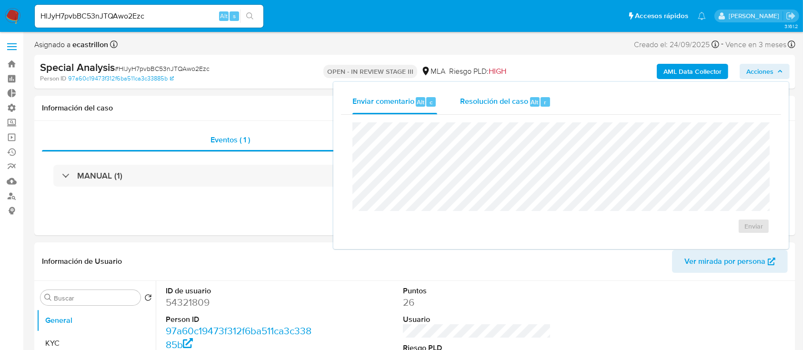
click at [499, 97] on span "Resolución del caso" at bounding box center [494, 101] width 68 height 11
click at [471, 142] on textarea at bounding box center [561, 162] width 416 height 76
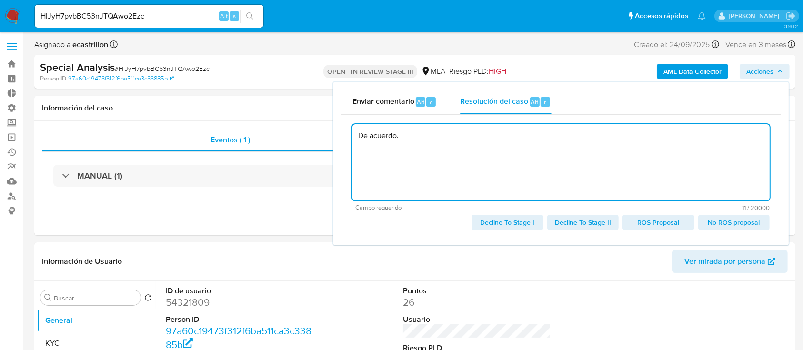
click at [720, 222] on span "No ROS proposal" at bounding box center [734, 222] width 58 height 13
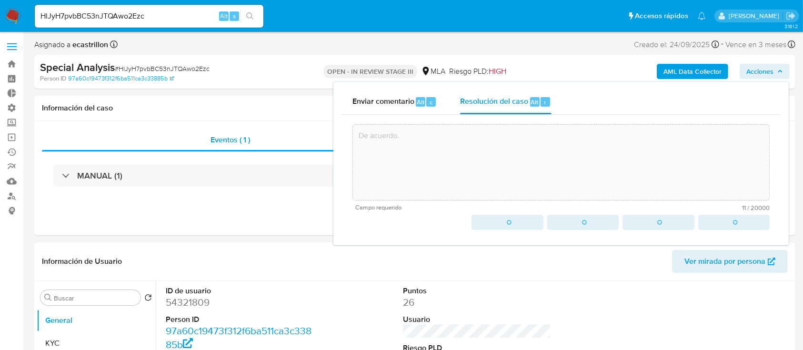
type textarea "De acuerdo."
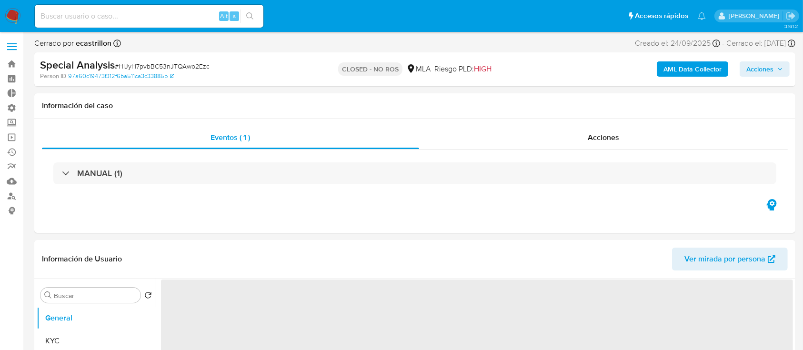
select select "10"
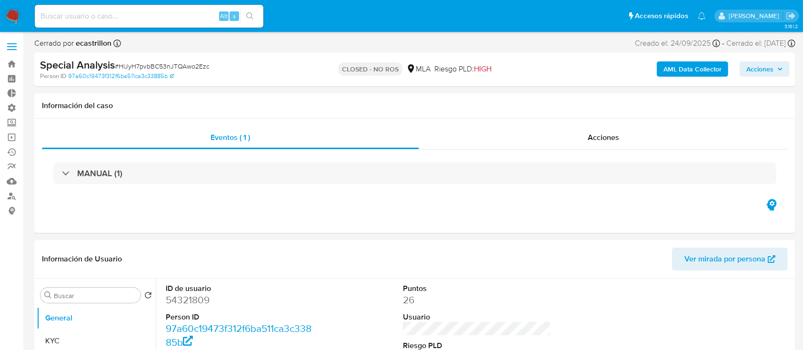
click at [165, 18] on input at bounding box center [149, 16] width 229 height 12
paste input "AaxKiOvmUKu6WsAUBNQyZNcW"
type input "AaxKiOvmUKu6WsAUBNQyZNcW"
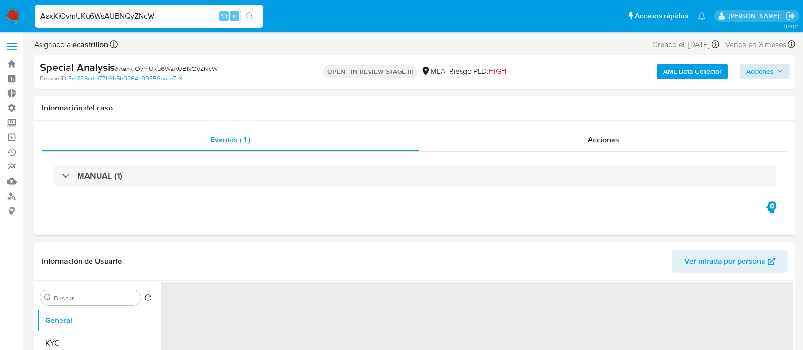
select select "10"
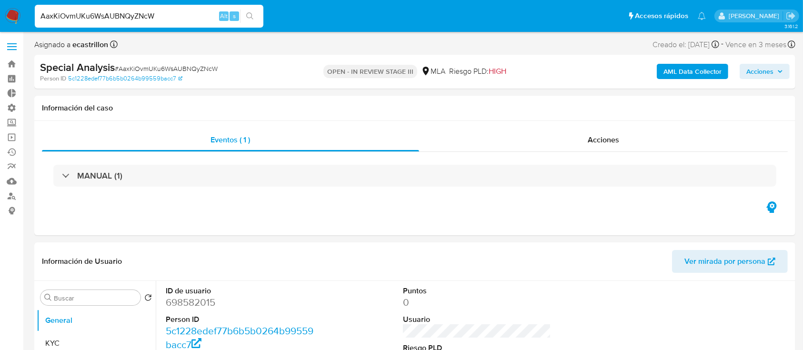
click at [761, 74] on span "Acciones" at bounding box center [759, 71] width 27 height 15
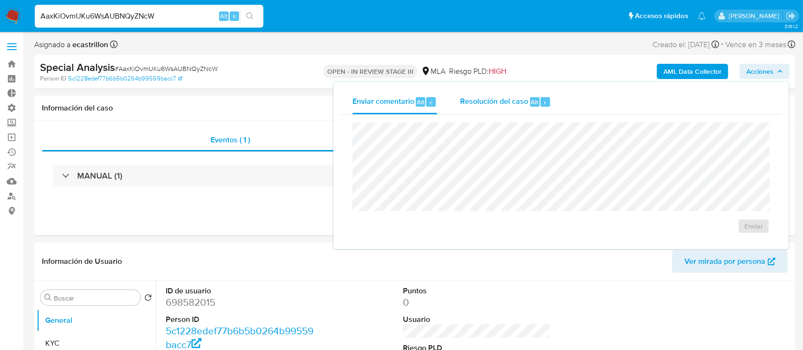
click at [469, 111] on div "Resolución del caso Alt r" at bounding box center [505, 102] width 91 height 25
click at [470, 151] on textarea at bounding box center [561, 162] width 416 height 76
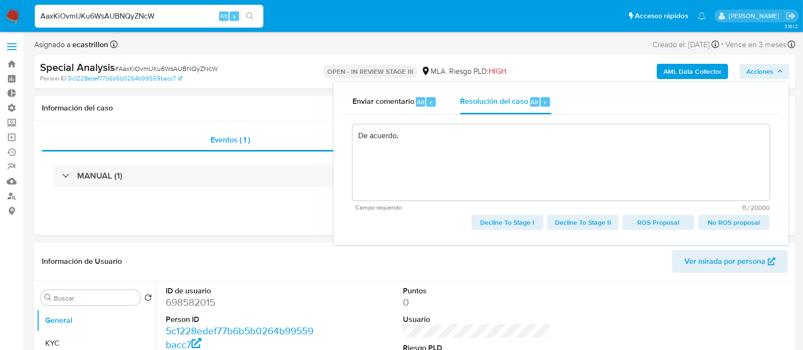
click at [719, 219] on span "No ROS proposal" at bounding box center [734, 222] width 58 height 13
type textarea "De acuerdo."
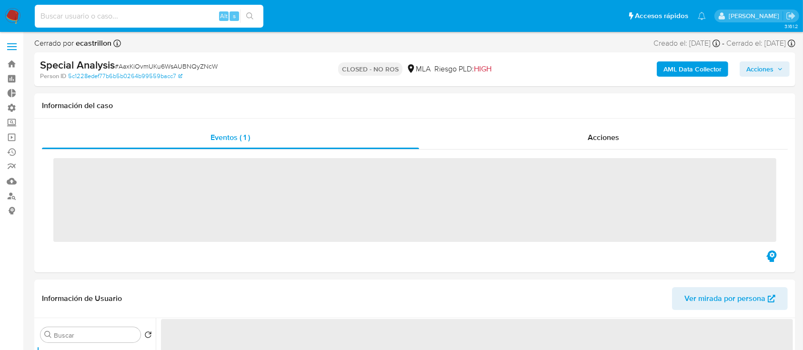
click at [208, 18] on input at bounding box center [149, 16] width 229 height 12
paste input "X1R7C3fFic7wQ1CsrApWKB2U"
type input "X1R7C3fFic7wQ1CsrApWKB2U"
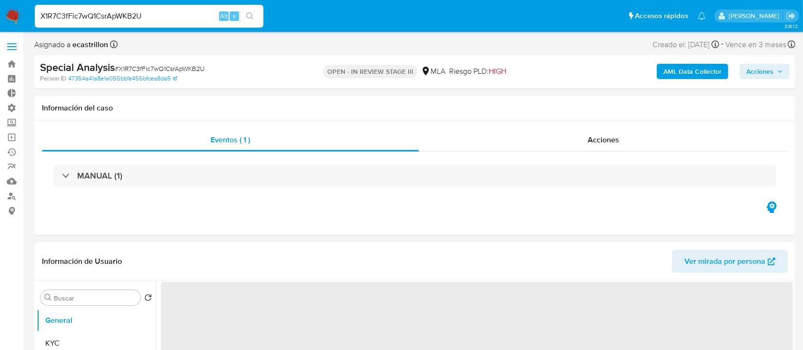
click at [748, 67] on span "Acciones" at bounding box center [759, 71] width 27 height 15
select select "10"
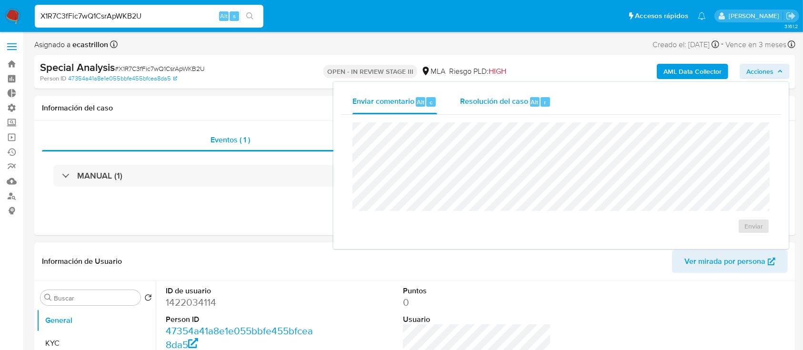
click at [500, 109] on div "Resolución del caso Alt r" at bounding box center [505, 102] width 91 height 25
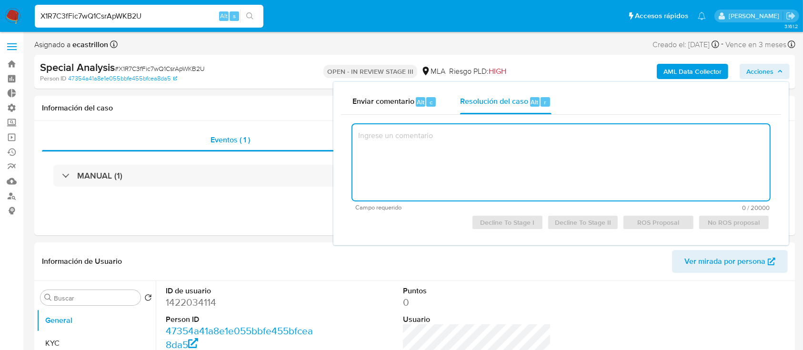
click at [488, 144] on textarea at bounding box center [560, 162] width 417 height 76
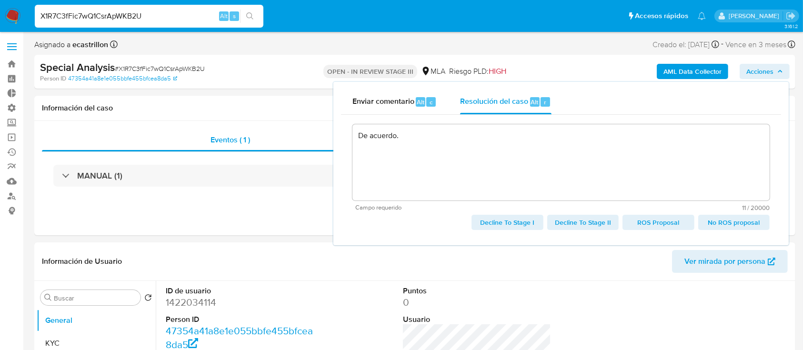
click at [709, 219] on span "No ROS proposal" at bounding box center [734, 222] width 58 height 13
type textarea "De acuerdo."
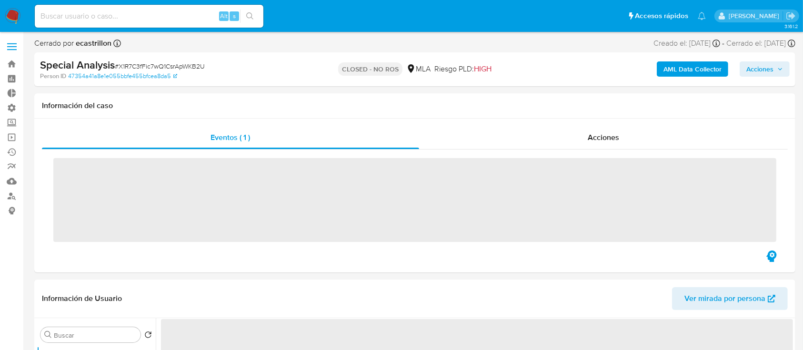
click at [199, 10] on input at bounding box center [149, 16] width 229 height 12
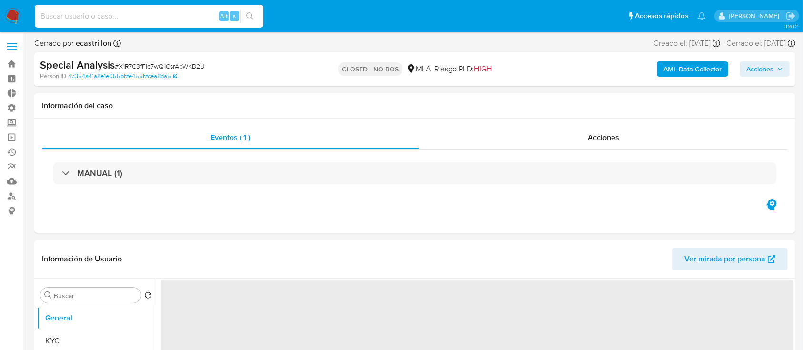
paste input "KpS3xoOyZBXCnr1VrSpjHnMr"
type input "KpS3xoOyZBXCnr1VrSpjHnMr"
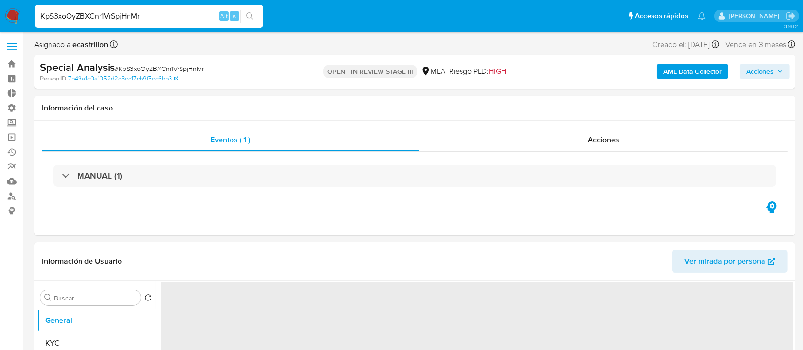
click at [749, 66] on span "Acciones" at bounding box center [759, 71] width 27 height 15
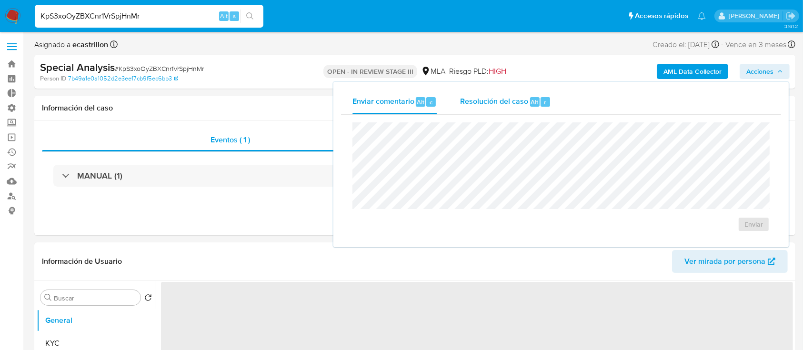
click at [539, 107] on div "Resolución del caso Alt r" at bounding box center [505, 102] width 91 height 25
select select "10"
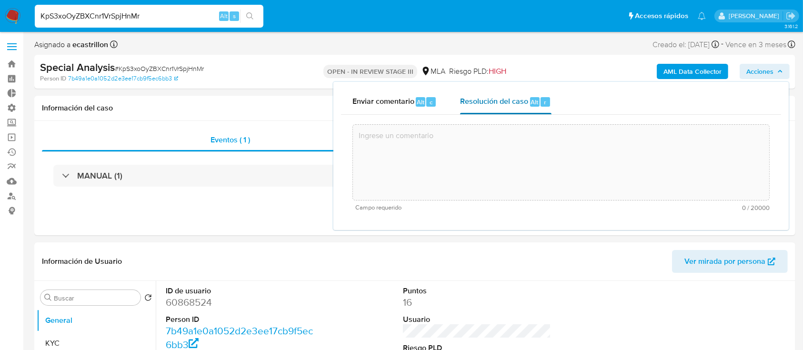
click at [531, 156] on textarea at bounding box center [561, 162] width 416 height 76
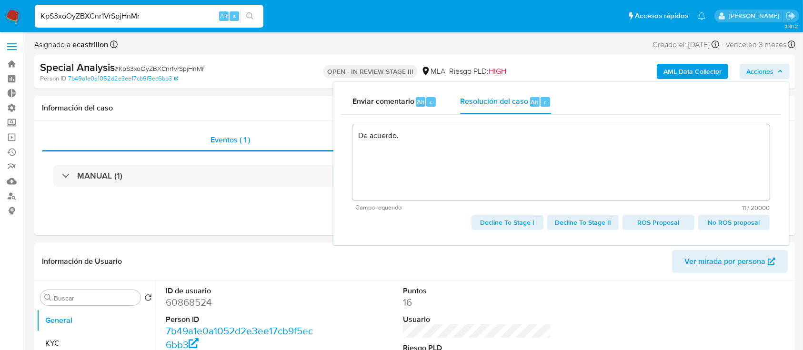
click at [747, 227] on span "No ROS proposal" at bounding box center [734, 222] width 58 height 13
type textarea "De acuerdo."
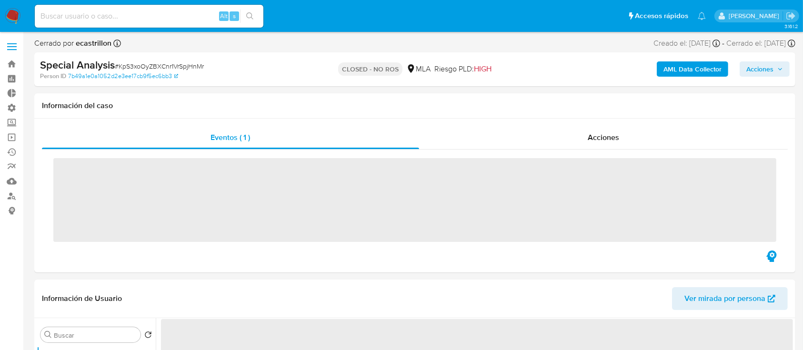
click at [184, 17] on input at bounding box center [149, 16] width 229 height 12
paste input "lnLQUXiBqj1x4Hat0h3FUC7v"
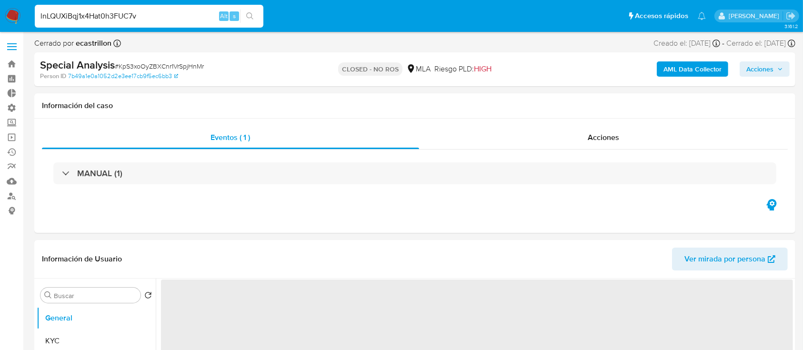
type input "lnLQUXiBqj1x4Hat0h3FUC7v"
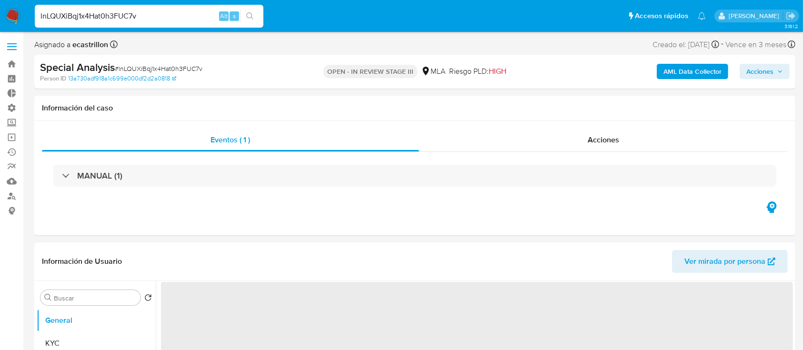
click at [747, 67] on span "Acciones" at bounding box center [759, 71] width 27 height 15
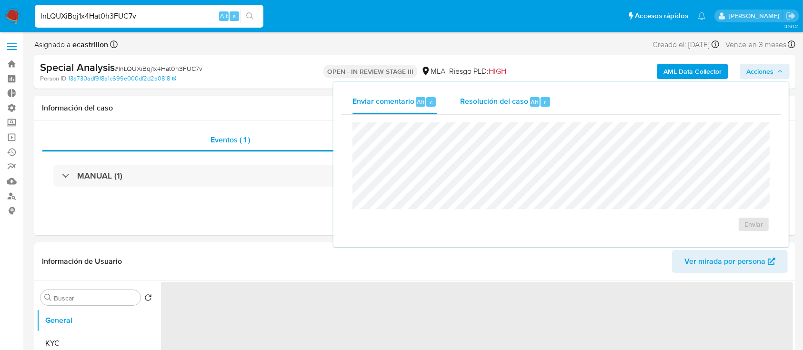
select select "10"
click at [530, 97] on div "Alt" at bounding box center [535, 102] width 10 height 10
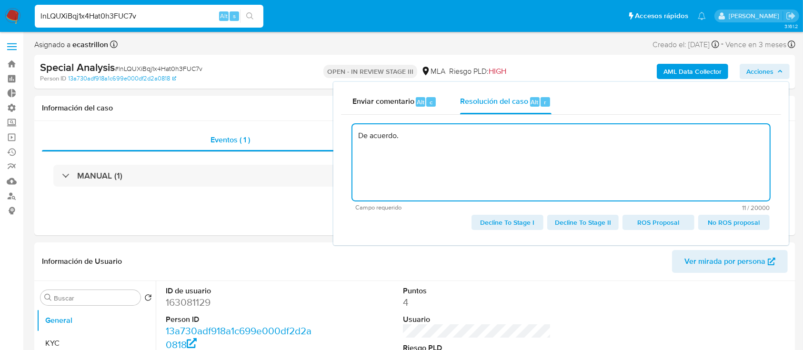
click at [712, 222] on span "No ROS proposal" at bounding box center [734, 222] width 58 height 13
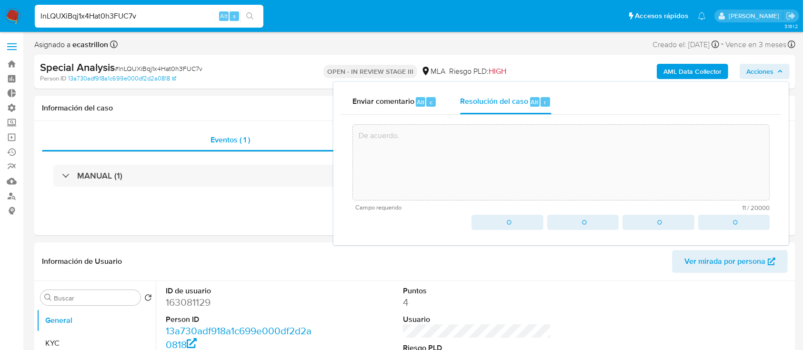
type textarea "De acuerdo."
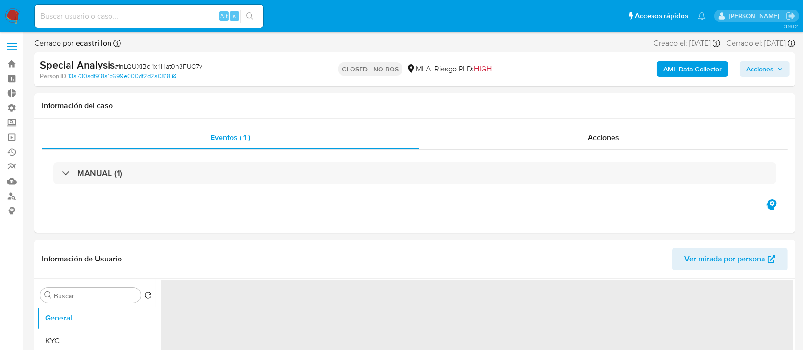
select select "10"
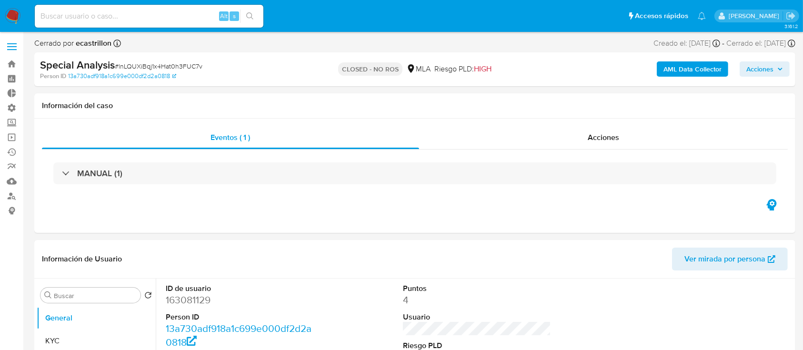
click at [150, 14] on input at bounding box center [149, 16] width 229 height 12
paste input "dDKcnsdfHfe5rj894cnx60Jq"
type input "dDKcnsdfHfe5rj894cnx60Jq"
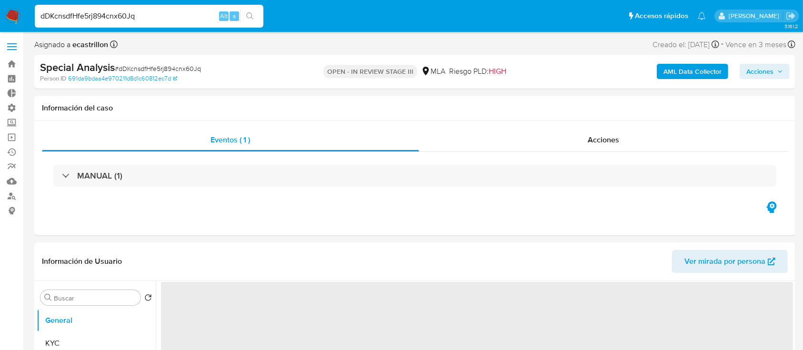
click at [752, 66] on span "Acciones" at bounding box center [759, 71] width 27 height 15
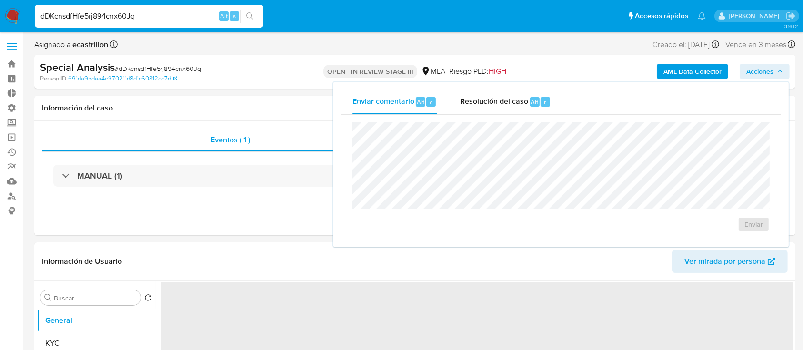
select select "10"
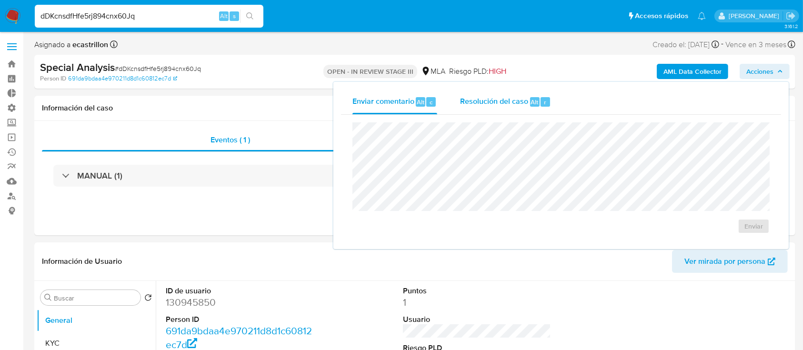
click at [556, 100] on button "Resolución del caso Alt r" at bounding box center [506, 102] width 114 height 25
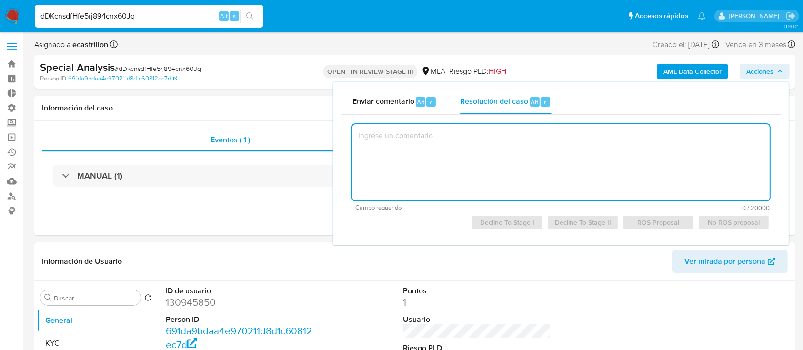
click at [511, 173] on textarea at bounding box center [560, 162] width 417 height 76
type textarea "e"
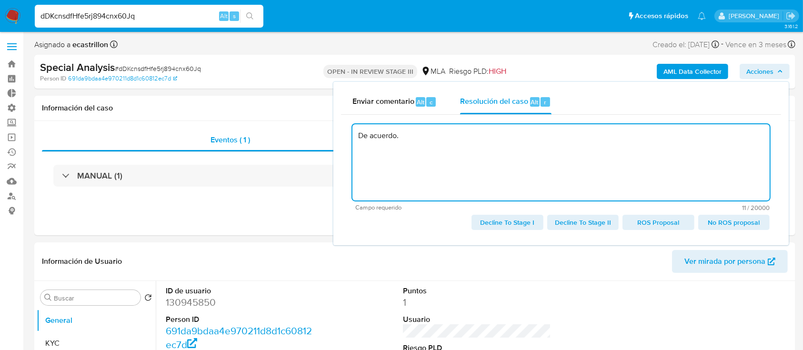
click at [725, 223] on span "No ROS proposal" at bounding box center [734, 222] width 58 height 13
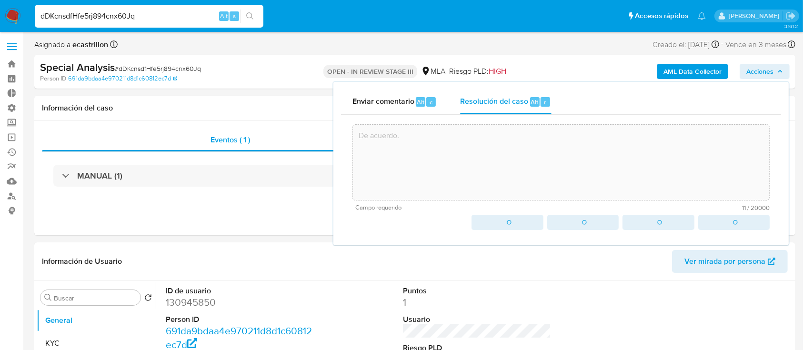
type textarea "De acuerdo."
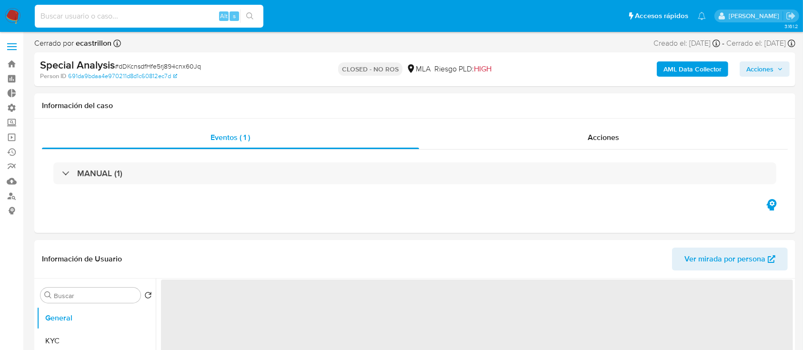
click at [211, 12] on input at bounding box center [149, 16] width 229 height 12
paste input "toZO9LZQU3eAtm8FQzOI6hxL"
type input "toZO9LZQU3eAtm8FQzOI6hxL"
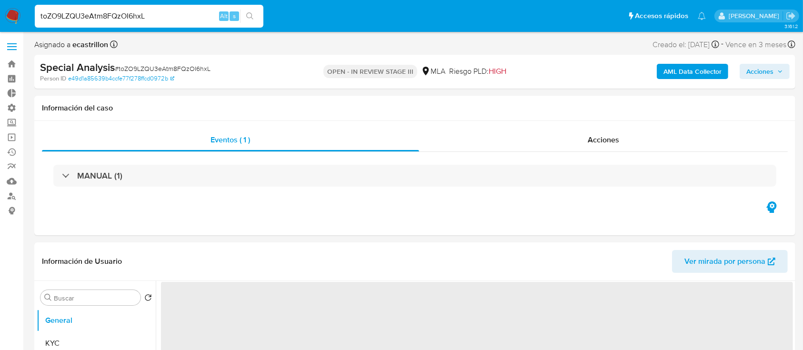
click at [765, 65] on span "Acciones" at bounding box center [759, 71] width 27 height 15
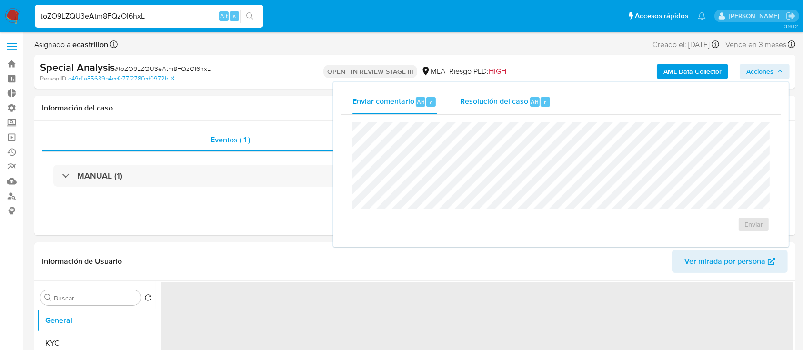
select select "10"
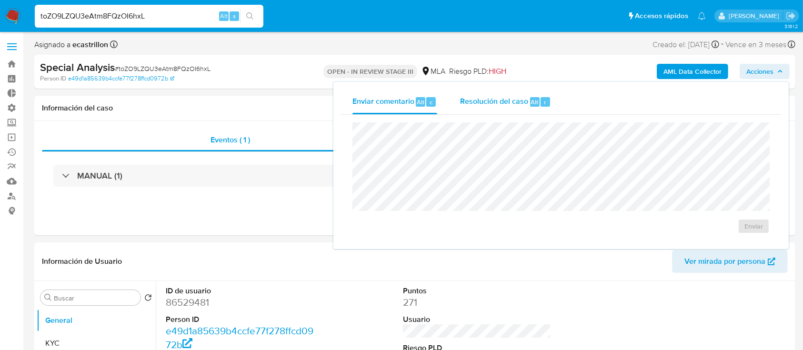
click at [533, 102] on span "Alt" at bounding box center [535, 102] width 8 height 9
click at [526, 163] on textarea at bounding box center [561, 162] width 416 height 76
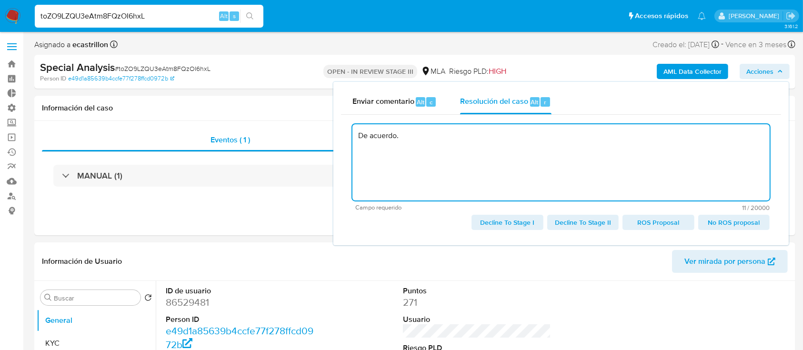
click at [725, 225] on span "No ROS proposal" at bounding box center [734, 222] width 58 height 13
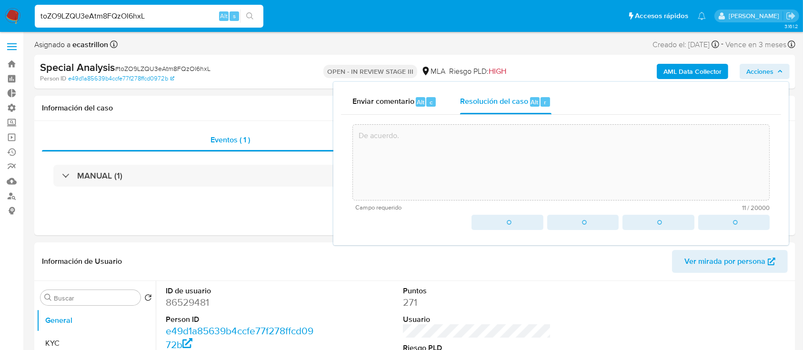
type textarea "De acuerdo."
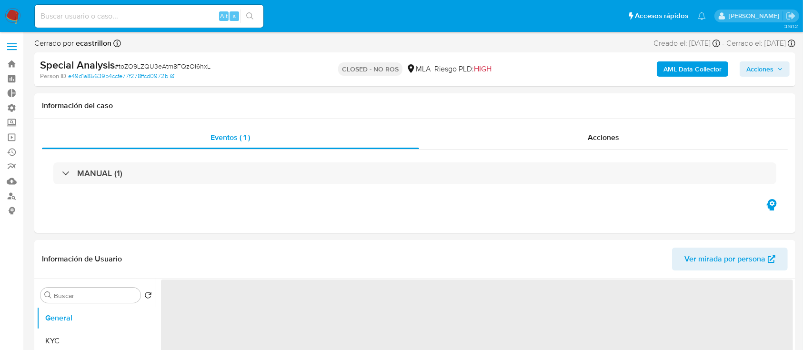
click at [748, 67] on span "Acciones" at bounding box center [759, 68] width 27 height 15
select select "10"
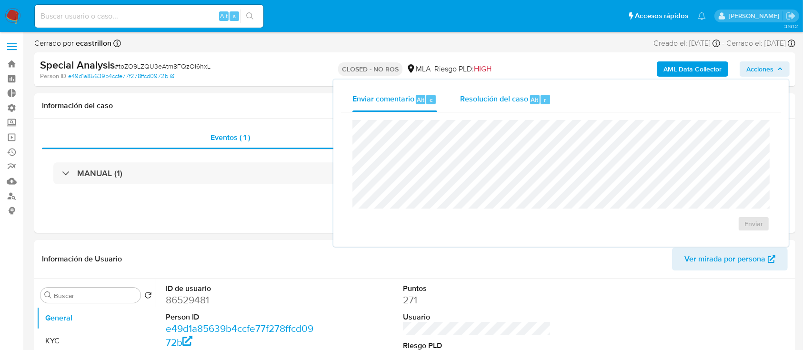
click at [503, 98] on span "Resolución del caso" at bounding box center [494, 99] width 68 height 11
type textarea "De acuerdo."
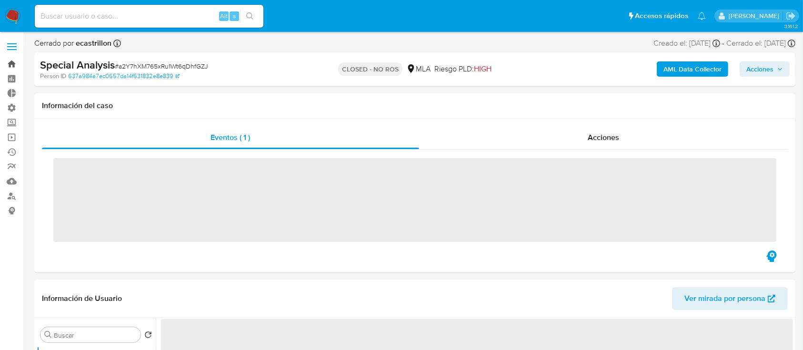
click at [8, 67] on link "Bandeja" at bounding box center [56, 64] width 113 height 15
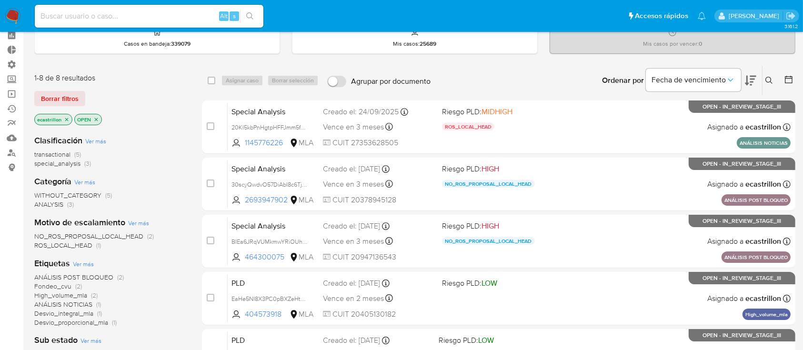
scroll to position [63, 0]
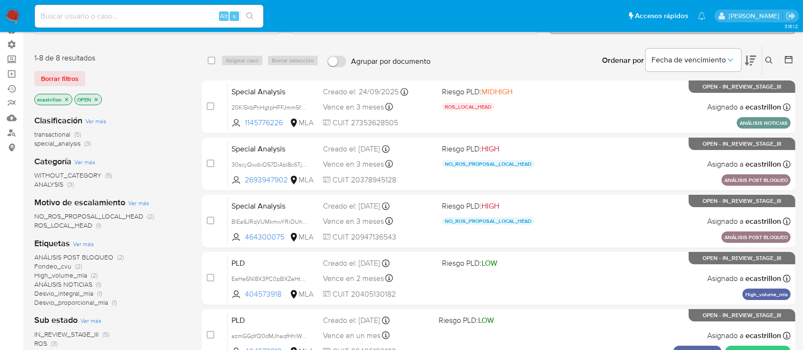
click at [34, 72] on main "3.161.2" at bounding box center [401, 273] width 803 height 672
click at [56, 84] on span "Borrar filtros" at bounding box center [60, 78] width 38 height 13
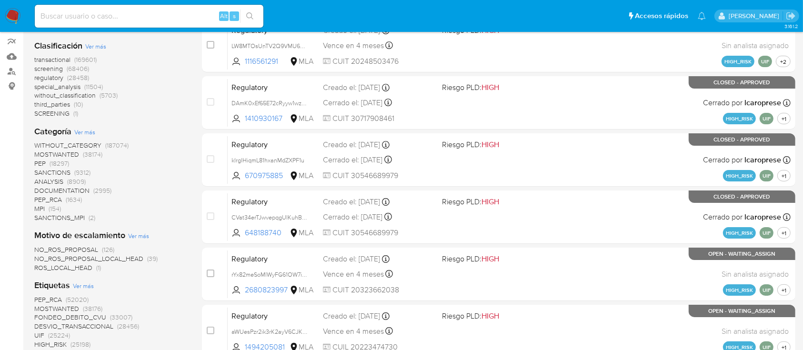
scroll to position [127, 0]
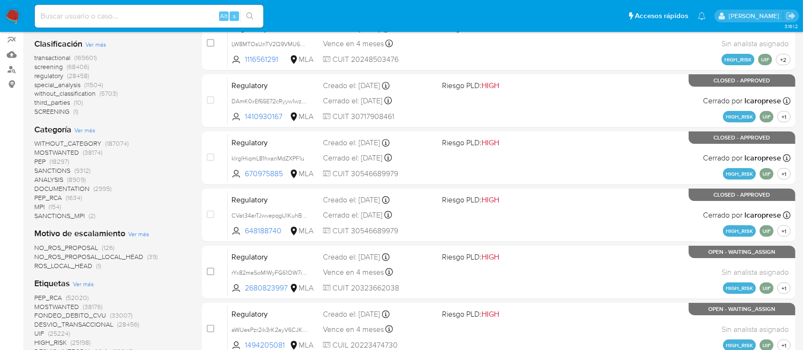
click at [81, 246] on span "NO_ROS_PROPOSAL" at bounding box center [66, 248] width 64 height 10
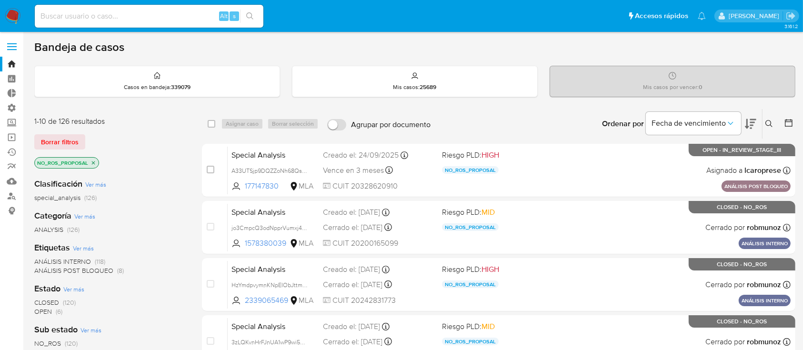
click at [46, 303] on span "CLOSED" at bounding box center [46, 303] width 25 height 10
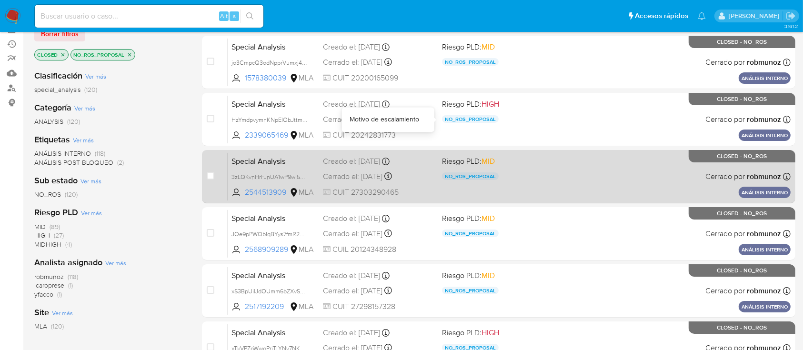
scroll to position [254, 0]
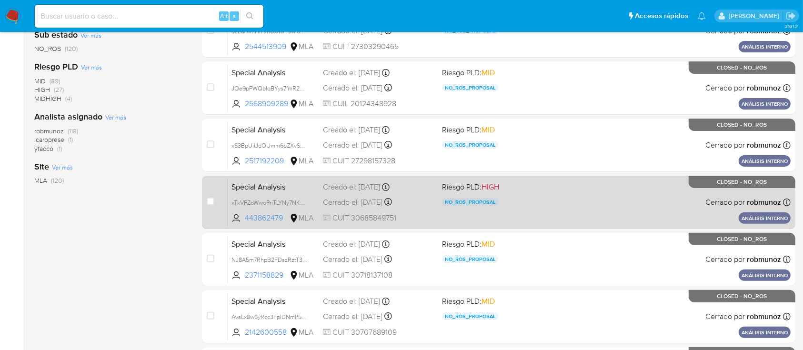
click at [547, 216] on div "Special Analysis xTkVPZoWwoPriTLYNy7NKxnb 443862479 MLA Riesgo PLD: HIGH NO_ROS…" at bounding box center [509, 202] width 563 height 48
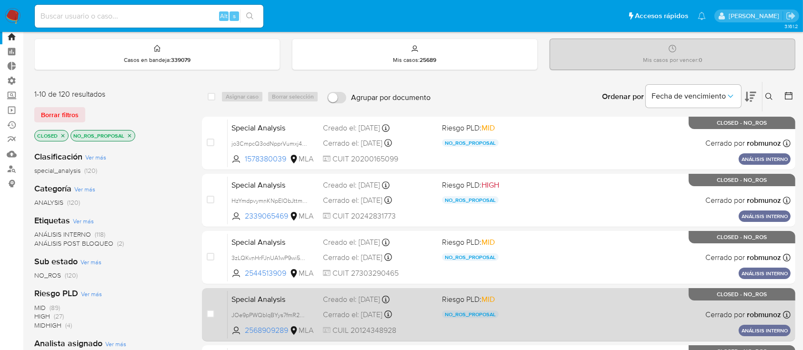
scroll to position [105, 0]
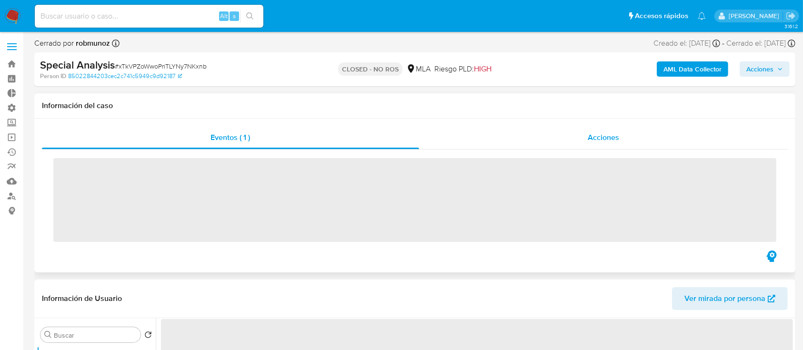
click at [615, 138] on span "Acciones" at bounding box center [603, 137] width 31 height 11
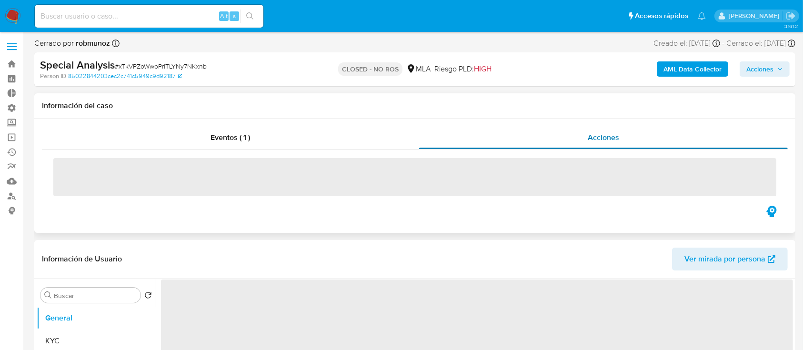
select select "10"
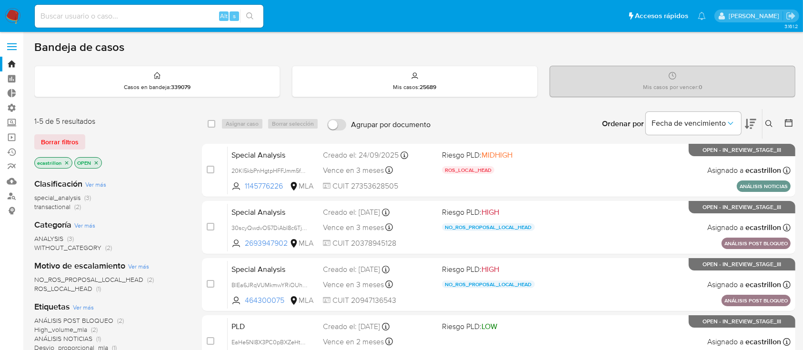
click at [94, 161] on icon "close-filter" at bounding box center [96, 163] width 6 height 6
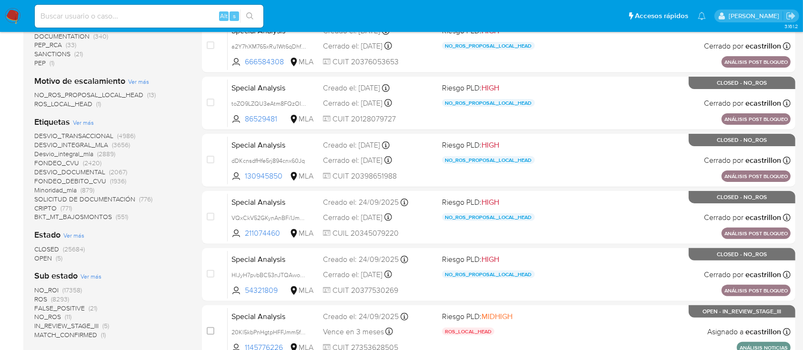
scroll to position [254, 0]
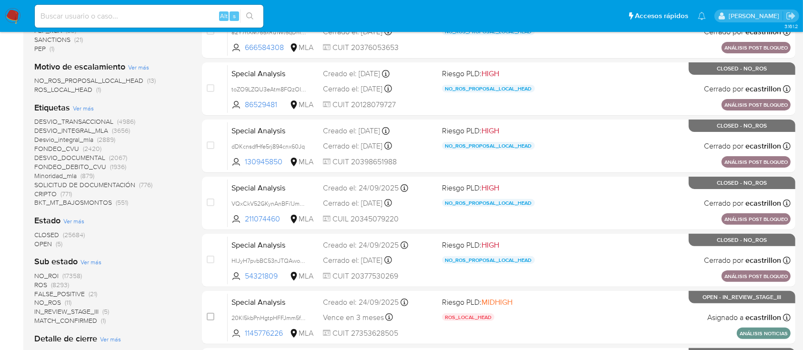
click at [46, 234] on span "CLOSED" at bounding box center [46, 235] width 25 height 10
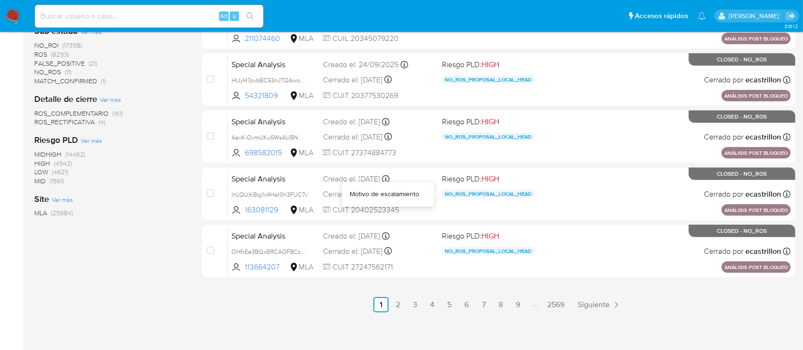
scroll to position [436, 0]
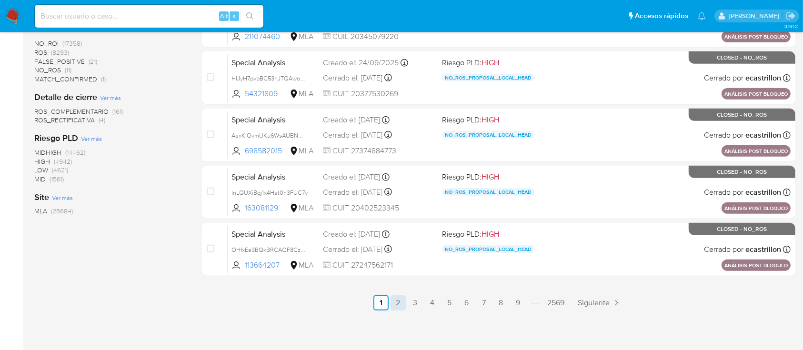
click at [399, 304] on link "2" at bounding box center [398, 302] width 15 height 15
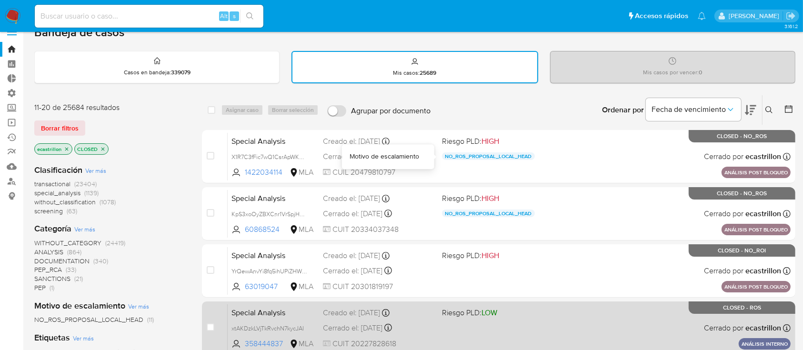
scroll to position [16, 0]
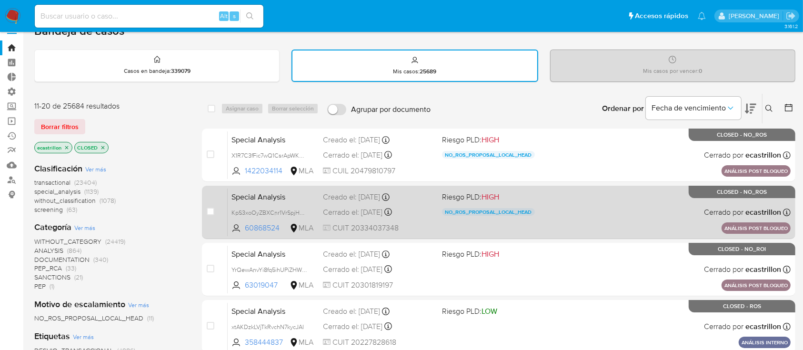
click at [592, 204] on div "Special Analysis KpS3xoOyZBXCnr1VrSpjHnMr 60868524 MLA Riesgo PLD: HIGH NO_ROS_…" at bounding box center [509, 212] width 563 height 48
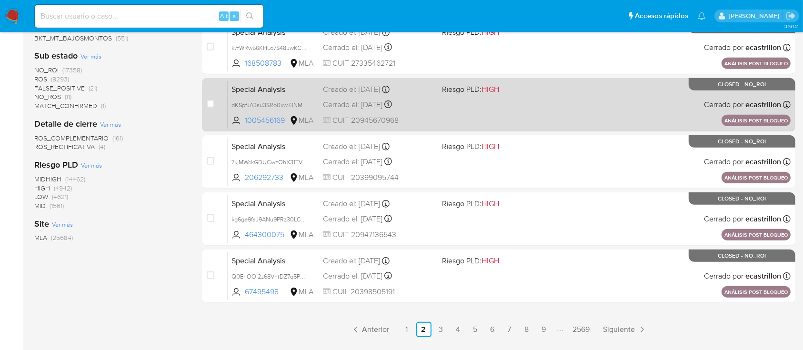
scroll to position [436, 0]
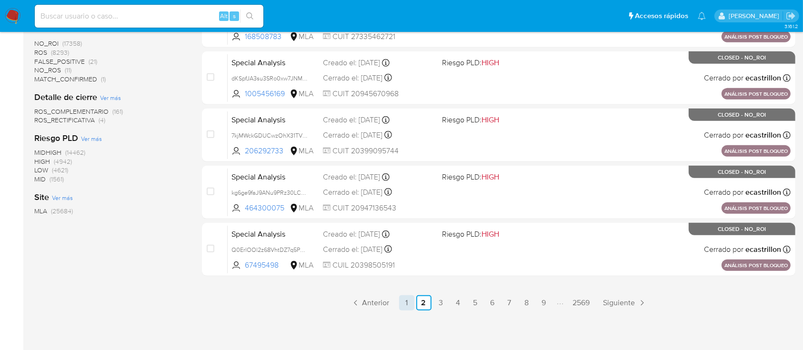
click at [408, 298] on link "1" at bounding box center [406, 302] width 15 height 15
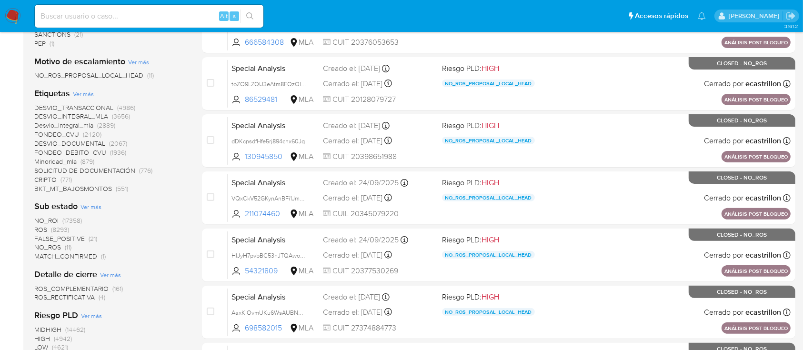
scroll to position [261, 0]
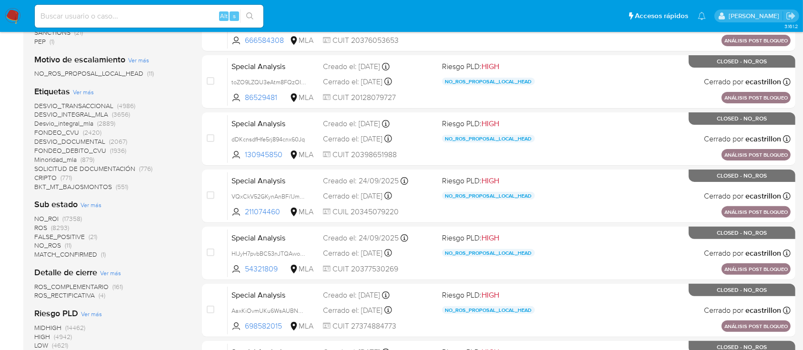
click at [48, 246] on span "NO_ROS" at bounding box center [47, 245] width 27 height 10
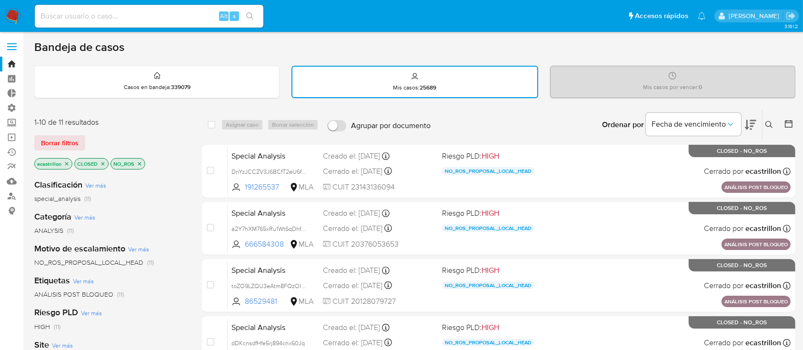
click at [138, 161] on icon "close-filter" at bounding box center [140, 164] width 6 height 6
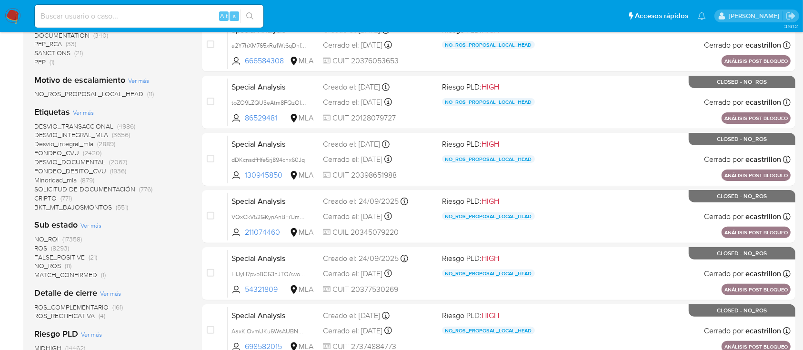
scroll to position [241, 0]
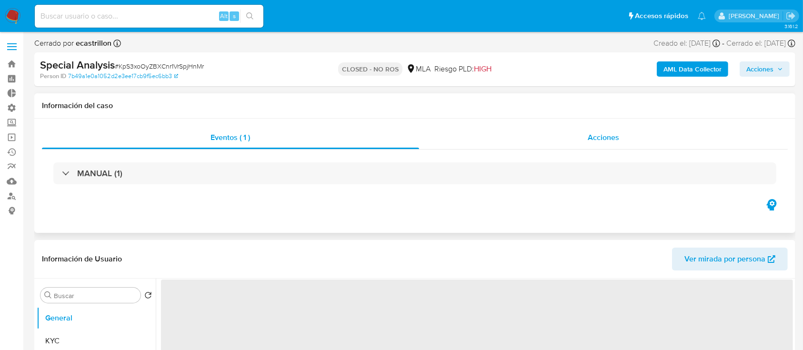
click at [597, 138] on span "Acciones" at bounding box center [603, 137] width 31 height 11
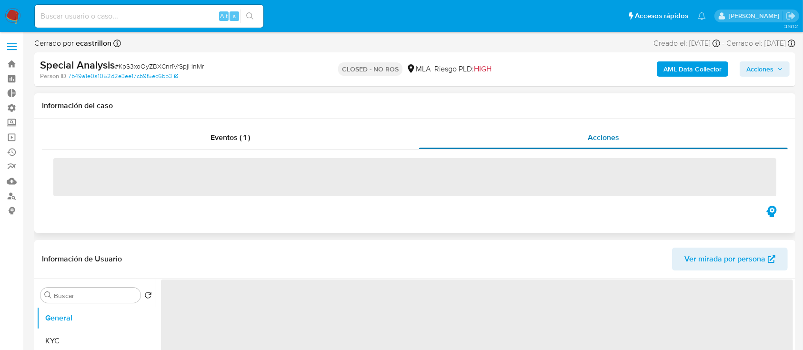
select select "10"
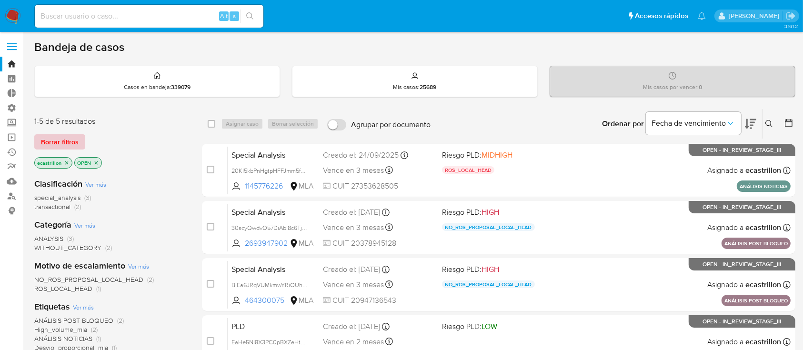
click at [79, 145] on button "Borrar filtros" at bounding box center [59, 141] width 51 height 15
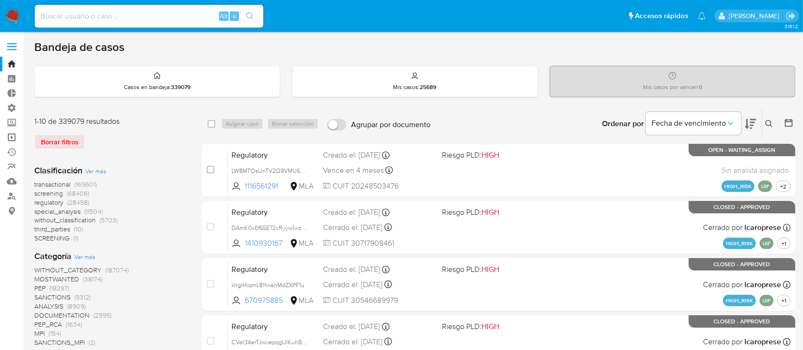
click at [10, 136] on link "Operaciones masivas" at bounding box center [56, 137] width 113 height 15
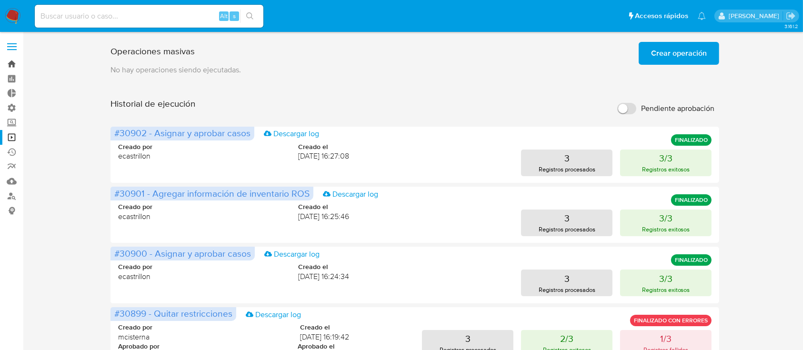
click at [14, 57] on link "Bandeja" at bounding box center [56, 64] width 113 height 15
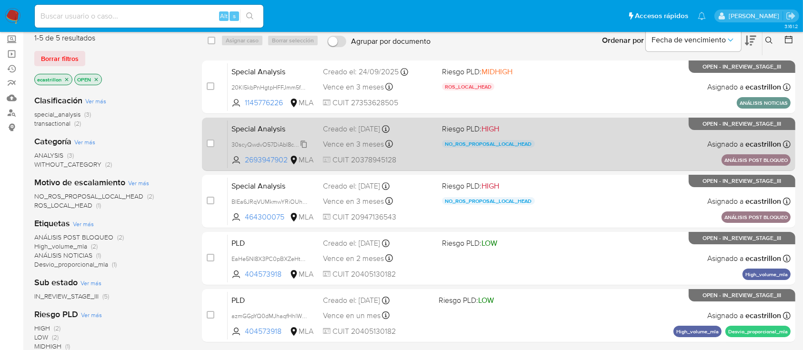
scroll to position [63, 0]
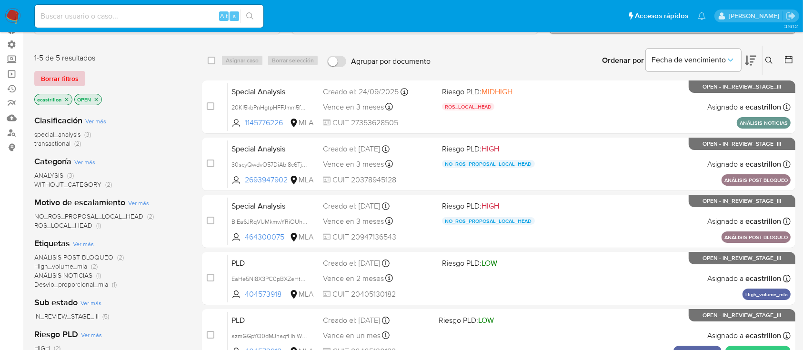
click at [62, 75] on span "Borrar filtros" at bounding box center [60, 78] width 38 height 13
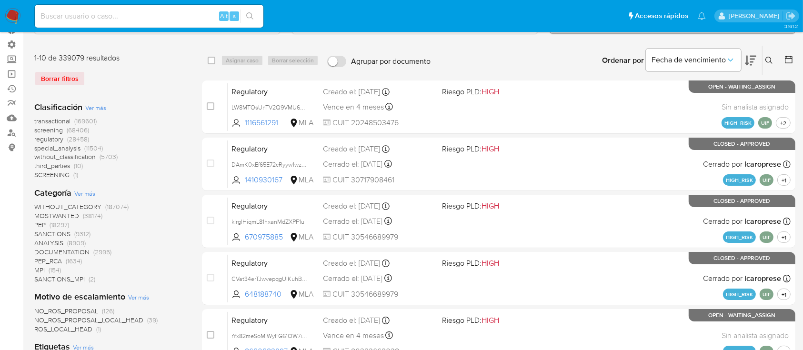
click at [769, 61] on icon at bounding box center [768, 60] width 7 height 7
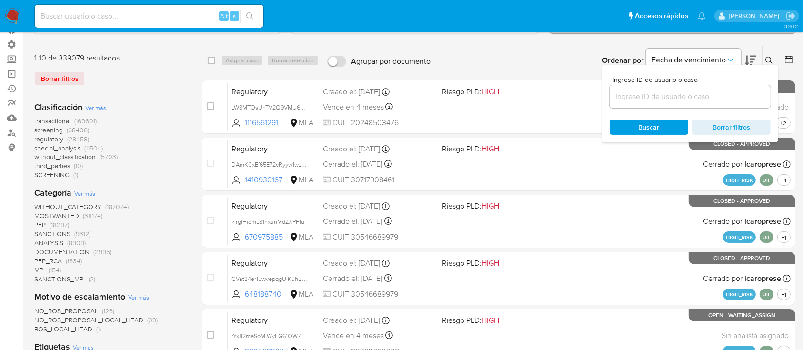
click at [706, 100] on input at bounding box center [690, 96] width 161 height 12
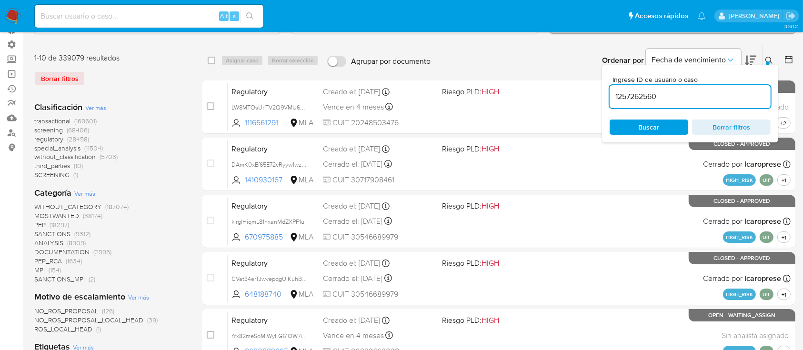
type input "1257262560"
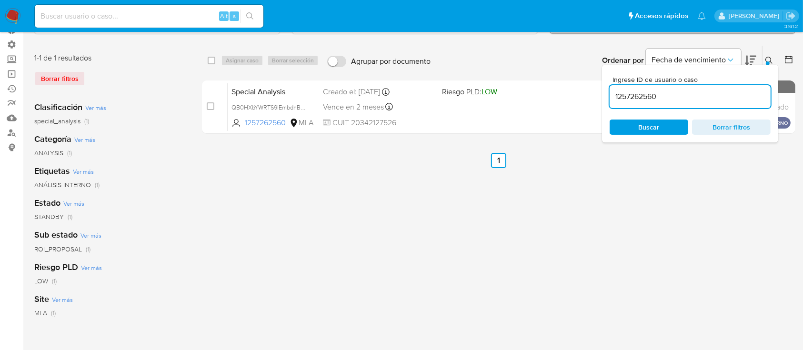
click at [767, 59] on icon at bounding box center [769, 61] width 8 height 8
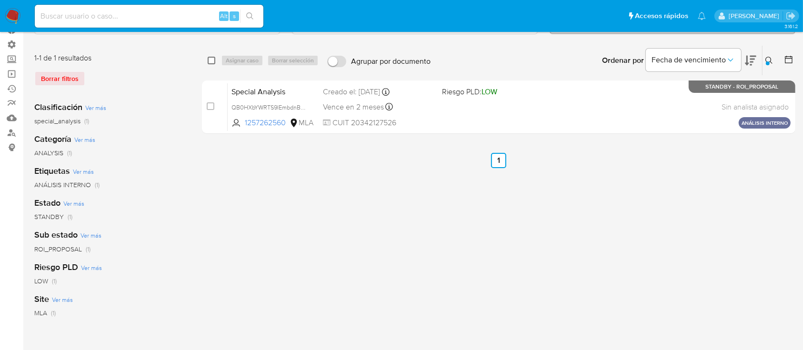
click at [213, 62] on input "checkbox" at bounding box center [212, 61] width 8 height 8
checkbox input "true"
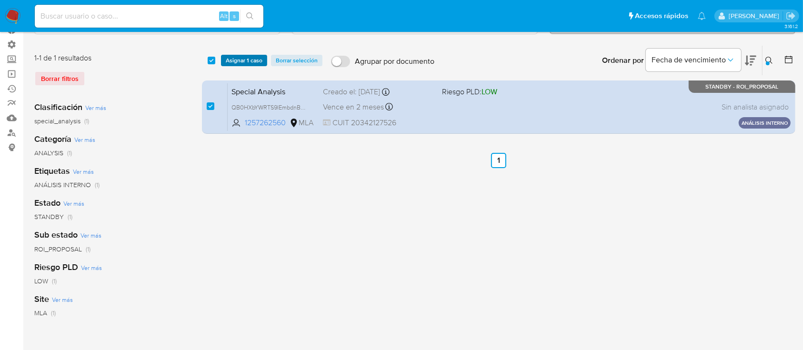
click at [249, 61] on span "Asignar 1 caso" at bounding box center [244, 61] width 37 height 10
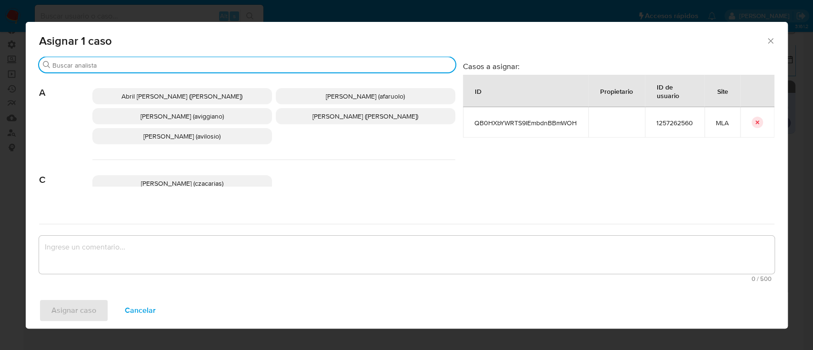
click at [216, 63] on input "Buscar" at bounding box center [251, 65] width 399 height 9
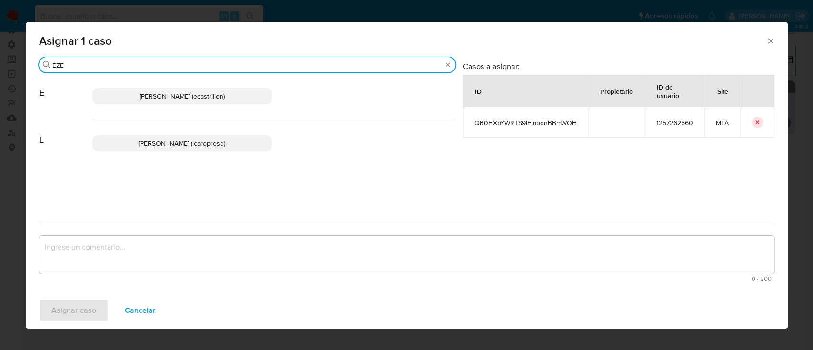
type input "EZE"
click at [161, 89] on p "Ezequiel Gonzalo Castrillon (ecastrillon)" at bounding box center [182, 96] width 180 height 16
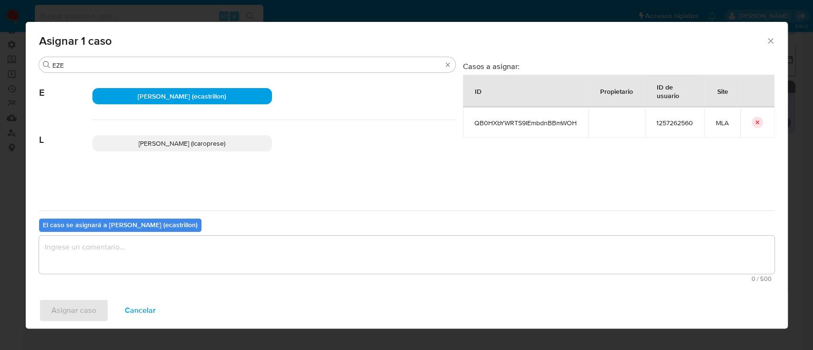
click at [140, 248] on textarea "assign-modal" at bounding box center [406, 255] width 735 height 38
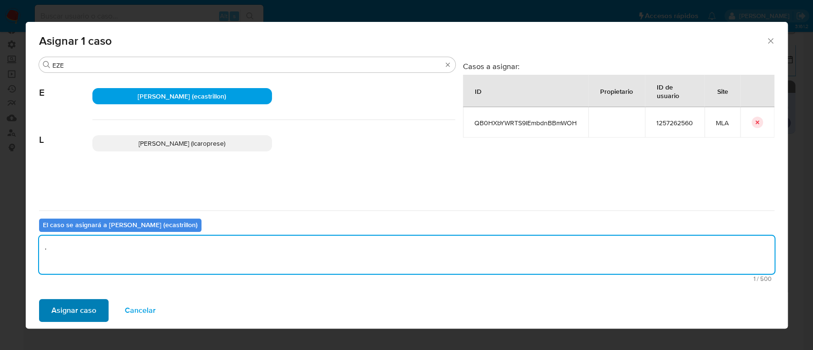
type textarea "."
click at [65, 301] on span "Asignar caso" at bounding box center [73, 310] width 45 height 21
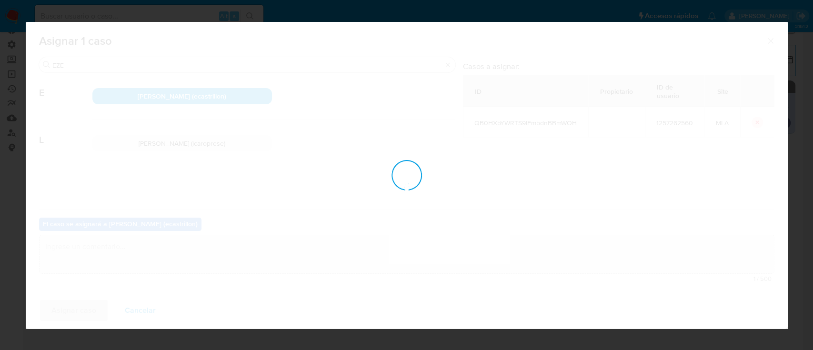
checkbox input "false"
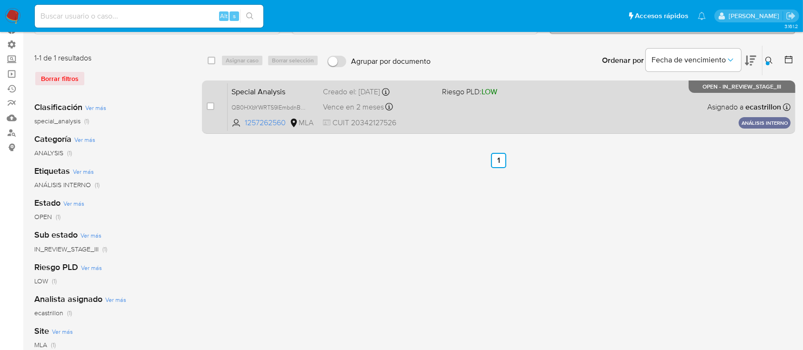
click at [595, 99] on div "Special Analysis QB0HXbYWRTS9IEmbdnBBmWOH 1257262560 MLA Riesgo PLD: LOW Creado…" at bounding box center [509, 107] width 563 height 48
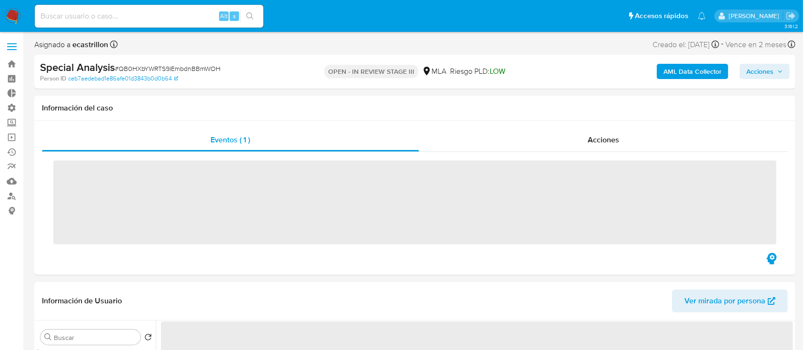
click at [774, 75] on span "Acciones" at bounding box center [764, 71] width 37 height 13
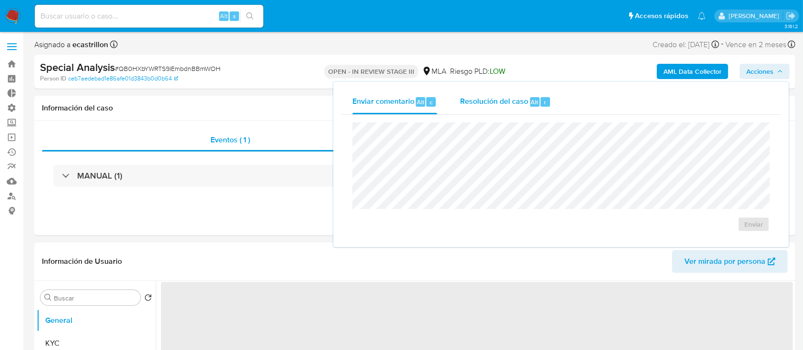
click at [479, 102] on span "Resolución del caso" at bounding box center [494, 101] width 68 height 11
select select "10"
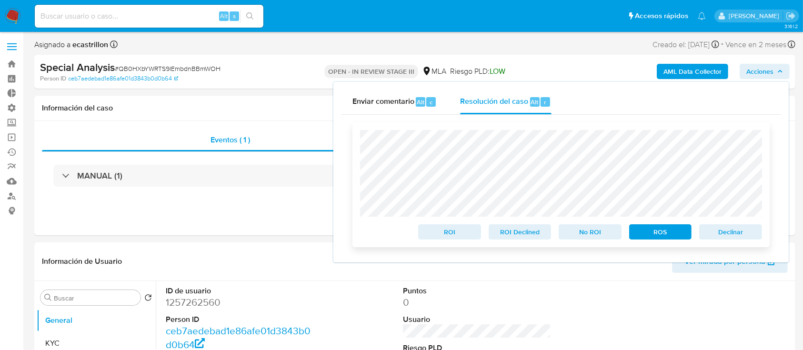
click at [675, 230] on span "ROS" at bounding box center [661, 231] width 50 height 13
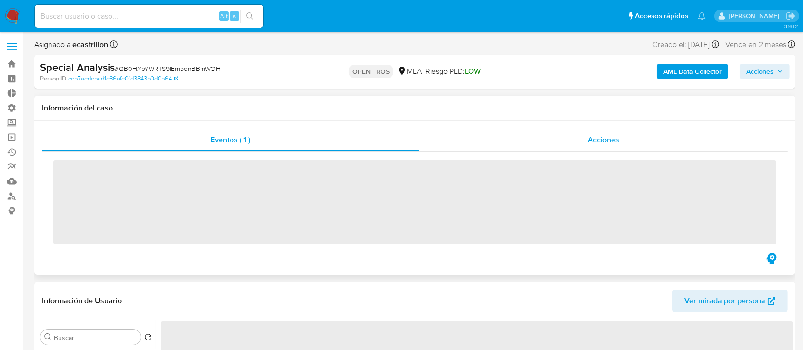
click at [531, 137] on div "Acciones" at bounding box center [603, 140] width 369 height 23
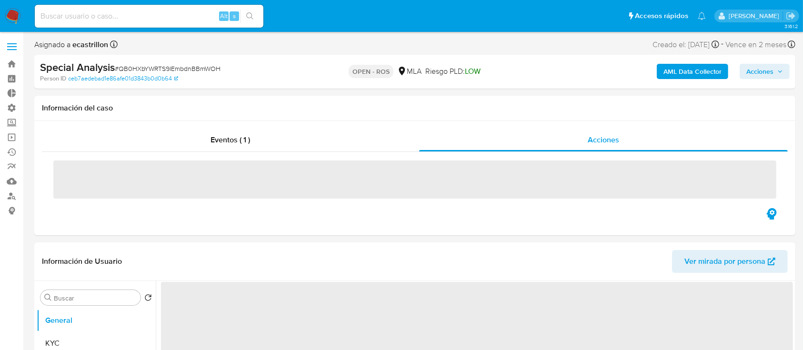
select select "10"
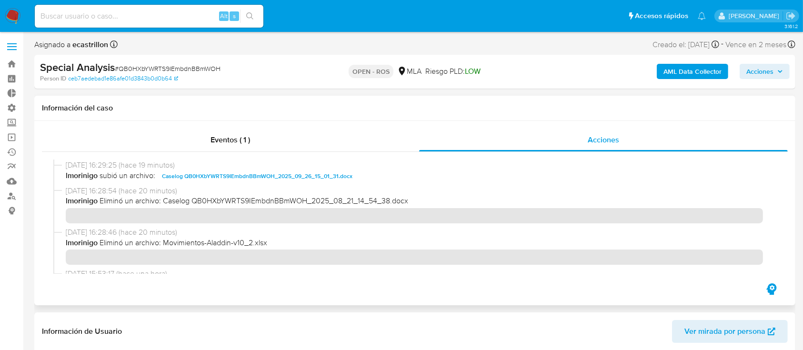
scroll to position [127, 0]
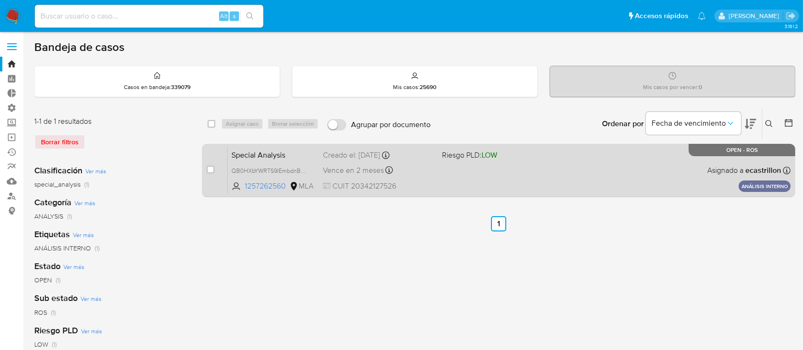
click at [527, 185] on div "Special Analysis QB0HXbYWRTS9IEmbdnBBmWOH 1257262560 MLA Riesgo PLD: LOW Creado…" at bounding box center [509, 170] width 563 height 48
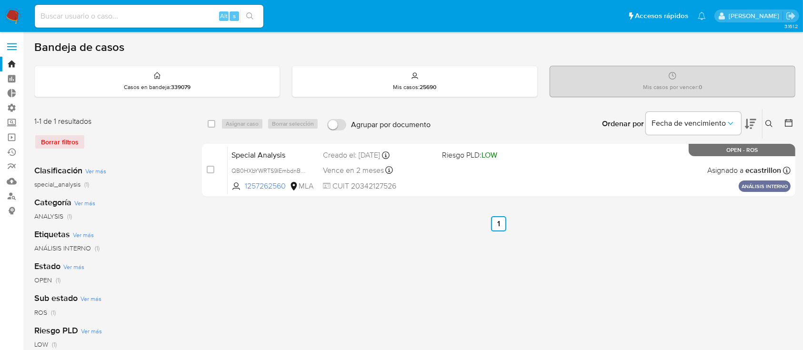
click at [770, 122] on icon at bounding box center [769, 124] width 8 height 8
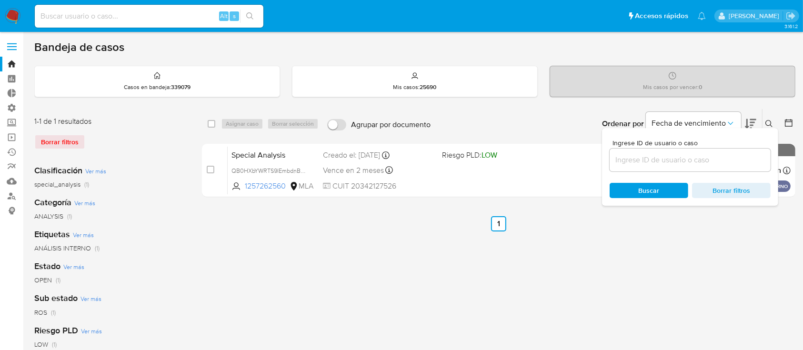
click at [728, 152] on div at bounding box center [690, 160] width 161 height 23
click at [723, 161] on input at bounding box center [690, 160] width 161 height 12
paste input "2213419105"
type input "2213419105"
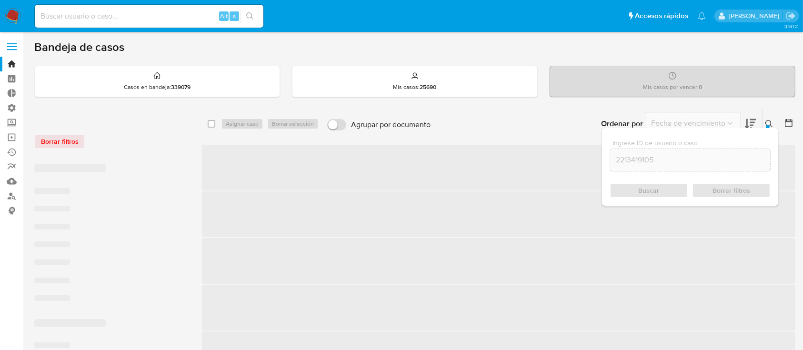
click at [766, 122] on icon at bounding box center [769, 124] width 8 height 8
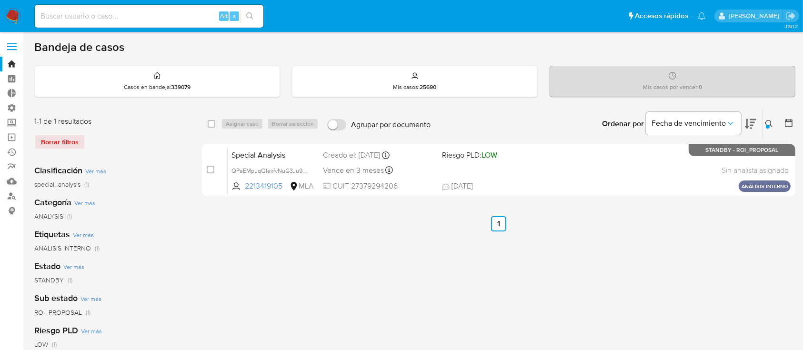
click at [207, 123] on div "select-all-cases-checkbox Asignar caso Borrar selección Agrupar por documento O…" at bounding box center [498, 124] width 593 height 30
click at [216, 126] on div "select-all-cases-checkbox" at bounding box center [213, 123] width 11 height 11
click at [211, 120] on input "checkbox" at bounding box center [212, 124] width 8 height 8
checkbox input "true"
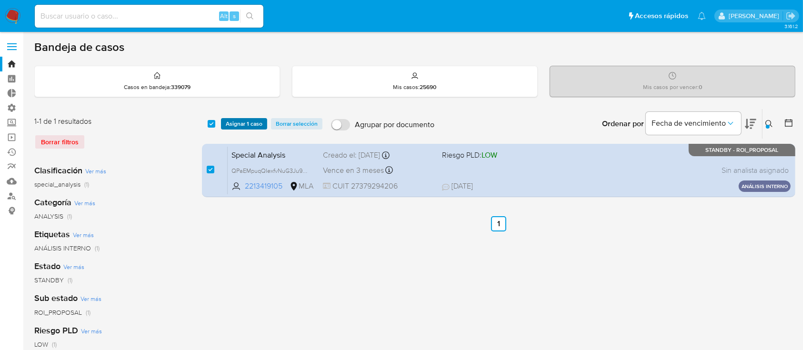
click at [225, 125] on button "Asignar 1 caso" at bounding box center [244, 123] width 46 height 11
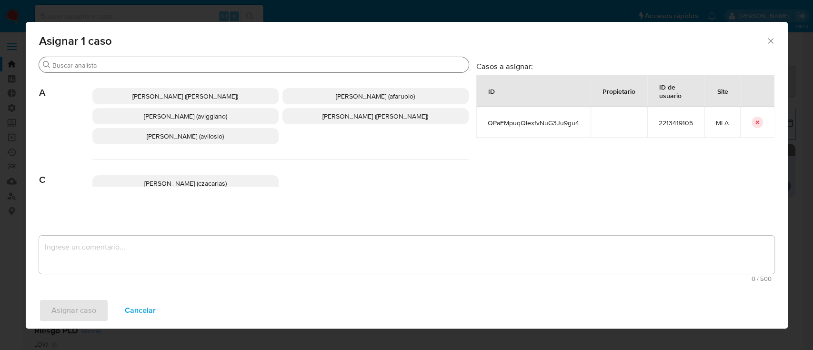
click at [199, 69] on input "Buscar" at bounding box center [258, 65] width 412 height 9
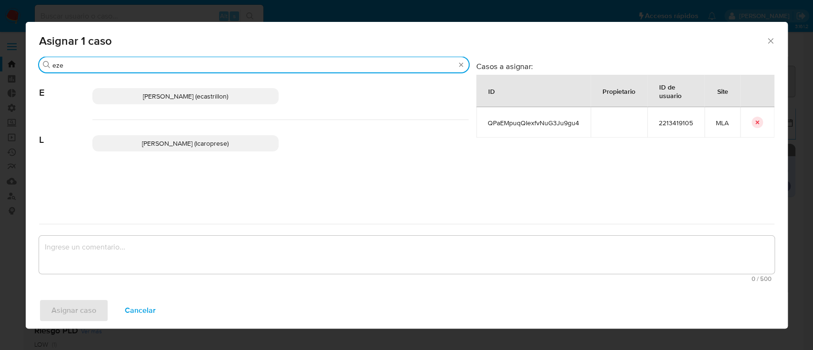
type input "eze"
drag, startPoint x: 178, startPoint y: 98, endPoint x: 177, endPoint y: 103, distance: 5.3
click at [178, 98] on span "Ezequiel Gonzalo Castrillon (ecastrillon)" at bounding box center [185, 96] width 85 height 10
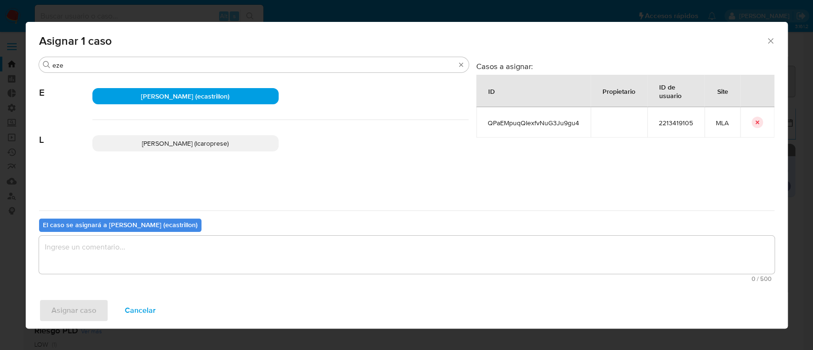
click at [160, 254] on textarea "assign-modal" at bounding box center [406, 255] width 735 height 38
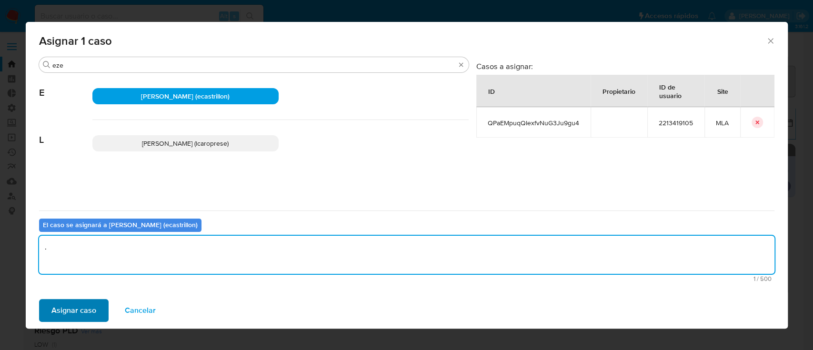
type textarea "."
click at [77, 303] on span "Asignar caso" at bounding box center [73, 310] width 45 height 21
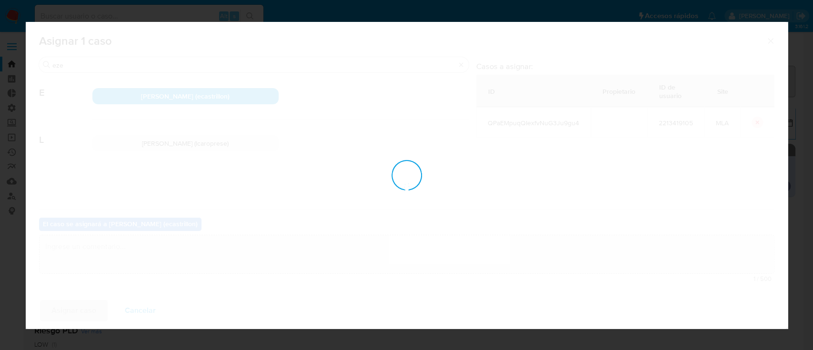
checkbox input "false"
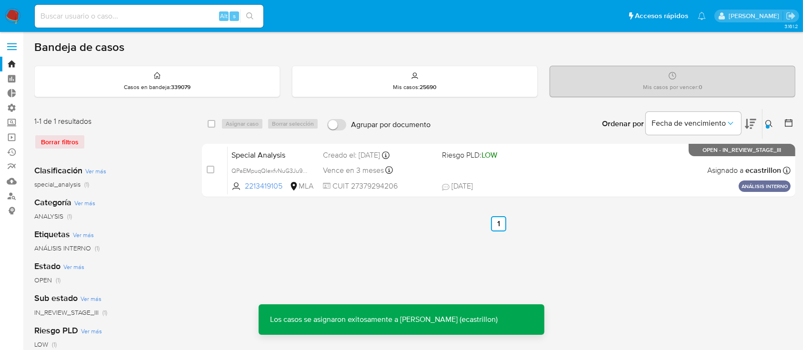
click at [562, 173] on div "Special Analysis QPaEMpuqQIexfvNuG3Ju9gu4 2213419105 MLA Riesgo PLD: LOW Creado…" at bounding box center [509, 170] width 563 height 48
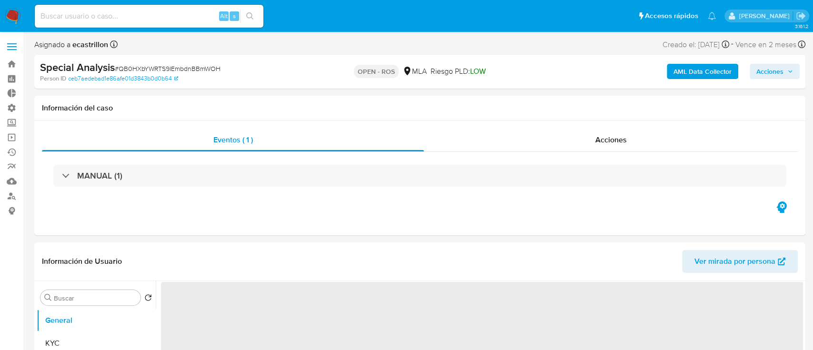
select select "10"
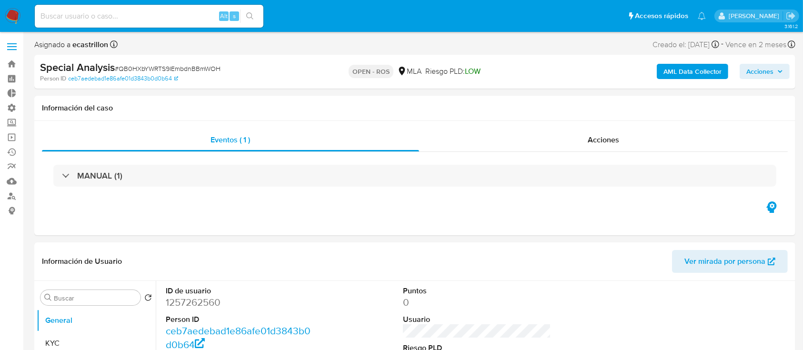
click at [768, 74] on span "Acciones" at bounding box center [759, 71] width 27 height 15
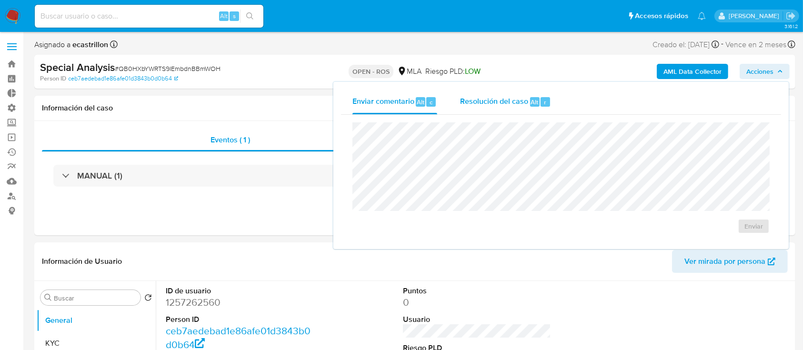
click at [517, 101] on span "Resolución del caso" at bounding box center [494, 101] width 68 height 11
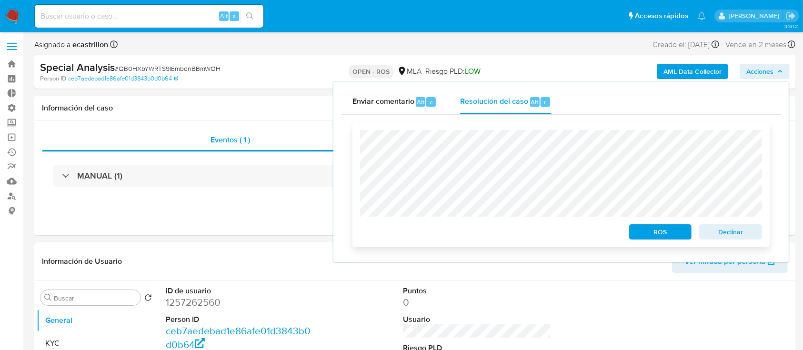
click at [653, 232] on span "ROS" at bounding box center [661, 231] width 50 height 13
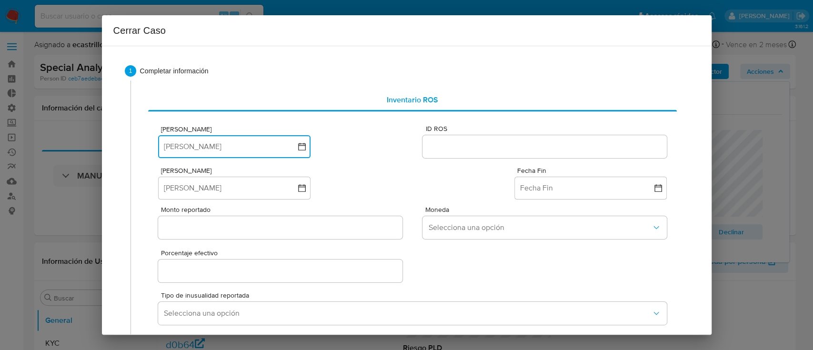
click at [241, 146] on button "[PERSON_NAME]" at bounding box center [234, 146] width 152 height 23
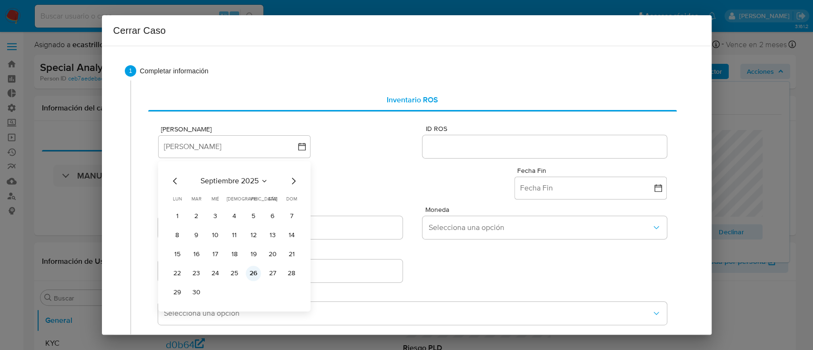
click at [259, 274] on button "26" at bounding box center [253, 273] width 15 height 15
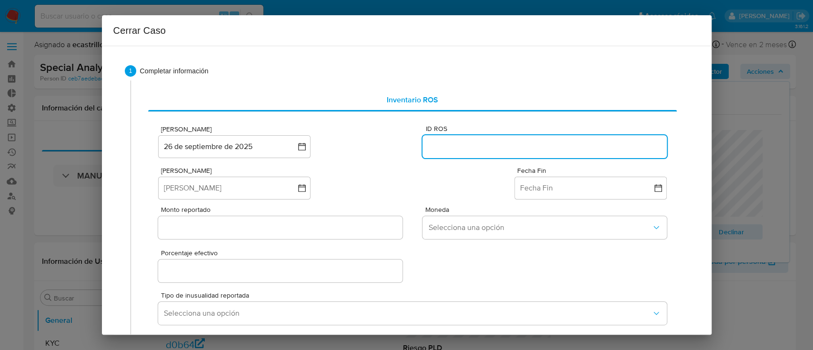
click at [432, 149] on input "ID ROS" at bounding box center [544, 146] width 244 height 12
paste input "643654988"
type input "643654988"
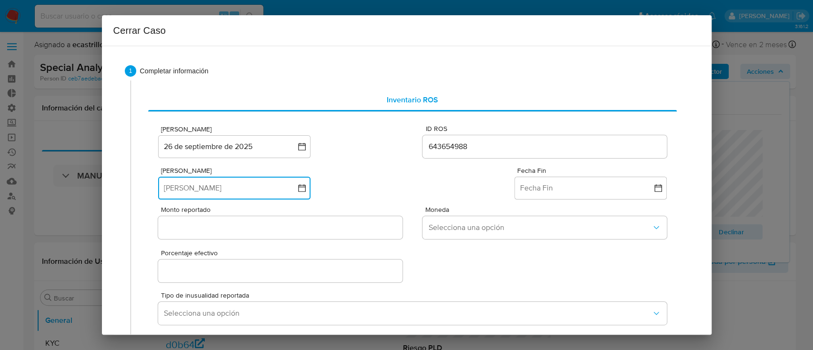
click at [286, 180] on button "[PERSON_NAME]" at bounding box center [234, 188] width 152 height 23
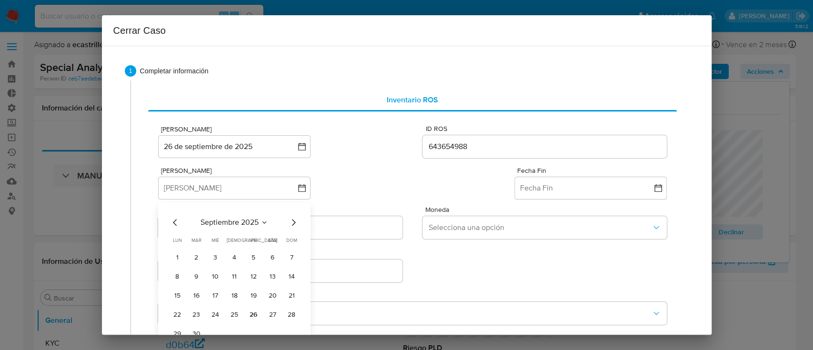
click at [233, 228] on div "septiembre 2025 septiembre 2025 lun lunes mar martes mié miércoles jue jueves v…" at bounding box center [235, 279] width 130 height 125
click at [175, 223] on icon "Mes anterior" at bounding box center [175, 222] width 11 height 11
click at [175, 223] on icon "Mes anterior" at bounding box center [175, 222] width 4 height 7
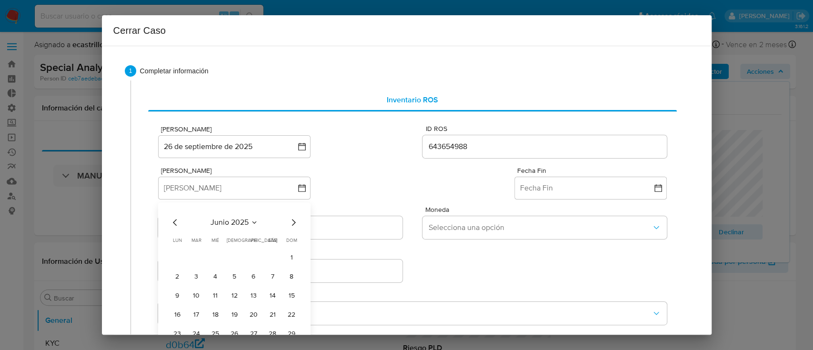
click at [175, 223] on icon "Mes anterior" at bounding box center [175, 222] width 4 height 7
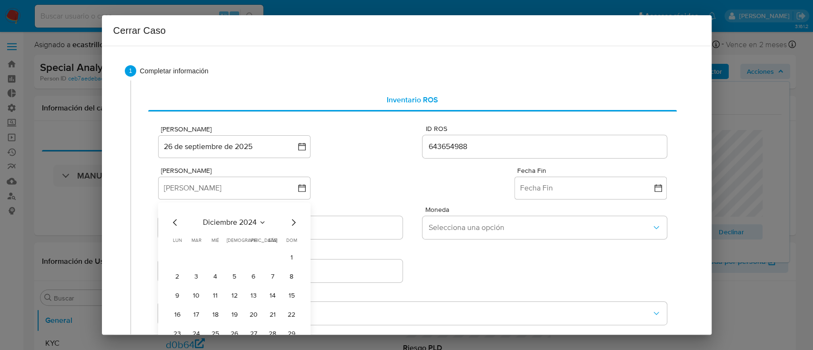
click at [175, 223] on icon "Mes anterior" at bounding box center [175, 222] width 4 height 7
click at [176, 227] on icon "Mes anterior" at bounding box center [175, 222] width 11 height 11
click at [296, 259] on button "1" at bounding box center [291, 257] width 15 height 15
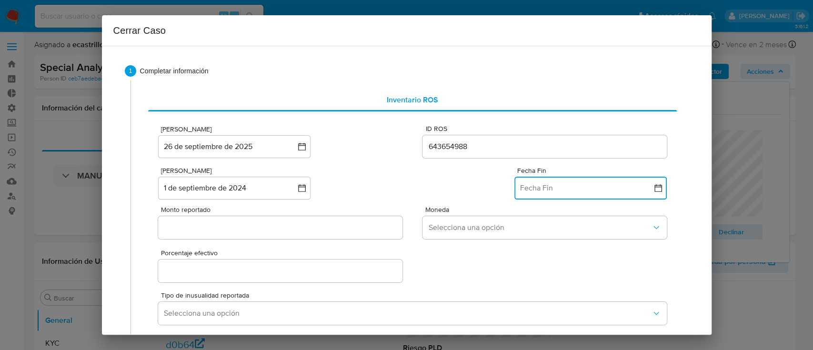
click at [528, 198] on button "Fecha Fin" at bounding box center [590, 188] width 152 height 23
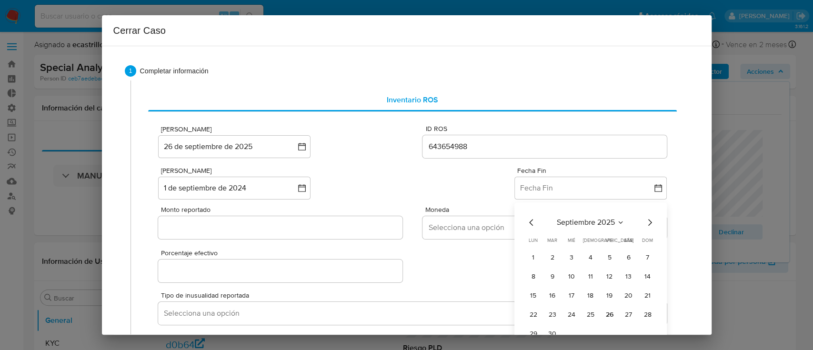
click at [526, 217] on icon "Mes anterior" at bounding box center [531, 222] width 11 height 11
click at [564, 331] on button "27" at bounding box center [571, 333] width 15 height 15
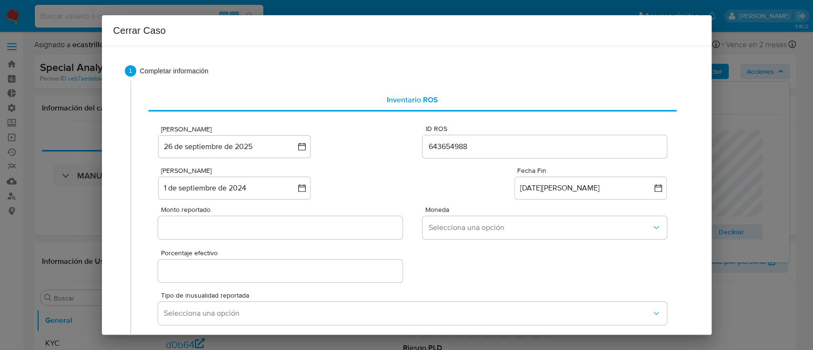
click at [215, 233] on input "Monto reportado" at bounding box center [280, 227] width 244 height 12
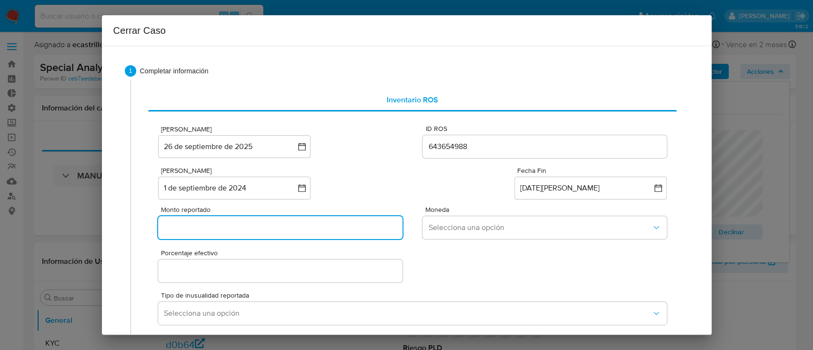
paste input "190790703"
type input "190790703"
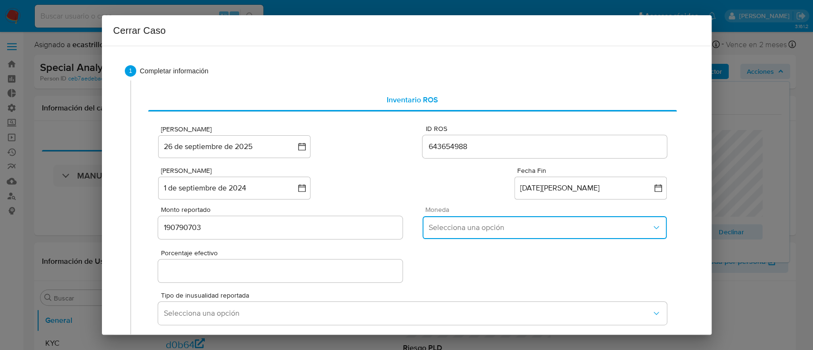
click at [469, 224] on span "Selecciona una opción" at bounding box center [539, 228] width 223 height 10
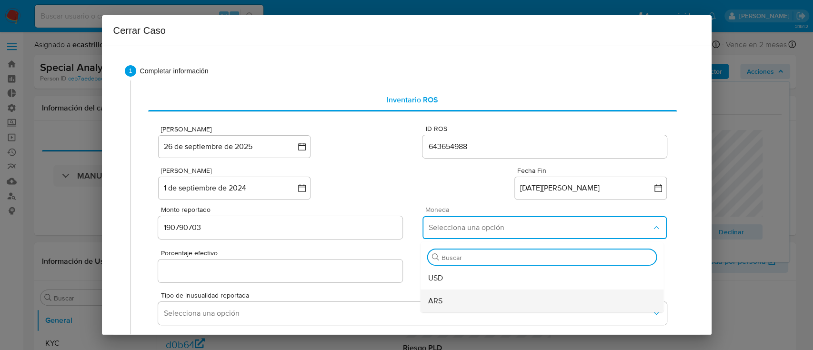
click at [437, 303] on div "ARS" at bounding box center [542, 301] width 228 height 23
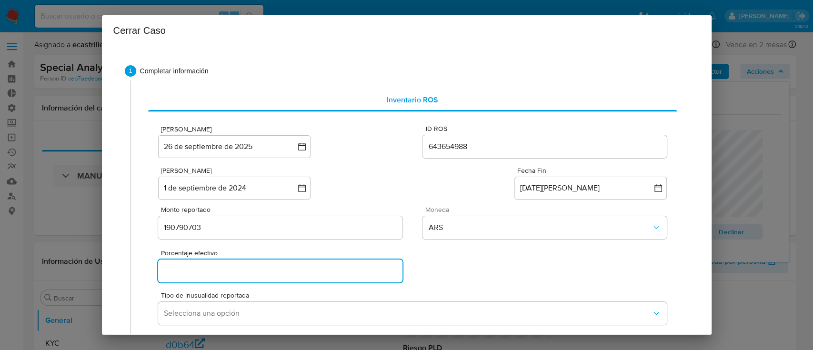
click at [237, 265] on input "Porcentaje efectivo" at bounding box center [280, 271] width 244 height 12
type input "0%"
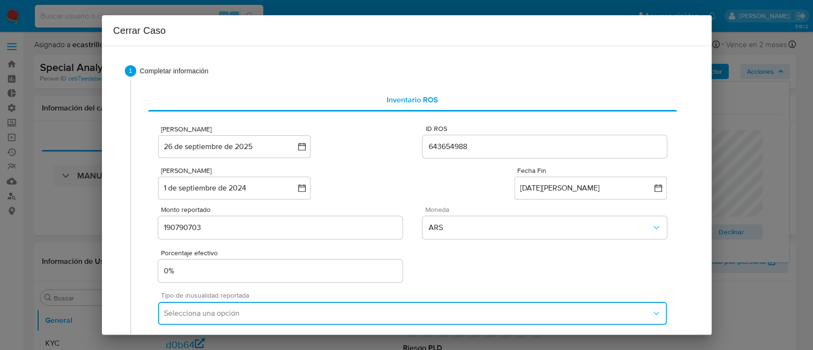
click at [209, 322] on button "Selecciona una opción" at bounding box center [412, 313] width 508 height 23
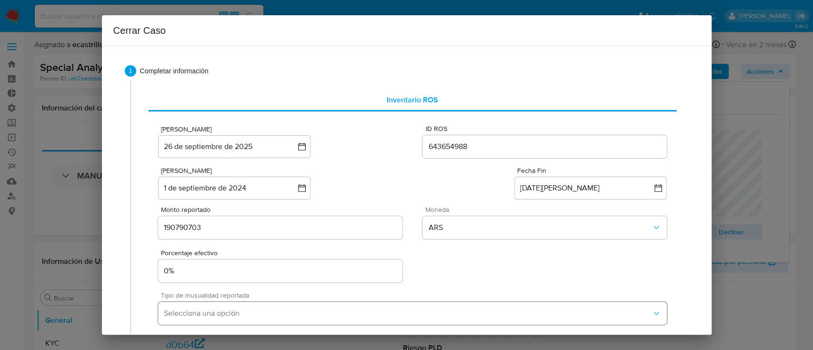
scroll to position [152, 0]
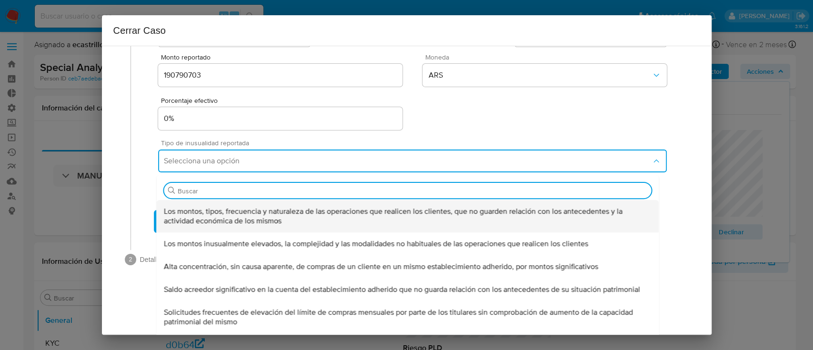
click at [235, 227] on div "Los montos, tipos, frecuencia y naturaleza de las operaciones que realicen los …" at bounding box center [407, 216] width 487 height 32
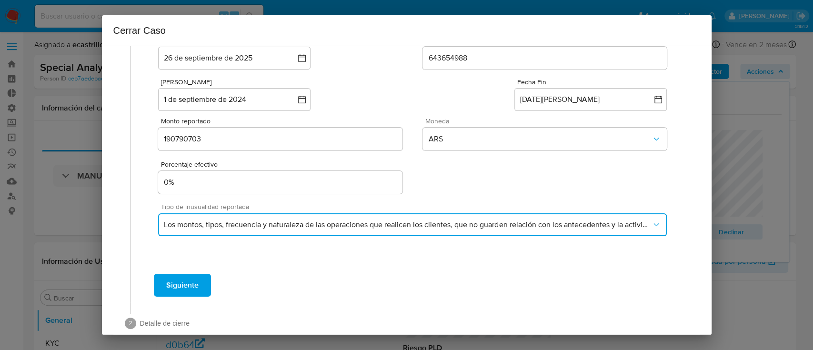
scroll to position [42, 0]
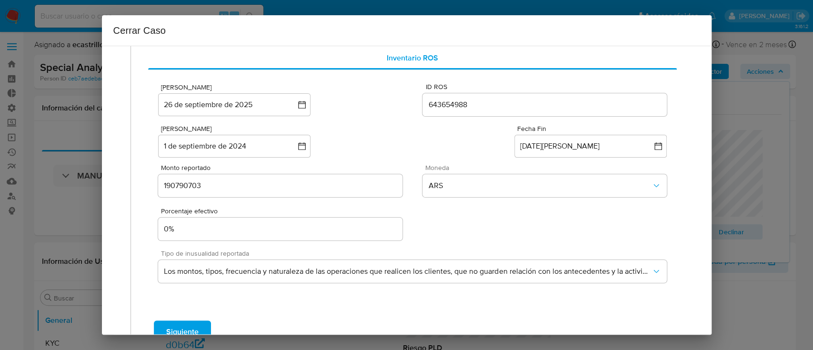
click at [186, 326] on span "Siguiente" at bounding box center [182, 331] width 32 height 21
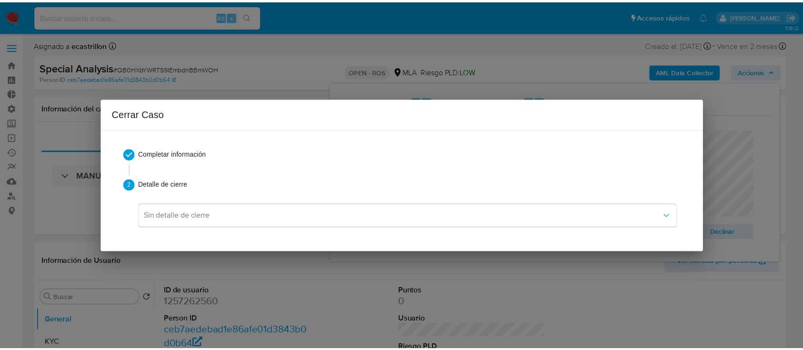
scroll to position [0, 0]
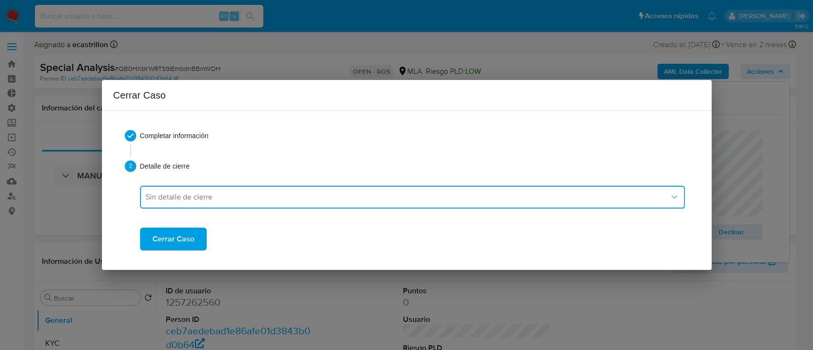
click at [183, 188] on button "Sin detalle de cierre" at bounding box center [412, 197] width 545 height 23
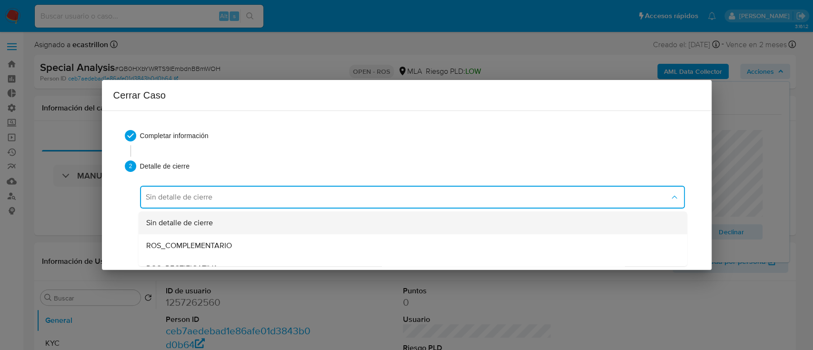
click at [192, 223] on span "Sin detalle de cierre" at bounding box center [179, 223] width 67 height 10
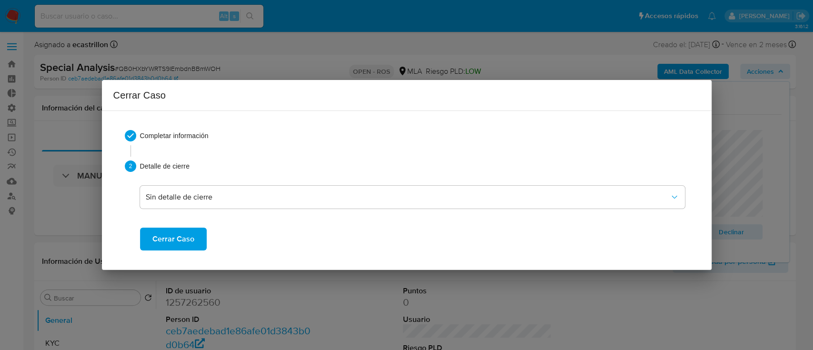
click at [187, 240] on span "Cerrar Caso" at bounding box center [173, 239] width 42 height 21
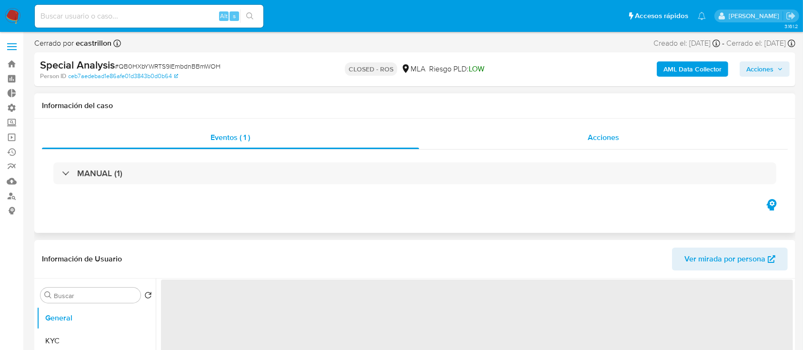
select select "10"
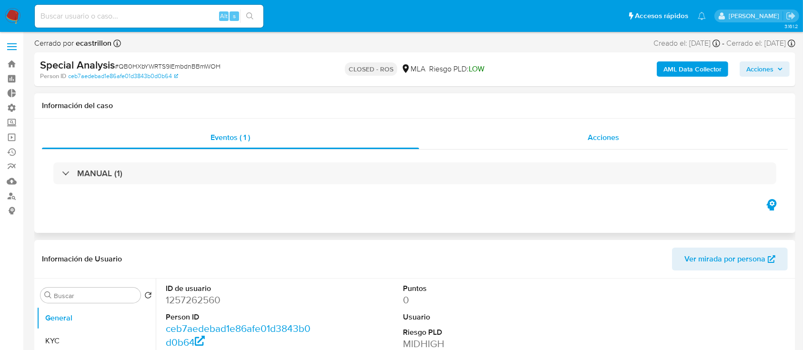
click at [539, 139] on div "Acciones" at bounding box center [603, 137] width 369 height 23
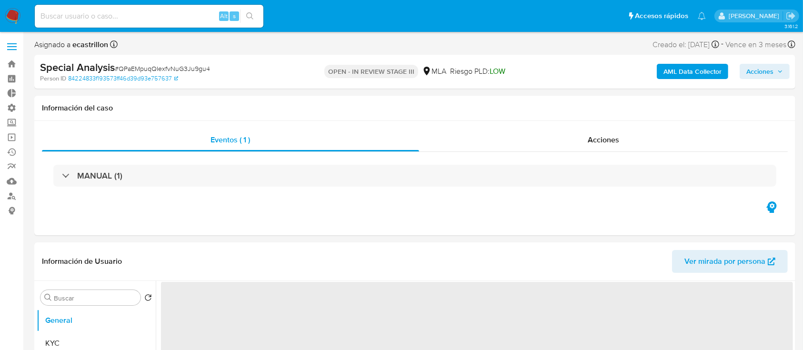
click at [780, 78] on span "Acciones" at bounding box center [764, 71] width 37 height 13
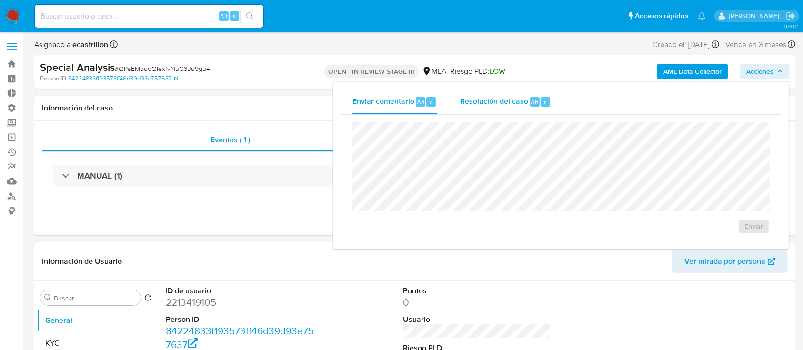
select select "10"
click at [514, 99] on span "Resolución del caso" at bounding box center [494, 101] width 68 height 11
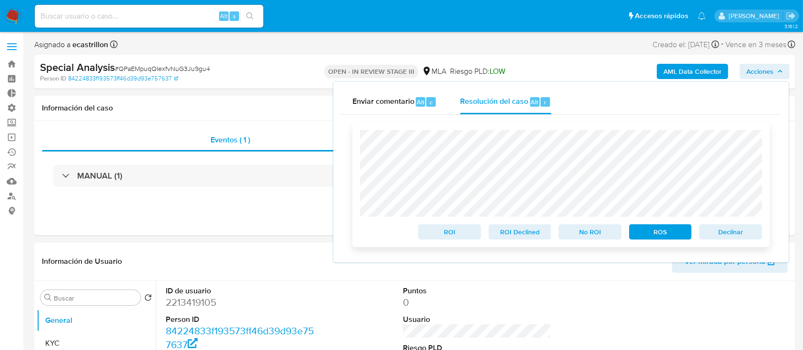
click at [641, 233] on span "ROS" at bounding box center [661, 231] width 50 height 13
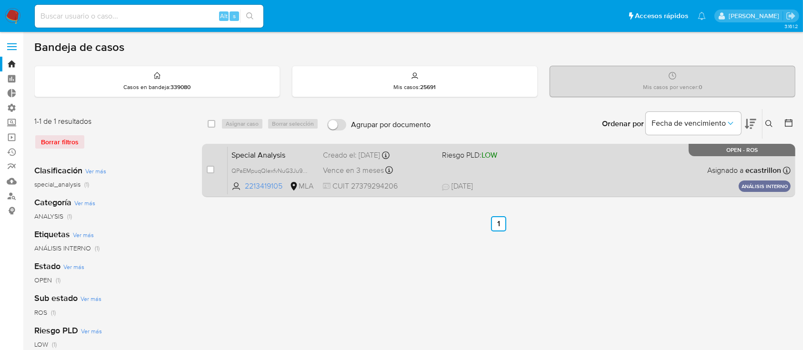
click at [444, 170] on span at bounding box center [497, 170] width 111 height 2
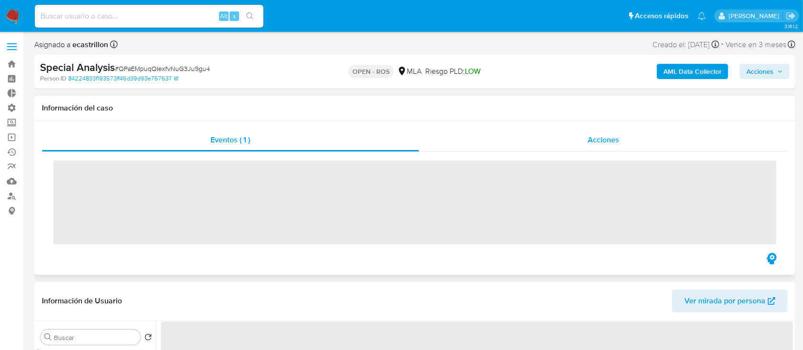
click at [584, 148] on div "Acciones" at bounding box center [603, 140] width 369 height 23
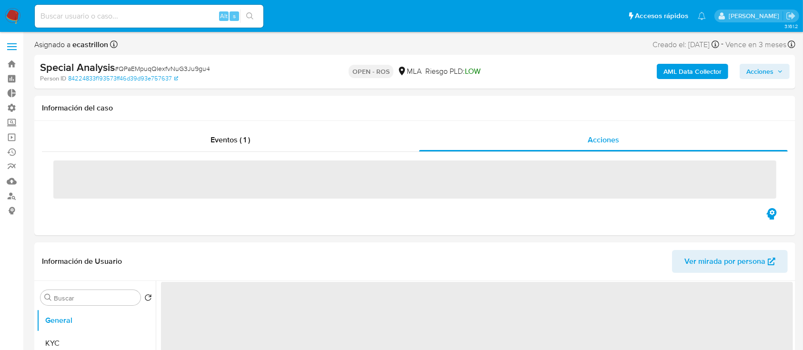
select select "10"
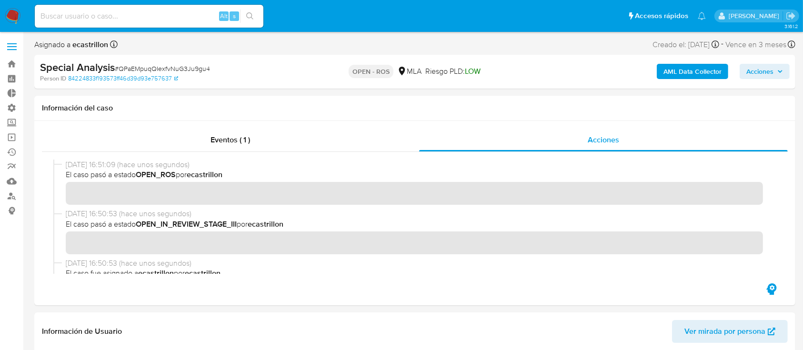
click at [751, 68] on span "Acciones" at bounding box center [759, 71] width 27 height 15
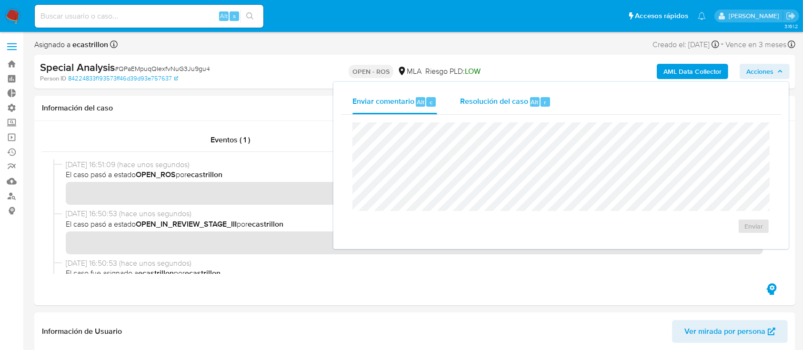
click at [521, 108] on div "Resolución del caso Alt r" at bounding box center [505, 102] width 91 height 25
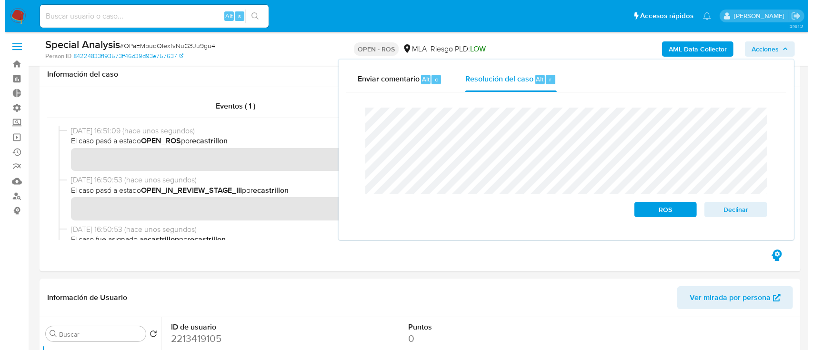
scroll to position [63, 0]
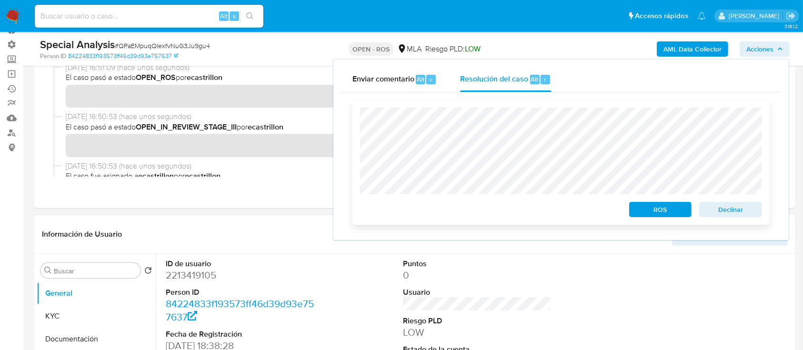
click at [630, 209] on button "ROS" at bounding box center [660, 209] width 63 height 15
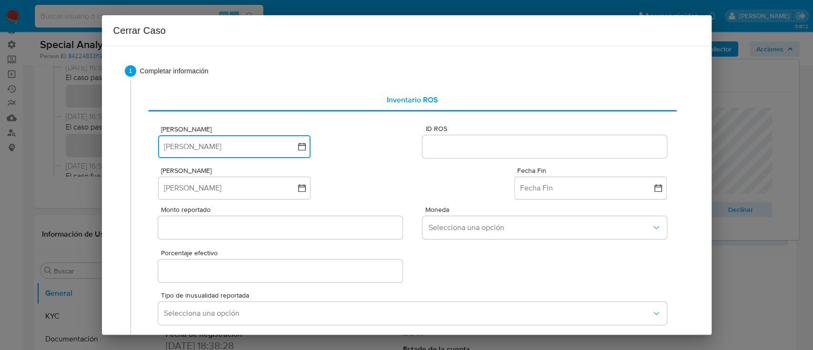
click at [180, 147] on button "[PERSON_NAME]" at bounding box center [234, 146] width 152 height 23
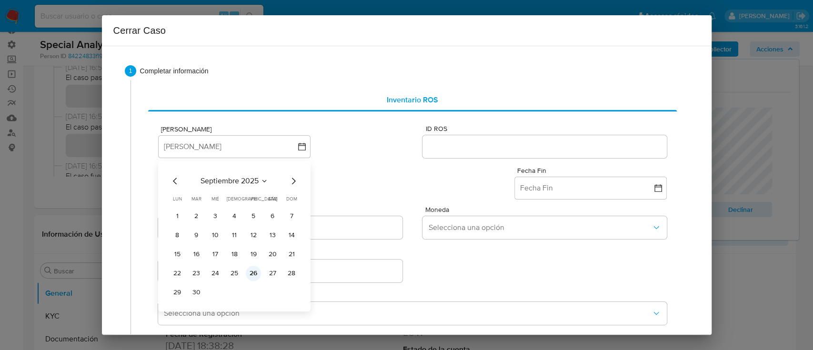
click at [250, 278] on button "26" at bounding box center [253, 273] width 15 height 15
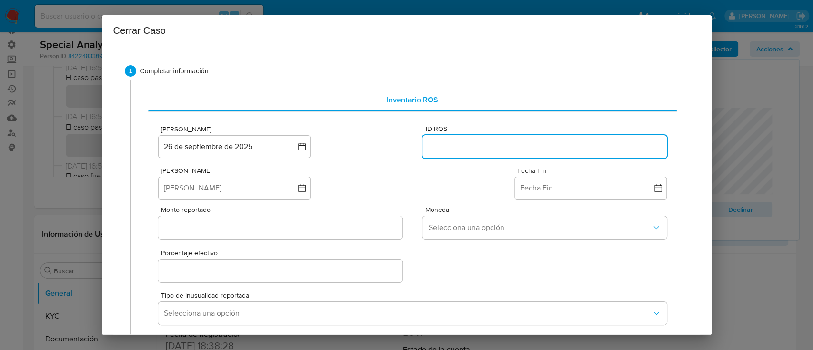
click at [450, 149] on input "ID ROS" at bounding box center [544, 146] width 244 height 12
paste input "643654991"
type input "643654991"
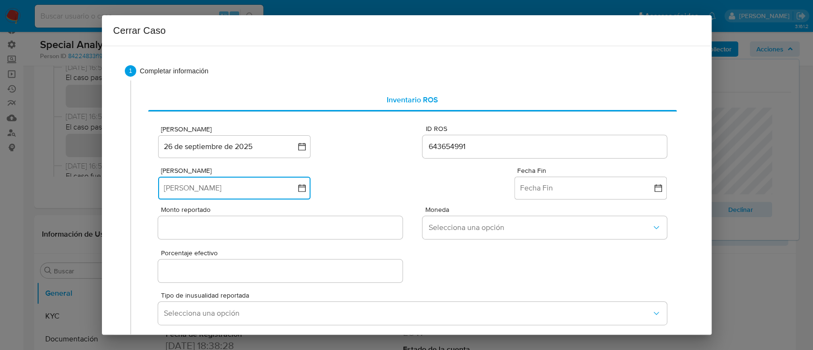
click at [208, 190] on button "Fecha Inicio" at bounding box center [234, 188] width 152 height 23
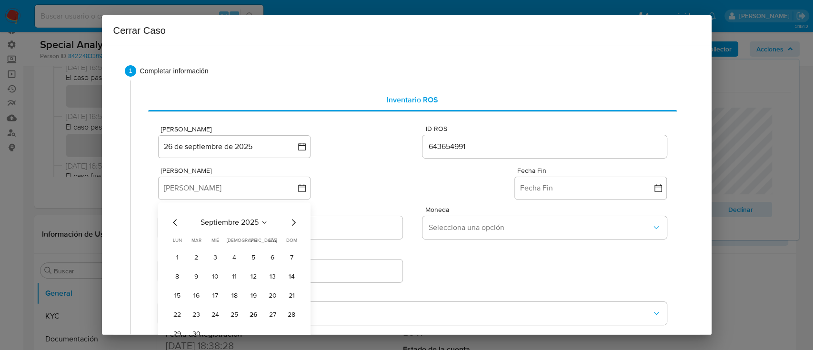
click at [175, 222] on icon "Mes anterior" at bounding box center [175, 222] width 11 height 11
click at [174, 223] on icon "Mes anterior" at bounding box center [175, 222] width 11 height 11
click at [174, 223] on icon "Mes anterior" at bounding box center [175, 222] width 4 height 7
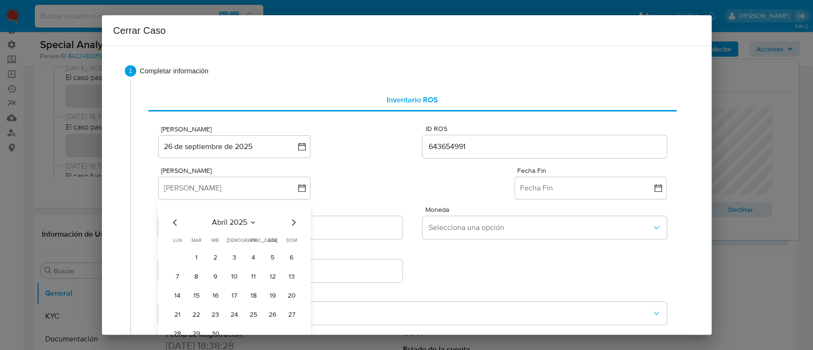
click at [174, 223] on icon "Mes anterior" at bounding box center [175, 222] width 4 height 7
click at [211, 299] on button "15" at bounding box center [215, 295] width 15 height 15
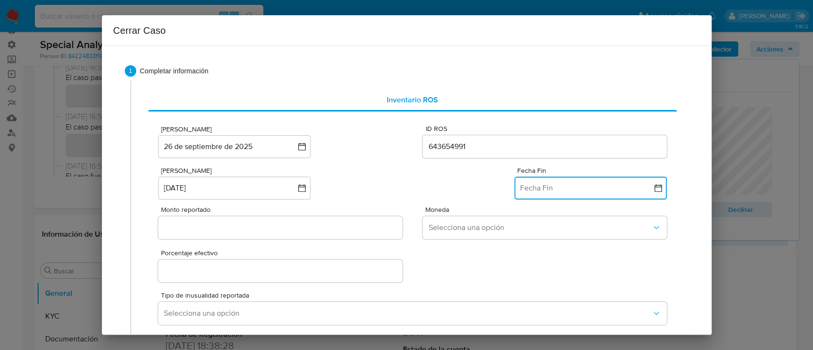
click at [573, 193] on button "Fecha Fin" at bounding box center [590, 188] width 152 height 23
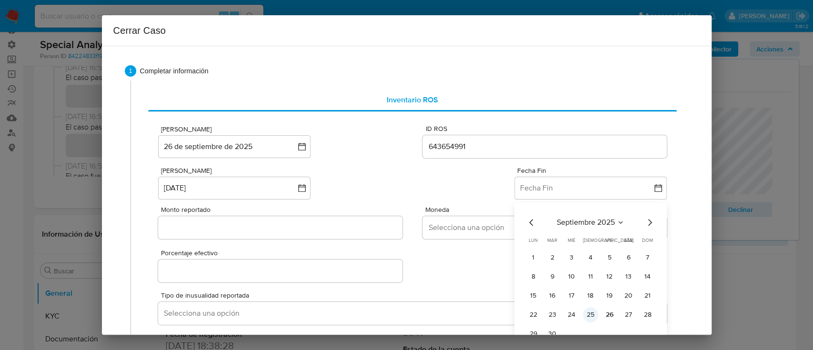
click at [583, 314] on button "25" at bounding box center [590, 314] width 15 height 15
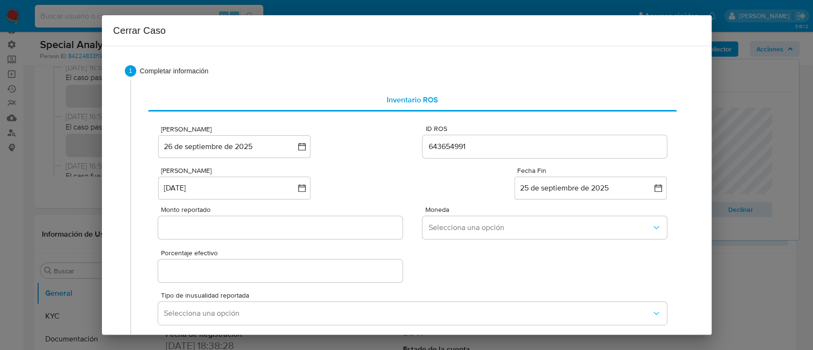
click at [213, 225] on input "Monto reportado" at bounding box center [280, 227] width 244 height 12
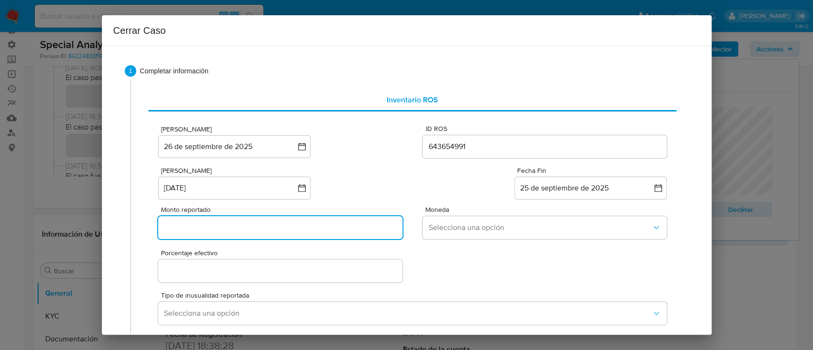
paste input "428758577"
type input "428758577"
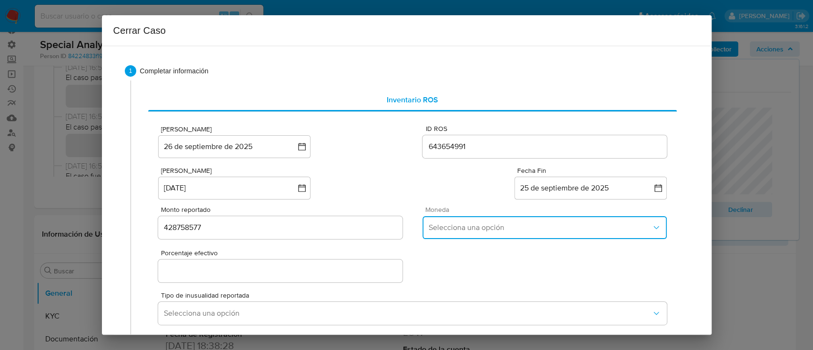
click at [525, 220] on button "Selecciona una opción" at bounding box center [544, 227] width 244 height 23
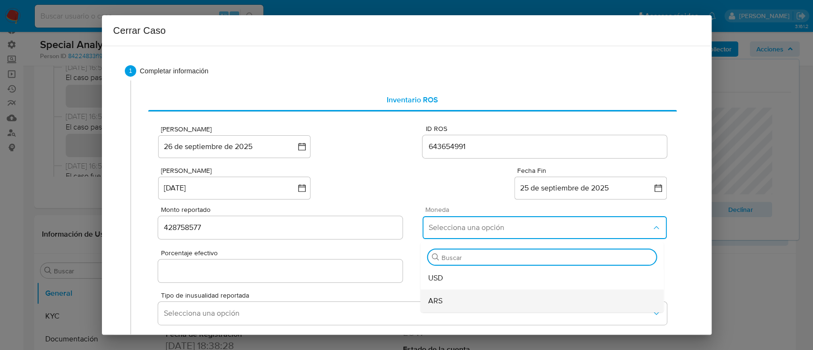
click at [474, 303] on div "ARS" at bounding box center [542, 301] width 228 height 23
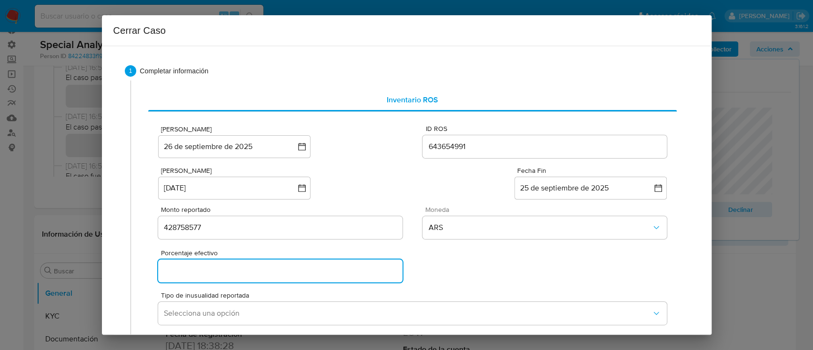
click at [336, 270] on input "Porcentaje efectivo" at bounding box center [280, 271] width 244 height 12
type input "0%"
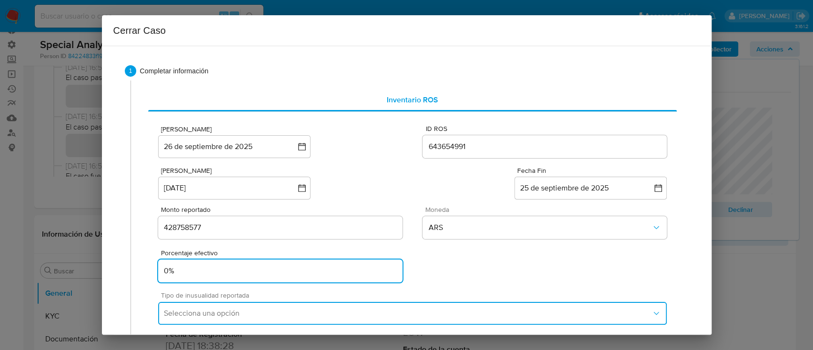
click at [315, 310] on span "Selecciona una opción" at bounding box center [407, 314] width 487 height 10
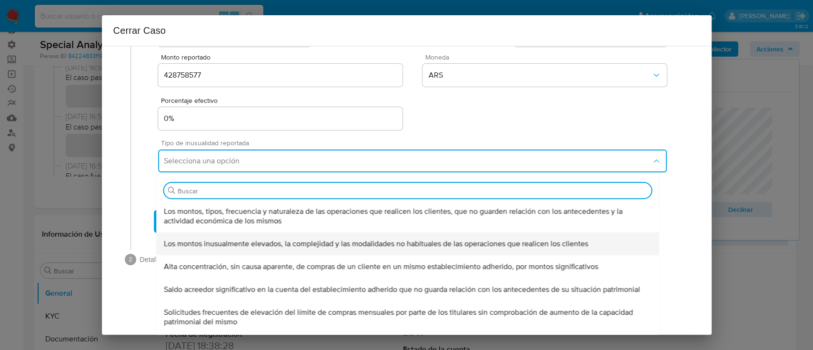
click at [252, 232] on div "Los montos inusualmente elevados, la complejidad y las modalidades no habituale…" at bounding box center [407, 243] width 487 height 23
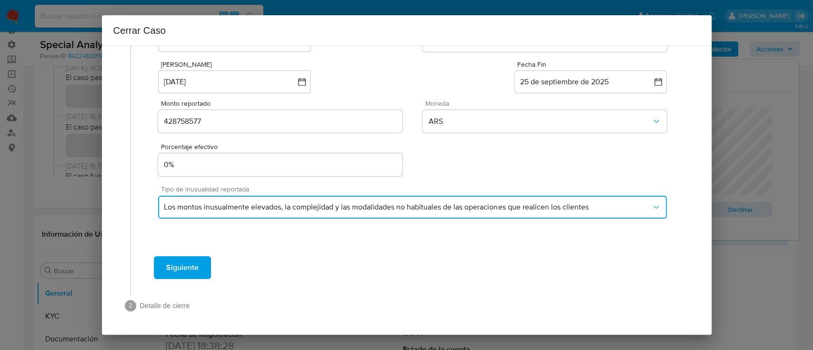
scroll to position [106, 0]
click at [253, 203] on span "Los montos inusualmente elevados, la complejidad y las modalidades no habituale…" at bounding box center [407, 208] width 487 height 10
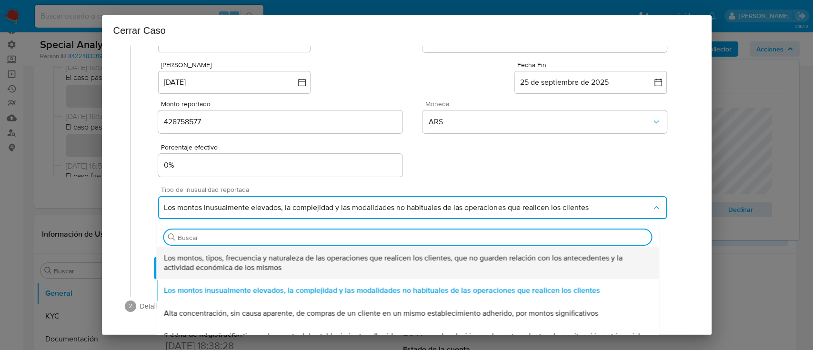
click at [213, 265] on span "Los montos, tipos, frecuencia y naturaleza de las operaciones que realicen los …" at bounding box center [407, 262] width 487 height 19
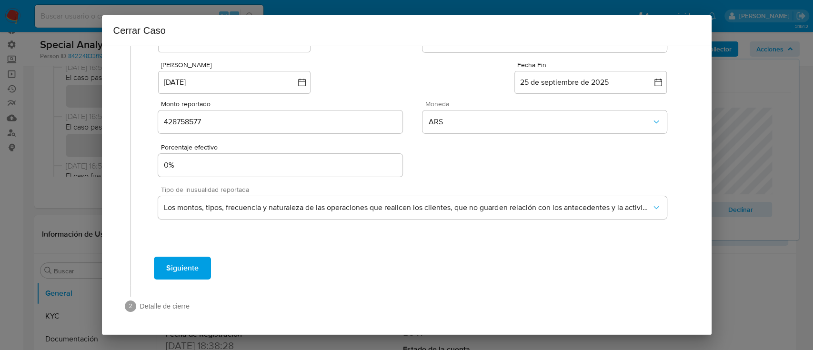
click at [328, 252] on div "Siguiente" at bounding box center [412, 268] width 544 height 34
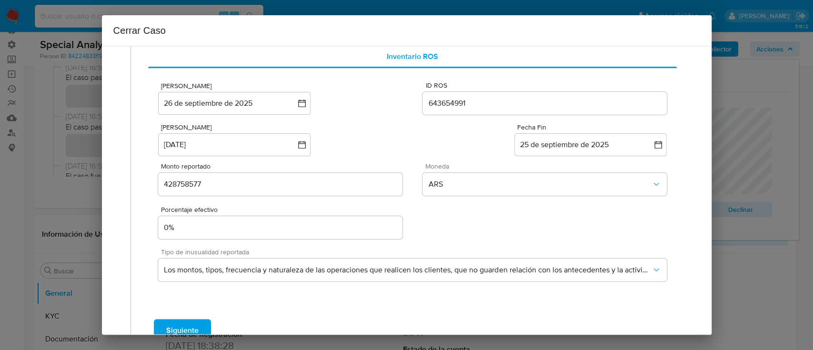
scroll to position [63, 0]
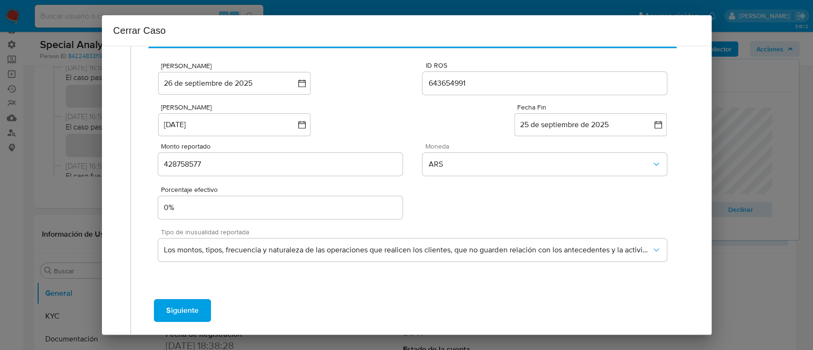
click at [182, 301] on span "Siguiente" at bounding box center [182, 310] width 32 height 21
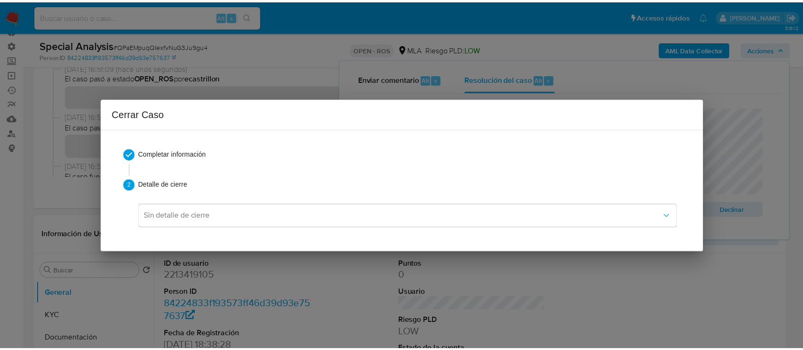
scroll to position [0, 0]
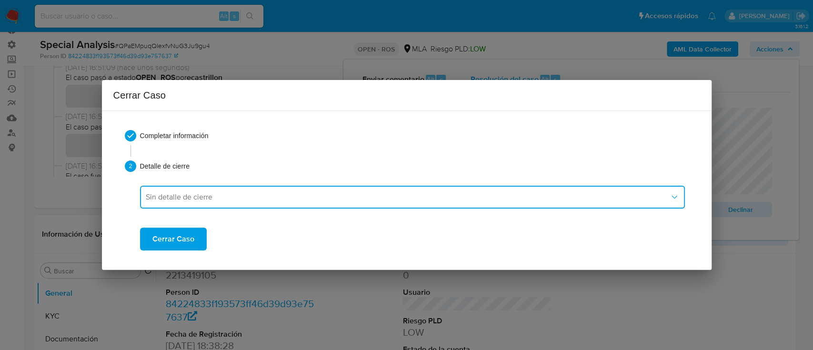
click at [194, 204] on button "Sin detalle de cierre" at bounding box center [412, 197] width 545 height 23
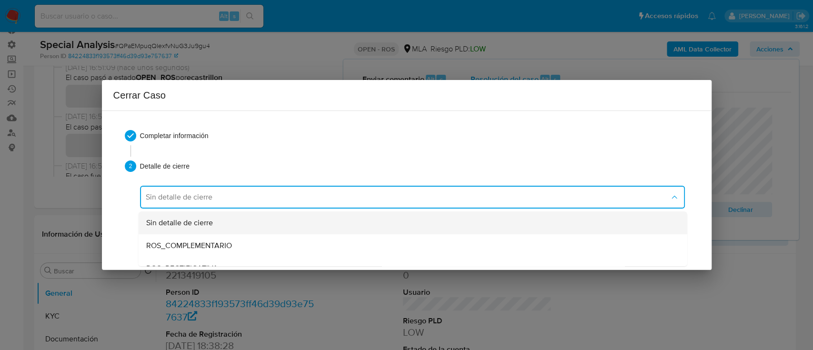
click at [194, 228] on div "Sin detalle de cierre" at bounding box center [412, 222] width 533 height 23
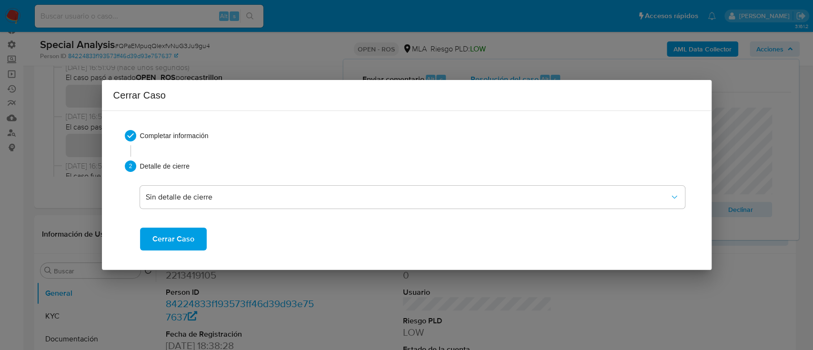
click at [185, 241] on span "Cerrar Caso" at bounding box center [173, 239] width 42 height 21
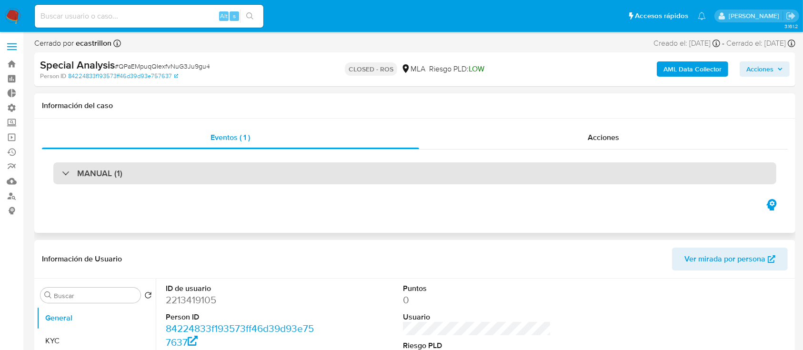
select select "10"
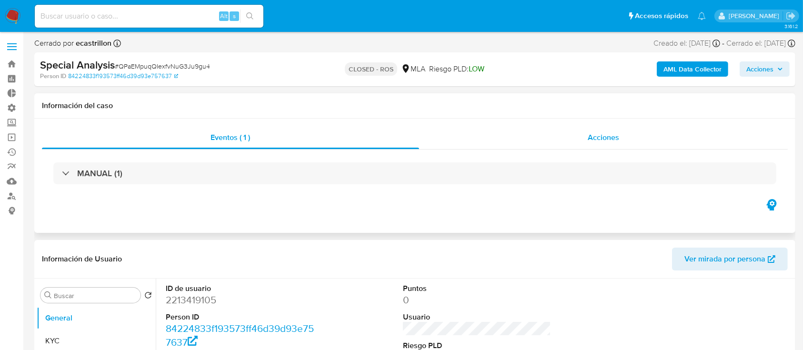
click at [468, 139] on div "Acciones" at bounding box center [603, 137] width 369 height 23
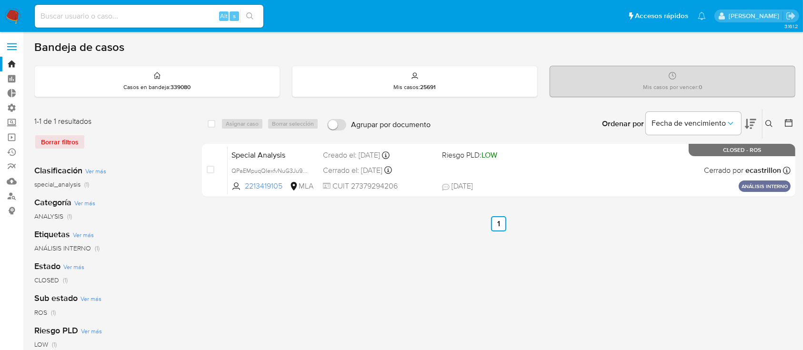
drag, startPoint x: 104, startPoint y: 1, endPoint x: 103, endPoint y: 14, distance: 12.9
click at [104, 1] on nav "Pausado Ver notificaciones Alt s Accesos rápidos Presiona las siguientes teclas…" at bounding box center [401, 16] width 803 height 32
click at [101, 16] on input at bounding box center [149, 16] width 229 height 12
paste input "QB0HXbYWRTS9IEmbdnBBmWOH"
type input "QB0HXbYWRTS9IEmbdnBBmWOH"
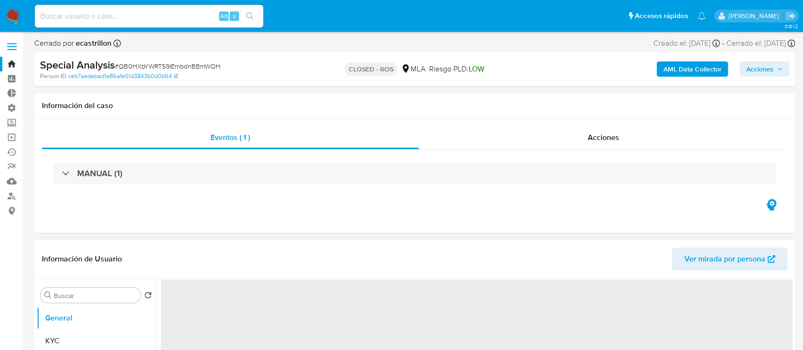
select select "10"
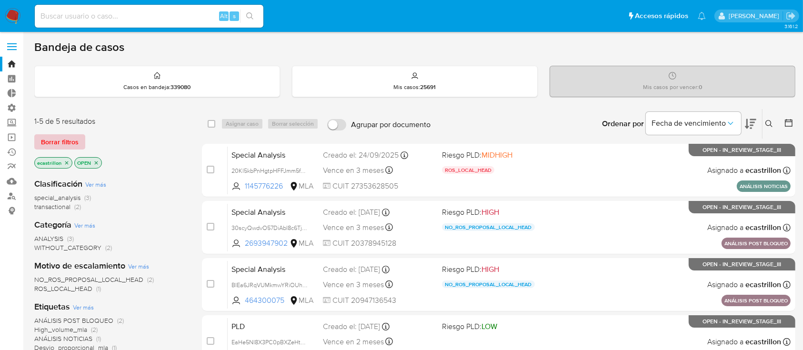
click at [39, 144] on button "Borrar filtros" at bounding box center [59, 141] width 51 height 15
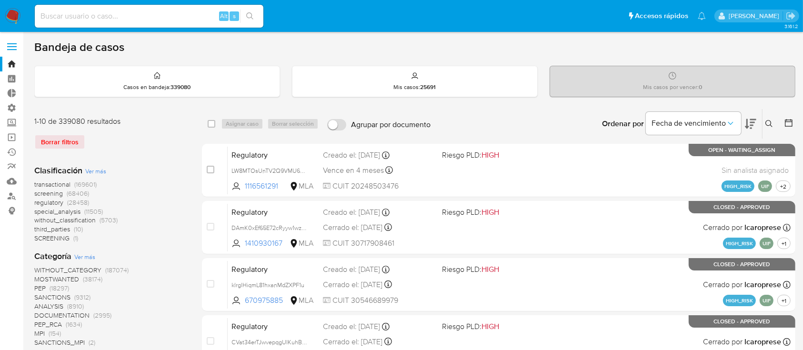
click at [787, 122] on icon at bounding box center [789, 123] width 10 height 10
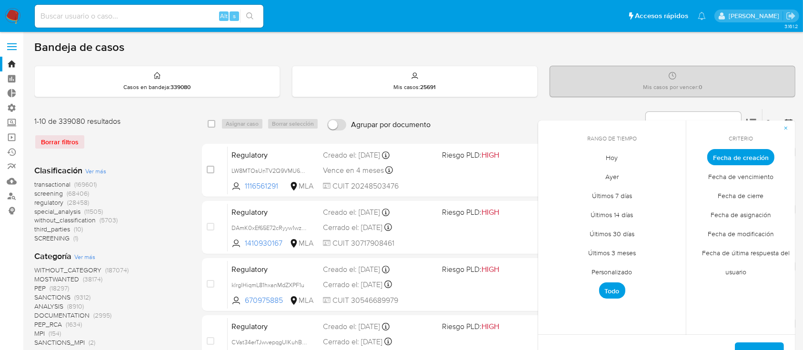
click at [626, 276] on span "Personalizado" at bounding box center [612, 272] width 60 height 20
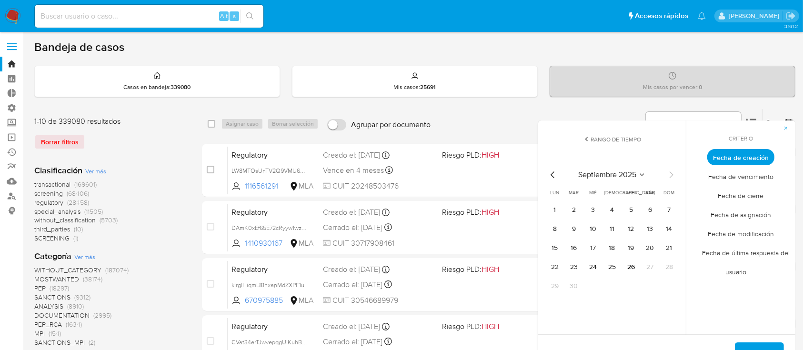
click at [556, 180] on div "septiembre 2025 septiembre 2025 lun lunes mar martes mié miércoles jue jueves v…" at bounding box center [612, 231] width 130 height 125
click at [553, 179] on icon "Mes anterior" at bounding box center [552, 174] width 11 height 11
click at [670, 176] on icon "Mes siguiente" at bounding box center [670, 174] width 11 height 11
click at [632, 213] on button "1" at bounding box center [630, 209] width 15 height 15
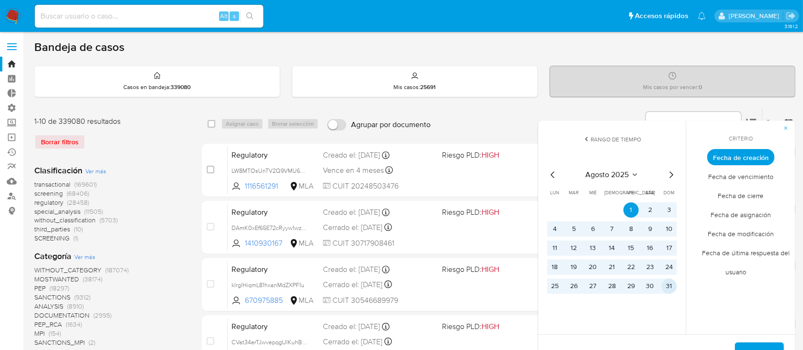
click at [666, 283] on button "31" at bounding box center [668, 286] width 15 height 15
click at [755, 349] on span "Aplicar" at bounding box center [759, 353] width 24 height 21
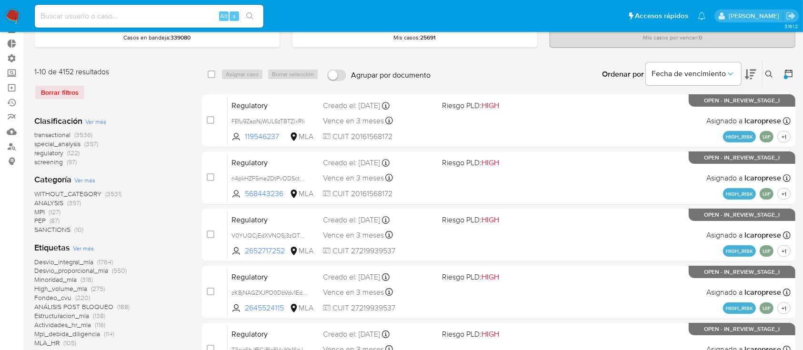
scroll to position [127, 0]
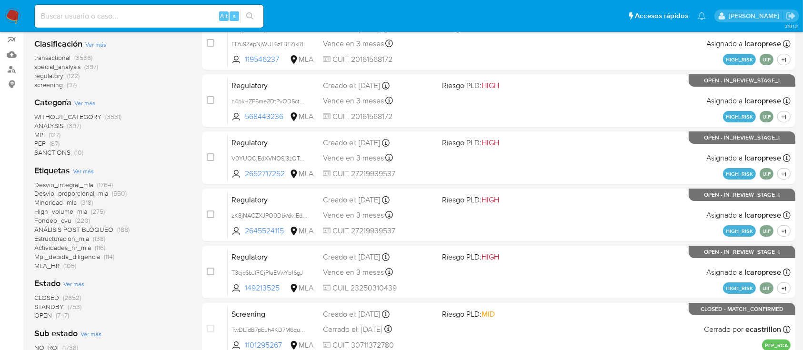
click at [75, 192] on span "Desvio_proporcional_mla" at bounding box center [71, 194] width 74 height 10
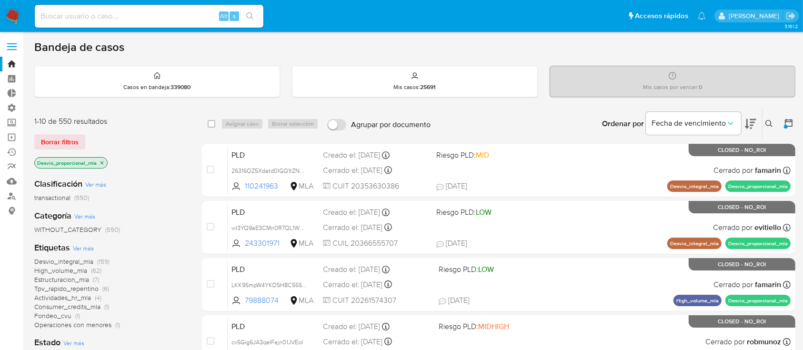
drag, startPoint x: 104, startPoint y: 161, endPoint x: 127, endPoint y: 200, distance: 44.7
click at [100, 160] on icon "close-filter" at bounding box center [102, 163] width 6 height 6
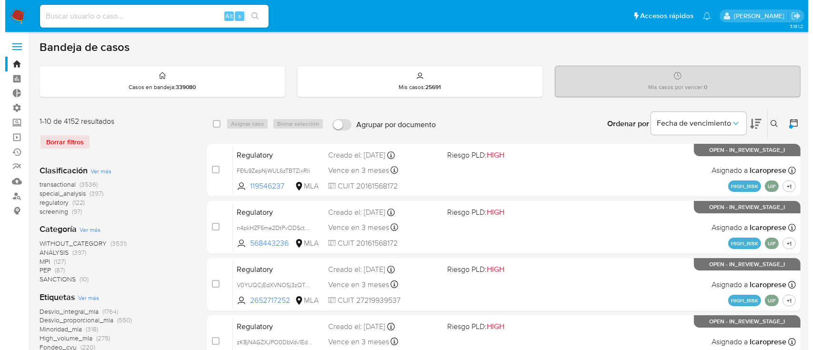
scroll to position [127, 0]
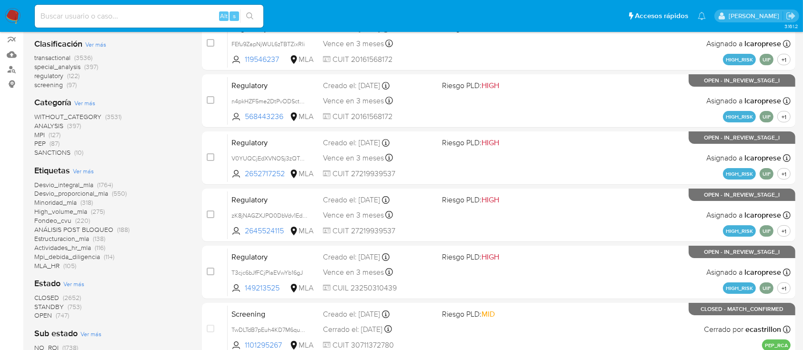
click at [92, 172] on span "Ver más" at bounding box center [83, 171] width 21 height 9
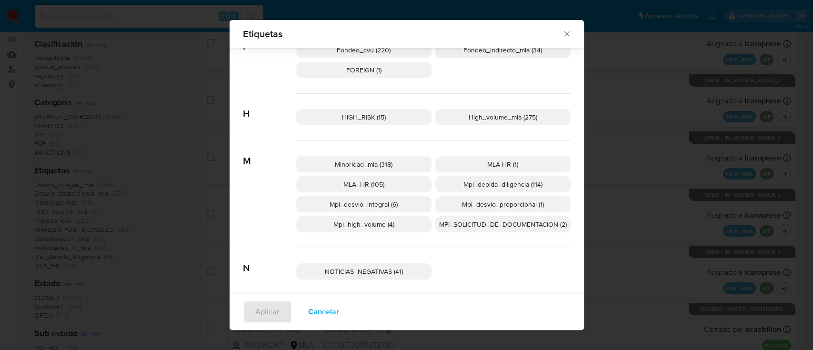
scroll to position [307, 0]
click at [345, 187] on span "MLA_HR (105)" at bounding box center [363, 184] width 41 height 10
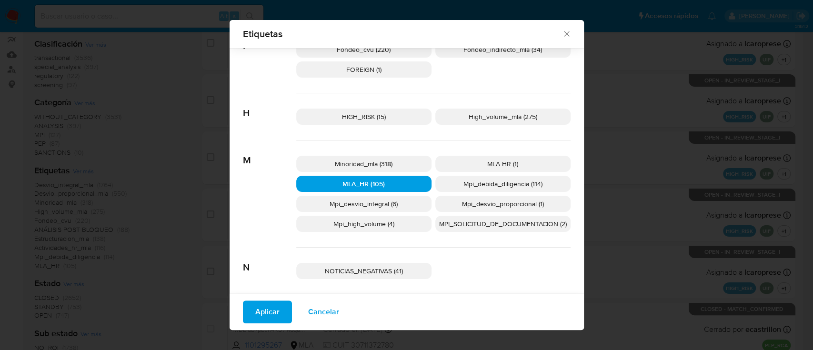
click at [345, 187] on span "MLA_HR (105)" at bounding box center [363, 184] width 42 height 10
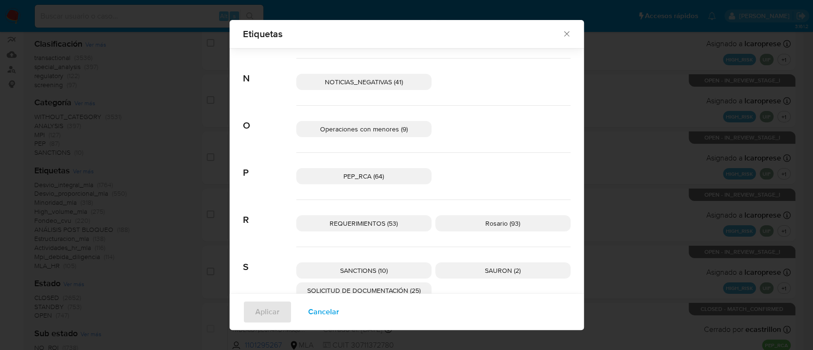
scroll to position [497, 0]
click at [475, 220] on p "Rosario (93)" at bounding box center [502, 222] width 135 height 16
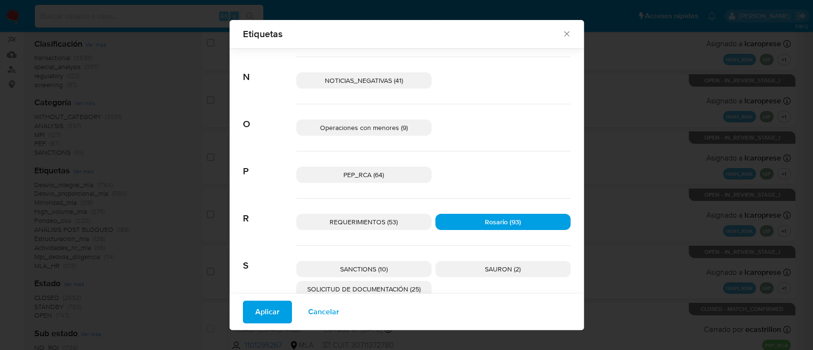
click at [255, 317] on span "Aplicar" at bounding box center [267, 311] width 24 height 21
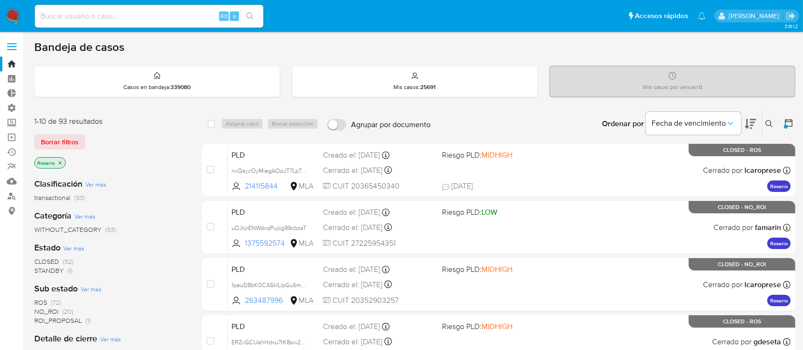
click at [55, 271] on span "STANDBY" at bounding box center [49, 271] width 30 height 10
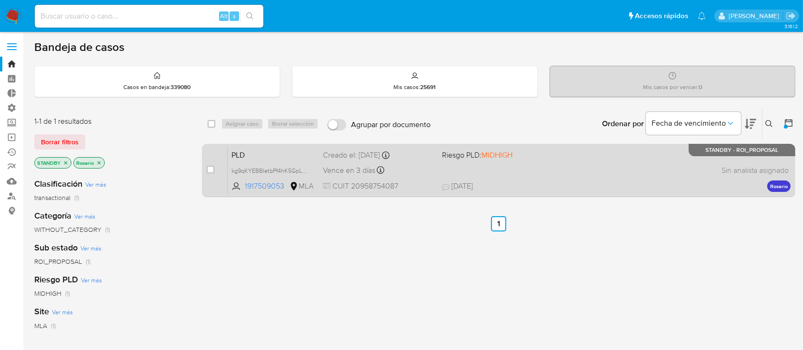
click at [558, 183] on span "11/09/2025 11/09/2025 16:25" at bounding box center [557, 186] width 230 height 10
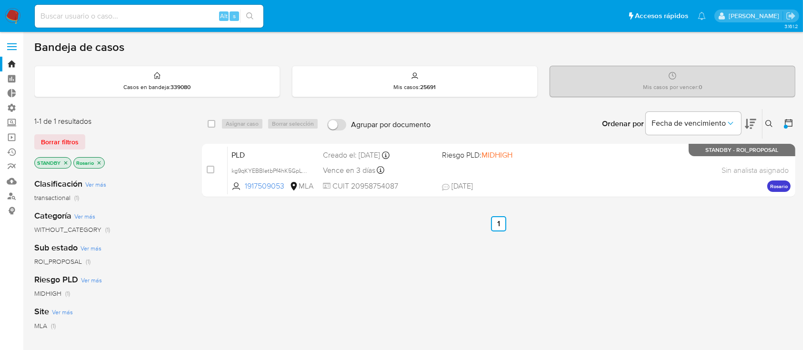
click at [96, 162] on icon "close-filter" at bounding box center [99, 163] width 6 height 6
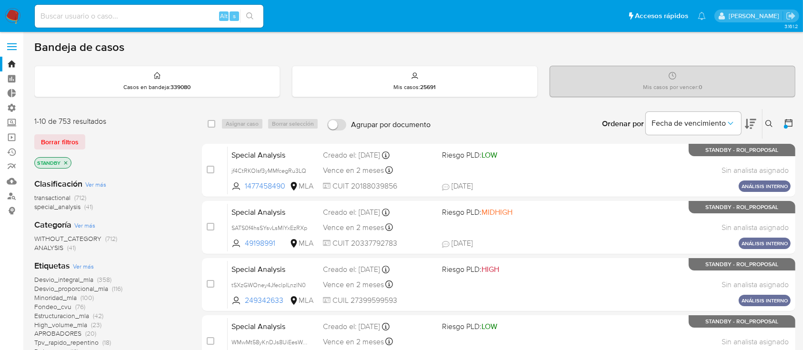
click at [69, 160] on p "STANDBY" at bounding box center [53, 163] width 36 height 10
click at [67, 160] on icon "close-filter" at bounding box center [66, 163] width 6 height 6
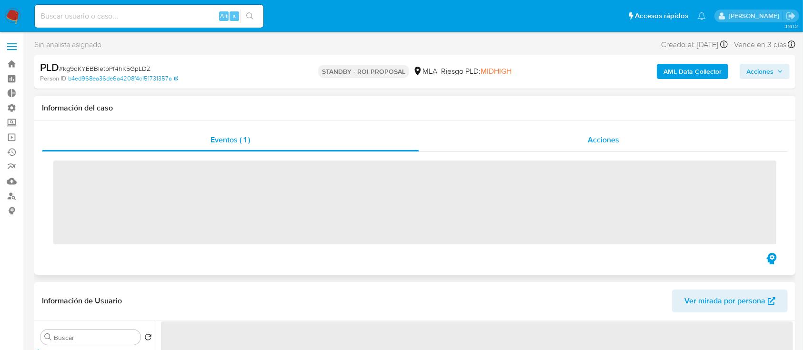
click at [574, 135] on div "Acciones" at bounding box center [603, 140] width 369 height 23
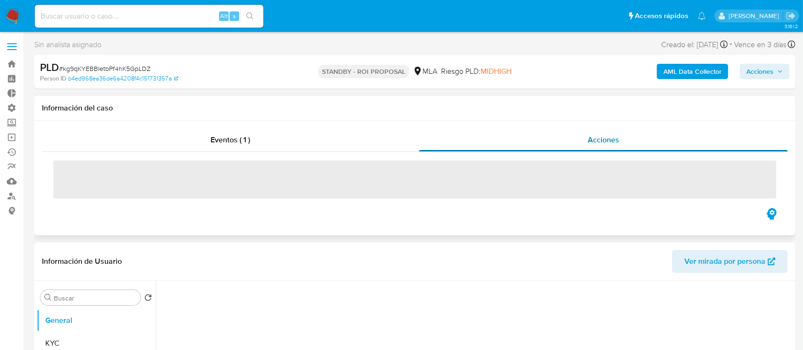
select select "10"
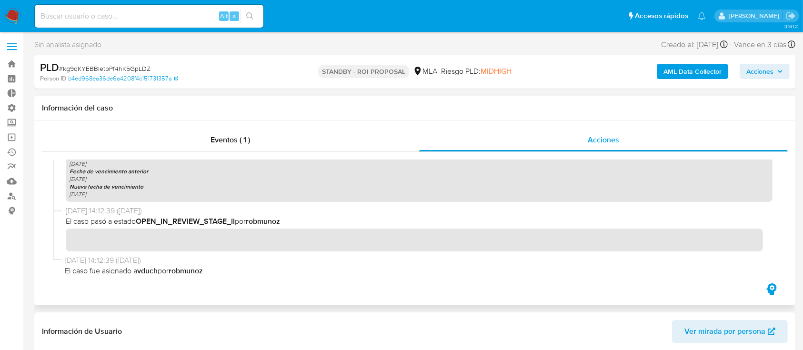
scroll to position [1435, 0]
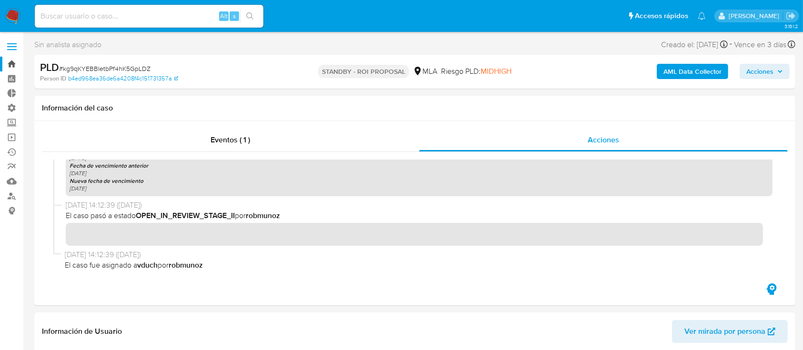
click at [5, 60] on link "Bandeja" at bounding box center [56, 64] width 113 height 15
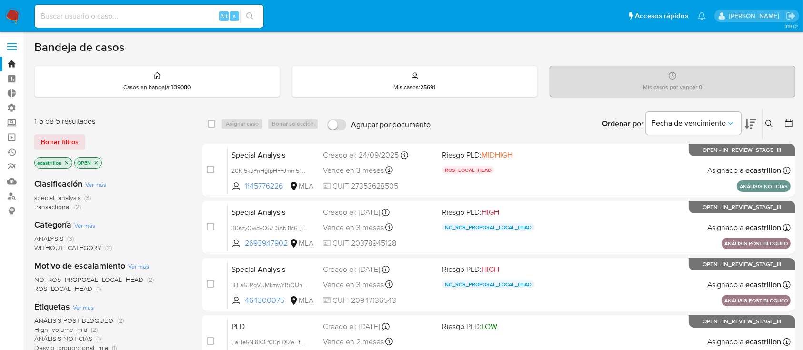
click at [50, 127] on div "1-5 de 5 resultados Borrar filtros ecastrillon OPEN" at bounding box center [110, 143] width 152 height 54
click at [60, 143] on span "Borrar filtros" at bounding box center [60, 141] width 38 height 13
click at [55, 138] on span "Borrar filtros" at bounding box center [60, 141] width 38 height 13
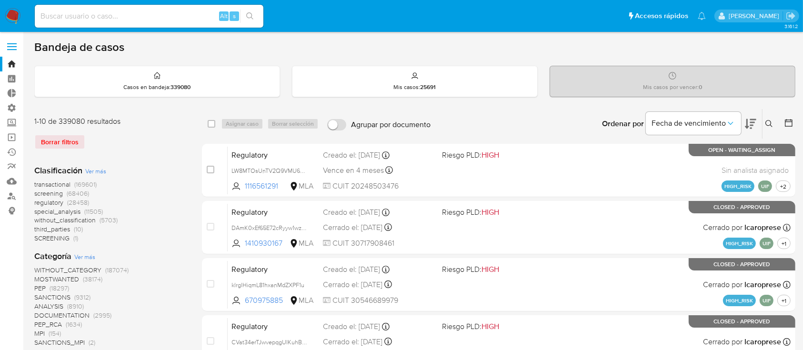
click at [785, 121] on icon at bounding box center [789, 123] width 8 height 8
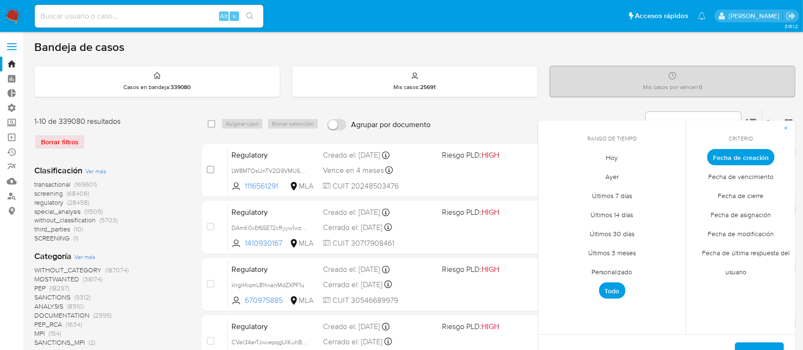
click at [618, 269] on span "Personalizado" at bounding box center [612, 272] width 60 height 20
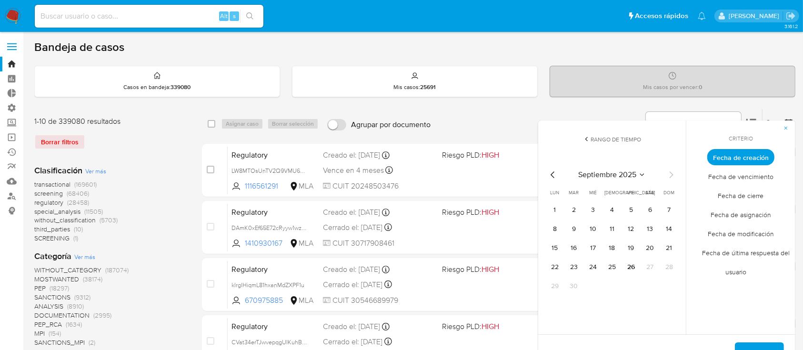
click at [552, 168] on div "septiembre 2025 septiembre 2025 lun lunes mar martes mié miércoles jue jueves v…" at bounding box center [612, 230] width 152 height 150
click at [551, 170] on icon "Mes anterior" at bounding box center [552, 174] width 11 height 11
click at [575, 213] on button "1" at bounding box center [573, 209] width 15 height 15
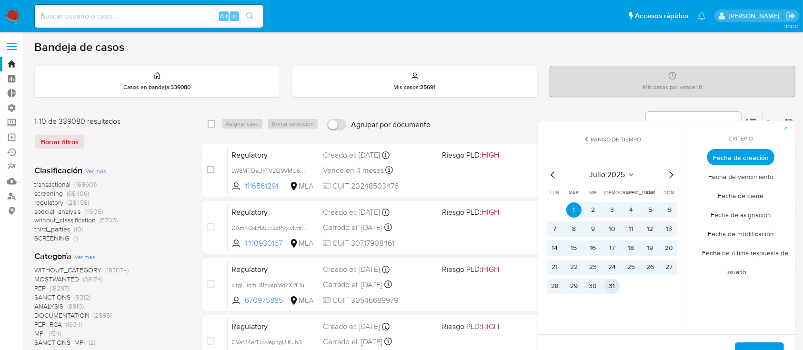
click at [609, 286] on button "31" at bounding box center [611, 286] width 15 height 15
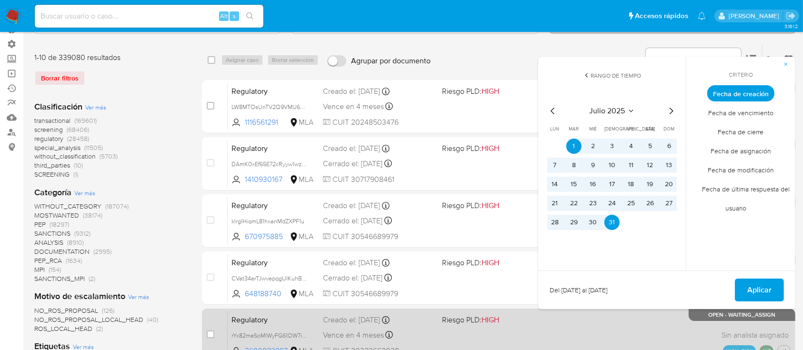
scroll to position [127, 0]
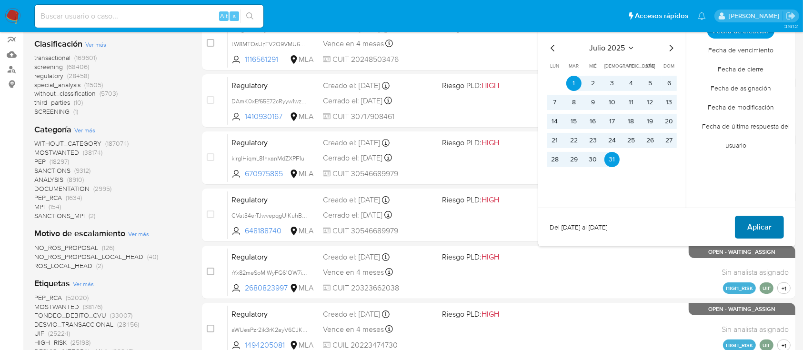
click at [759, 223] on span "Aplicar" at bounding box center [759, 227] width 24 height 21
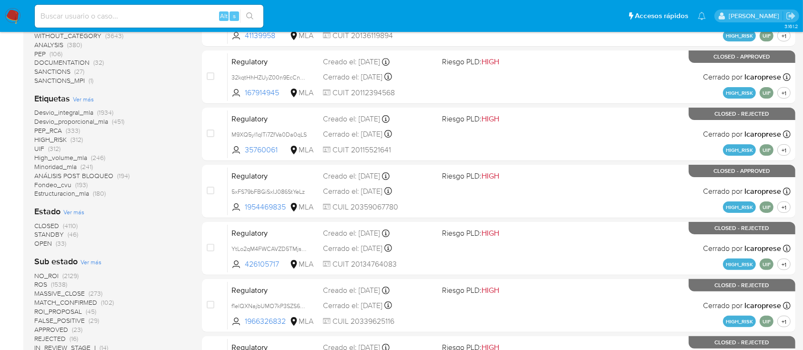
scroll to position [254, 0]
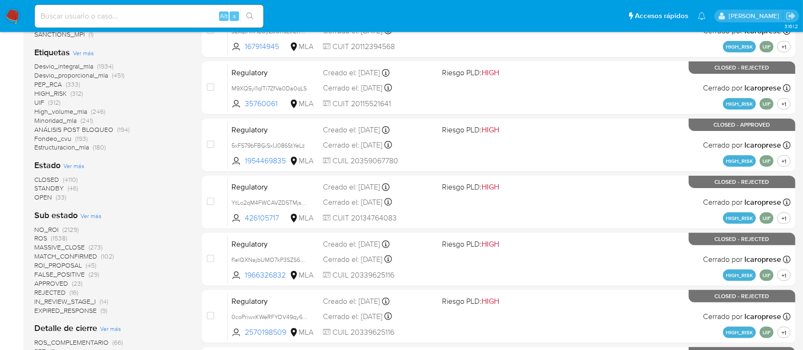
click at [61, 188] on span "STANDBY" at bounding box center [49, 188] width 30 height 10
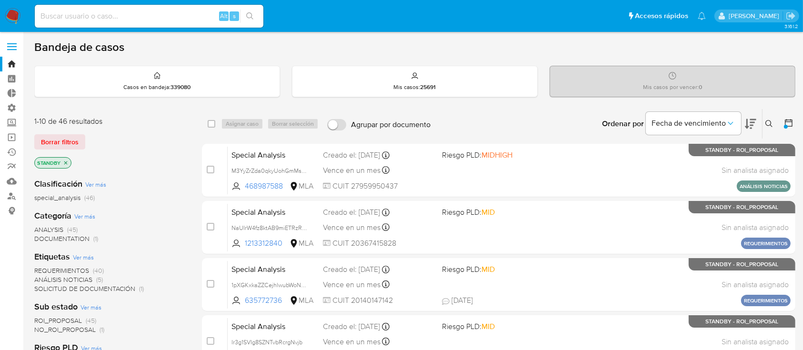
click at [65, 164] on icon "close-filter" at bounding box center [66, 163] width 6 height 6
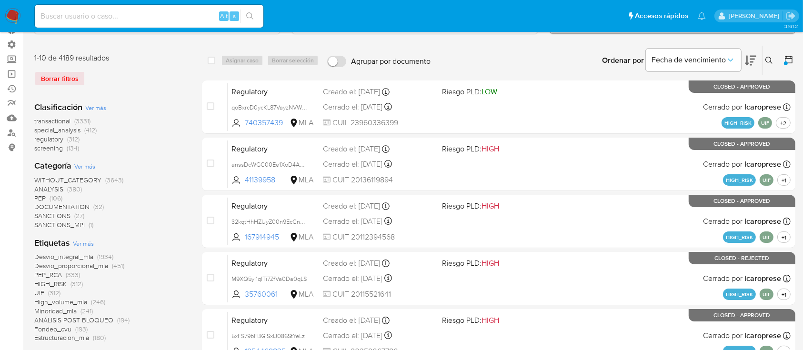
scroll to position [190, 0]
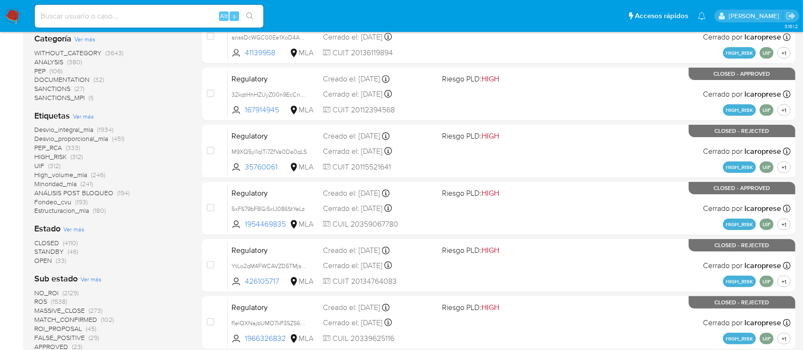
click at [53, 261] on span "OPEN (33)" at bounding box center [50, 260] width 32 height 9
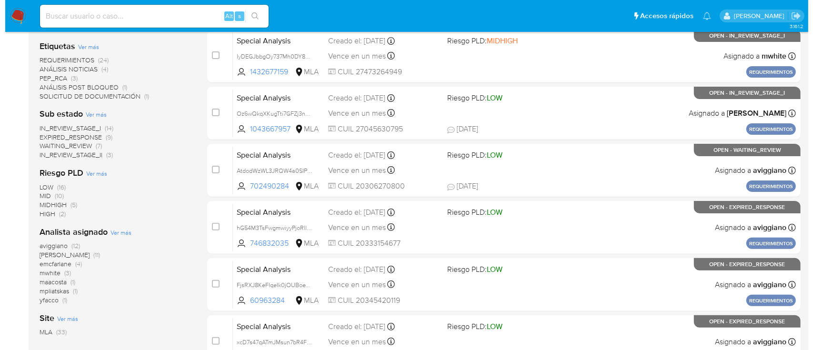
scroll to position [254, 0]
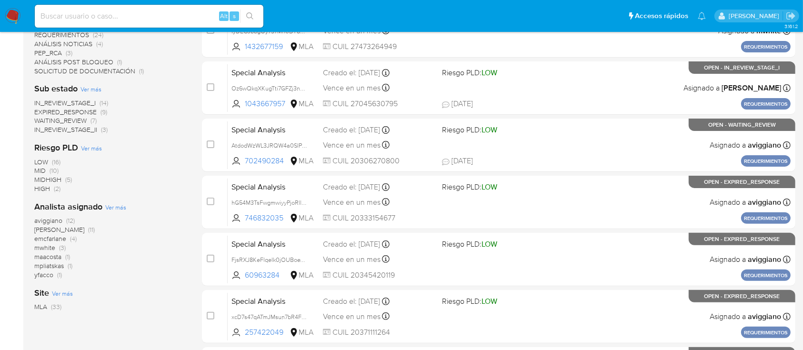
click at [123, 208] on span "Ver más" at bounding box center [115, 207] width 21 height 9
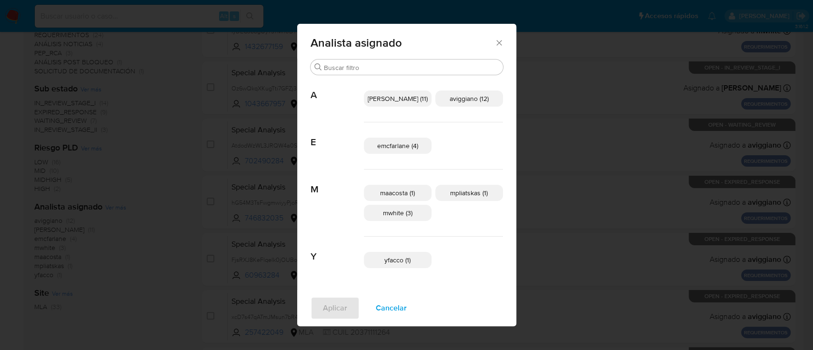
click at [397, 141] on span "emcfarlane (4)" at bounding box center [397, 146] width 41 height 10
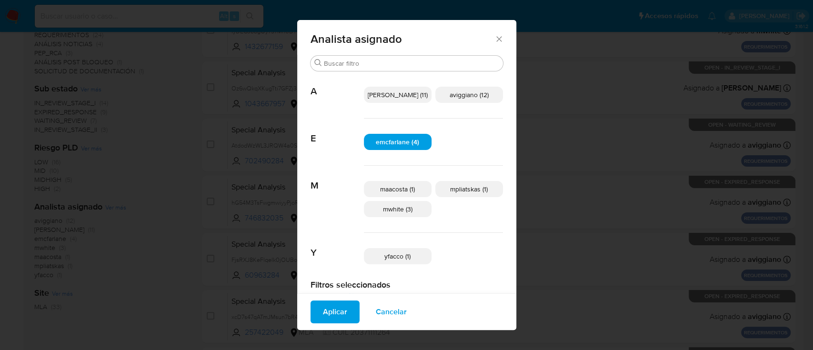
click at [344, 314] on span "Aplicar" at bounding box center [335, 311] width 24 height 21
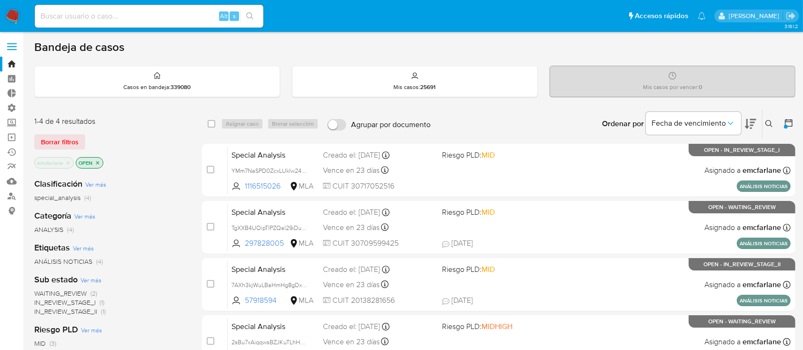
click at [68, 162] on icon "close-filter" at bounding box center [68, 163] width 6 height 6
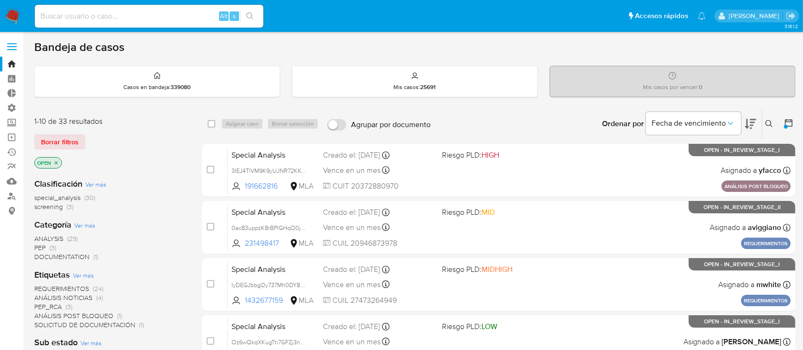
click at [55, 164] on icon "close-filter" at bounding box center [56, 163] width 6 height 6
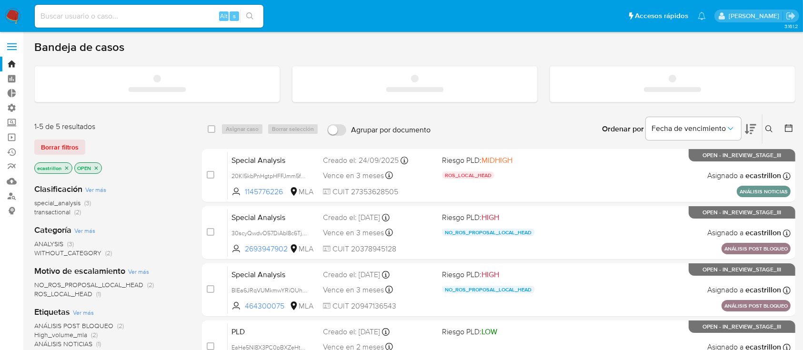
click at [87, 21] on input at bounding box center [149, 16] width 229 height 12
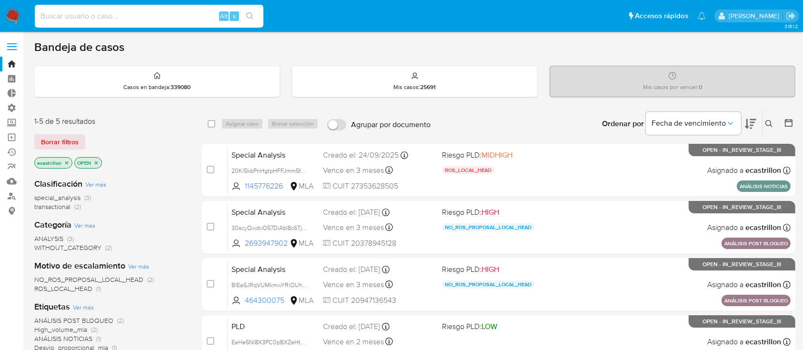
paste input "sina3NvO8uU1QUHB9AhozanV"
type input "sina3NvO8uU1QUHB9AhozanV"
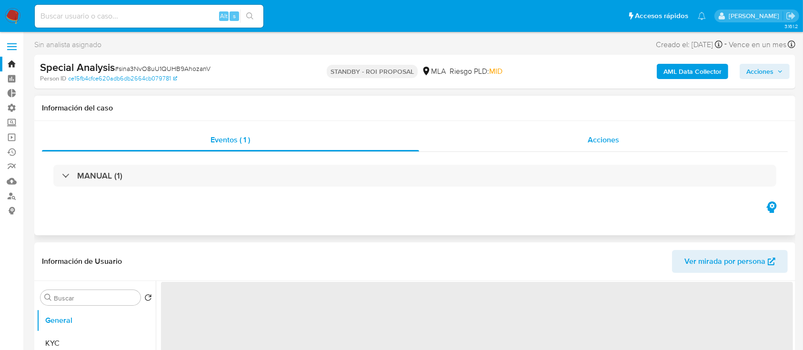
select select "10"
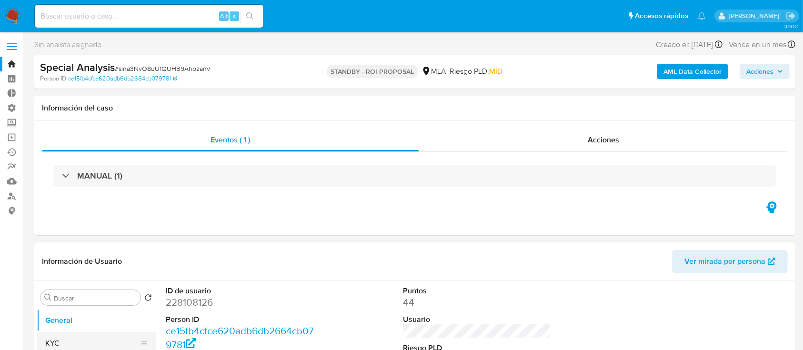
click at [37, 337] on button "KYC" at bounding box center [92, 343] width 111 height 23
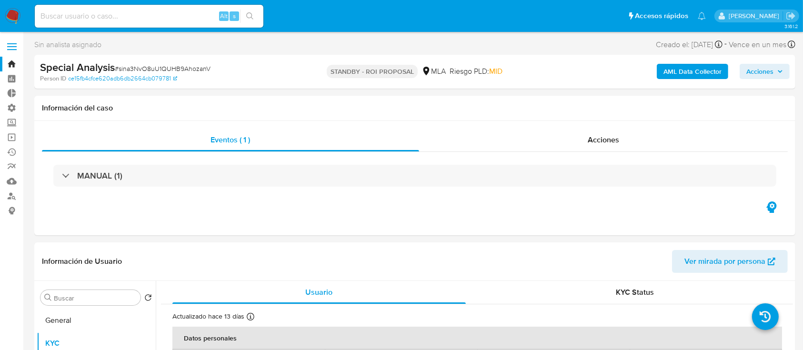
click at [188, 14] on input at bounding box center [149, 16] width 229 height 12
paste input "kg9qKYEBBIetbPf4hK5GpLDZ"
type input "kg9qKYEBBIetbPf4hK5GpLDZ"
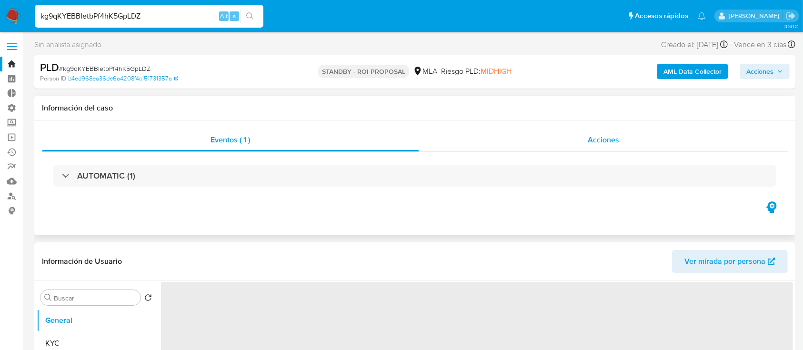
click at [519, 133] on div "Acciones" at bounding box center [603, 140] width 369 height 23
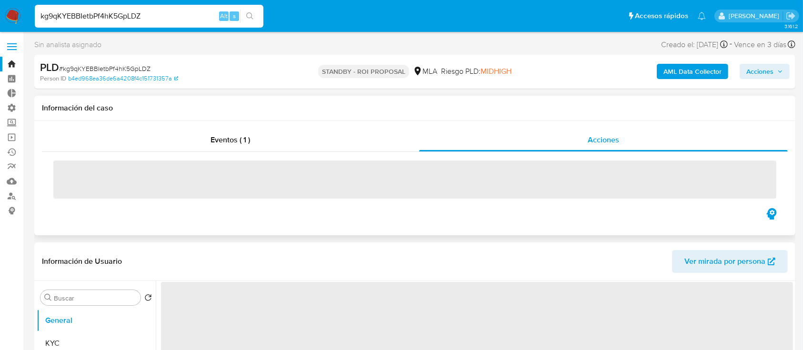
select select "10"
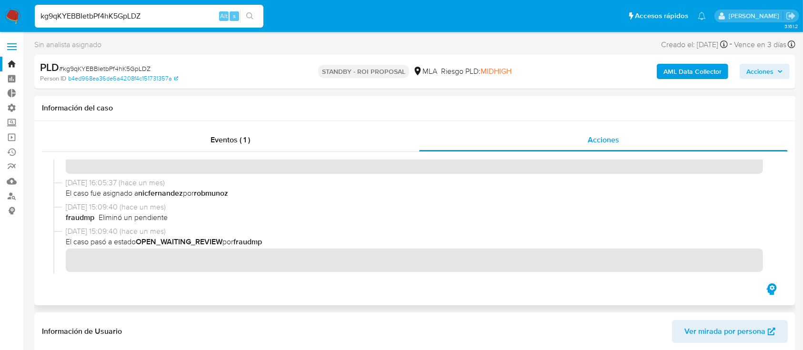
scroll to position [1435, 0]
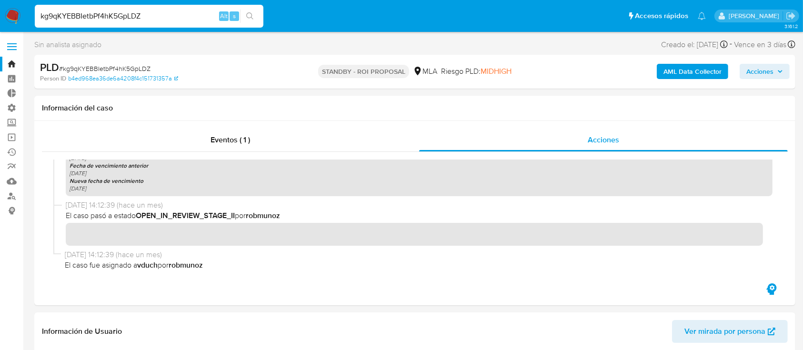
click at [97, 18] on input "kg9qKYEBBIetbPf4hK5GpLDZ" at bounding box center [149, 16] width 229 height 12
paste input "PNj7pKhdeu9Op7Qs4UywuY95"
type input "PNj7pKhdeu9Op7Qs4UywuY95"
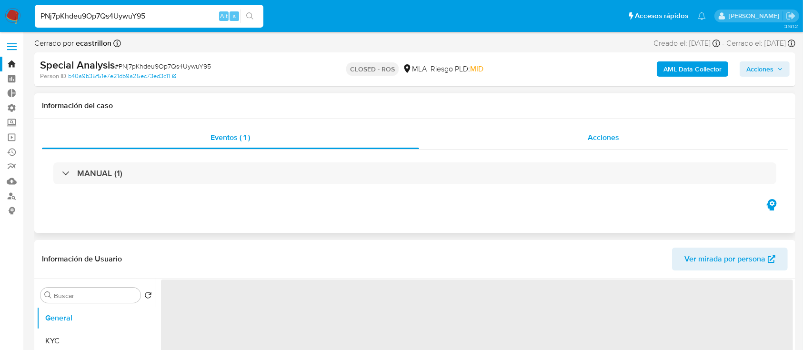
click at [476, 143] on div "Acciones" at bounding box center [603, 137] width 369 height 23
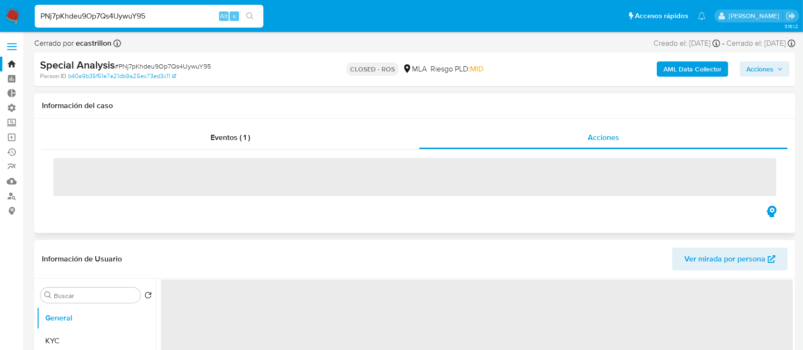
select select "10"
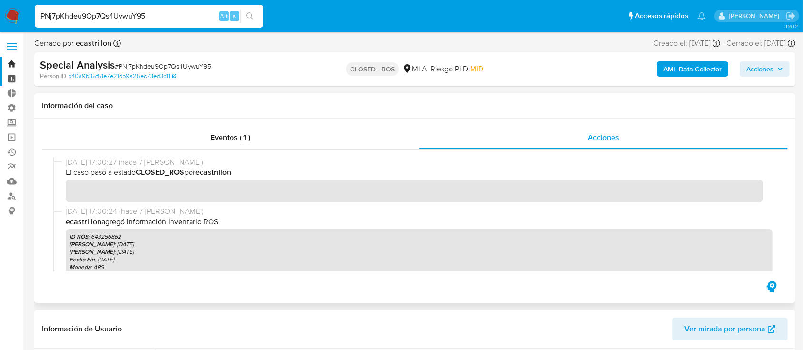
click at [13, 72] on link "Tablero" at bounding box center [56, 78] width 113 height 15
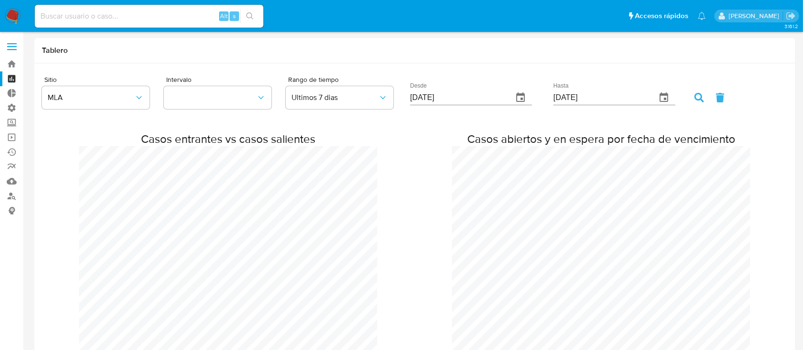
scroll to position [1544, 803]
click at [13, 63] on link "Bandeja" at bounding box center [56, 64] width 113 height 15
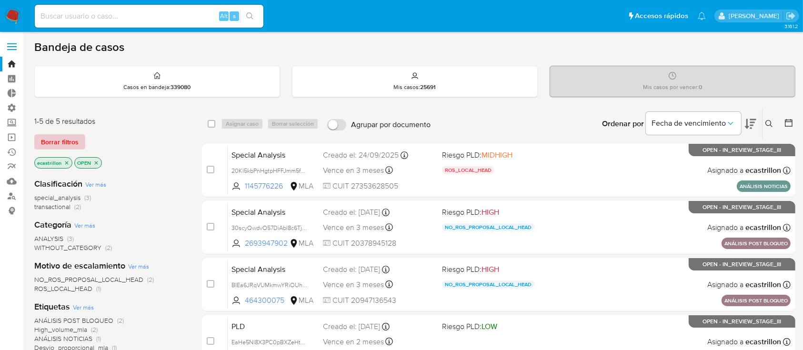
click at [81, 134] on button "Borrar filtros" at bounding box center [59, 141] width 51 height 15
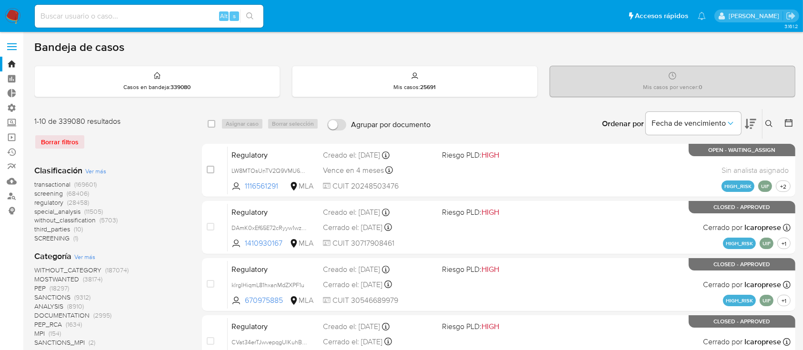
click at [785, 129] on button at bounding box center [789, 123] width 11 height 11
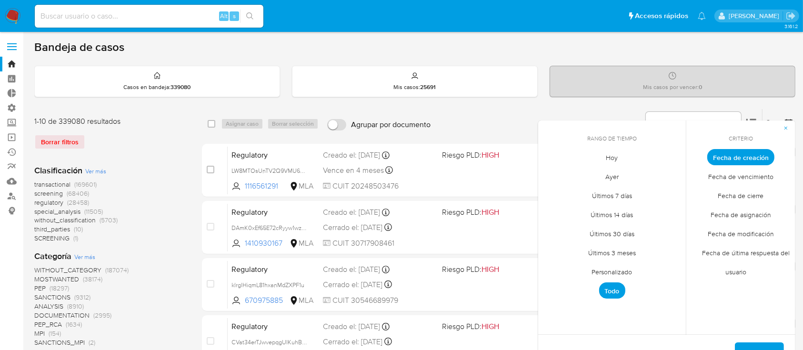
click at [601, 267] on span "Personalizado" at bounding box center [612, 272] width 60 height 20
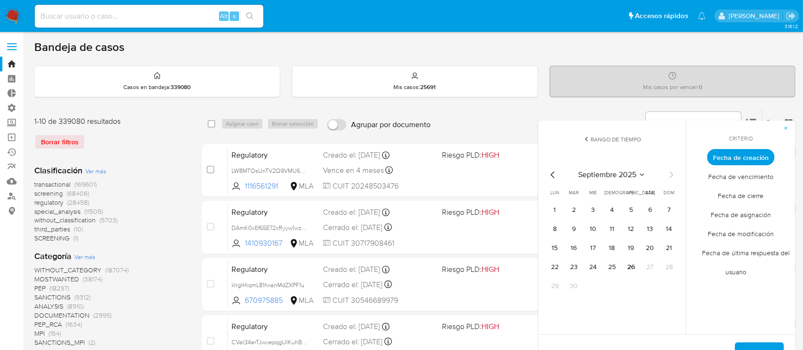
click at [559, 173] on div "septiembre 2025" at bounding box center [612, 174] width 130 height 11
click at [557, 173] on icon "Mes anterior" at bounding box center [552, 174] width 11 height 11
click at [551, 174] on icon "Mes anterior" at bounding box center [552, 174] width 11 height 11
click at [575, 217] on button "1" at bounding box center [573, 209] width 15 height 15
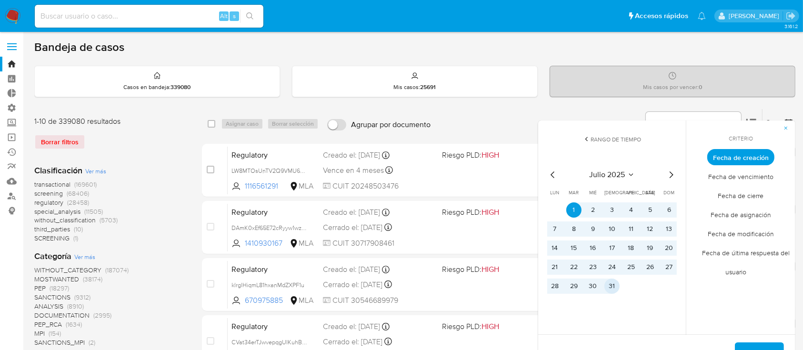
drag, startPoint x: 616, startPoint y: 287, endPoint x: 734, endPoint y: 330, distance: 125.5
click at [616, 288] on button "31" at bounding box center [611, 286] width 15 height 15
click at [752, 344] on span "Aplicar" at bounding box center [759, 353] width 24 height 21
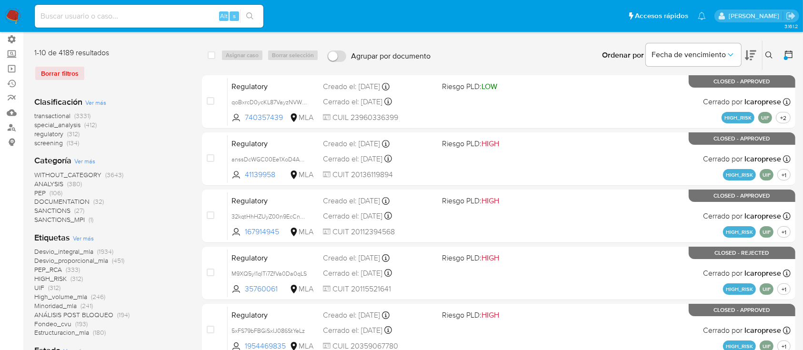
scroll to position [127, 0]
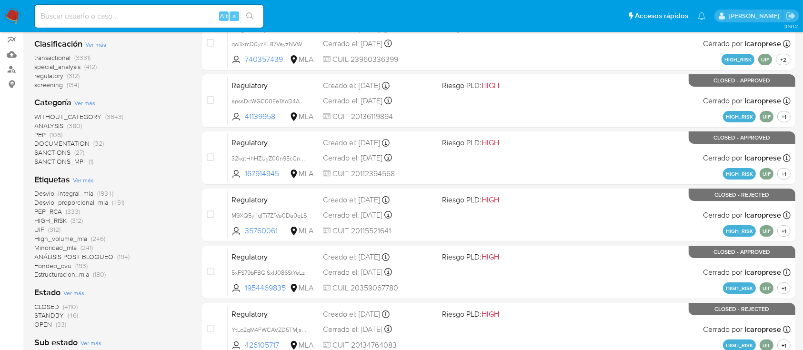
click at [38, 322] on span "OPEN" at bounding box center [43, 325] width 18 height 10
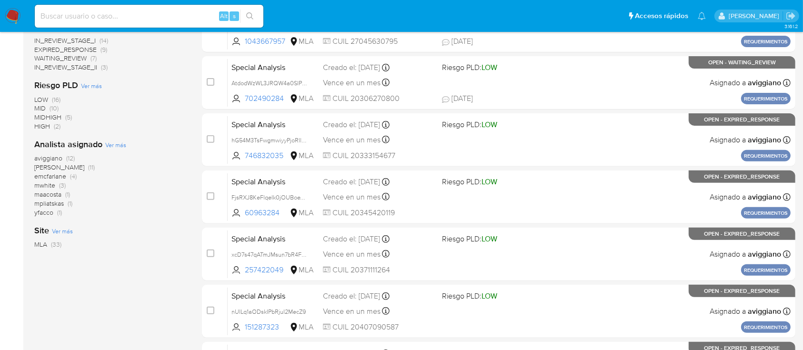
scroll to position [317, 0]
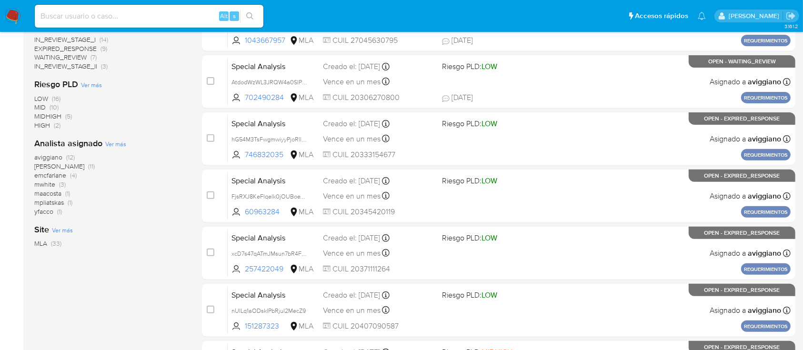
click at [55, 174] on span "emcfarlane" at bounding box center [50, 175] width 32 height 10
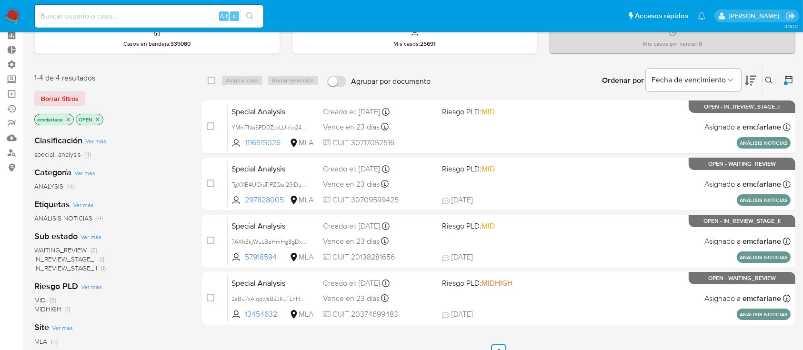
scroll to position [63, 0]
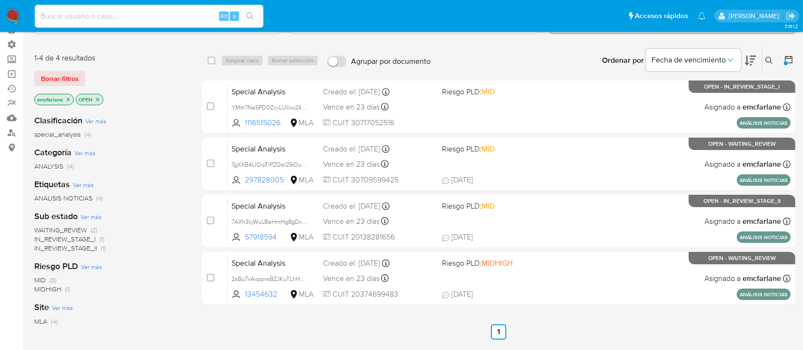
click at [122, 19] on input at bounding box center [149, 16] width 229 height 12
paste input "5flhGaeyEyyeGazVKVAYjMd5"
type input "5flhGaeyEyyeGazVKVAYjMd5"
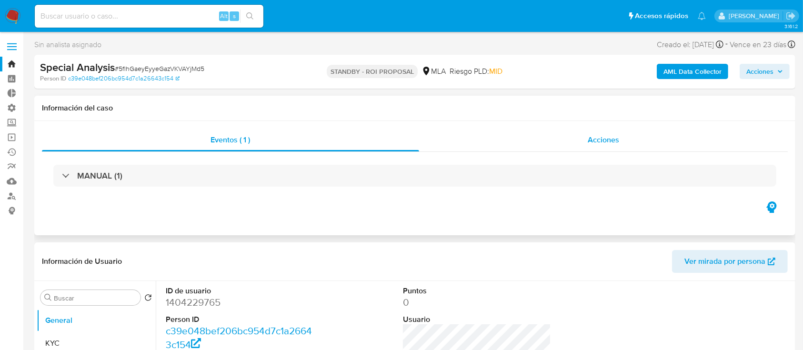
select select "10"
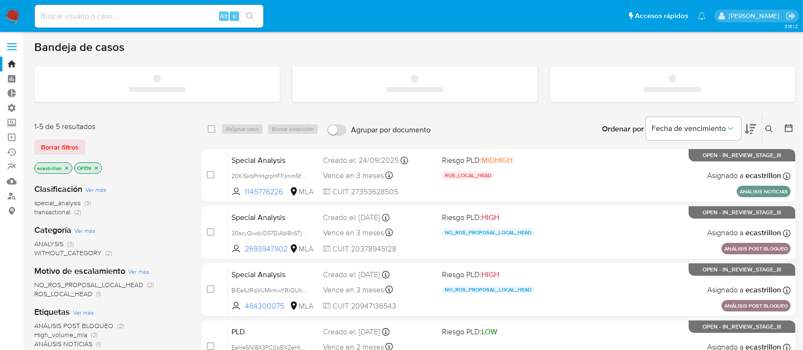
click at [119, 16] on input at bounding box center [149, 16] width 229 height 12
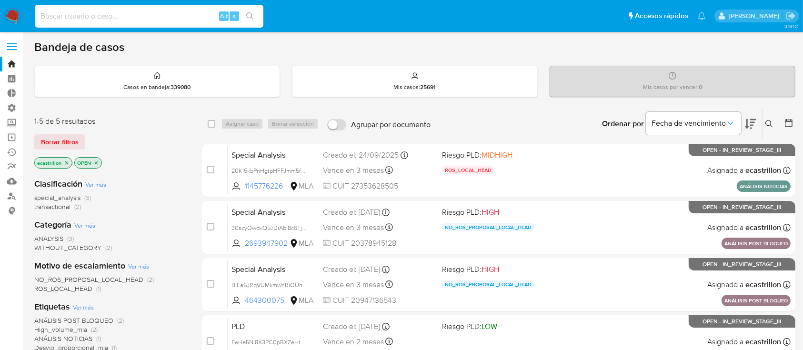
paste input "1146145494"
type input "1146145494"
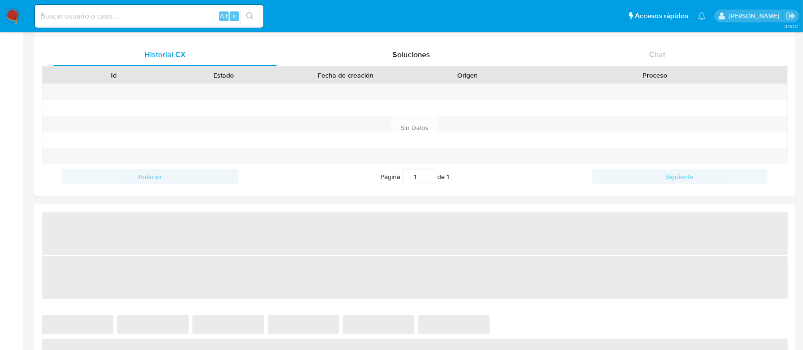
select select "10"
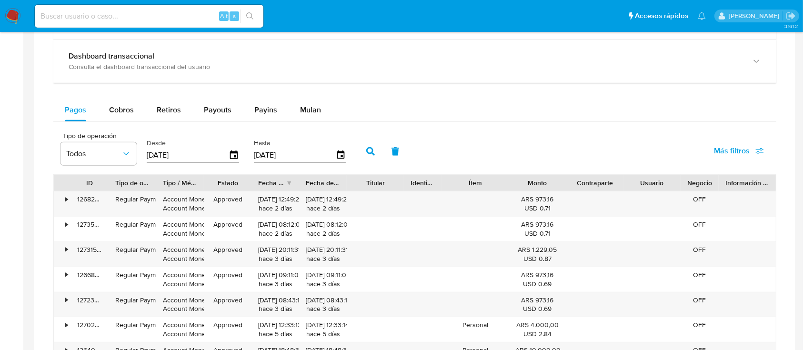
scroll to position [571, 0]
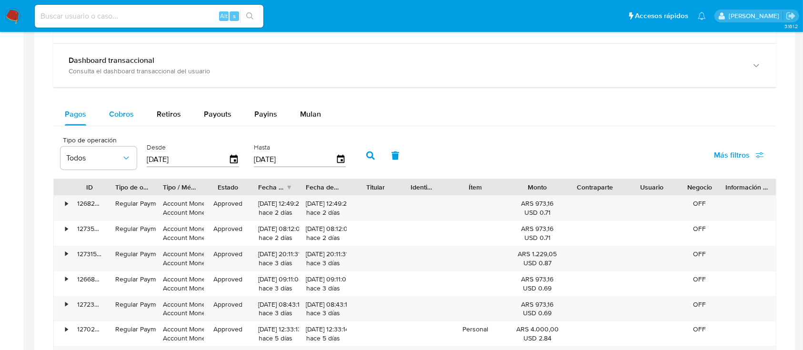
click at [107, 116] on button "Cobros" at bounding box center [122, 114] width 48 height 23
select select "10"
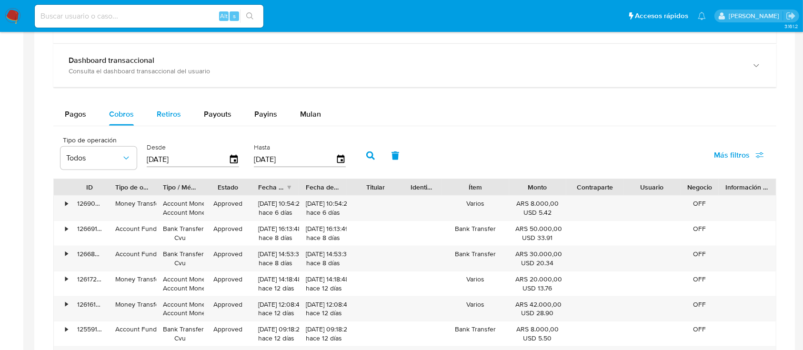
click at [175, 109] on span "Retiros" at bounding box center [169, 114] width 24 height 11
select select "10"
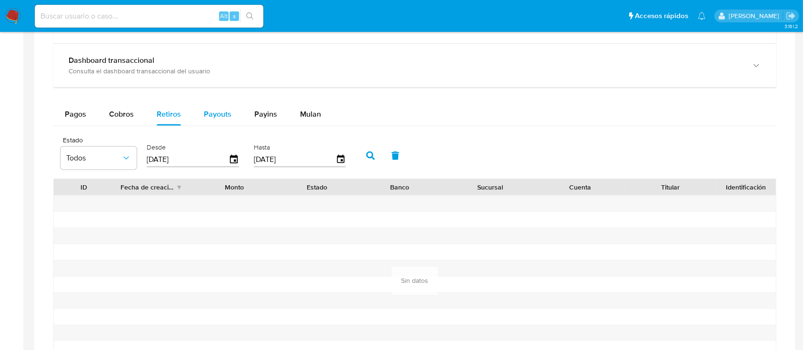
click at [210, 116] on span "Payouts" at bounding box center [218, 114] width 28 height 11
select select "10"
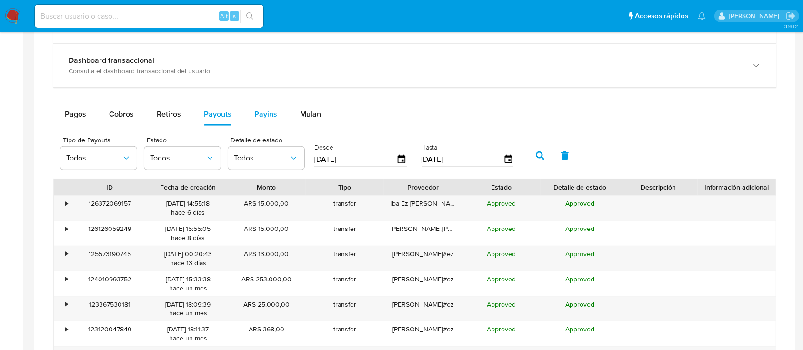
click at [269, 115] on span "Payins" at bounding box center [265, 114] width 23 height 11
select select "10"
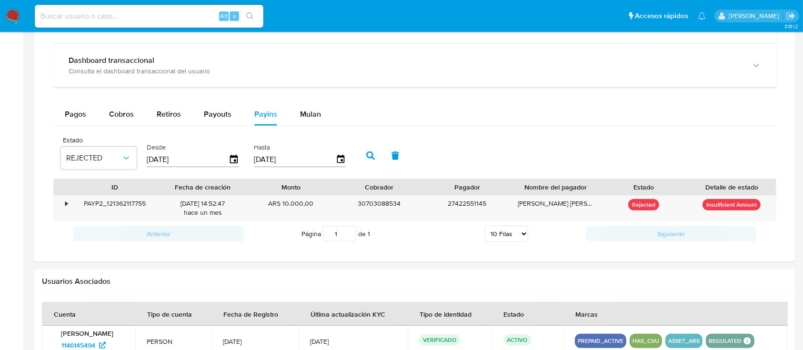
click at [172, 14] on input at bounding box center [149, 16] width 229 height 12
paste input "2207478499"
type input "2207478499"
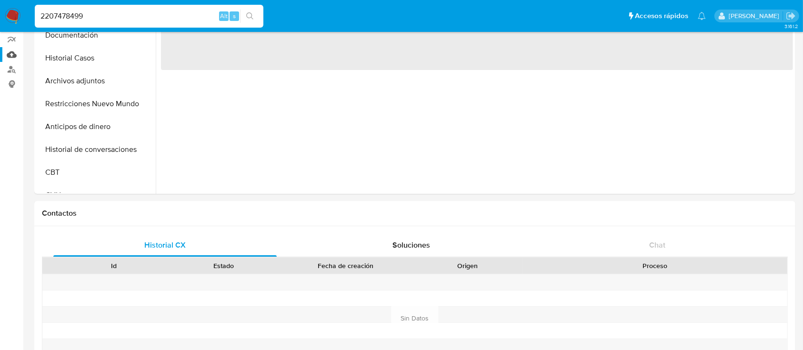
select select "10"
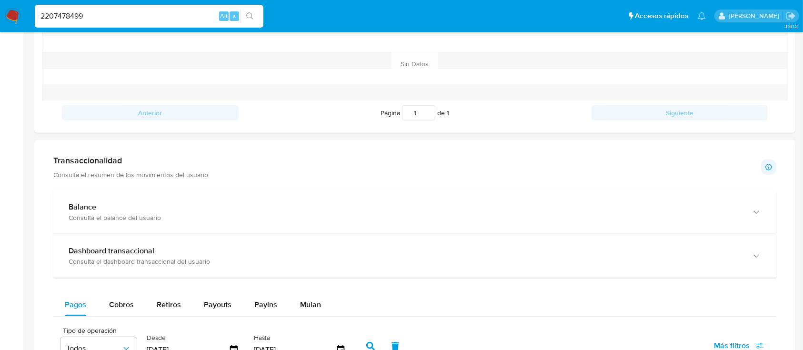
scroll to position [571, 0]
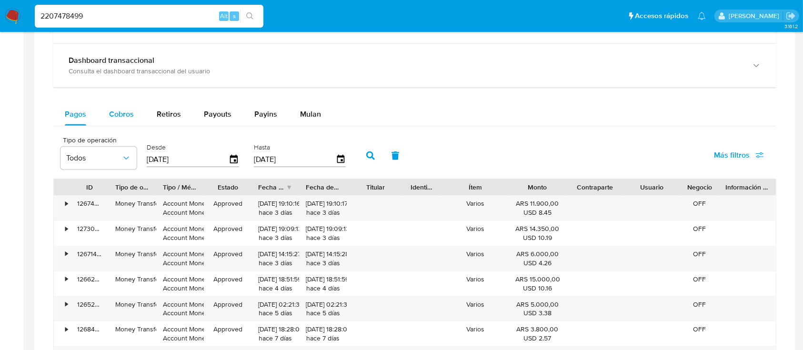
click at [128, 109] on span "Cobros" at bounding box center [121, 114] width 25 height 11
select select "10"
click at [179, 112] on span "Retiros" at bounding box center [169, 114] width 24 height 11
select select "10"
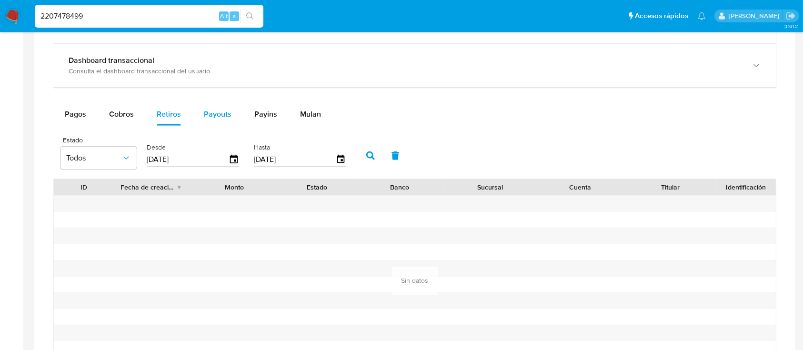
click at [211, 120] on span "Payouts" at bounding box center [218, 114] width 28 height 11
select select "10"
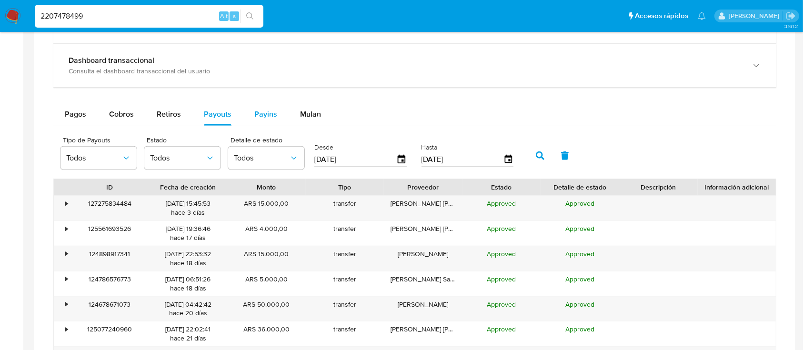
click at [259, 120] on div "Payins" at bounding box center [265, 114] width 23 height 23
select select "10"
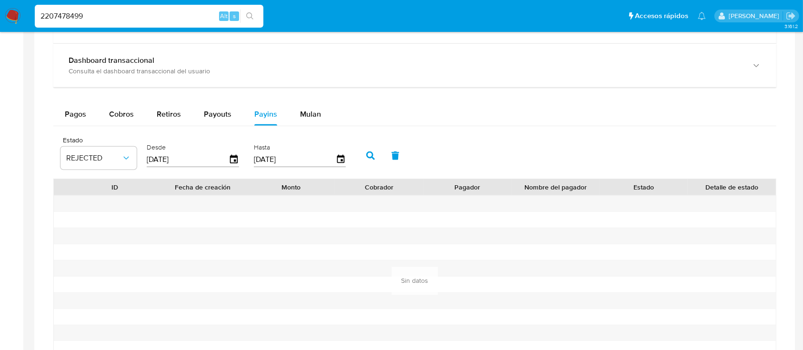
click at [197, 14] on input "2207478499" at bounding box center [149, 16] width 229 height 12
paste input "19911082"
type input "219911082"
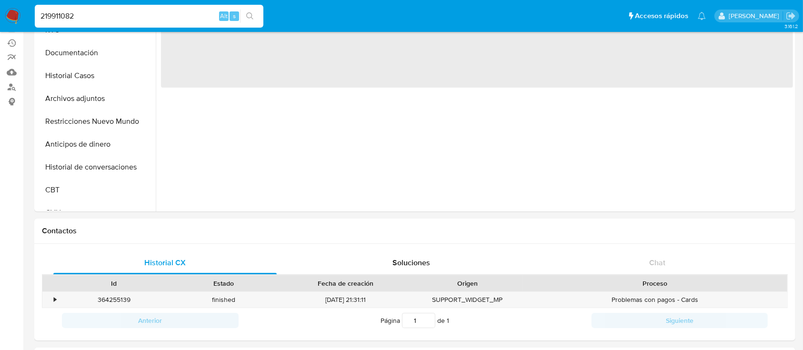
select select "10"
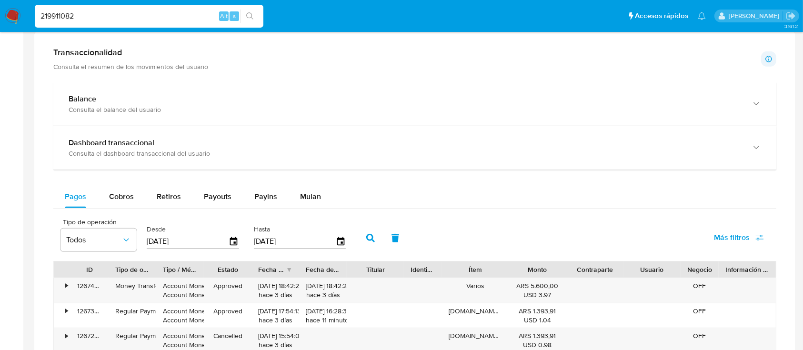
scroll to position [444, 0]
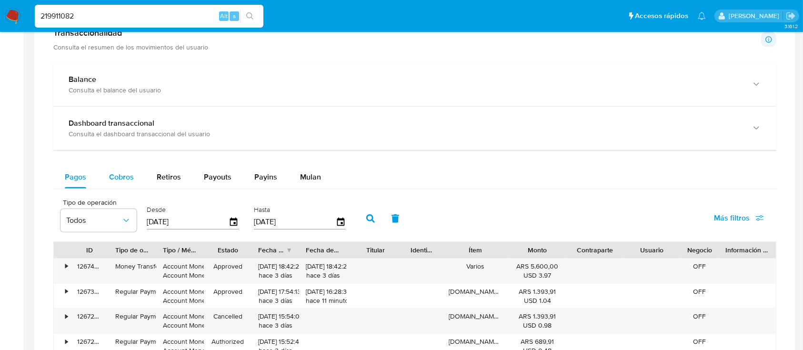
click at [119, 172] on span "Cobros" at bounding box center [121, 176] width 25 height 11
select select "10"
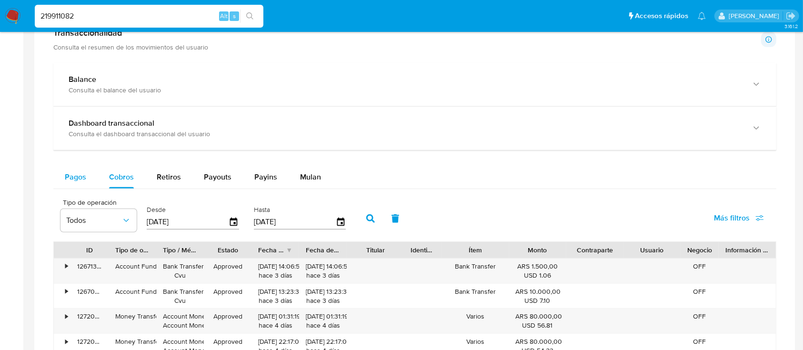
click at [87, 178] on button "Pagos" at bounding box center [75, 177] width 44 height 23
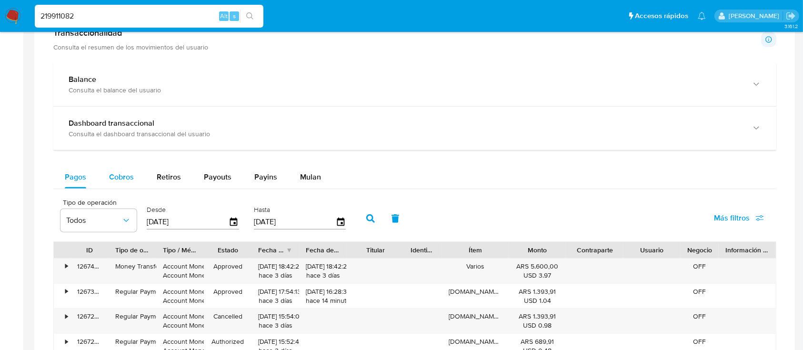
click at [125, 175] on span "Cobros" at bounding box center [121, 176] width 25 height 11
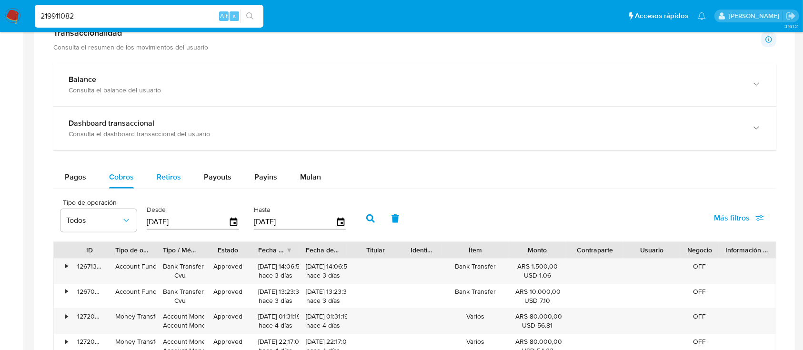
click at [163, 175] on span "Retiros" at bounding box center [169, 176] width 24 height 11
select select "10"
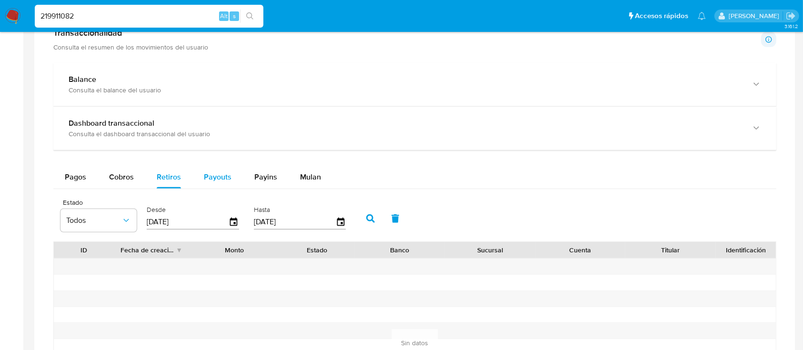
click at [224, 177] on span "Payouts" at bounding box center [218, 176] width 28 height 11
select select "10"
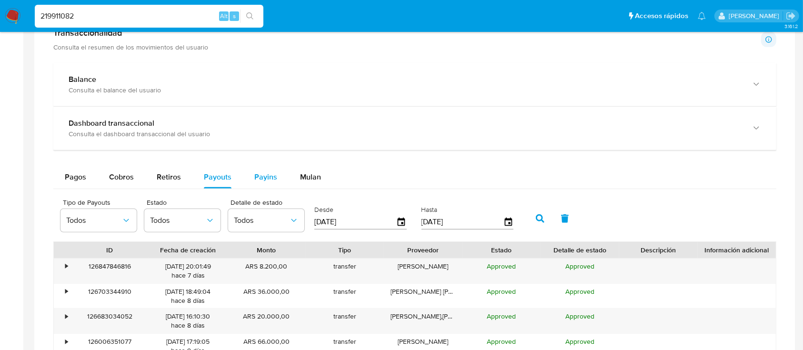
click at [262, 179] on span "Payins" at bounding box center [265, 176] width 23 height 11
select select "10"
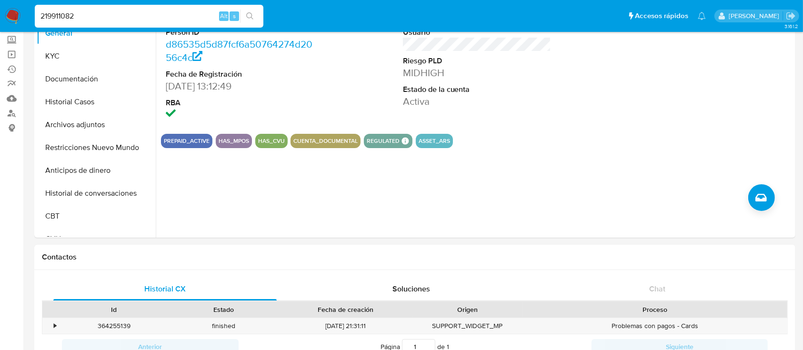
scroll to position [0, 0]
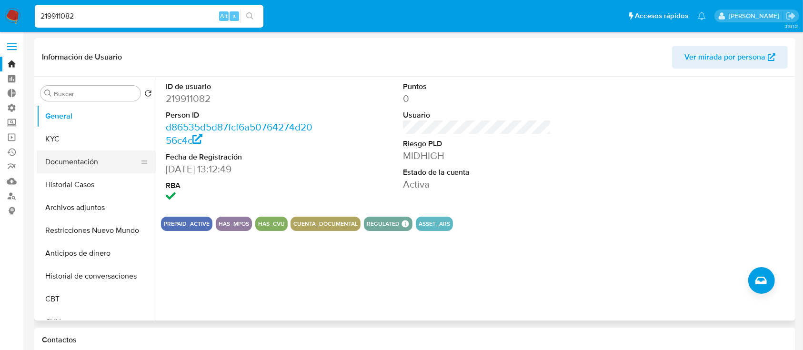
click at [82, 155] on button "Documentación" at bounding box center [92, 161] width 111 height 23
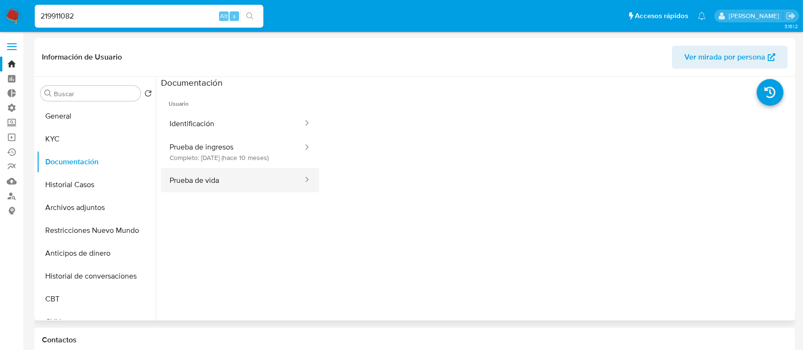
click at [203, 177] on button "Prueba de vida" at bounding box center [232, 180] width 143 height 24
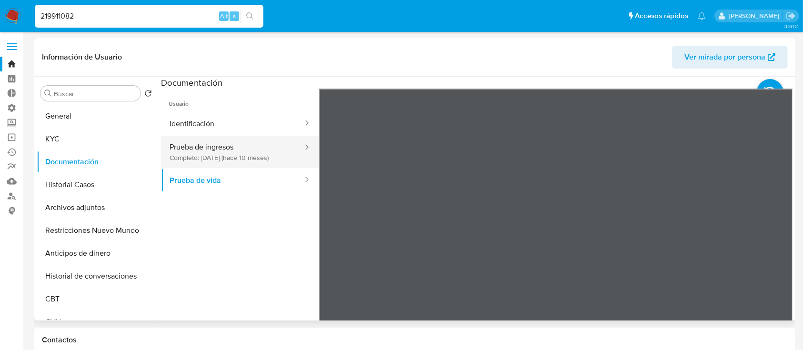
scroll to position [30, 0]
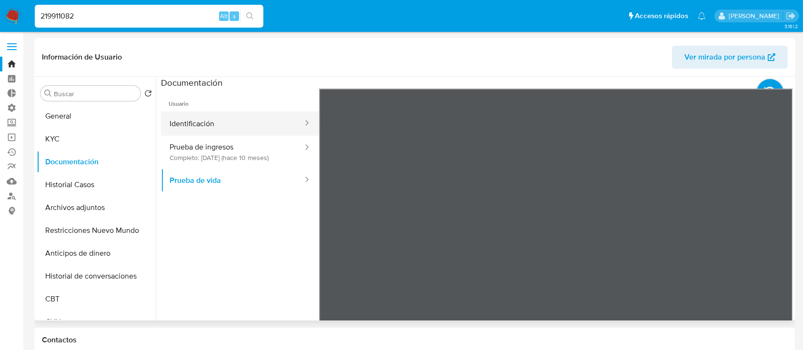
click at [213, 117] on button "Identificación" at bounding box center [232, 123] width 143 height 24
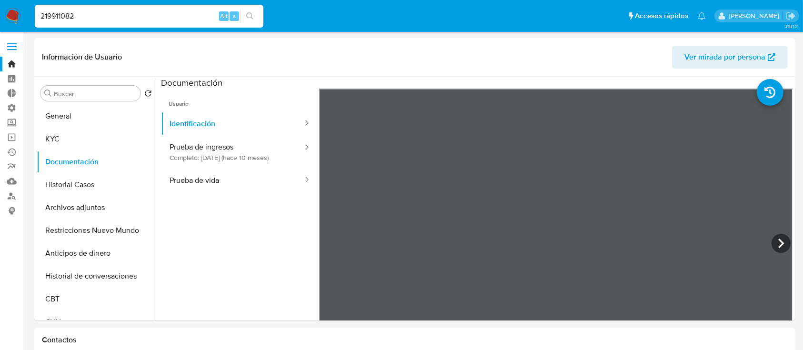
click at [37, 270] on button "Historial de conversaciones" at bounding box center [92, 276] width 111 height 23
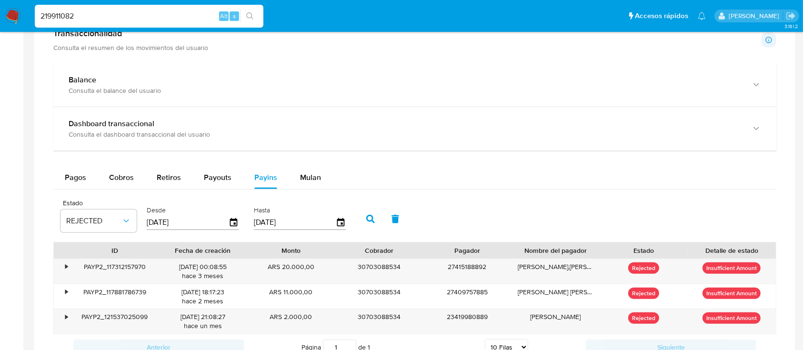
scroll to position [444, 0]
click at [75, 178] on span "Pagos" at bounding box center [75, 176] width 21 height 11
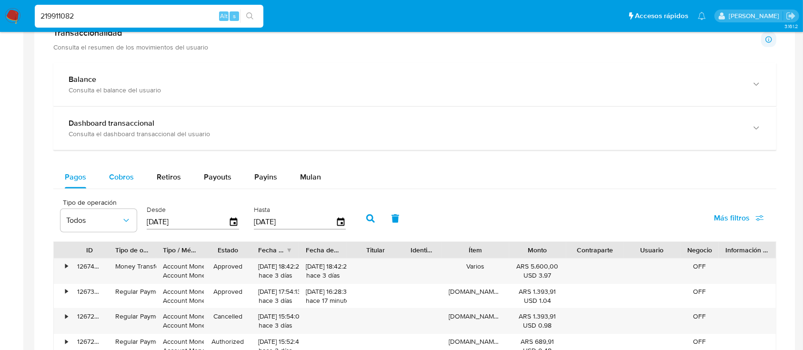
click at [133, 176] on span "Cobros" at bounding box center [121, 176] width 25 height 11
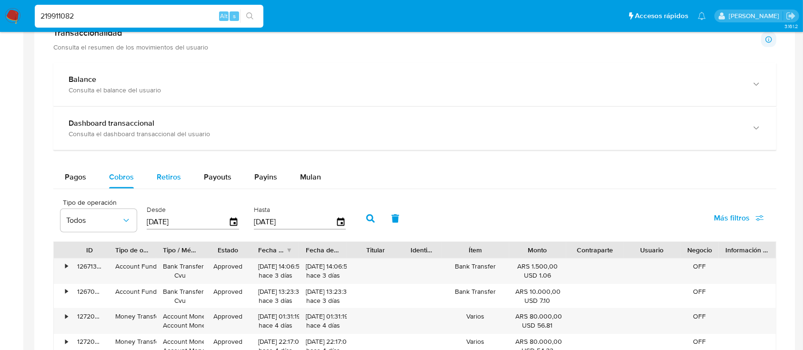
click at [174, 171] on span "Retiros" at bounding box center [169, 176] width 24 height 11
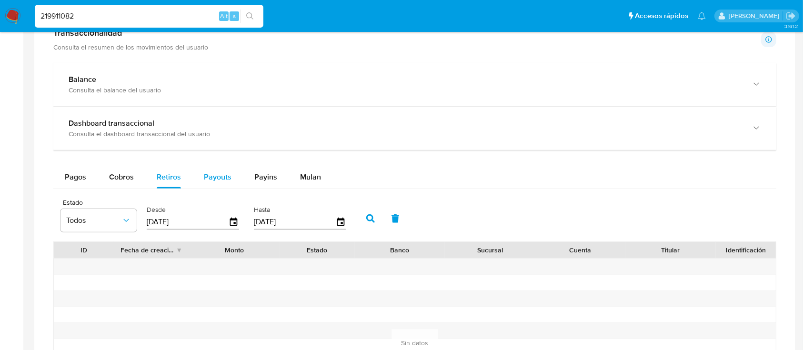
click at [213, 178] on span "Payouts" at bounding box center [218, 176] width 28 height 11
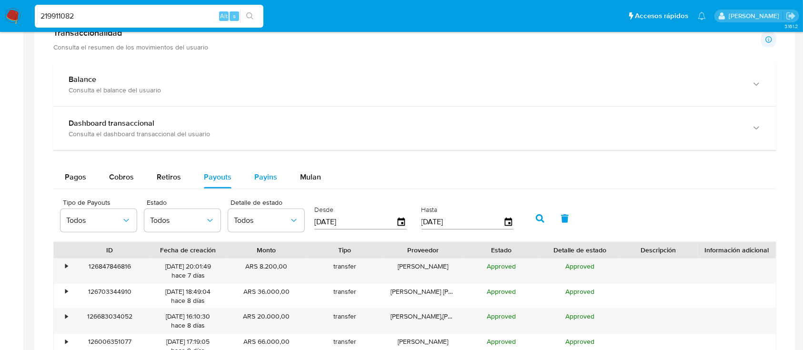
click at [281, 175] on button "Payins" at bounding box center [266, 177] width 46 height 23
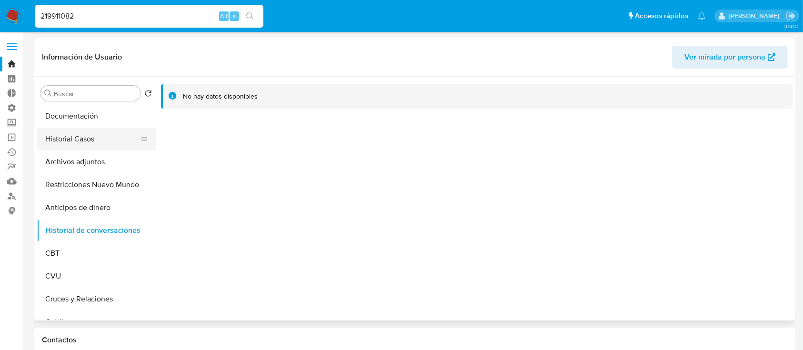
scroll to position [0, 0]
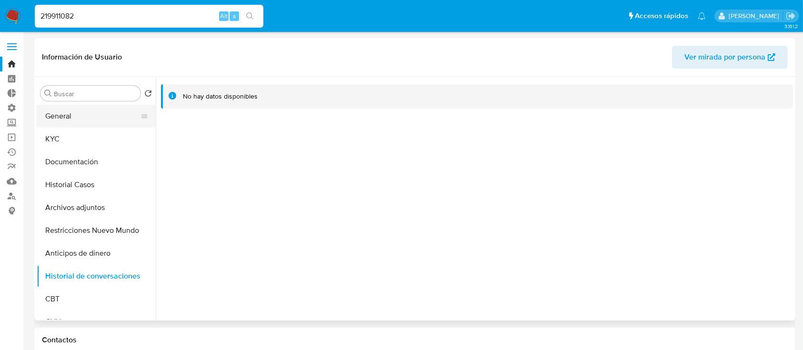
click at [59, 122] on button "General" at bounding box center [92, 116] width 111 height 23
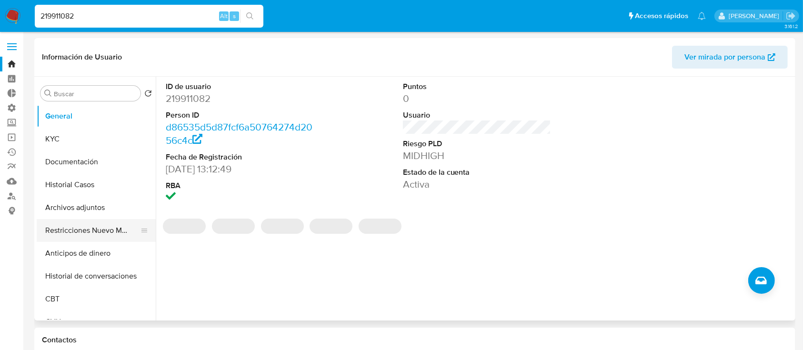
click at [104, 225] on button "Restricciones Nuevo Mundo" at bounding box center [92, 230] width 111 height 23
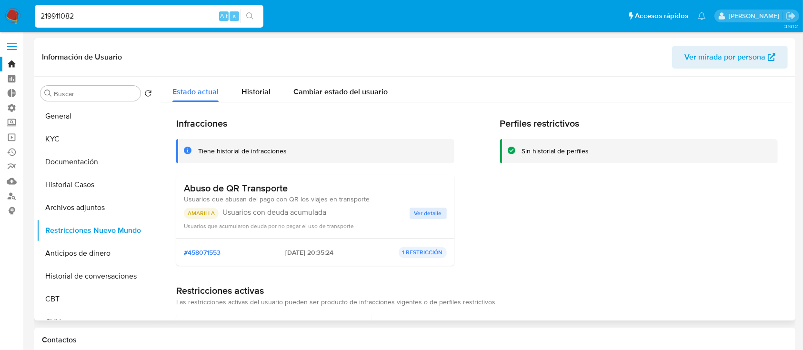
click at [415, 213] on span "Ver detalle" at bounding box center [428, 214] width 28 height 10
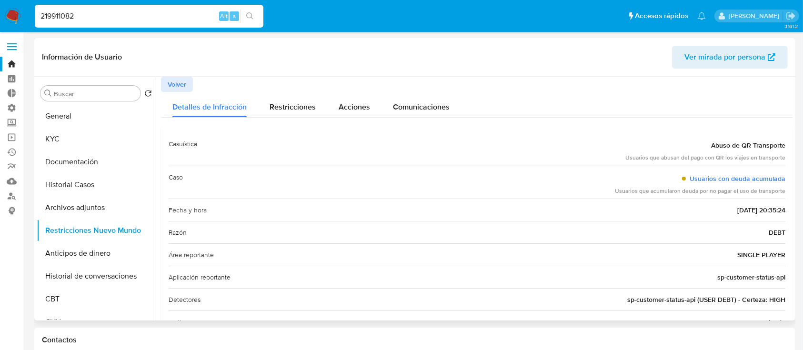
click at [180, 88] on span "Volver" at bounding box center [177, 84] width 19 height 13
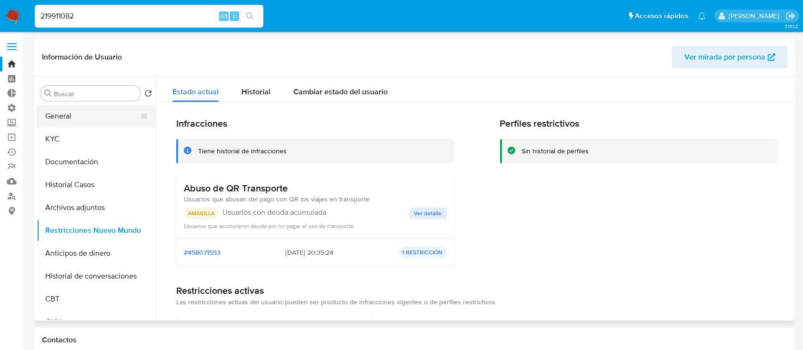
click at [87, 122] on button "General" at bounding box center [92, 116] width 111 height 23
